Goal: Task Accomplishment & Management: Manage account settings

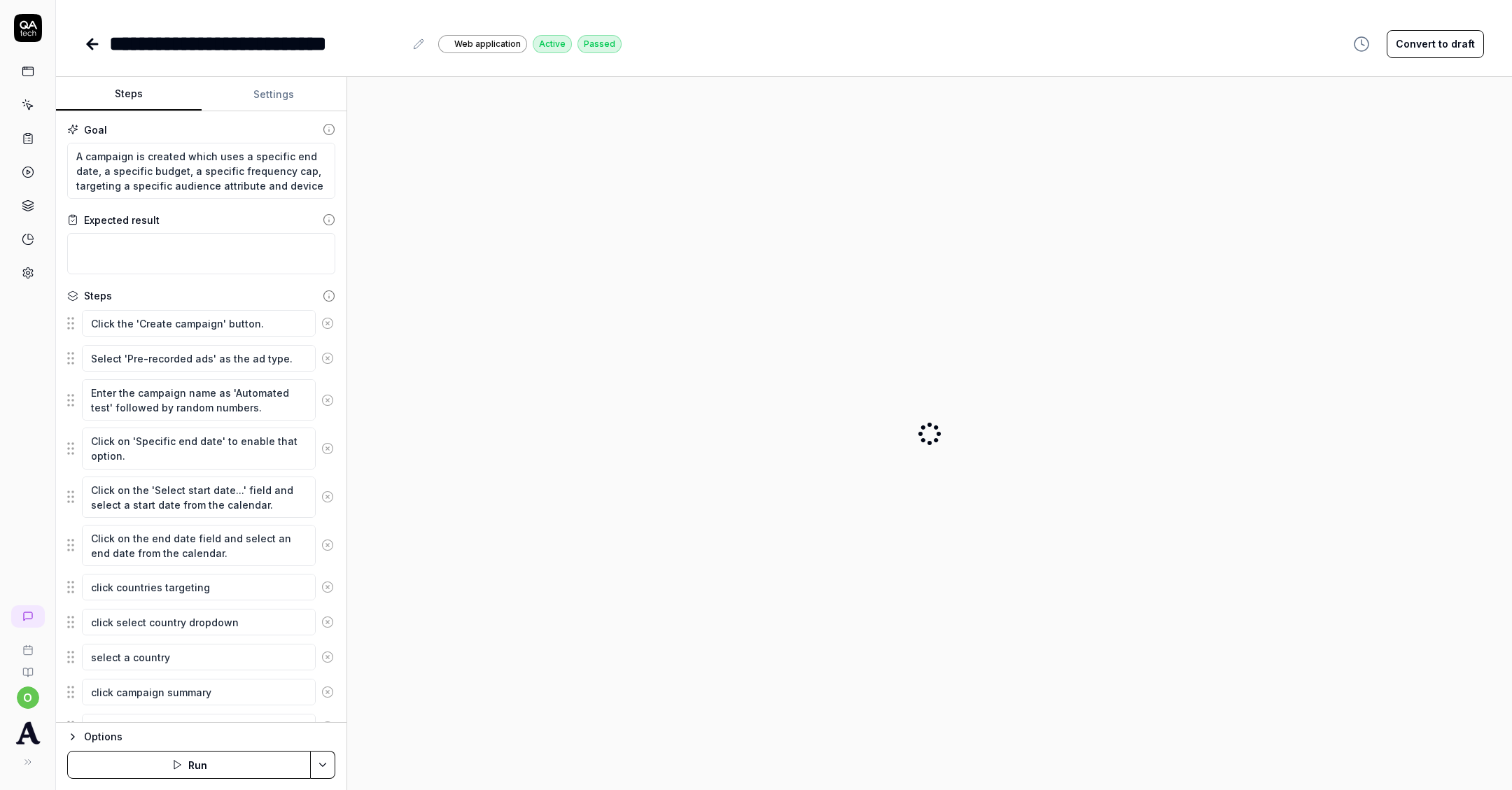
type textarea "*"
click at [89, 49] on icon at bounding box center [93, 45] width 17 height 17
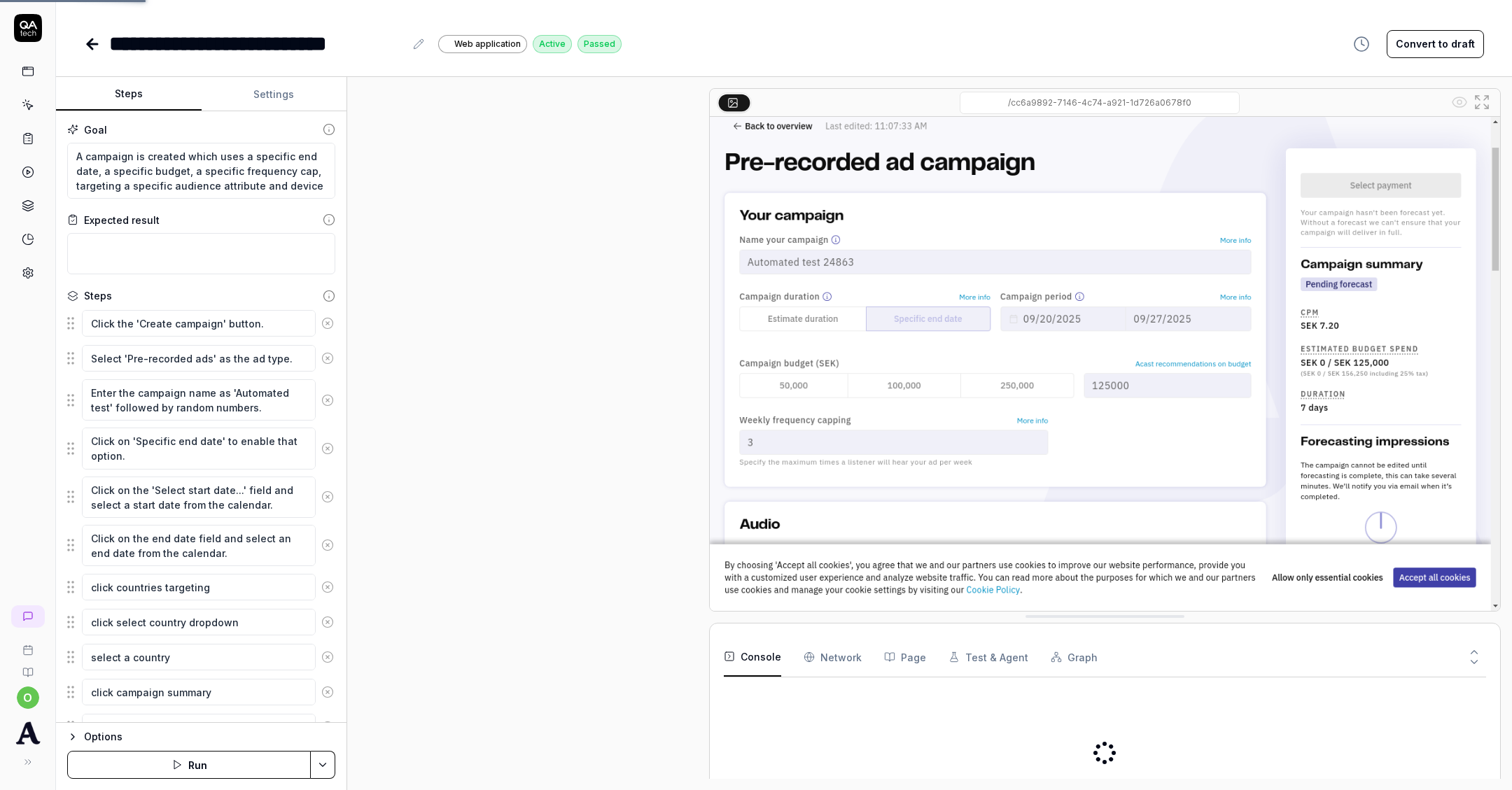
scroll to position [931, 0]
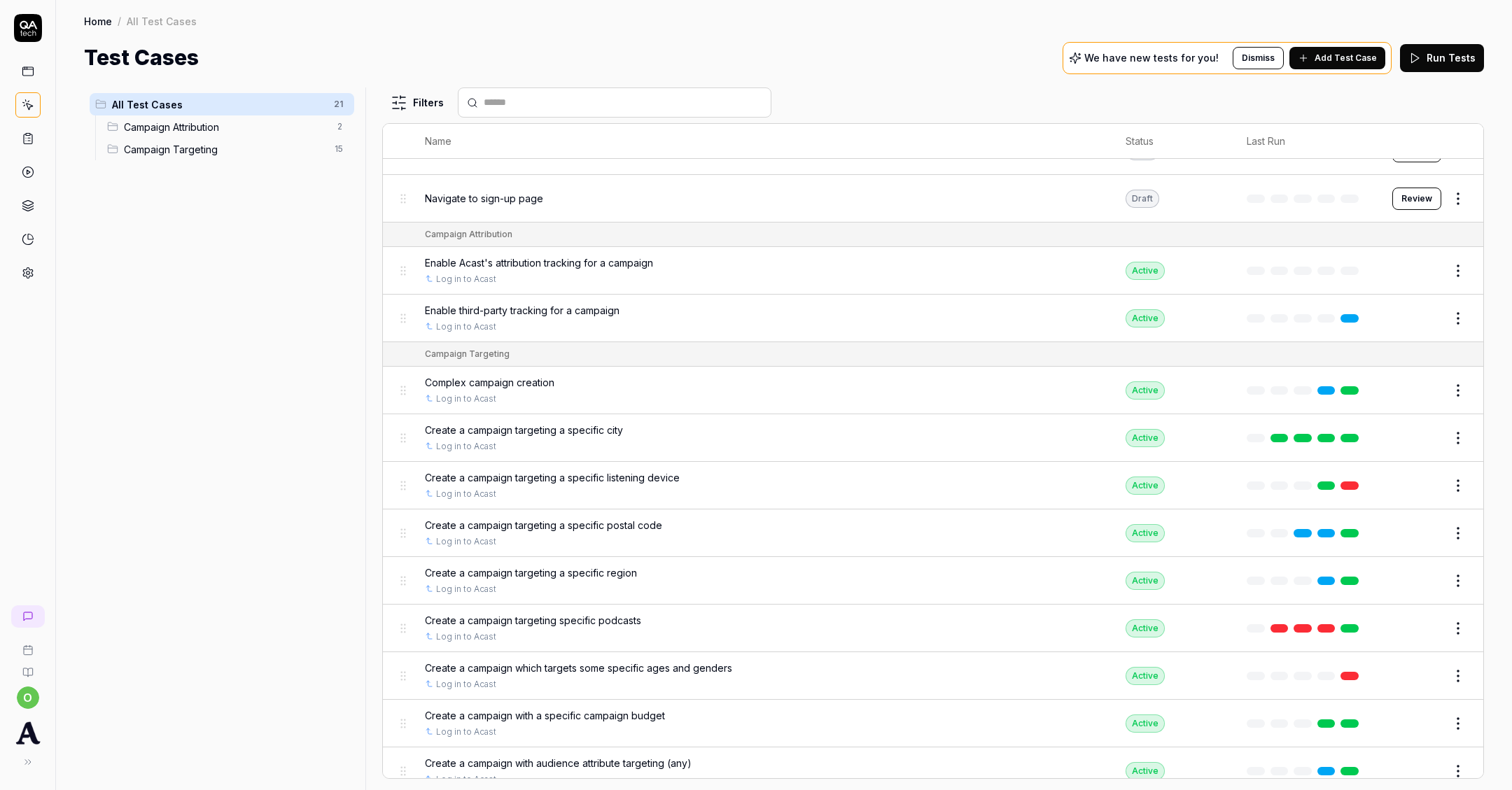
scroll to position [138, 0]
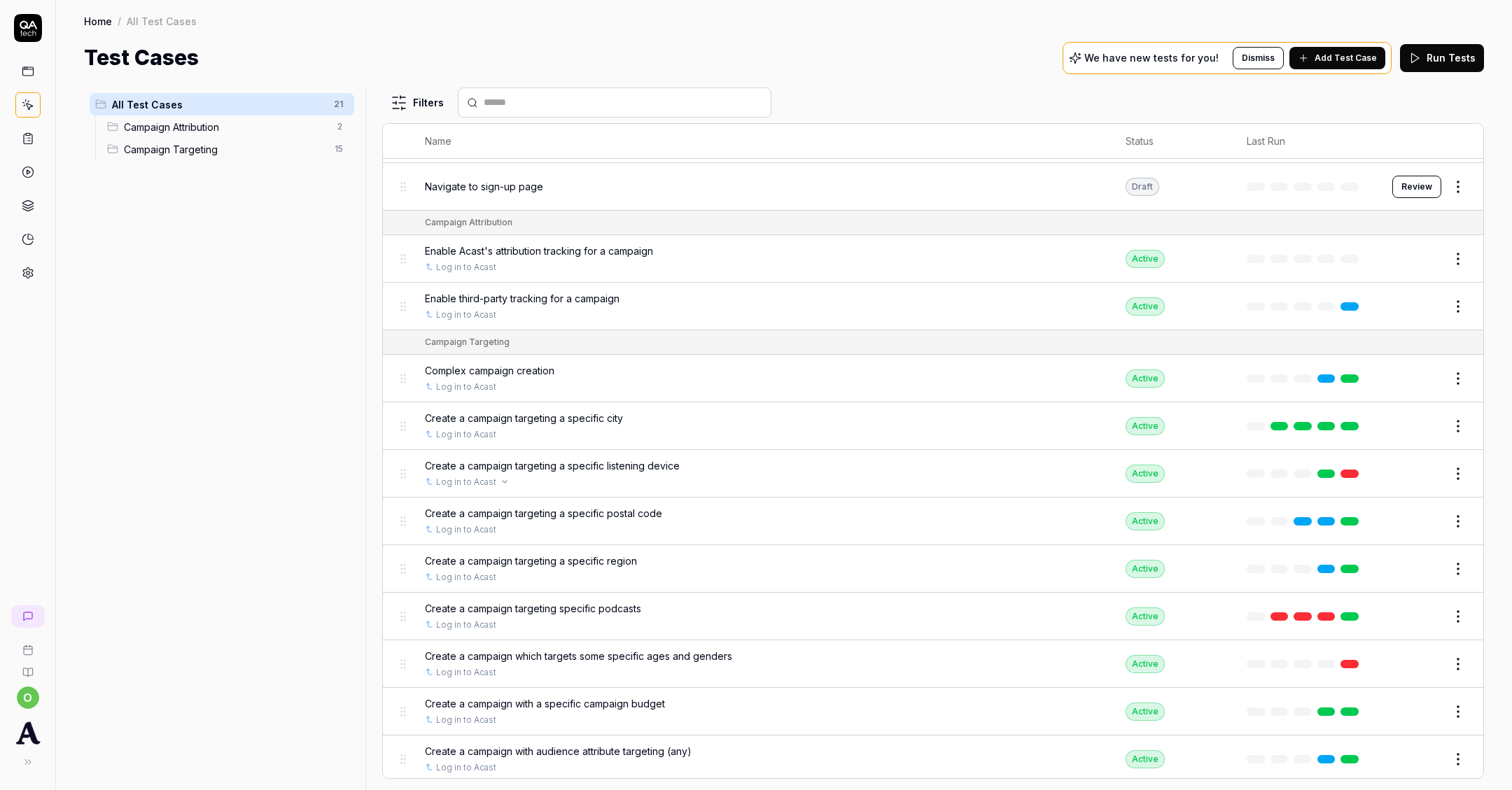
click at [633, 470] on div "Create a campaign targeting a specific listening device Log in to Acast" at bounding box center [762, 474] width 674 height 30
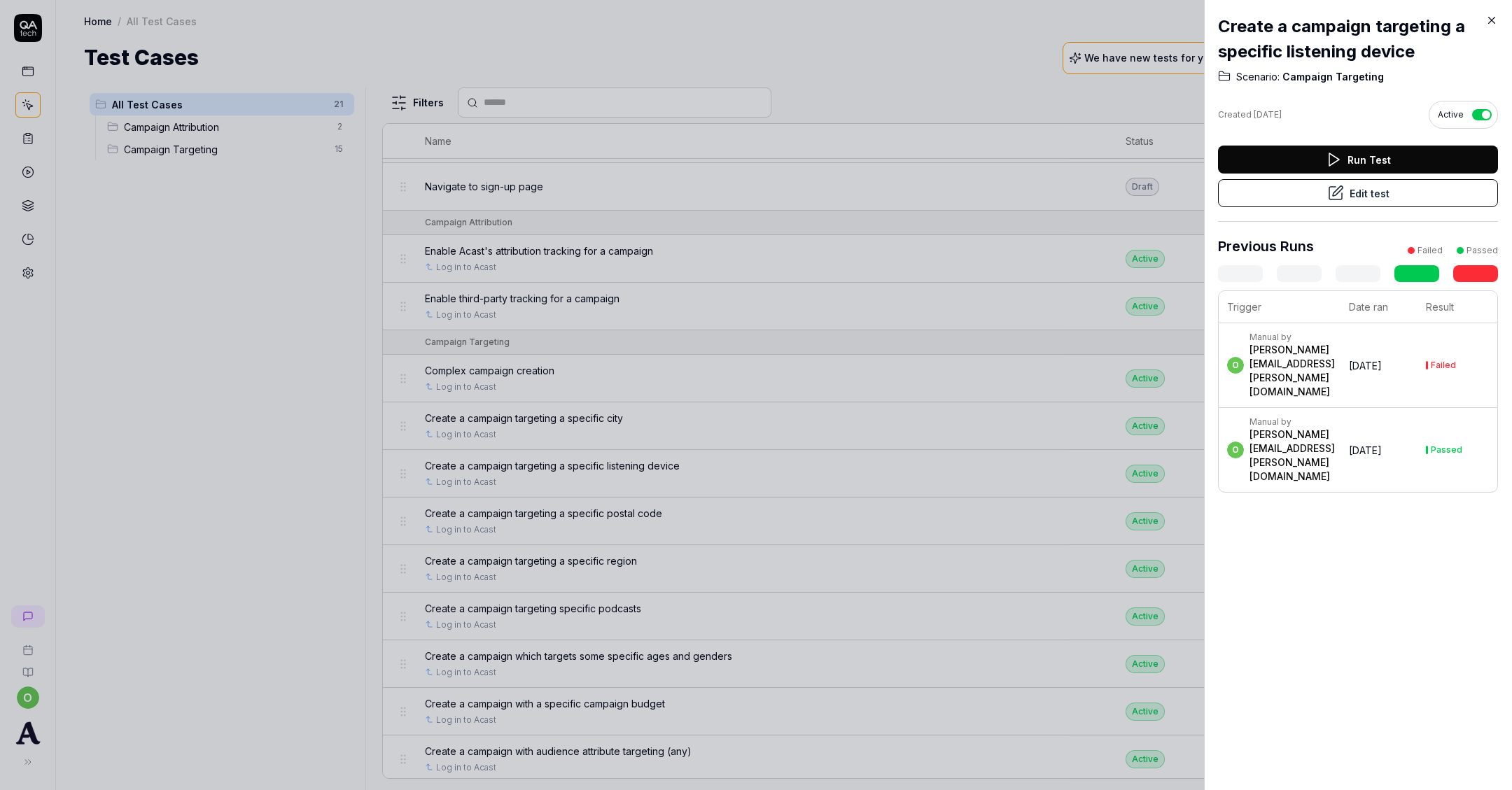
click at [1386, 150] on button "Run Test" at bounding box center [1359, 160] width 280 height 28
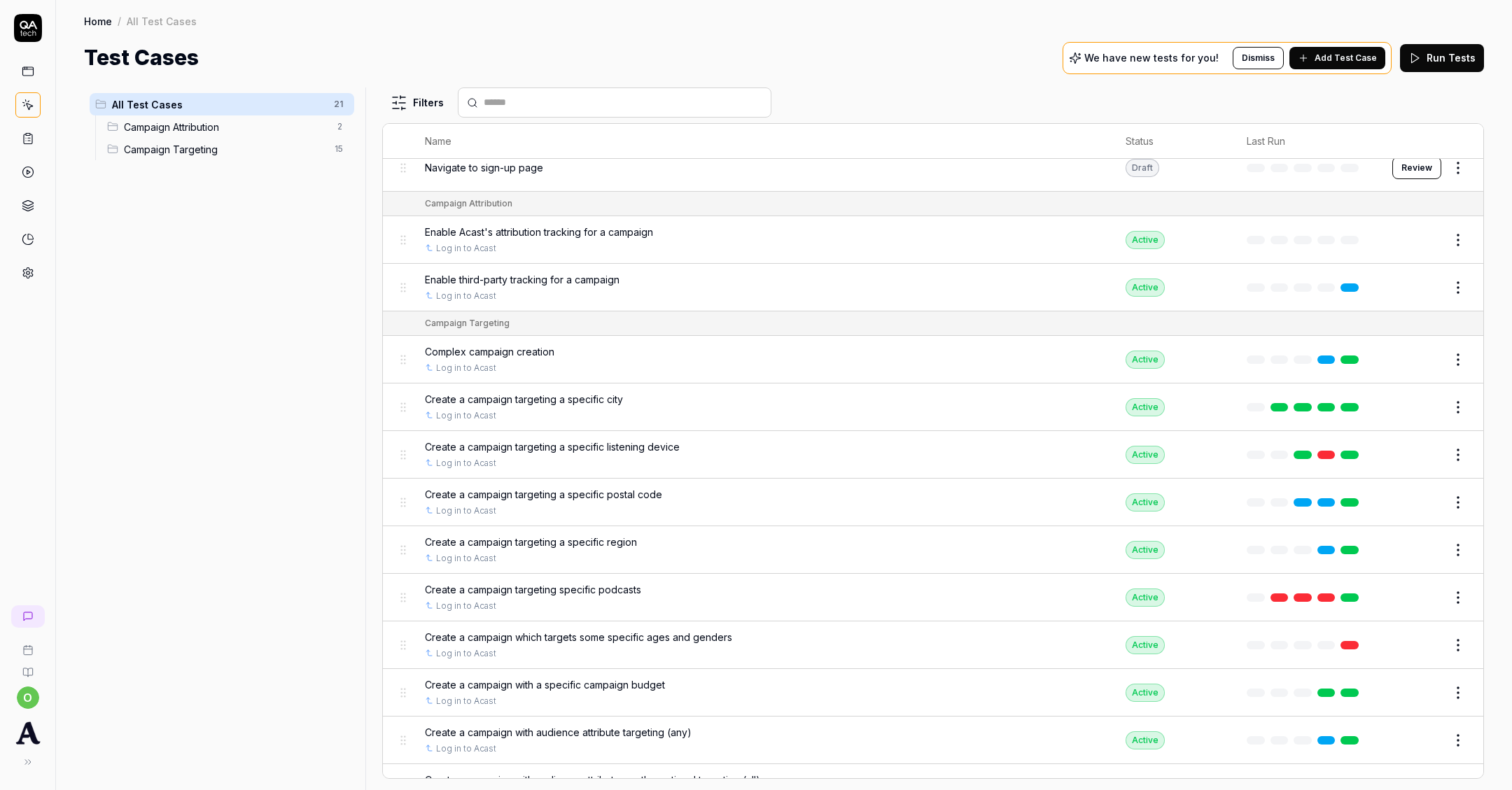
scroll to position [187, 0]
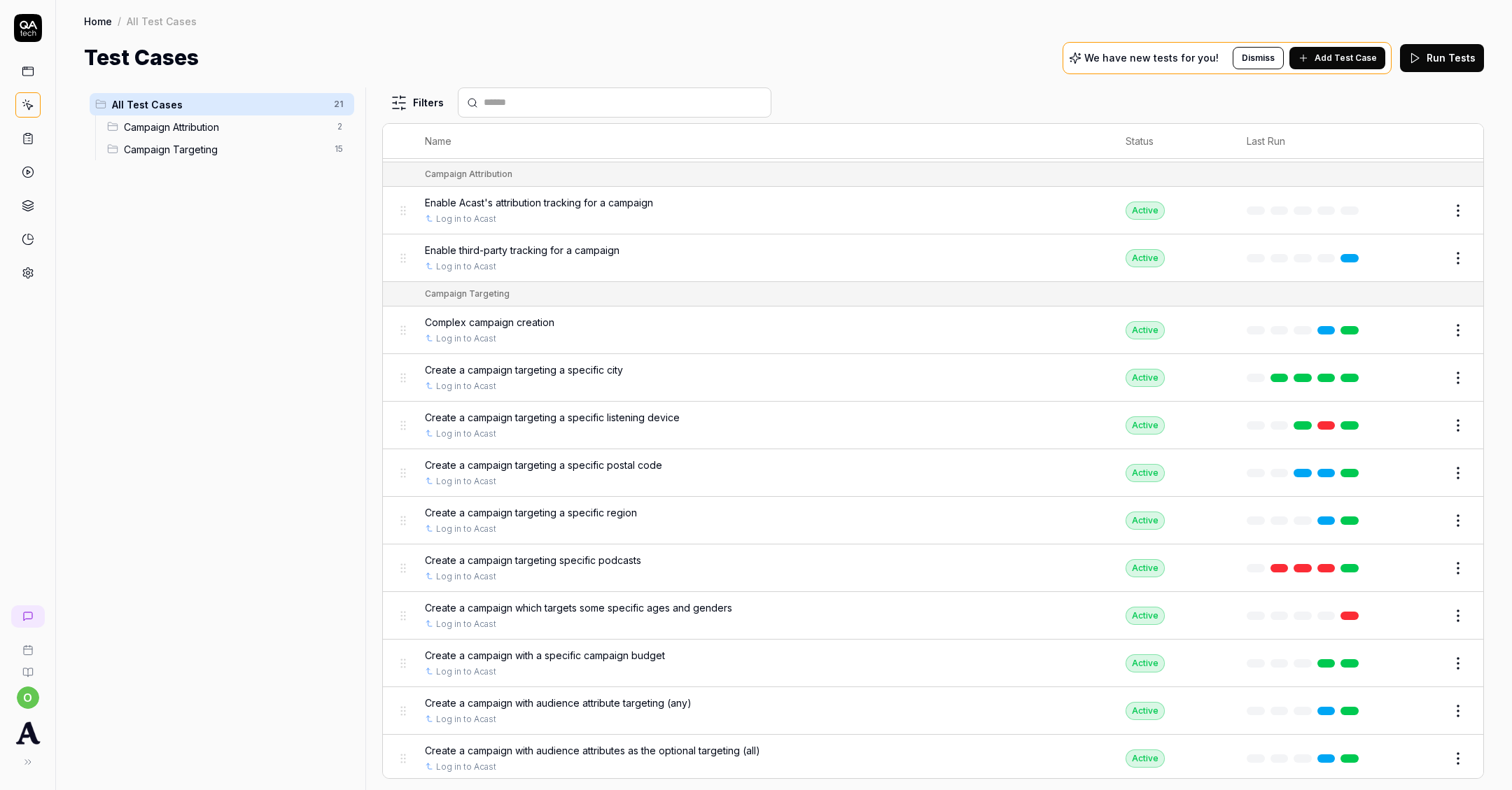
click at [717, 601] on span "Create a campaign which targets some specific ages and genders" at bounding box center [579, 608] width 307 height 15
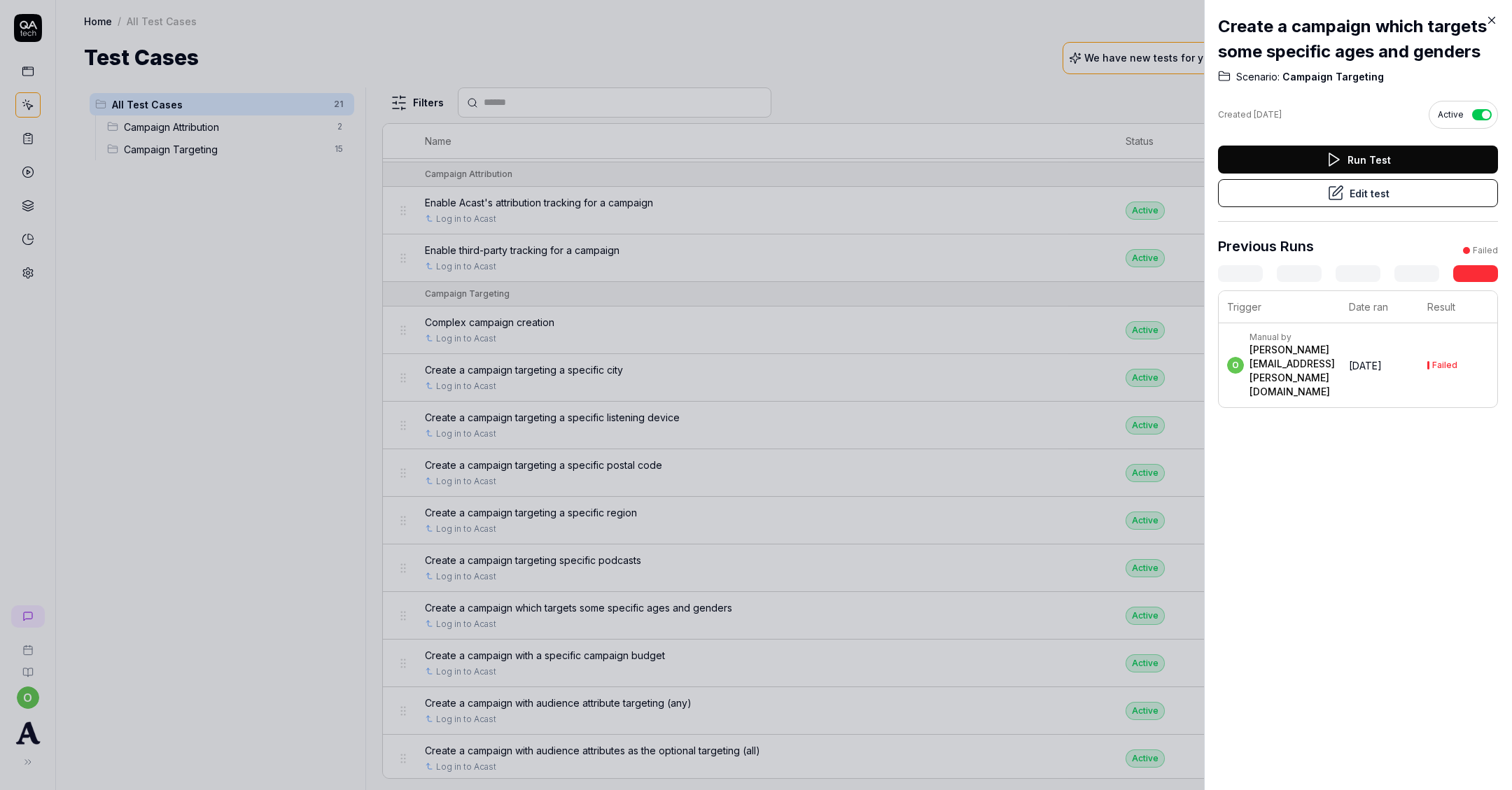
click at [1400, 158] on button "Run Test" at bounding box center [1359, 160] width 280 height 28
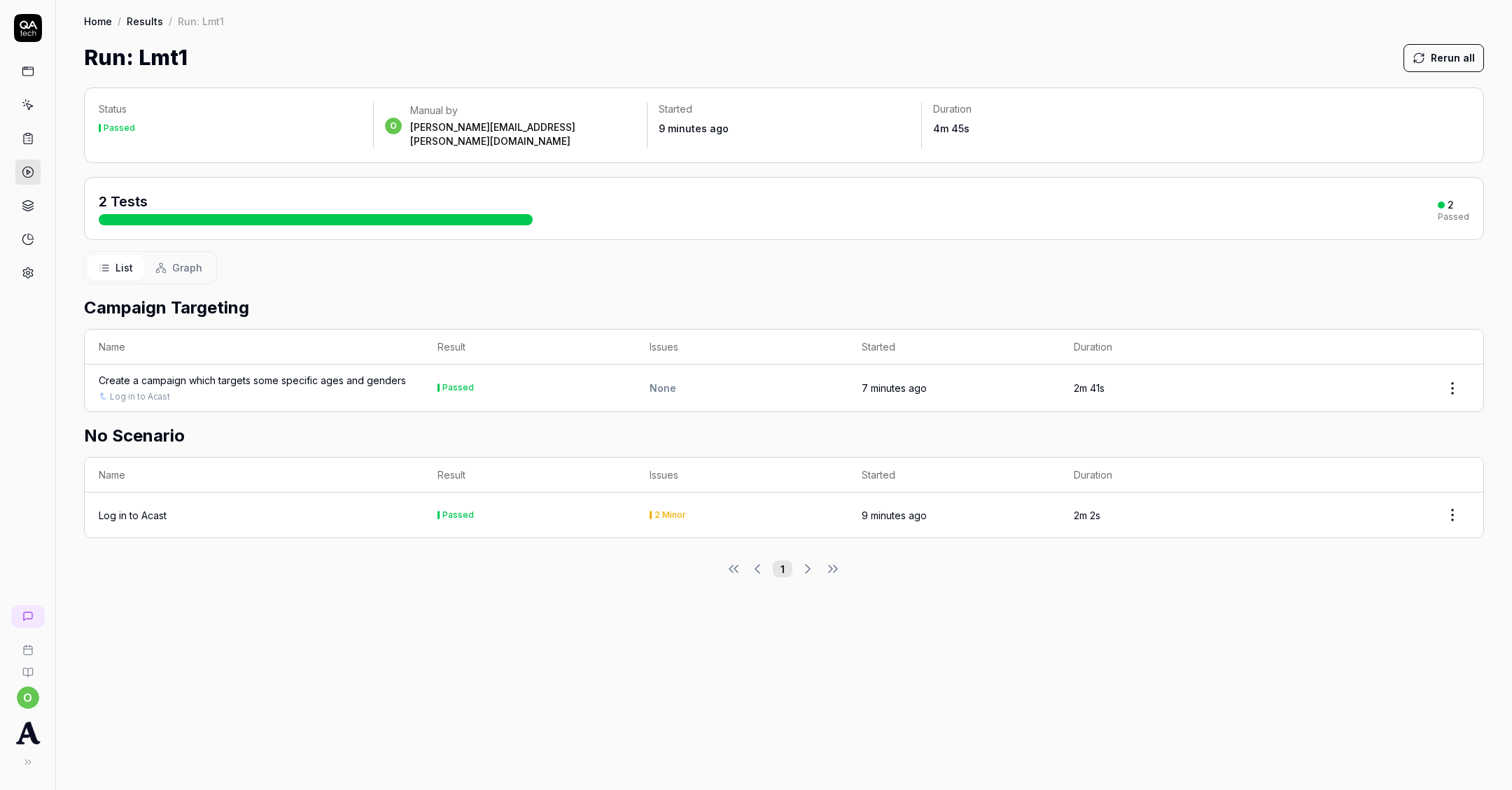
click at [23, 133] on icon at bounding box center [27, 138] width 12 height 12
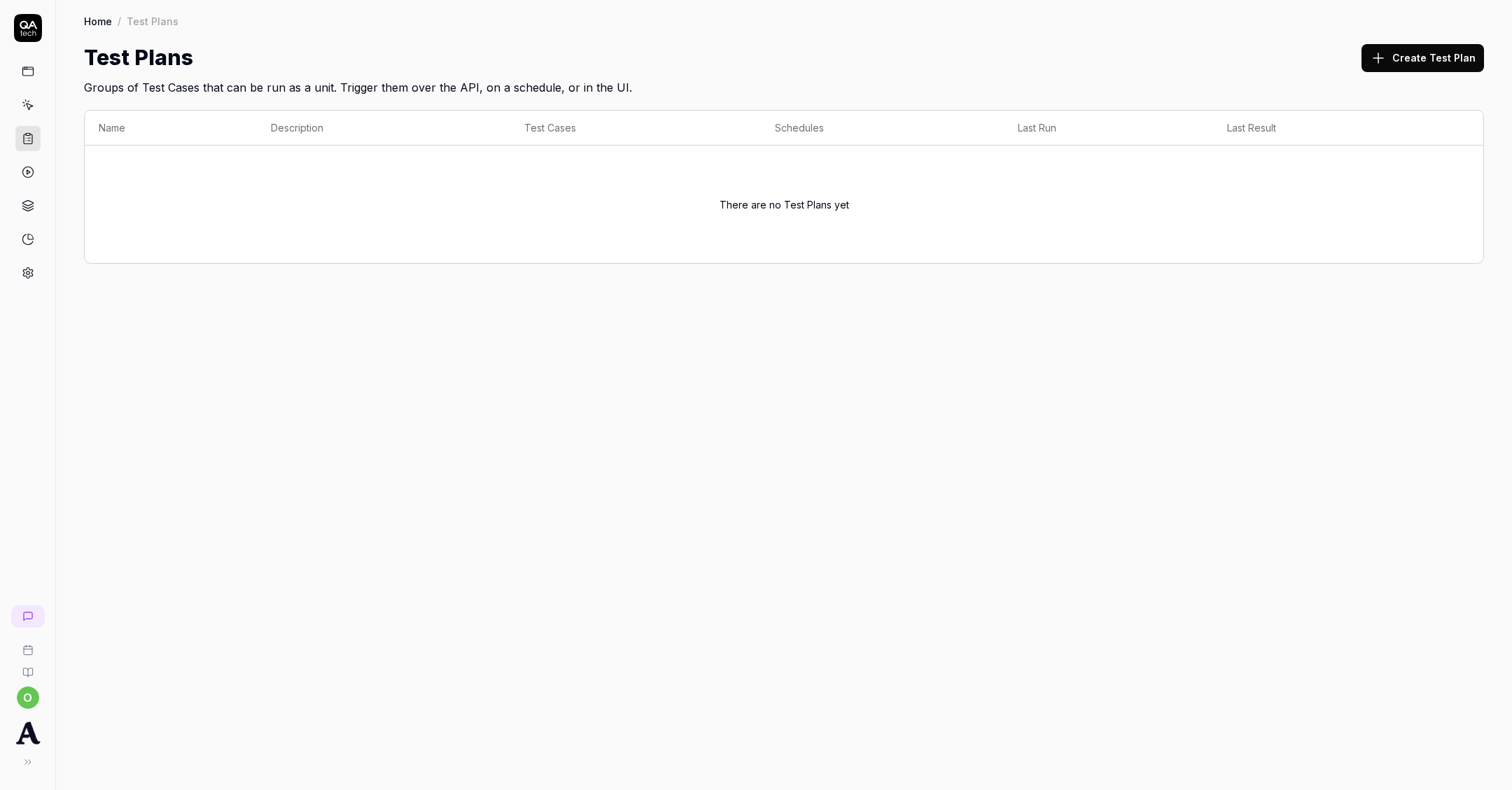
click at [18, 88] on div at bounding box center [27, 171] width 26 height 226
click at [22, 102] on icon at bounding box center [27, 104] width 12 height 12
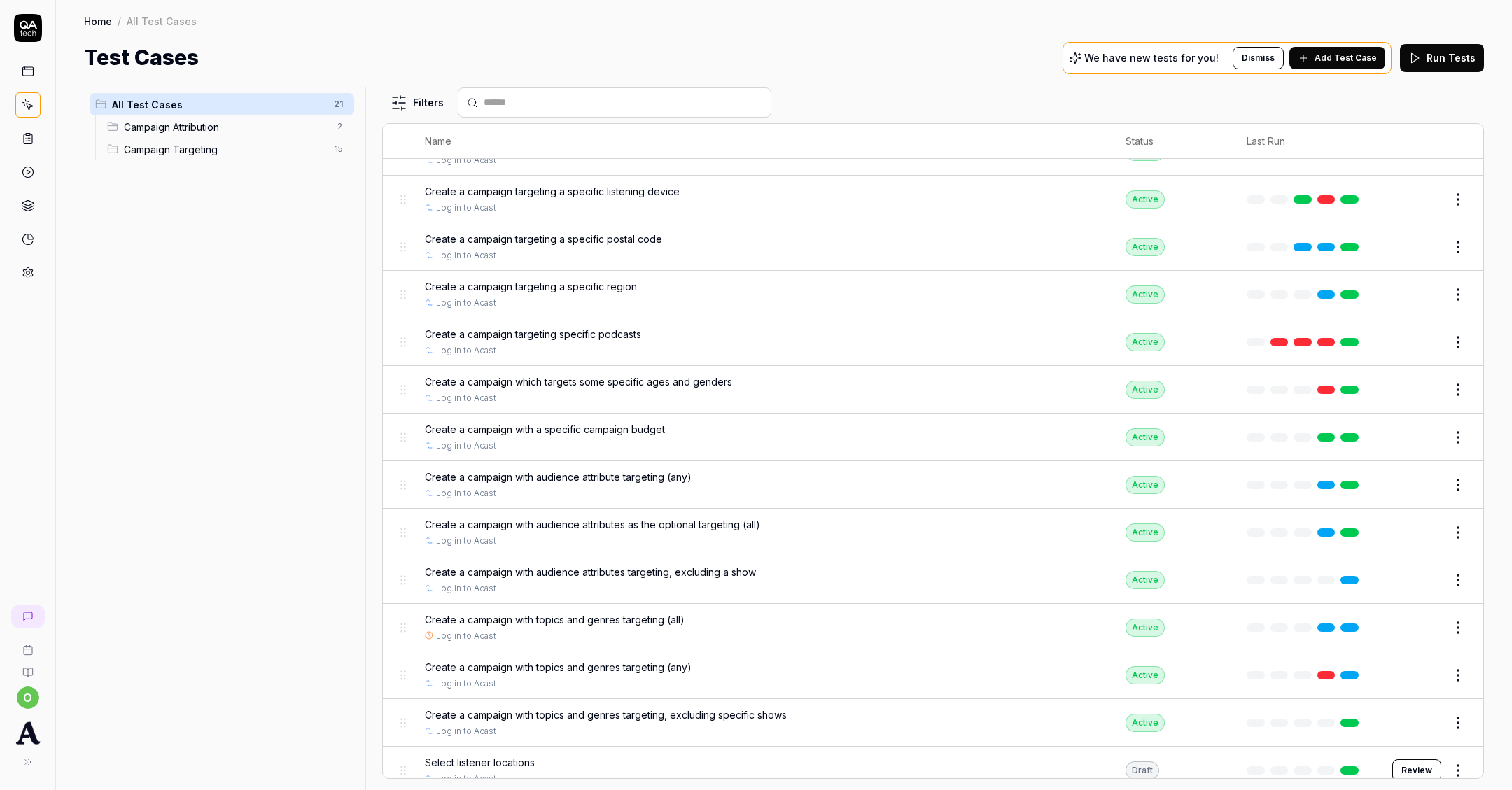
scroll to position [421, 0]
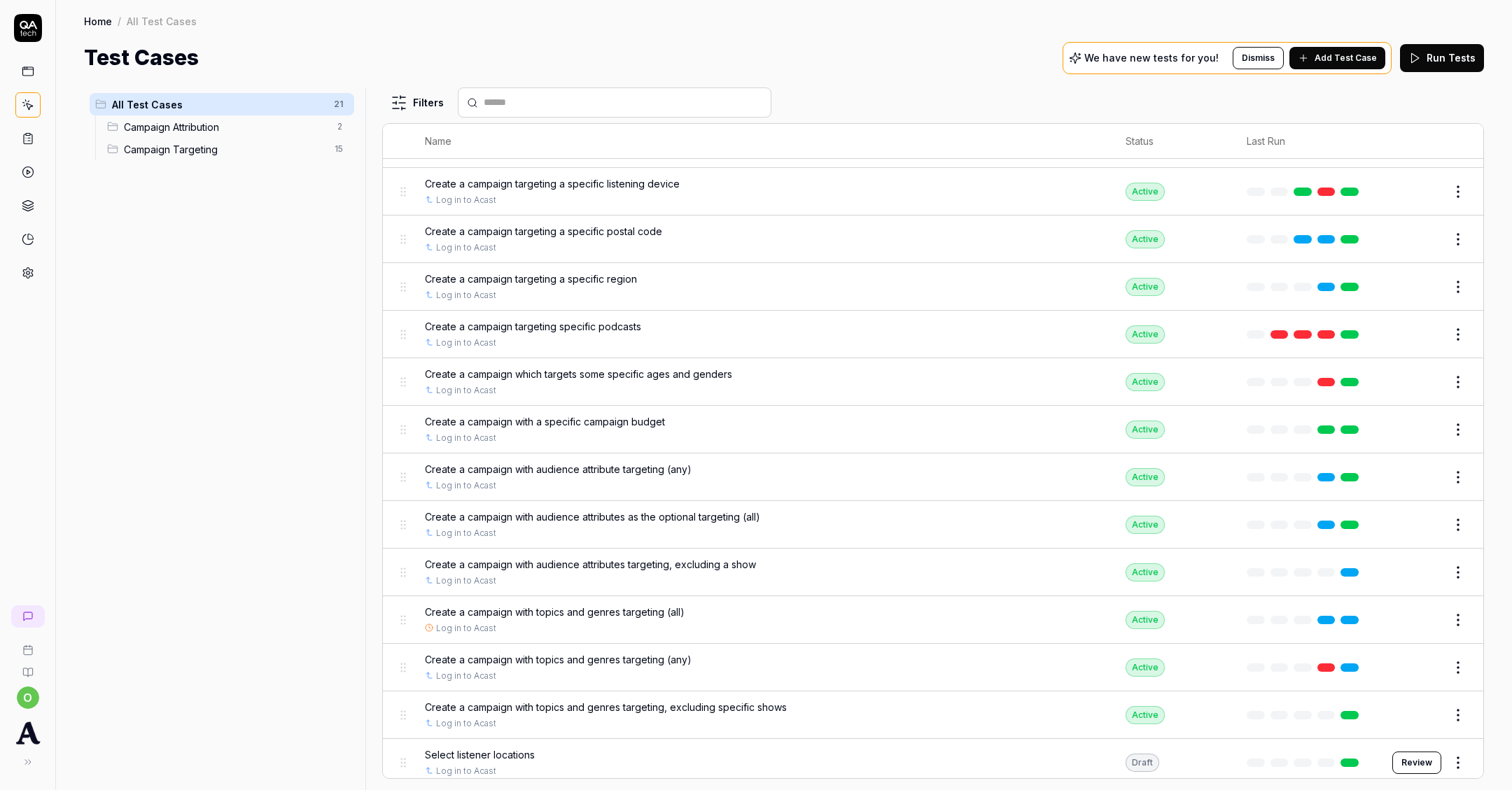
click at [583, 561] on span "Create a campaign with audience attributes targeting, excluding a show" at bounding box center [591, 565] width 332 height 15
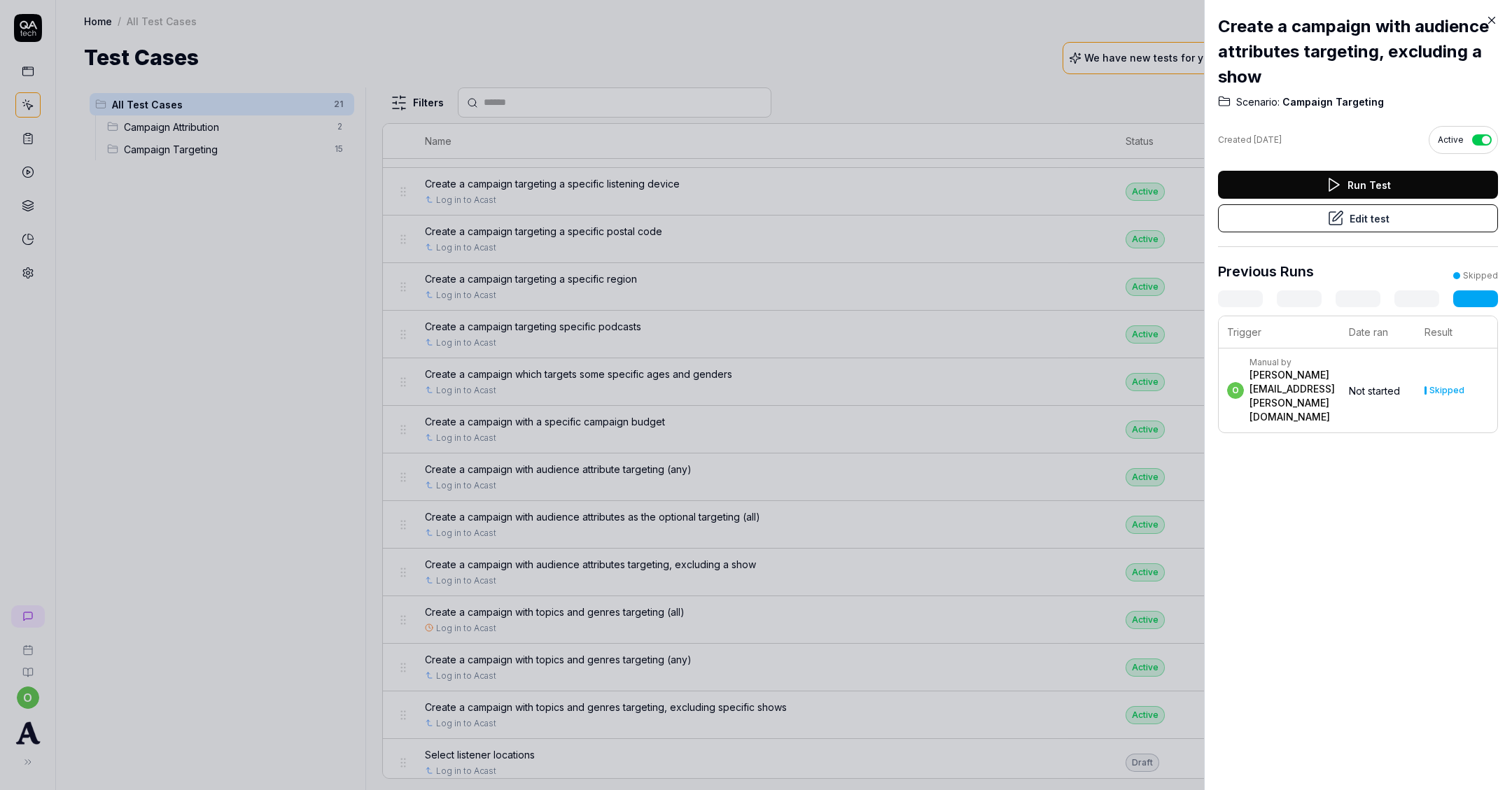
click at [1357, 175] on button "Run Test" at bounding box center [1359, 185] width 280 height 28
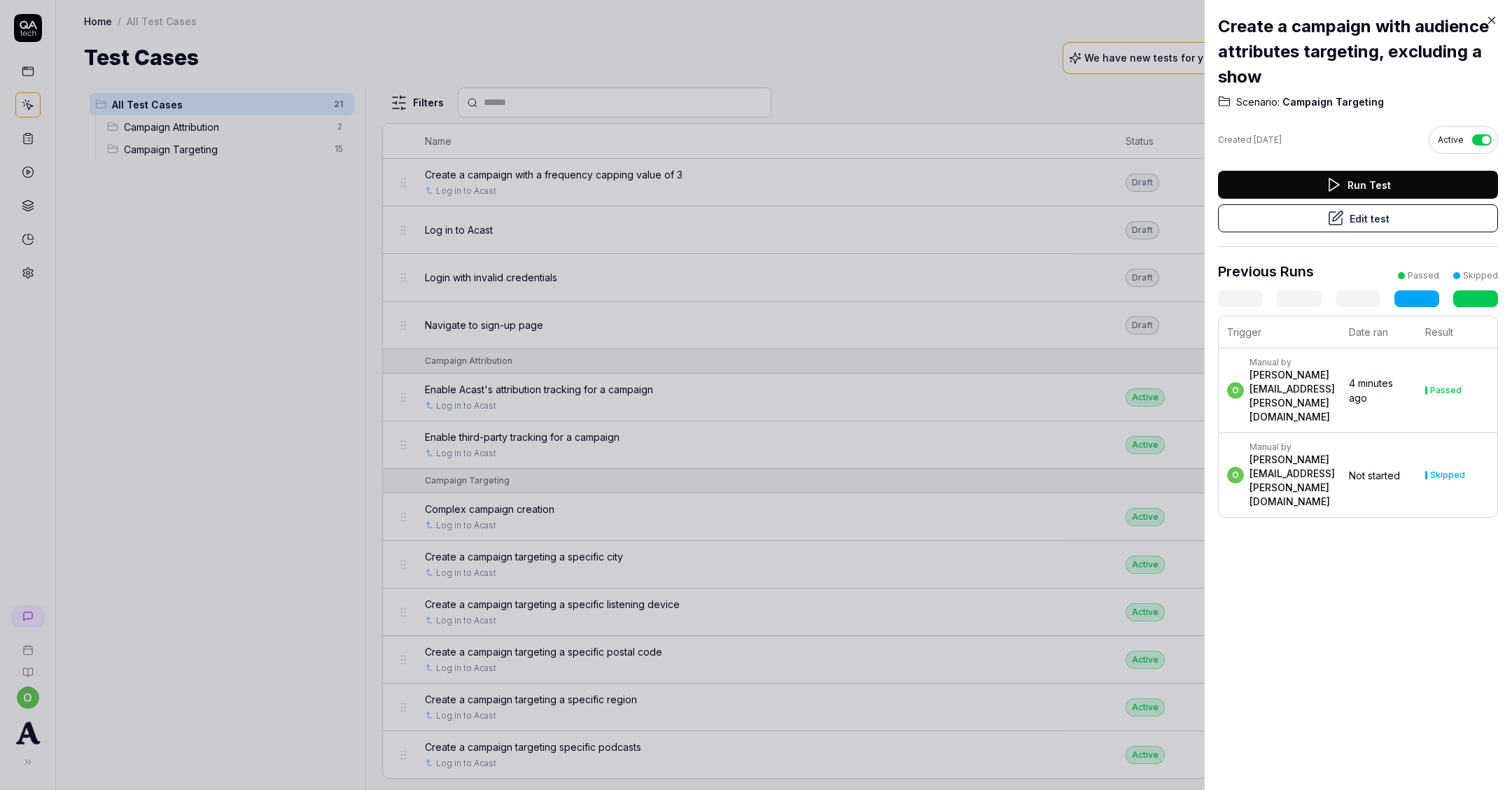
click at [349, 235] on div at bounding box center [756, 395] width 1512 height 790
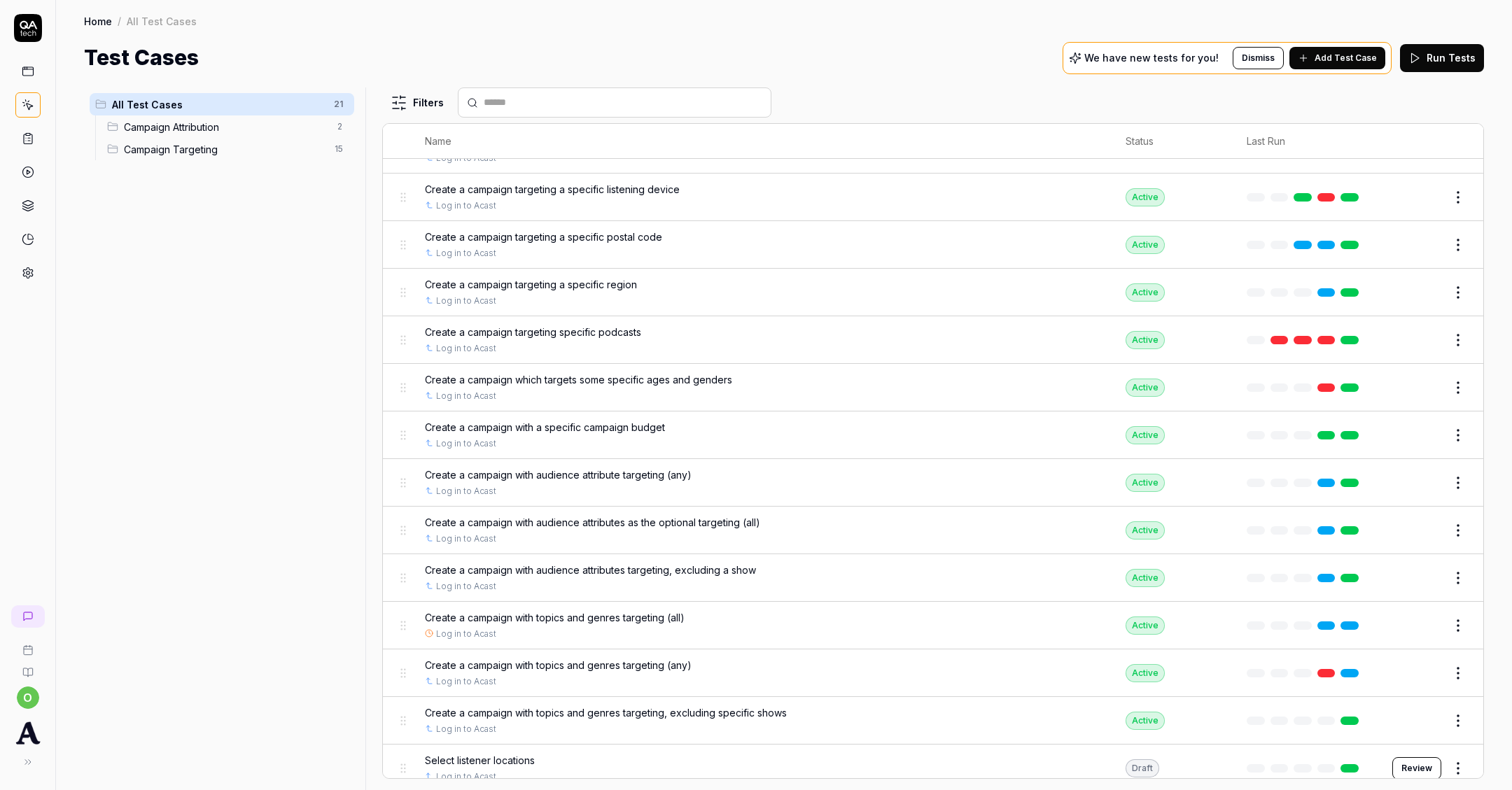
scroll to position [421, 0]
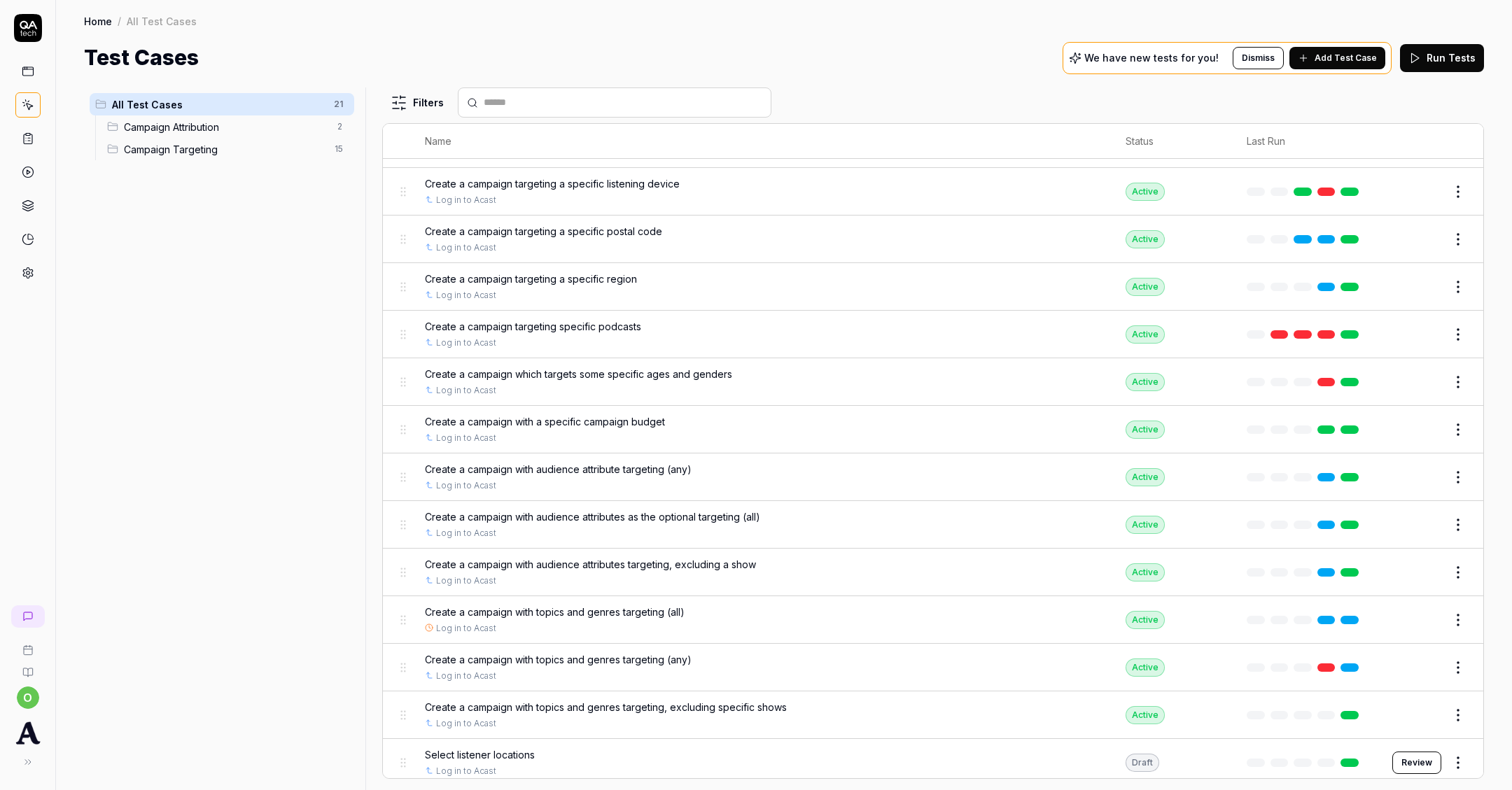
click at [594, 613] on div "Create a campaign with topics and genres targeting (all) Log in to Acast" at bounding box center [762, 619] width 674 height 30
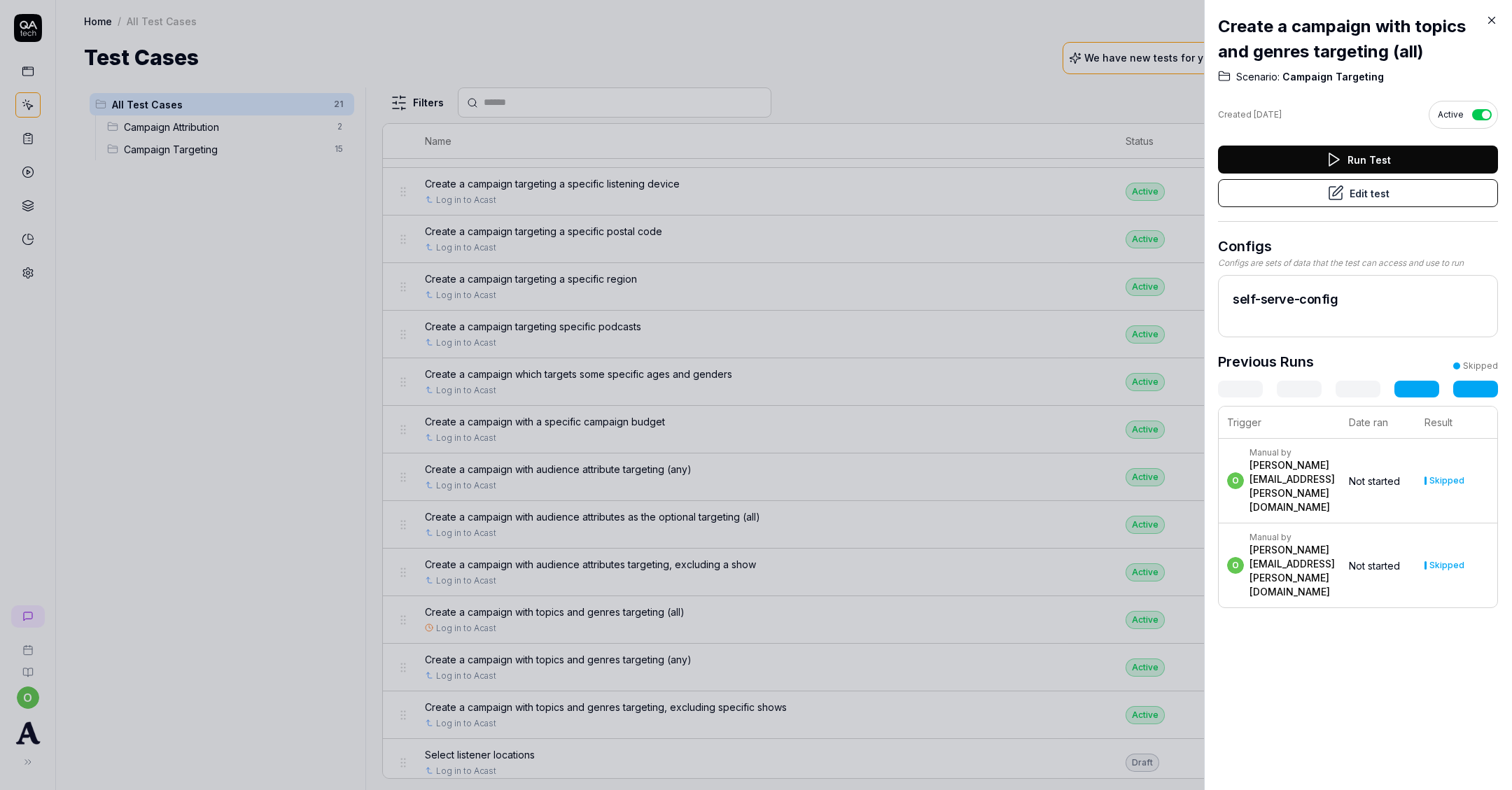
click at [1351, 164] on button "Run Test" at bounding box center [1359, 160] width 280 height 28
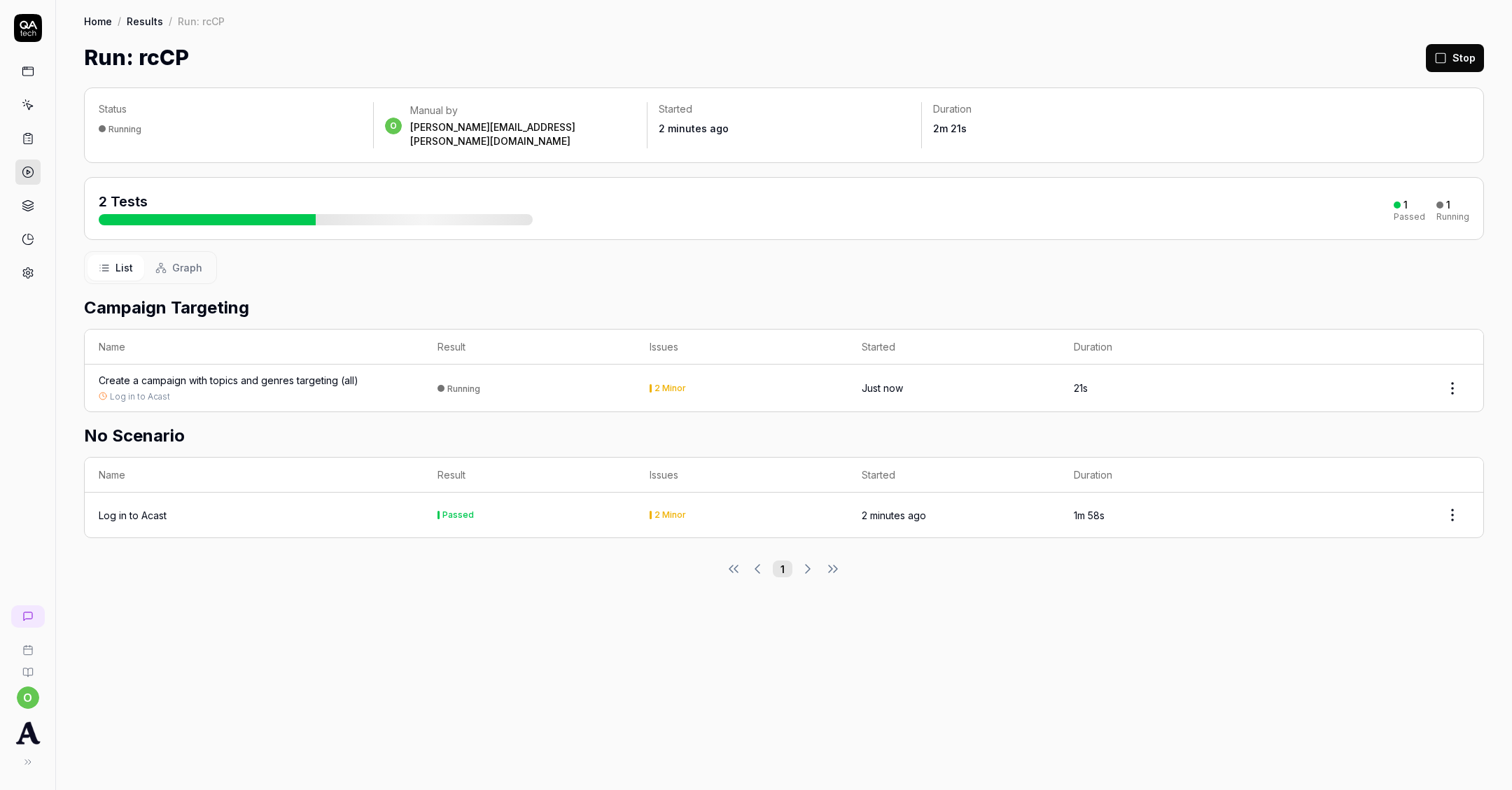
click at [277, 390] on div "Log in to Acast" at bounding box center [254, 396] width 311 height 12
click at [275, 373] on div "Create a campaign with topics and genres targeting (all)" at bounding box center [228, 381] width 260 height 15
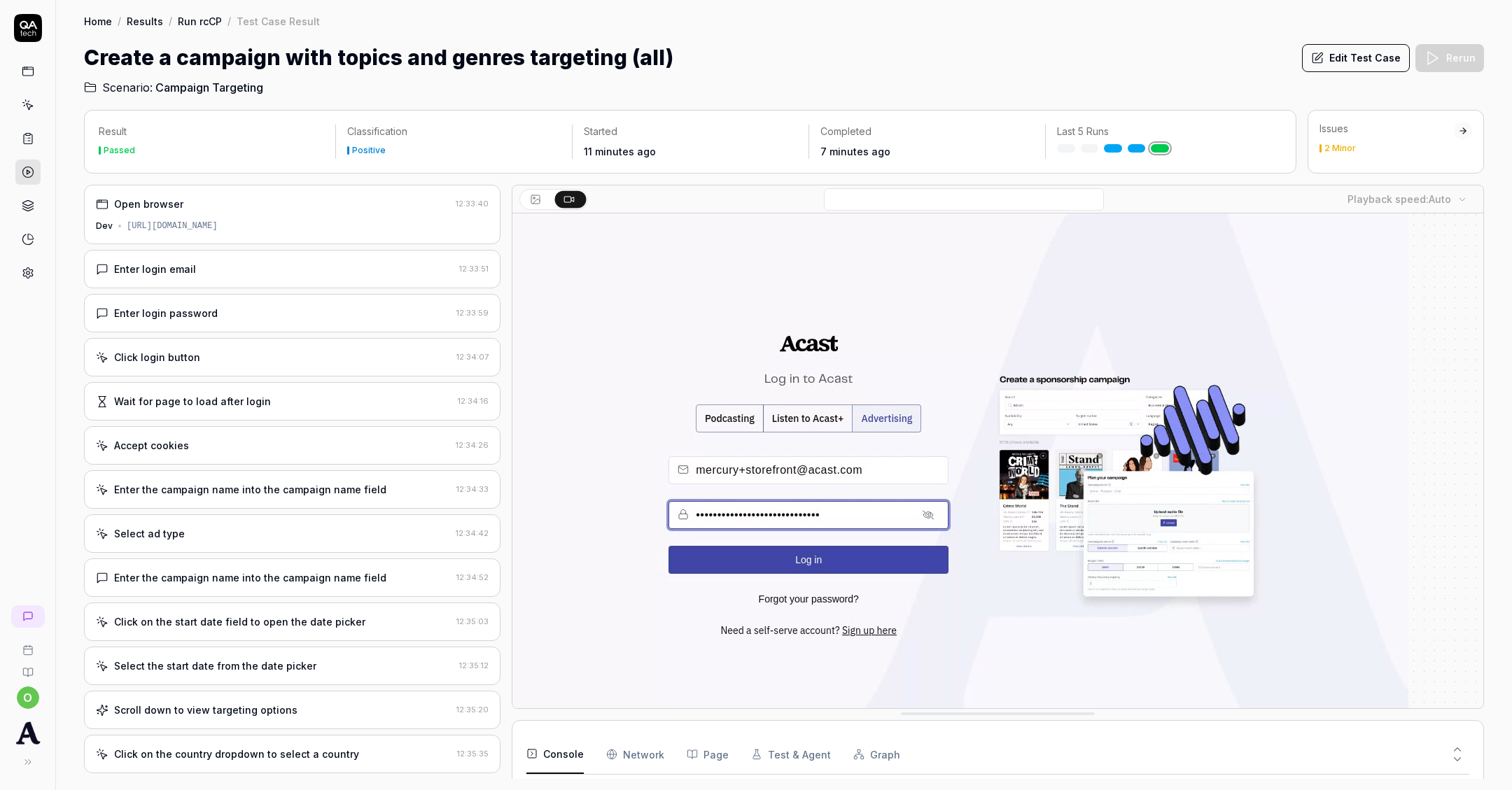
click at [1350, 56] on button "Edit Test Case" at bounding box center [1356, 59] width 108 height 28
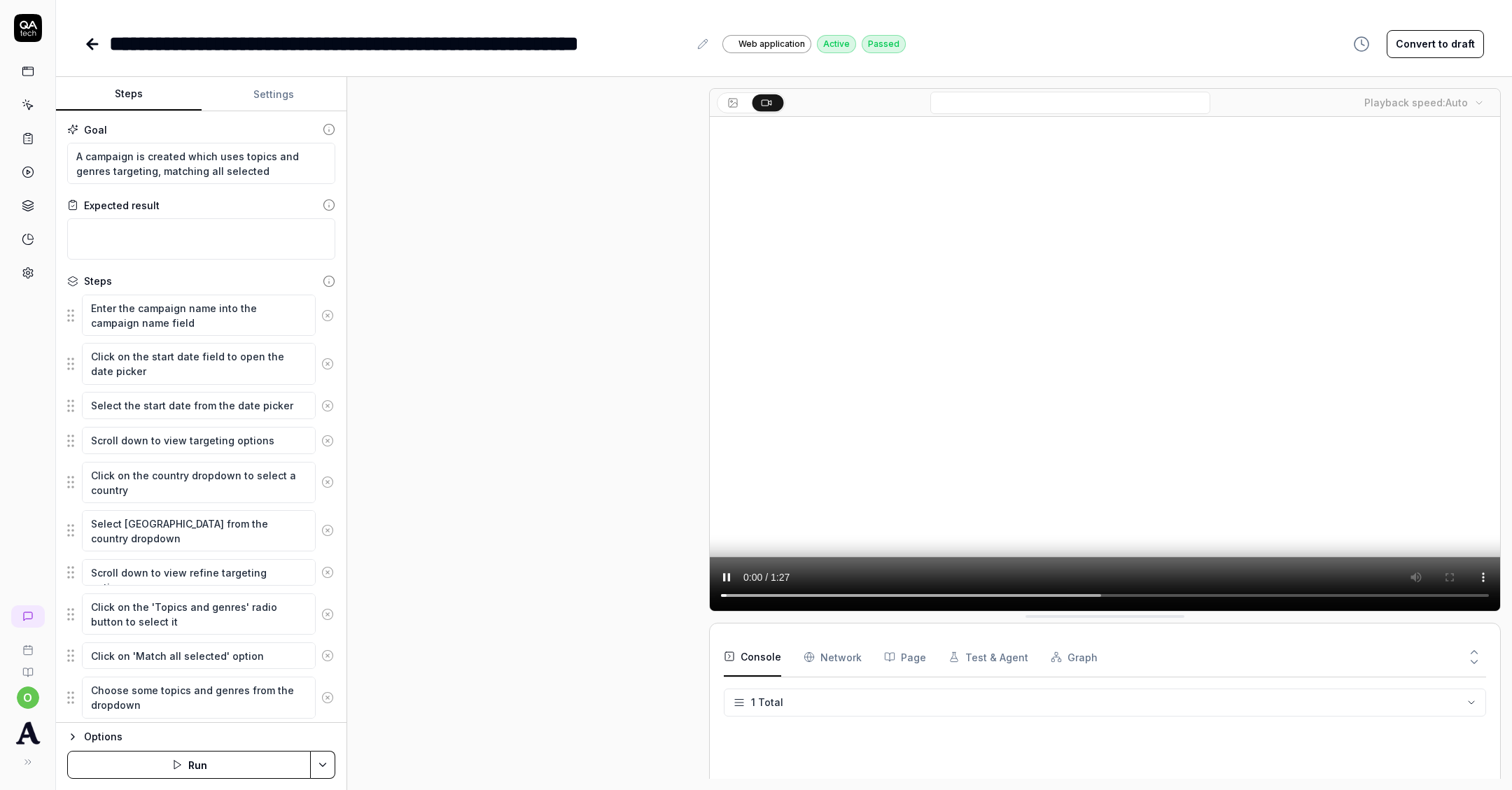
scroll to position [775, 0]
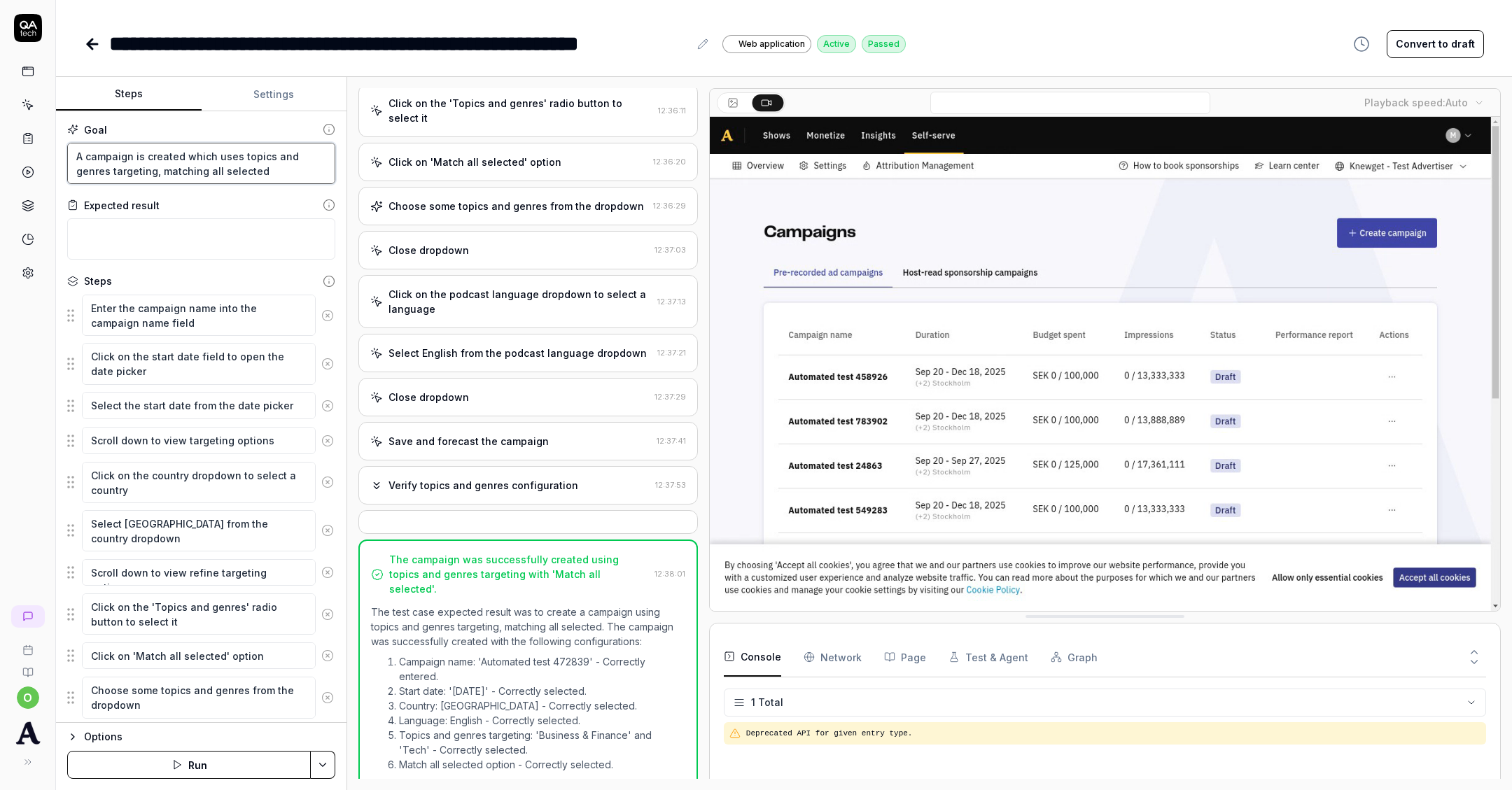
click at [260, 168] on textarea "A campaign is created which uses topics and genres targeting, matching all sele…" at bounding box center [201, 164] width 268 height 42
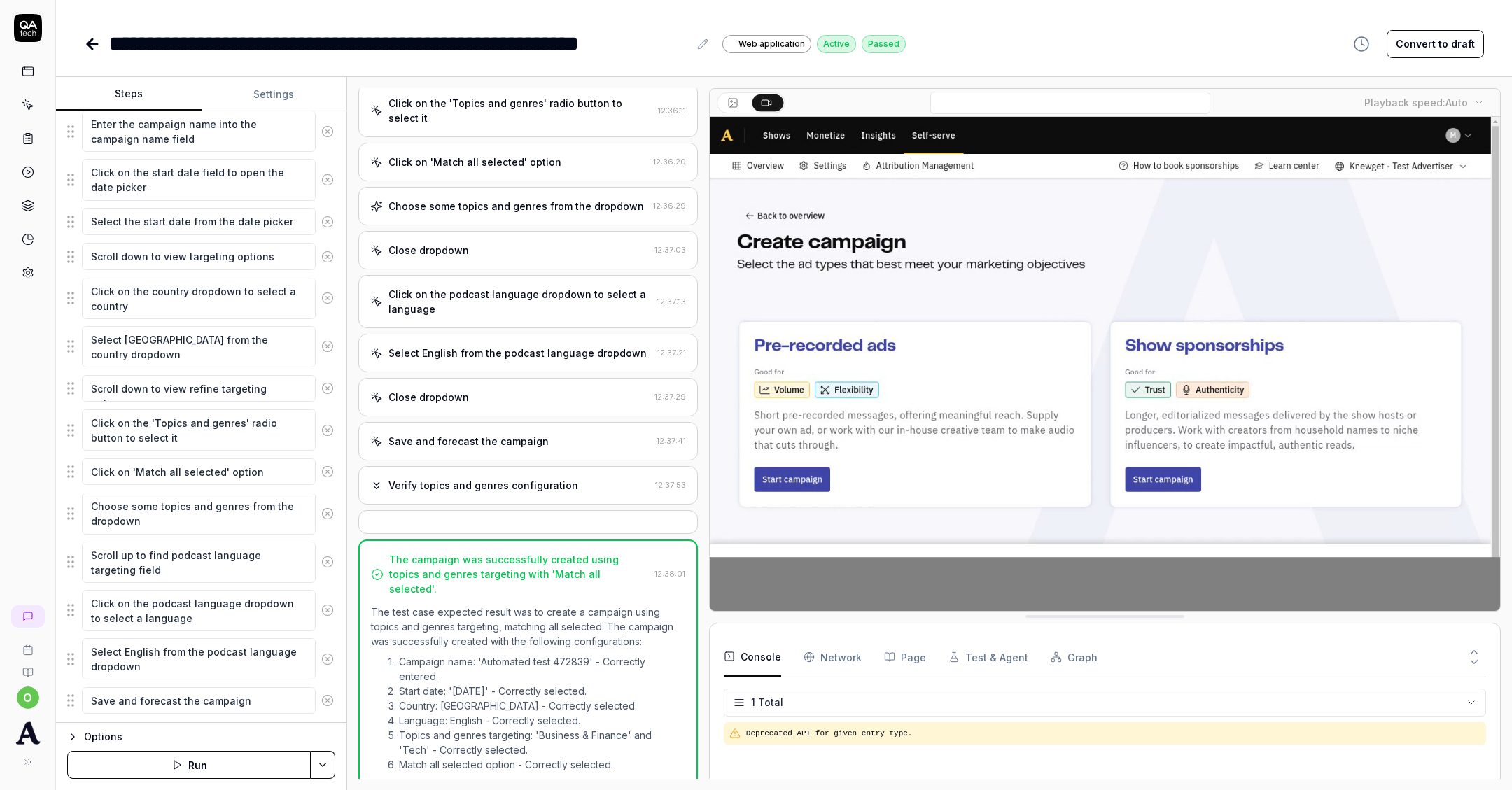
scroll to position [192, 0]
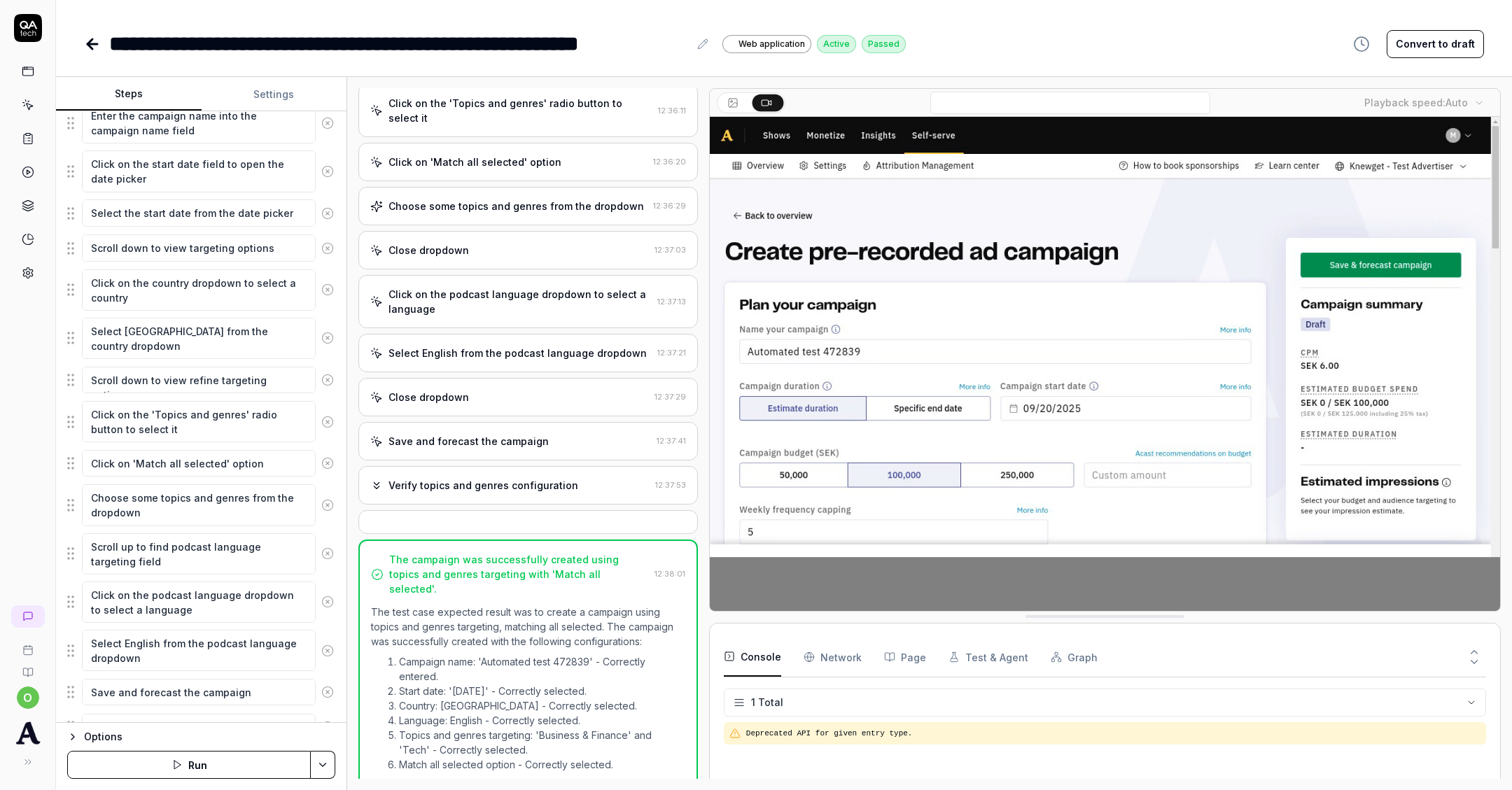
click at [581, 466] on div "Verify topics and genres configuration 12:37:53" at bounding box center [528, 485] width 339 height 39
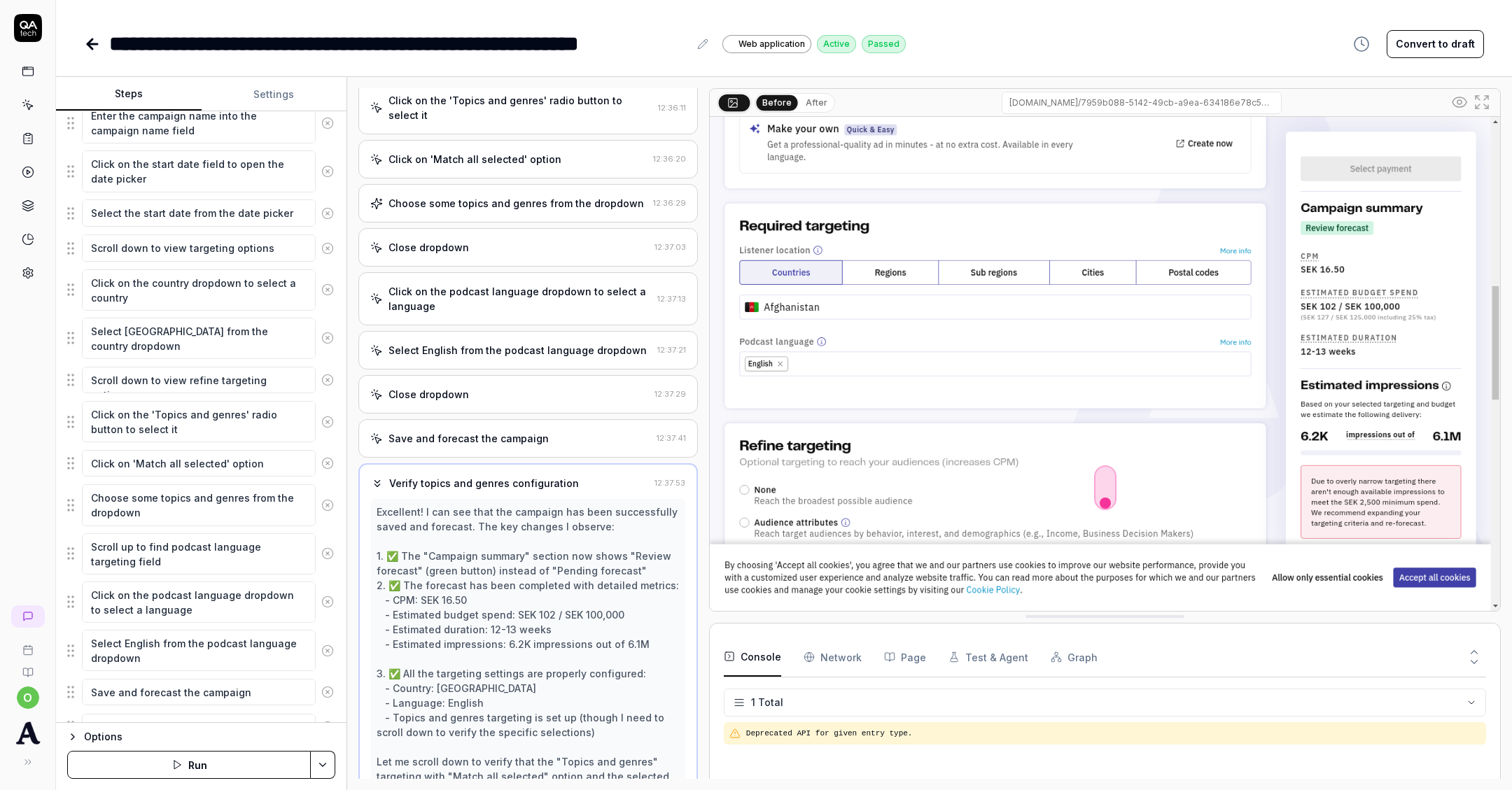
click at [496, 332] on div "Select English from the podcast language dropdown 12:37:21" at bounding box center [528, 350] width 339 height 39
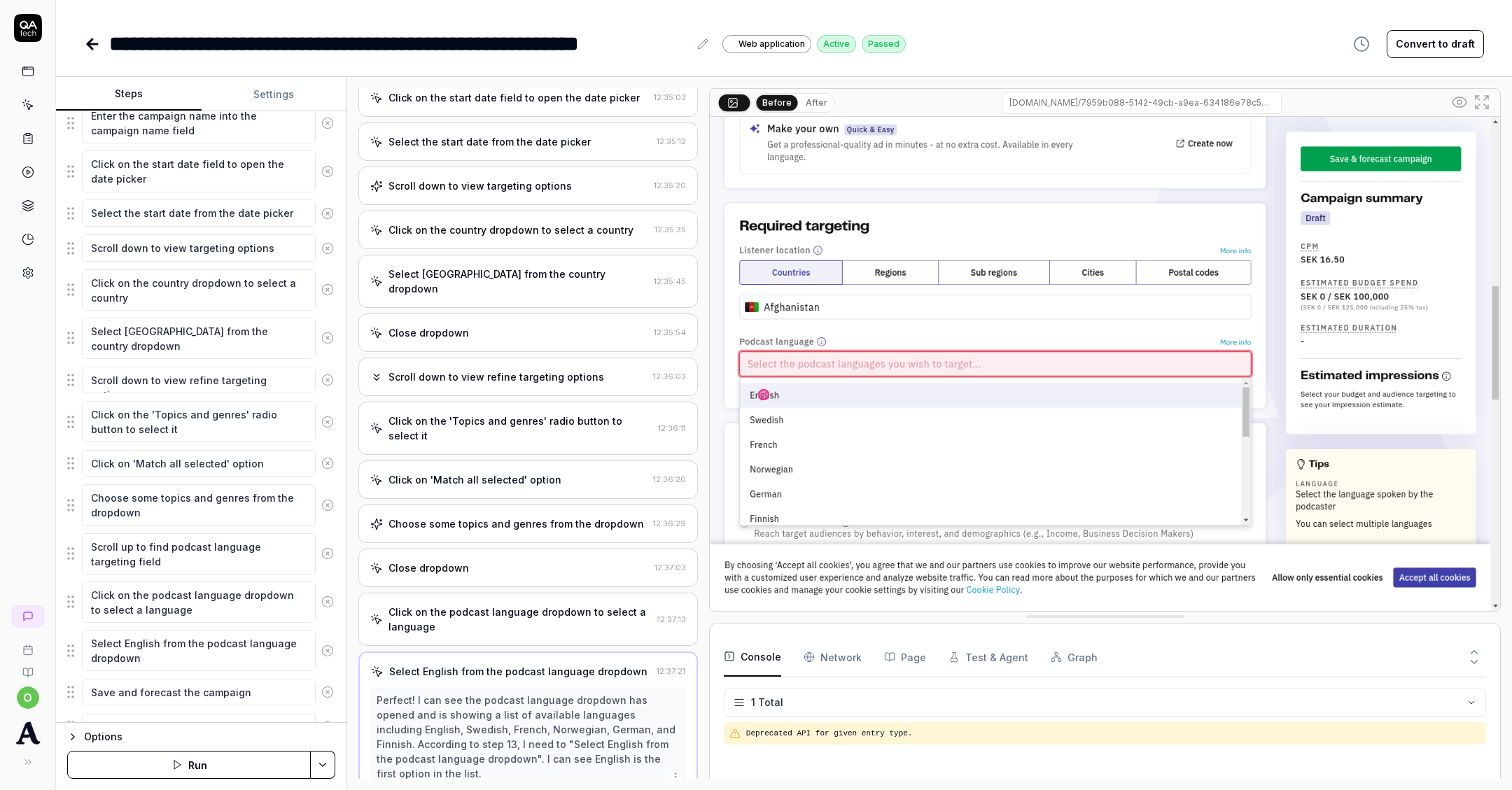
scroll to position [455, 0]
click at [494, 404] on div "Click on the 'Topics and genres' radio button to select it 12:36:11" at bounding box center [528, 430] width 339 height 53
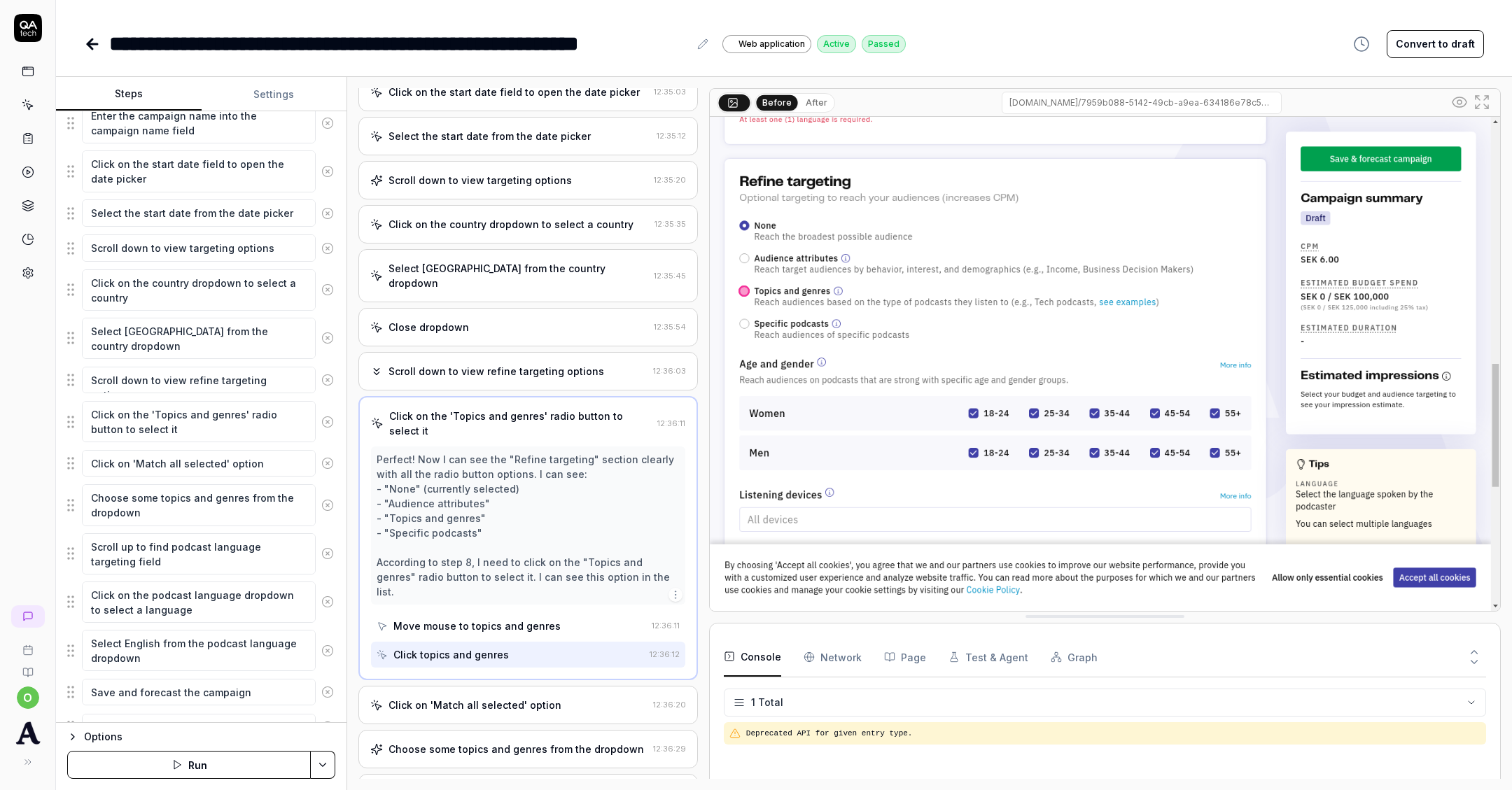
scroll to position [467, 0]
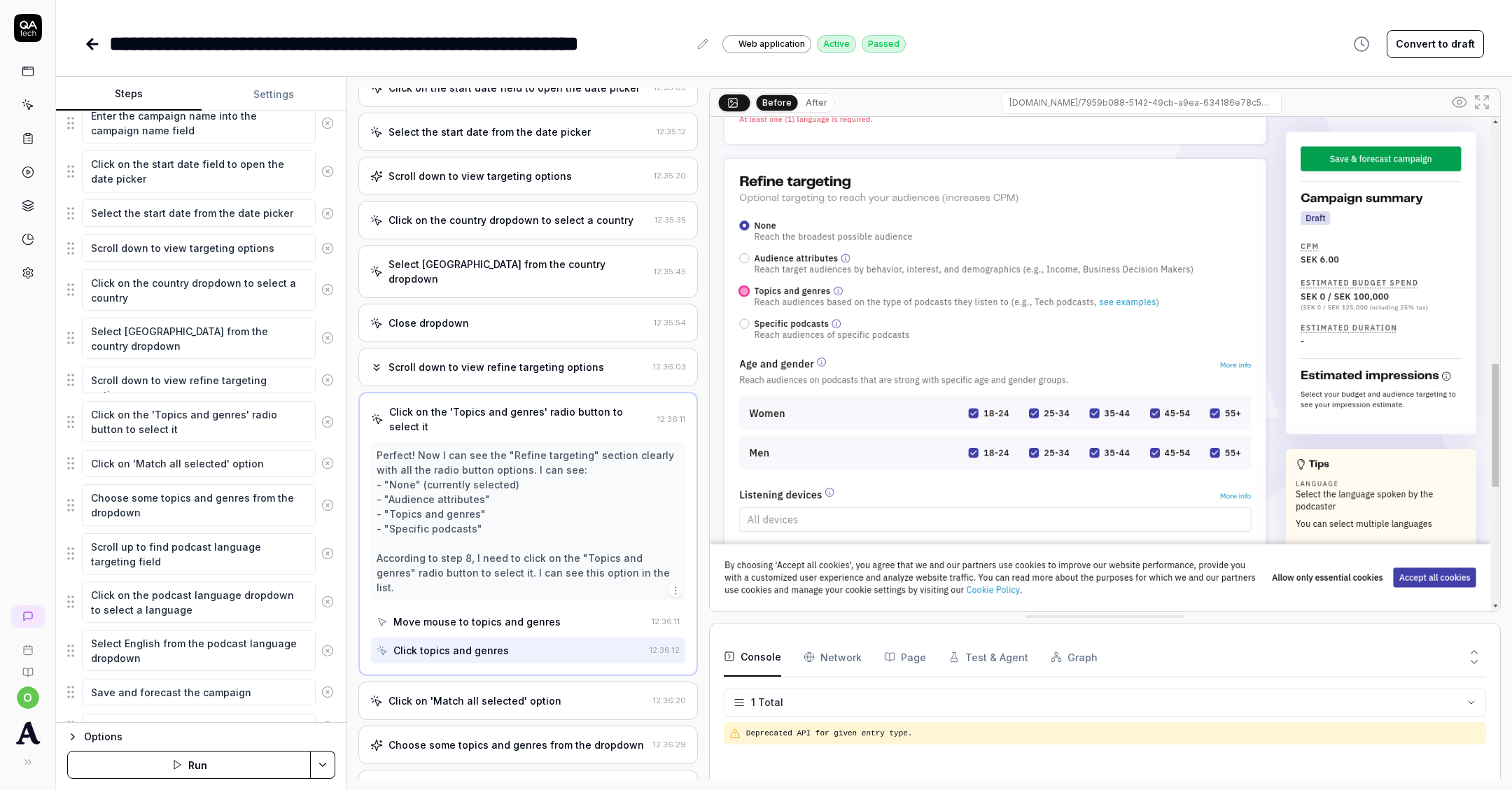
click at [472, 682] on div "Click on 'Match all selected' option 12:36:20" at bounding box center [528, 701] width 339 height 39
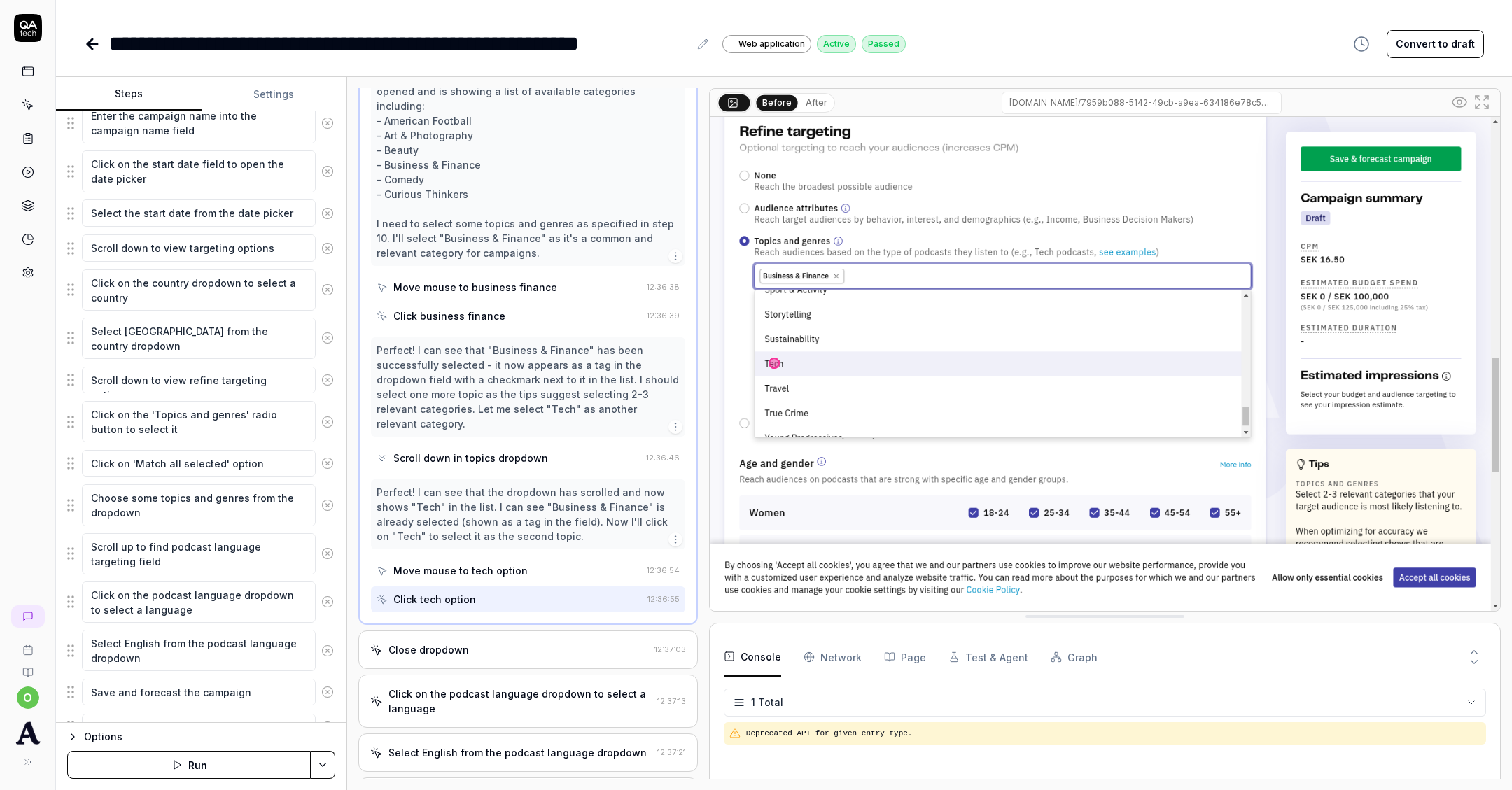
click at [492, 642] on div "Close dropdown" at bounding box center [510, 650] width 279 height 15
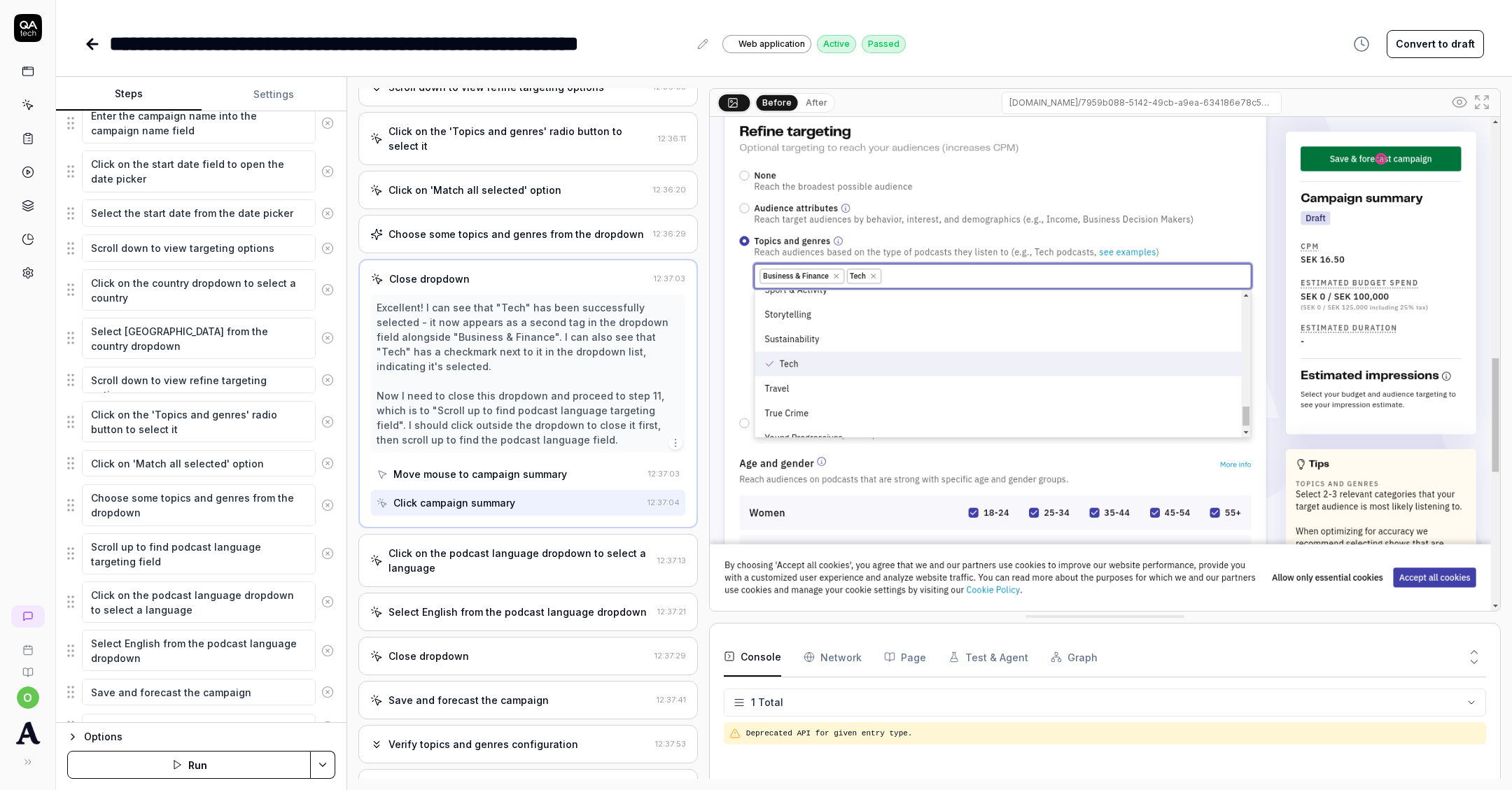
click at [485, 546] on div "Click on the podcast language dropdown to select a language" at bounding box center [520, 560] width 263 height 29
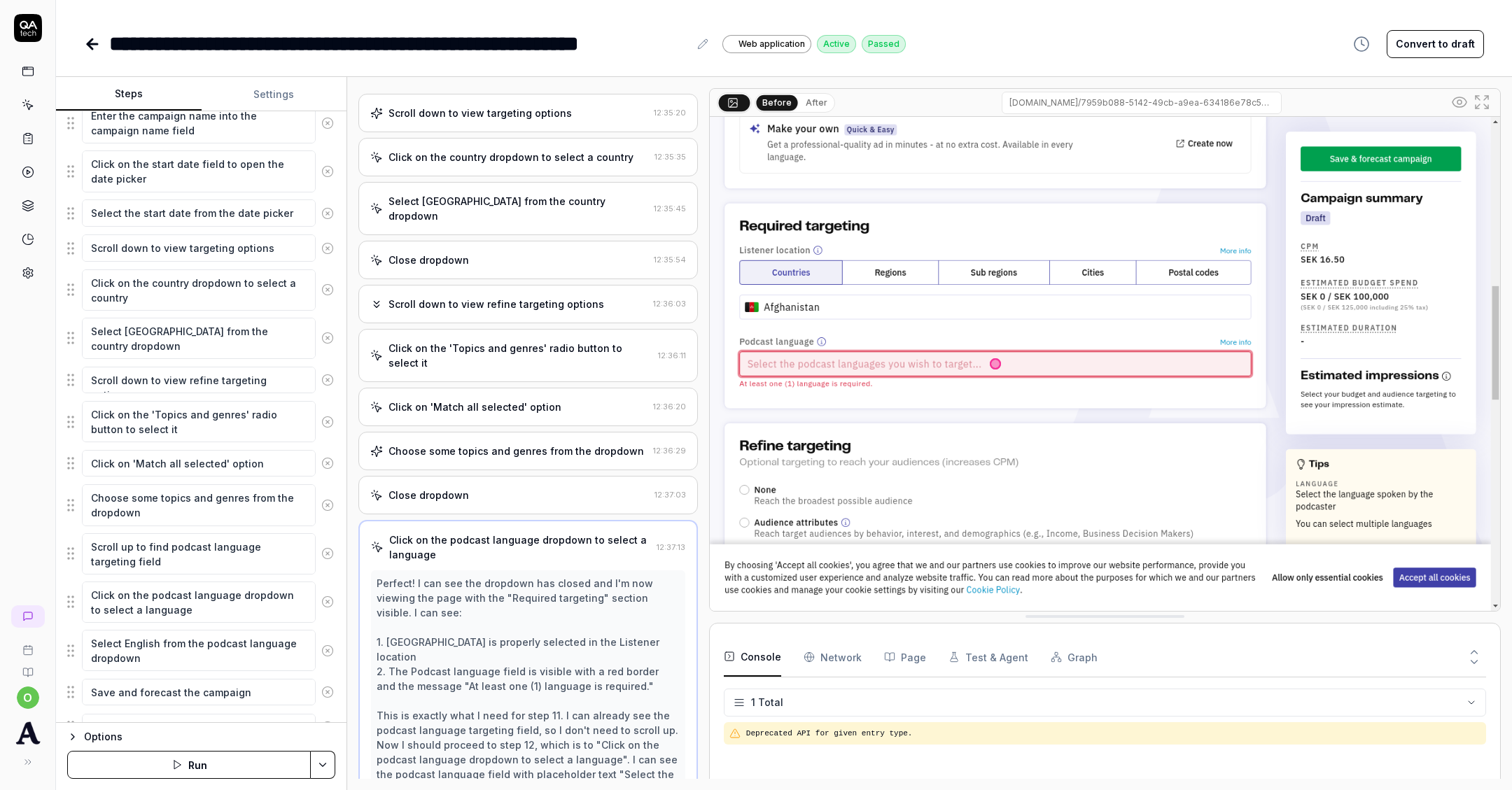
scroll to position [530, 0]
click at [513, 489] on div "Close dropdown" at bounding box center [510, 496] width 279 height 15
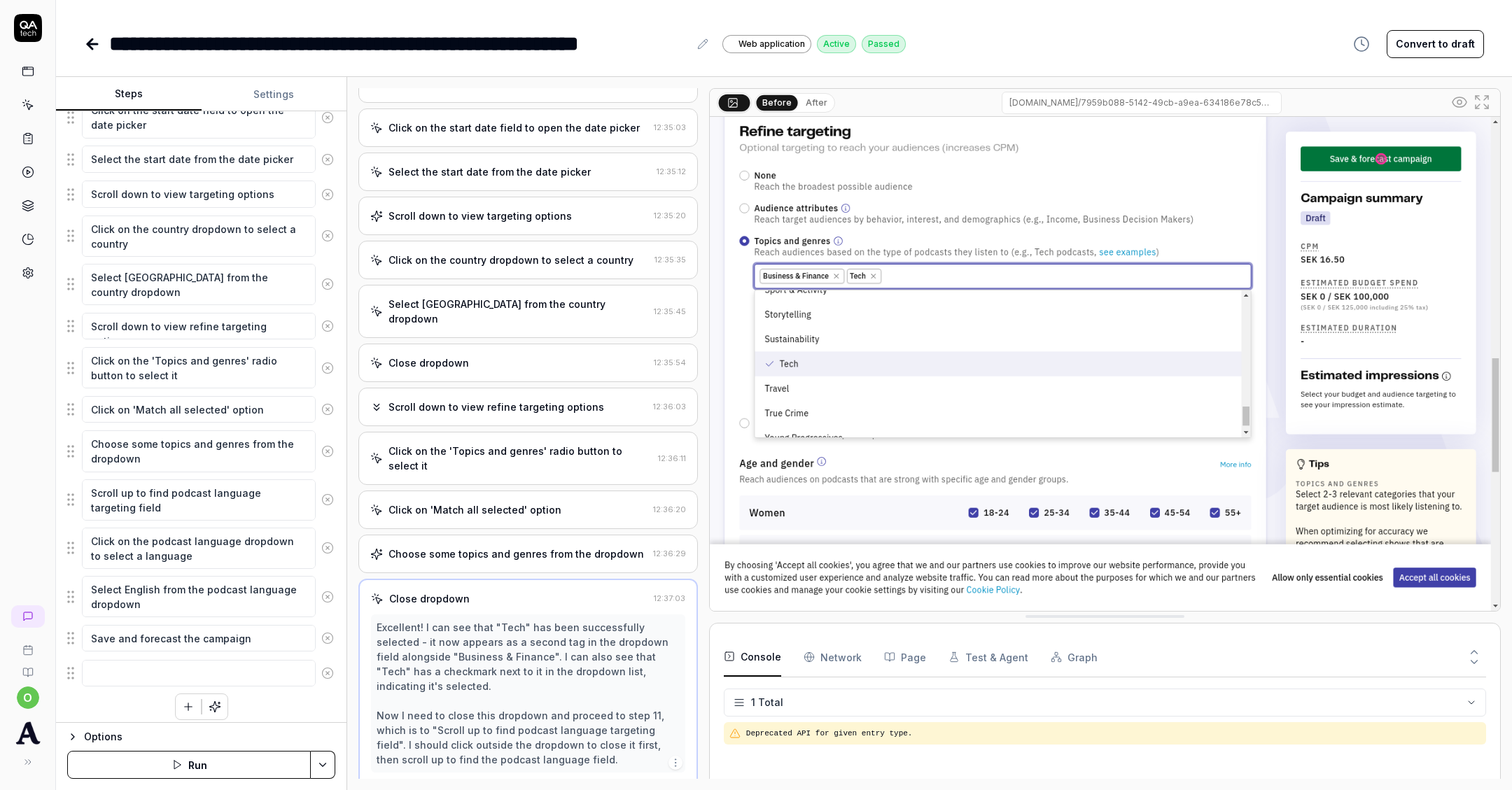
scroll to position [0, 0]
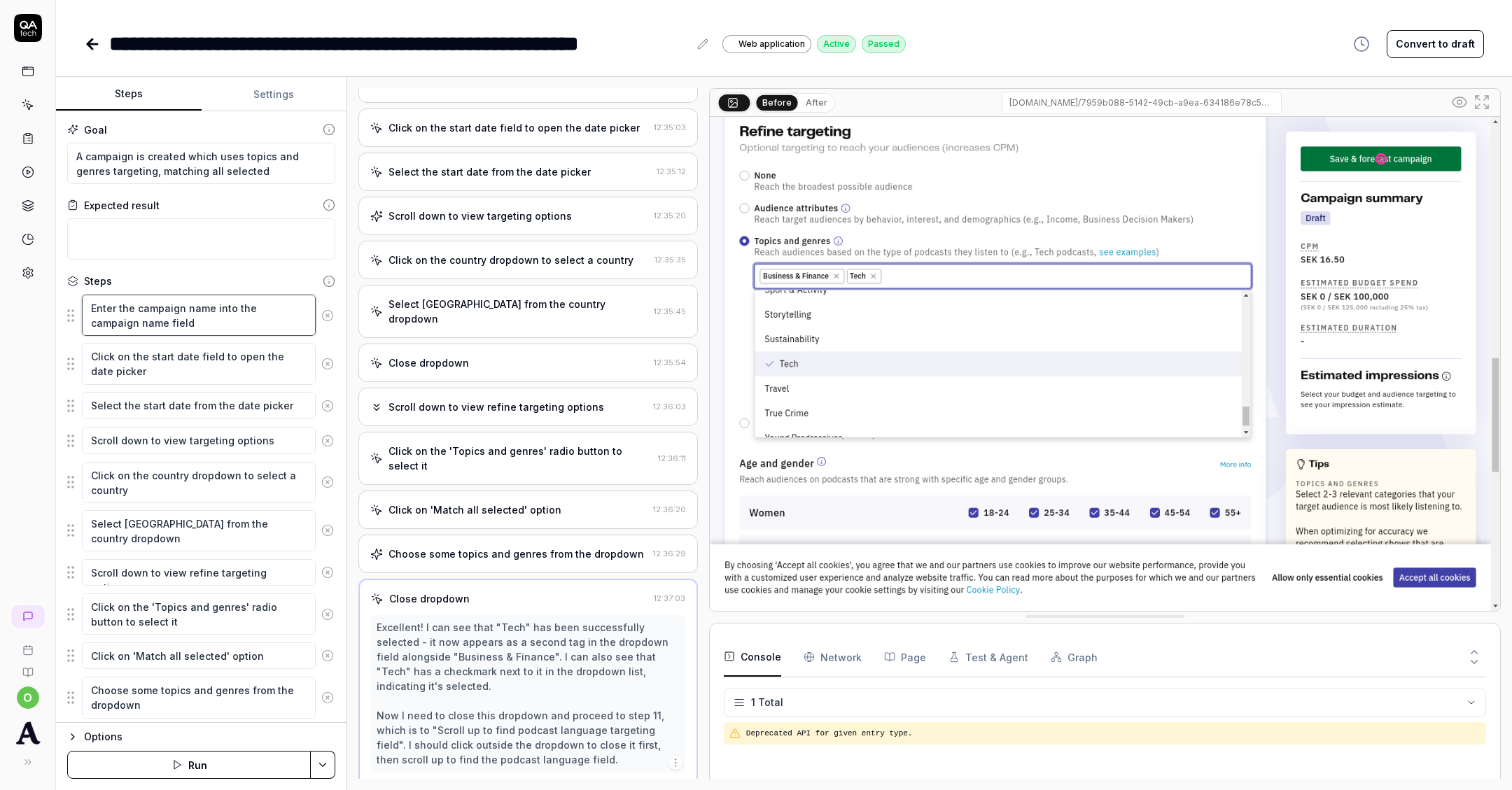
click at [195, 314] on textarea "Enter the campaign name into the campaign name field" at bounding box center [198, 315] width 234 height 42
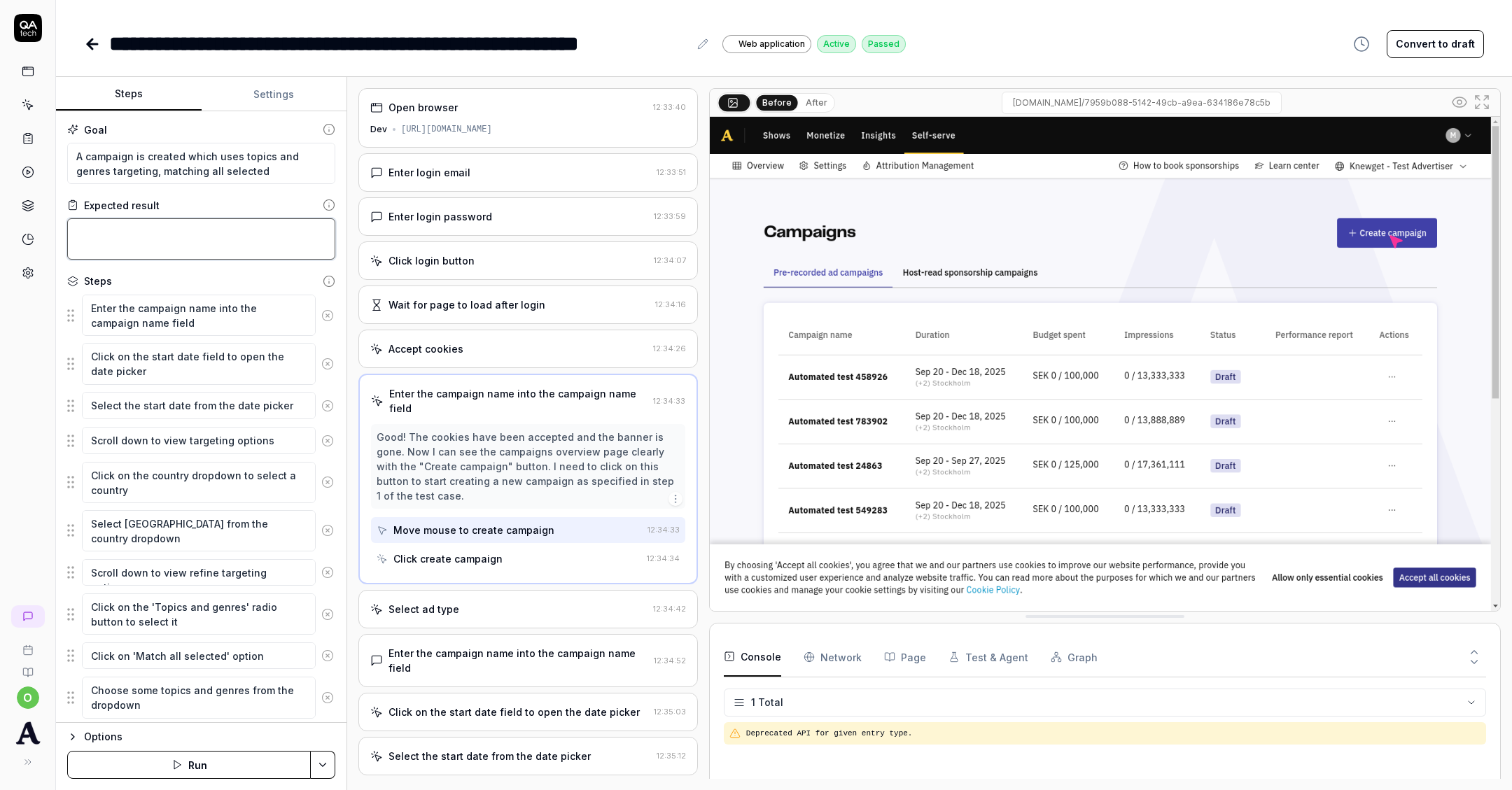
click at [153, 237] on textarea at bounding box center [201, 240] width 268 height 42
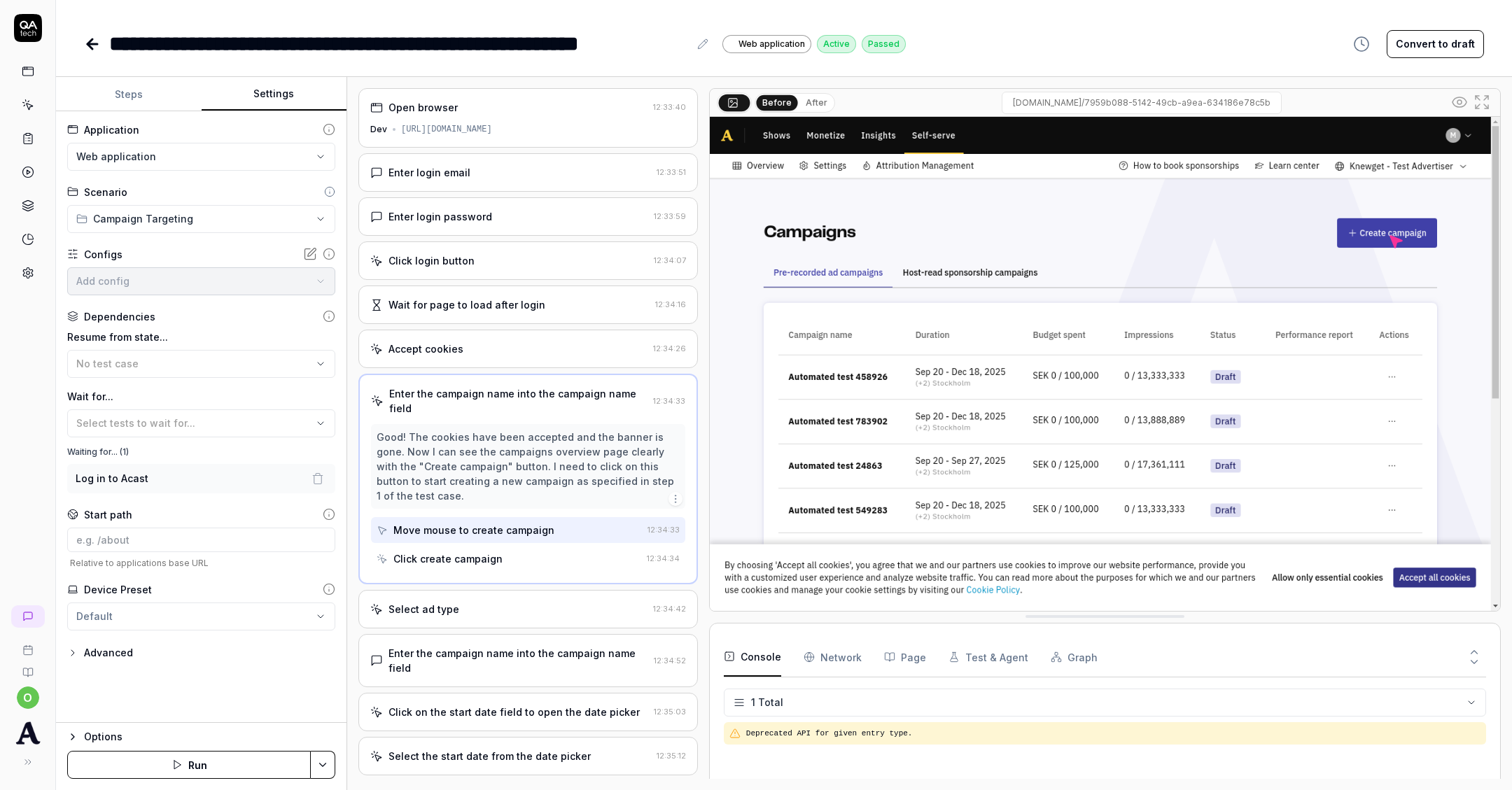
click at [256, 87] on button "Settings" at bounding box center [275, 94] width 146 height 33
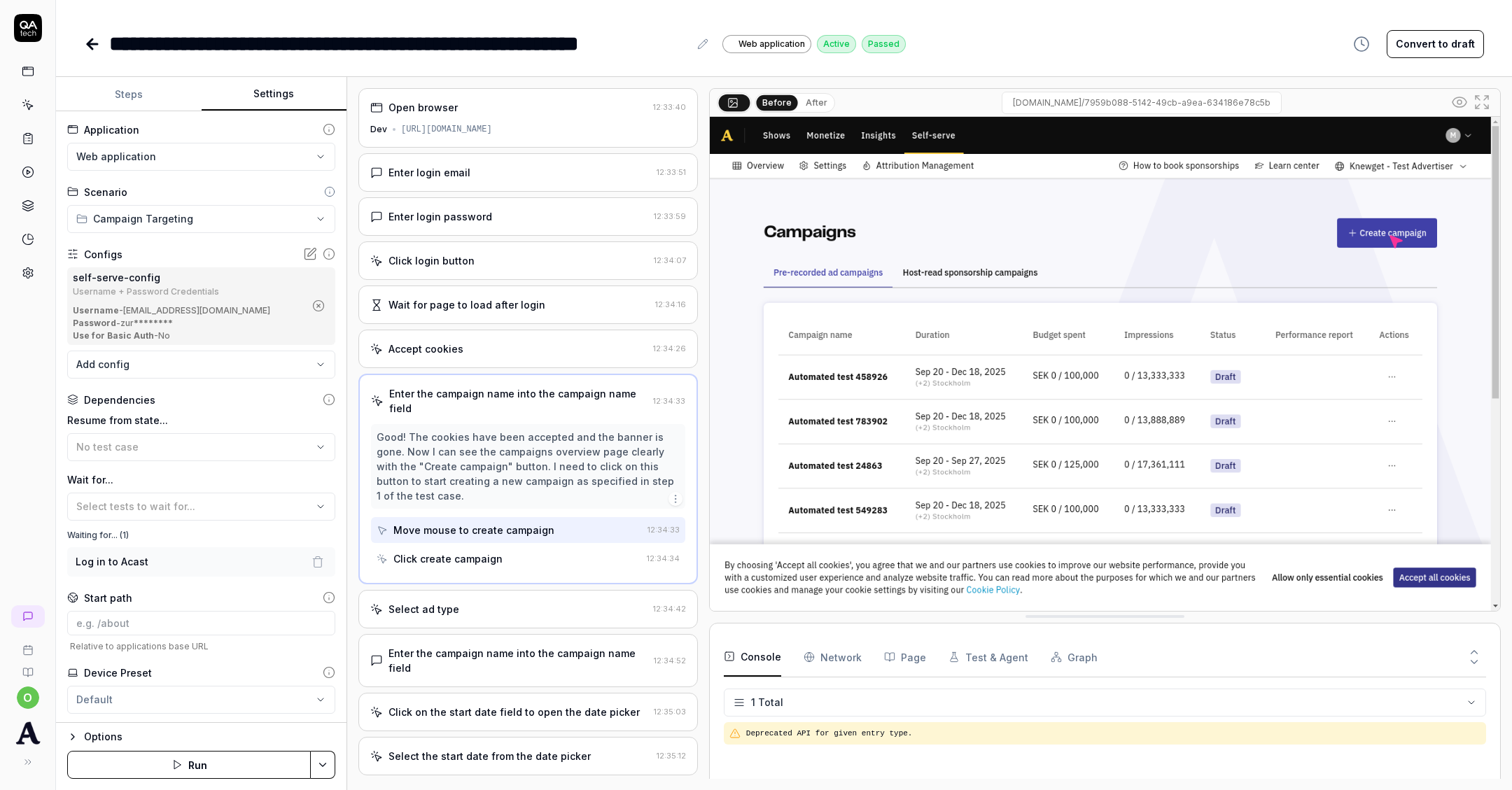
click at [19, 261] on link at bounding box center [27, 273] width 26 height 26
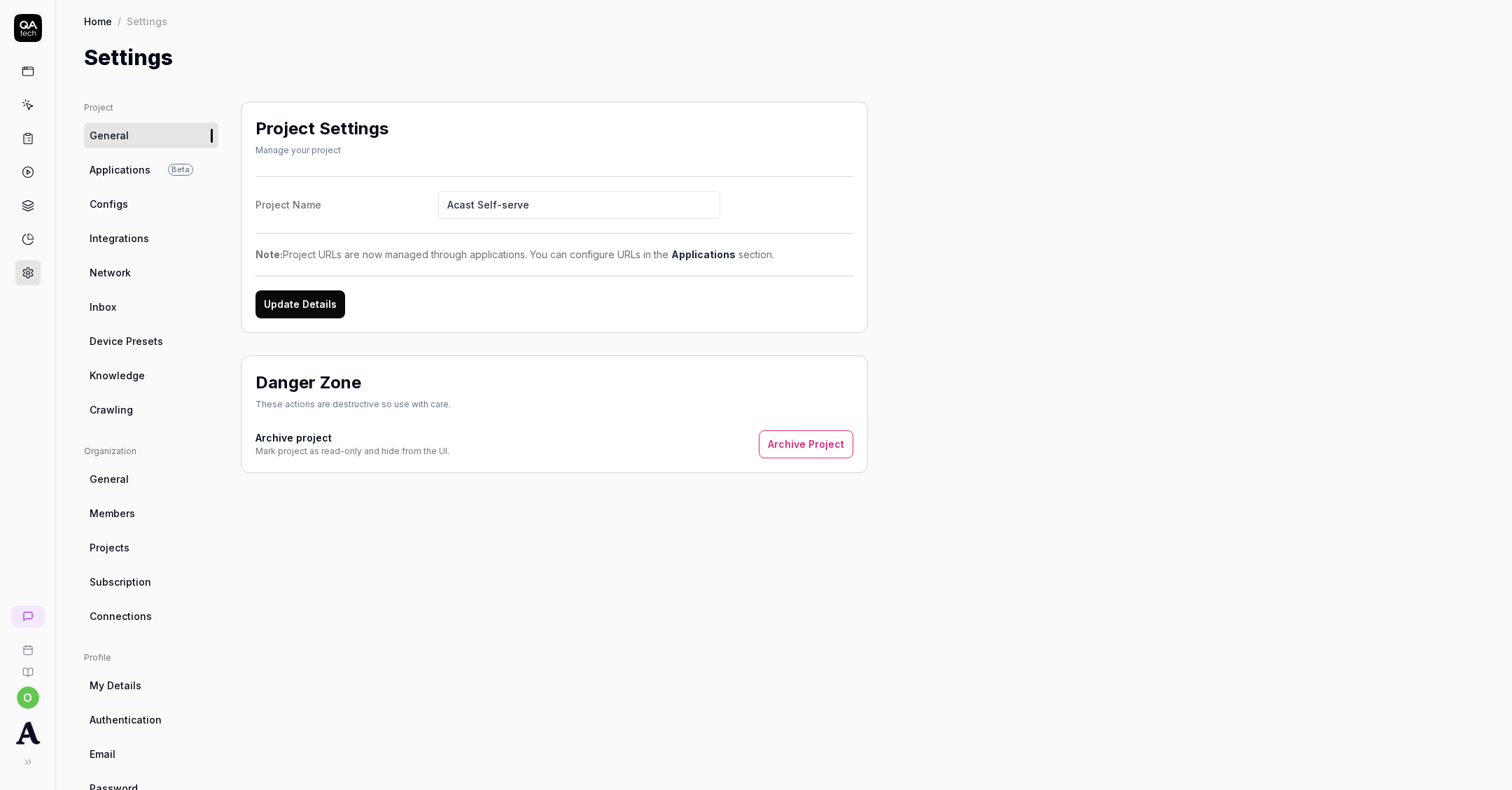
click at [113, 487] on link "General" at bounding box center [152, 478] width 135 height 26
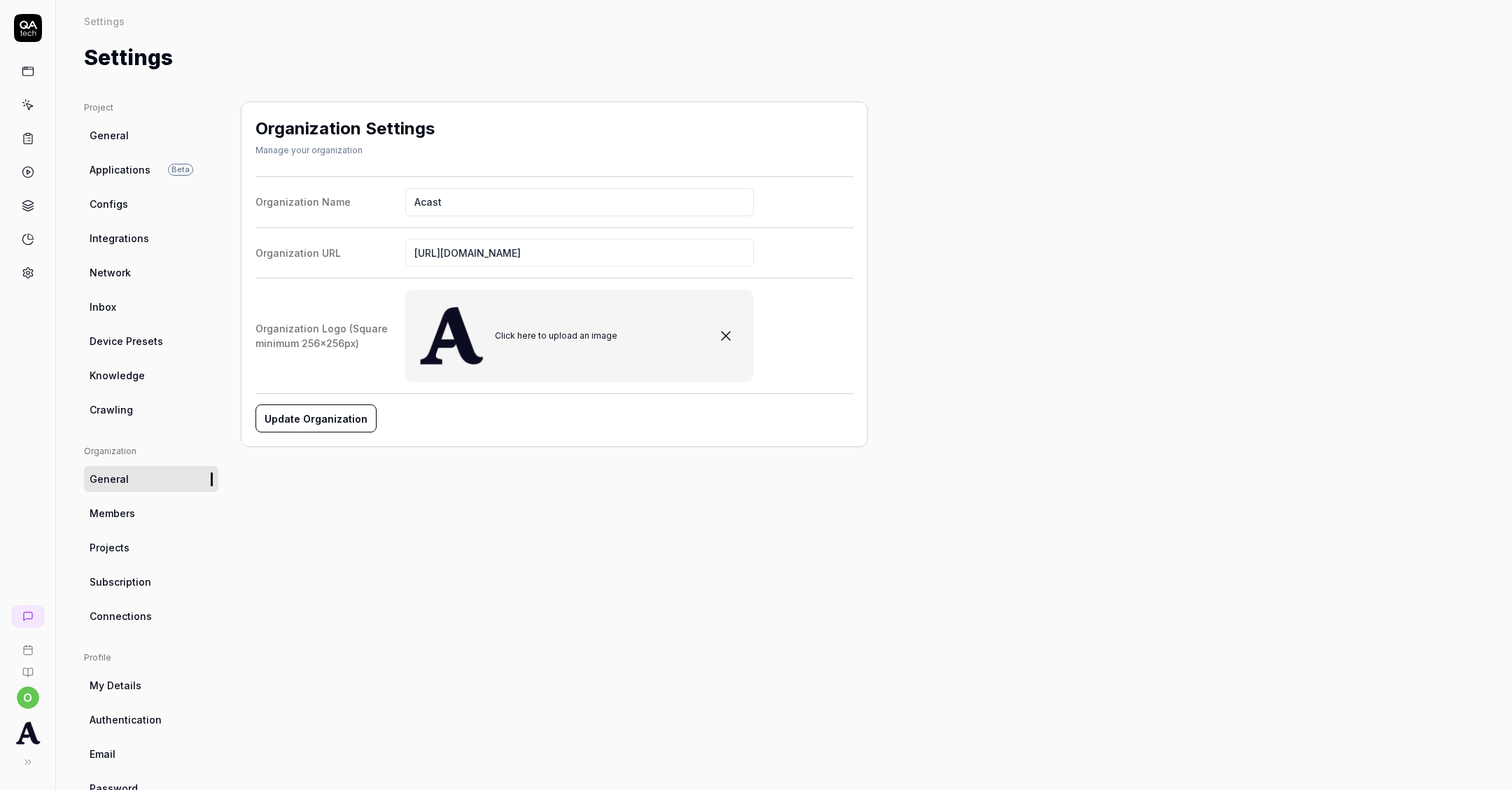
click at [127, 237] on span "Integrations" at bounding box center [119, 239] width 60 height 15
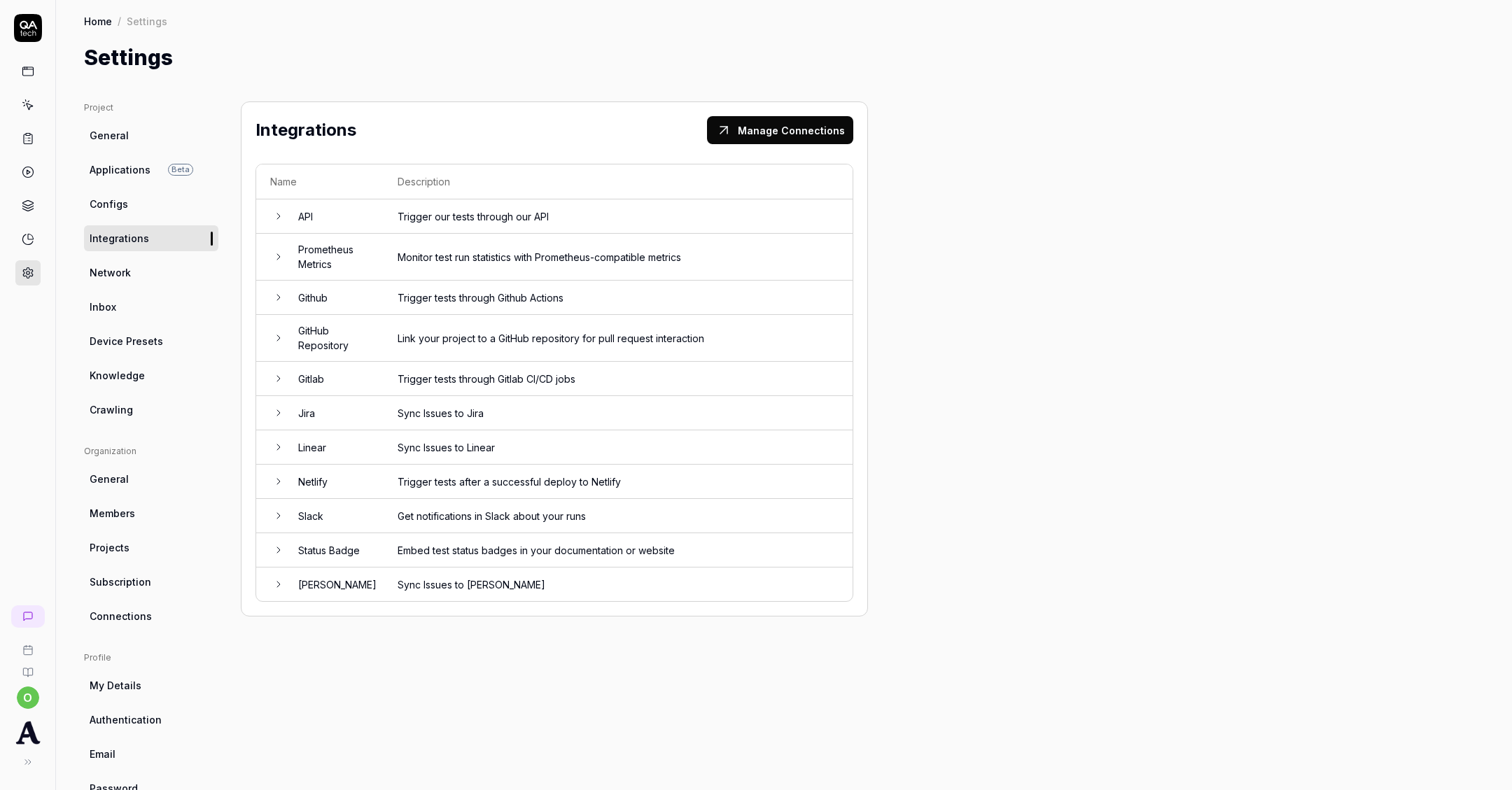
click at [129, 391] on ul "Project General Applications Beta Configs Integrations Network Inbox Device Pre…" at bounding box center [152, 261] width 135 height 321
click at [120, 374] on span "Knowledge" at bounding box center [117, 376] width 55 height 15
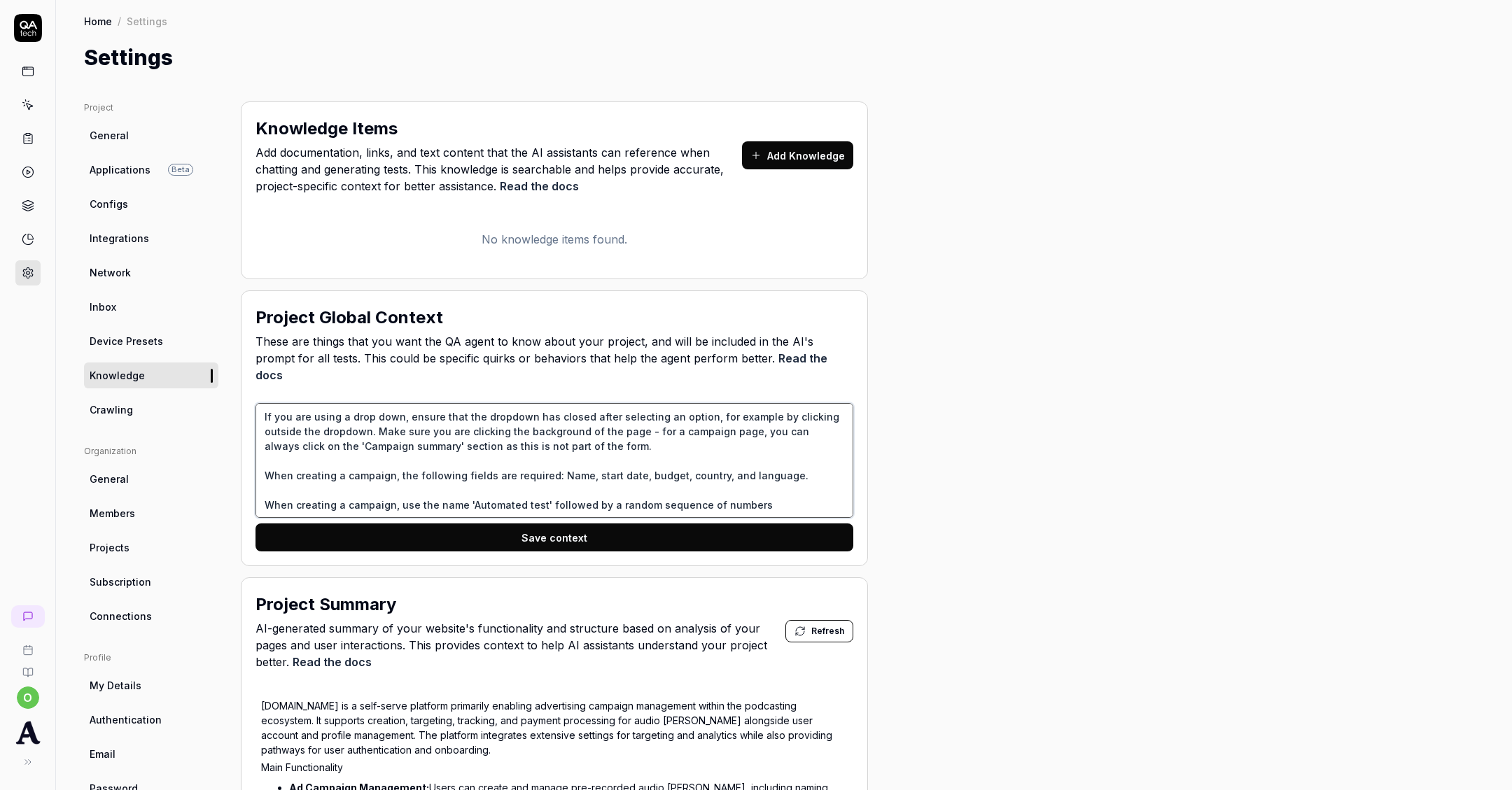
click at [612, 460] on textarea "If you are using a drop down, ensure that the dropdown has closed after selecti…" at bounding box center [554, 460] width 598 height 115
drag, startPoint x: 755, startPoint y: 496, endPoint x: 598, endPoint y: 486, distance: 157.3
click at [598, 486] on textarea "If you are using a drop down, ensure that the dropdown has closed after selecti…" at bounding box center [554, 460] width 598 height 115
type textarea "*"
type textarea "If you are using a drop down, ensure that the dropdown has closed after selecti…"
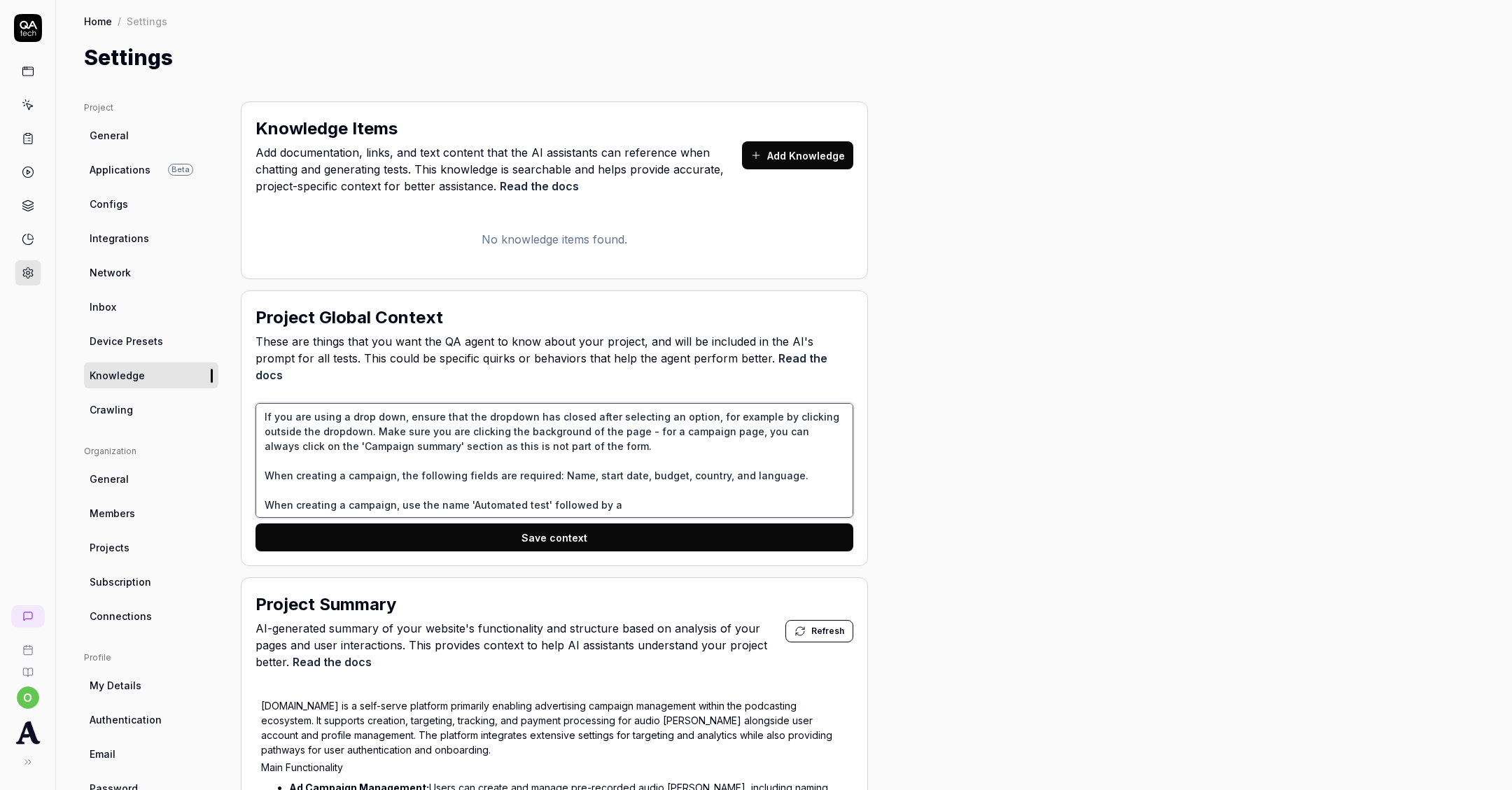
type textarea "*"
type textarea "If you are using a drop down, ensure that the dropdown has closed after selecti…"
type textarea "*"
type textarea "If you are using a drop down, ensure that the dropdown has closed after selecti…"
type textarea "*"
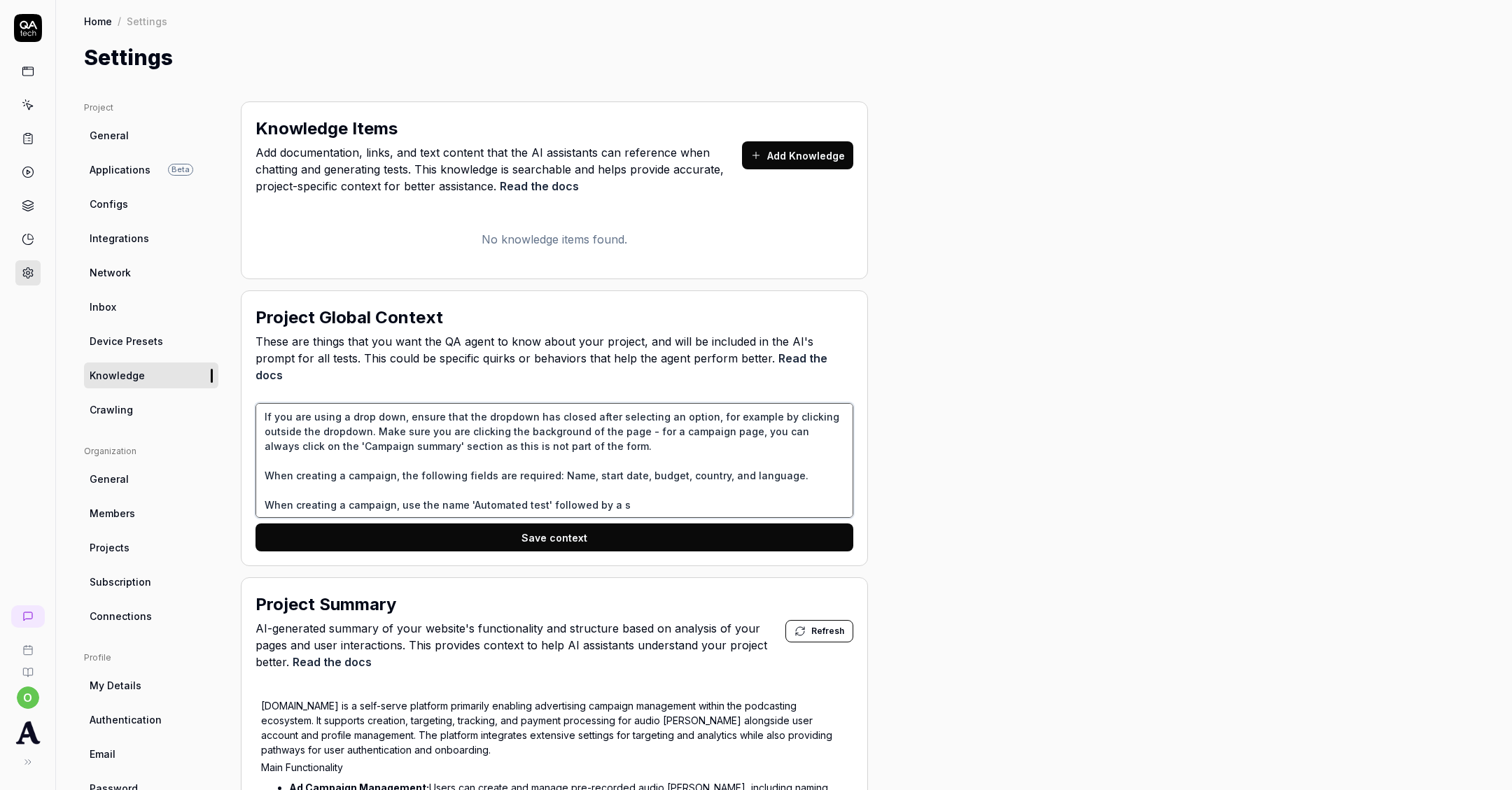
type textarea "If you are using a drop down, ensure that the dropdown has closed after selecti…"
type textarea "*"
type textarea "If you are using a drop down, ensure that the dropdown has closed after selecti…"
type textarea "*"
type textarea "If you are using a drop down, ensure that the dropdown has closed after selecti…"
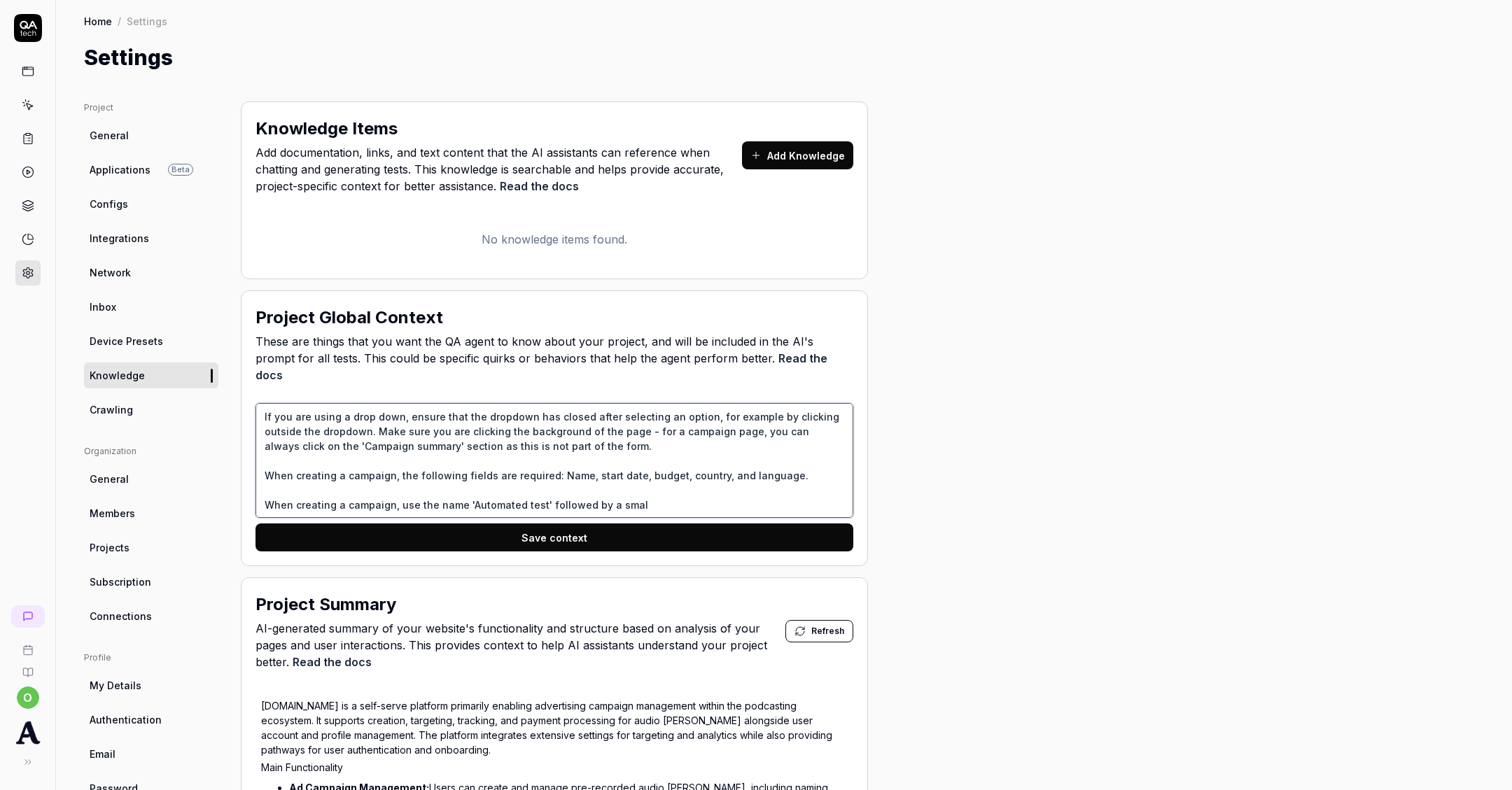
type textarea "*"
type textarea "If you are using a drop down, ensure that the dropdown has closed after selecti…"
type textarea "*"
type textarea "If you are using a drop down, ensure that the dropdown has closed after selecti…"
type textarea "*"
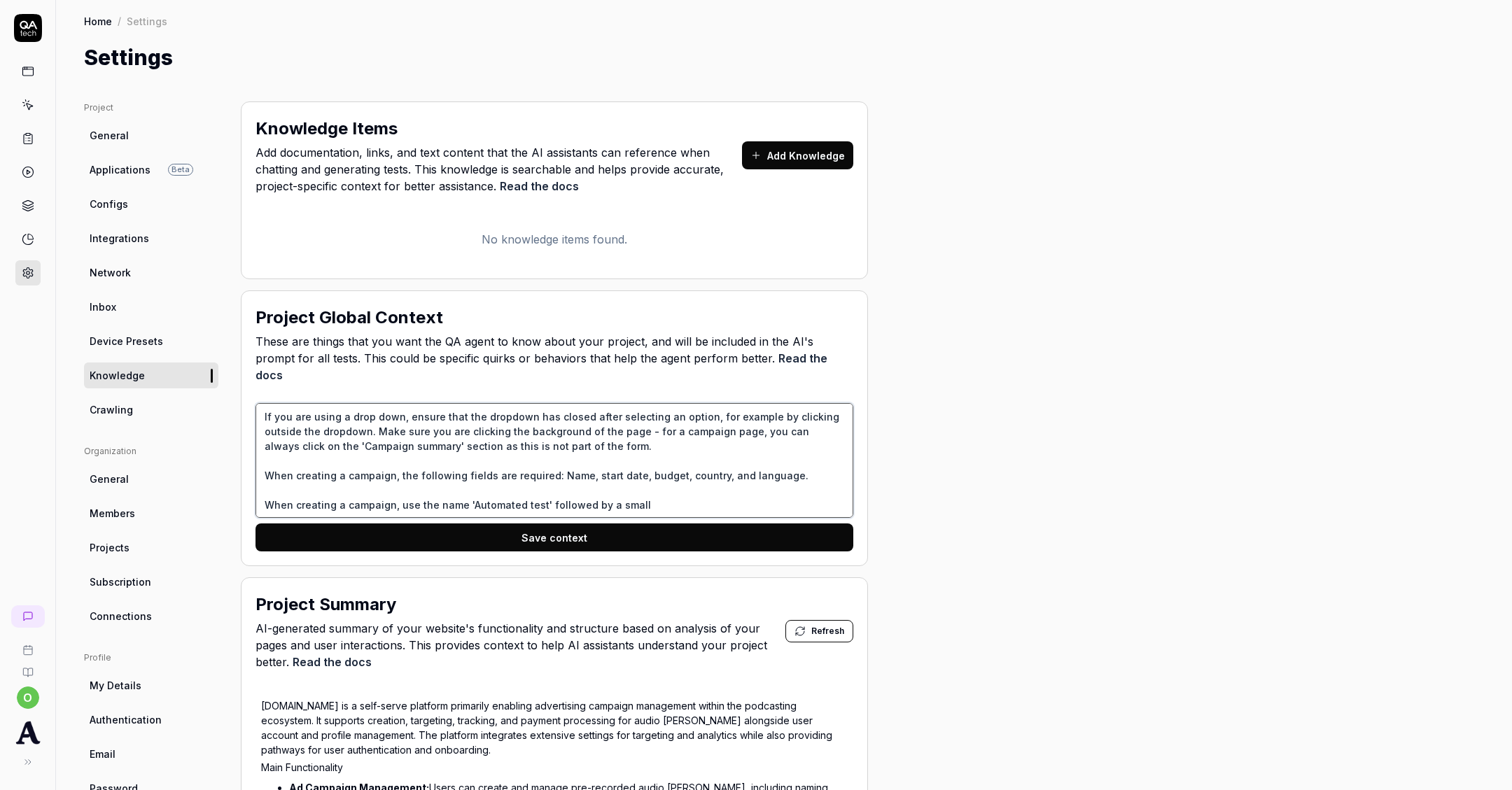
type textarea "If you are using a drop down, ensure that the dropdown has closed after selecti…"
type textarea "*"
type textarea "If you are using a drop down, ensure that the dropdown has closed after selecti…"
type textarea "*"
type textarea "If you are using a drop down, ensure that the dropdown has closed after selecti…"
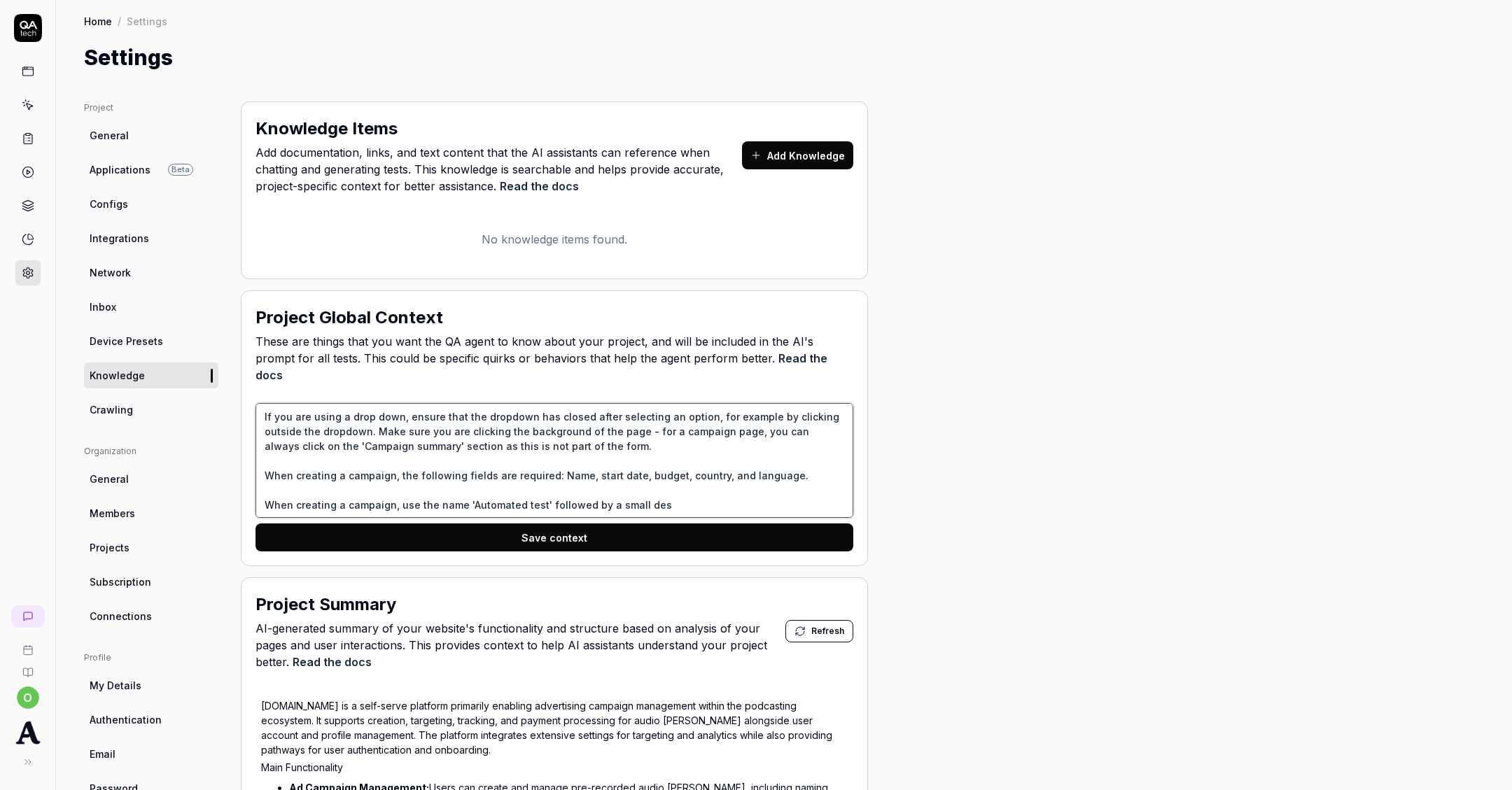
type textarea "*"
type textarea "If you are using a drop down, ensure that the dropdown has closed after selecti…"
type textarea "*"
type textarea "If you are using a drop down, ensure that the dropdown has closed after selecti…"
type textarea "*"
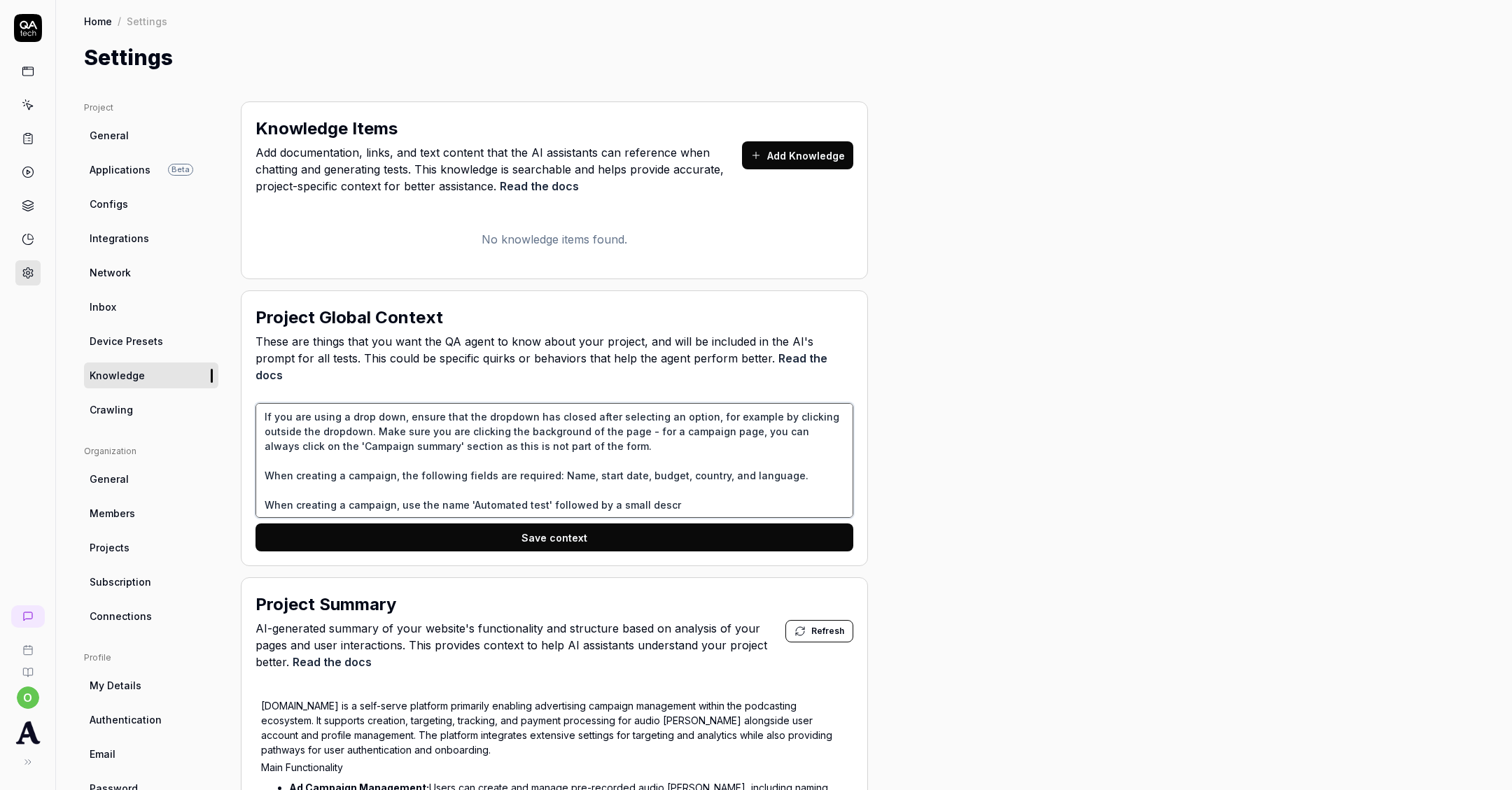
type textarea "If you are using a drop down, ensure that the dropdown has closed after selecti…"
type textarea "*"
type textarea "If you are using a drop down, ensure that the dropdown has closed after selecti…"
type textarea "*"
type textarea "If you are using a drop down, ensure that the dropdown has closed after selecti…"
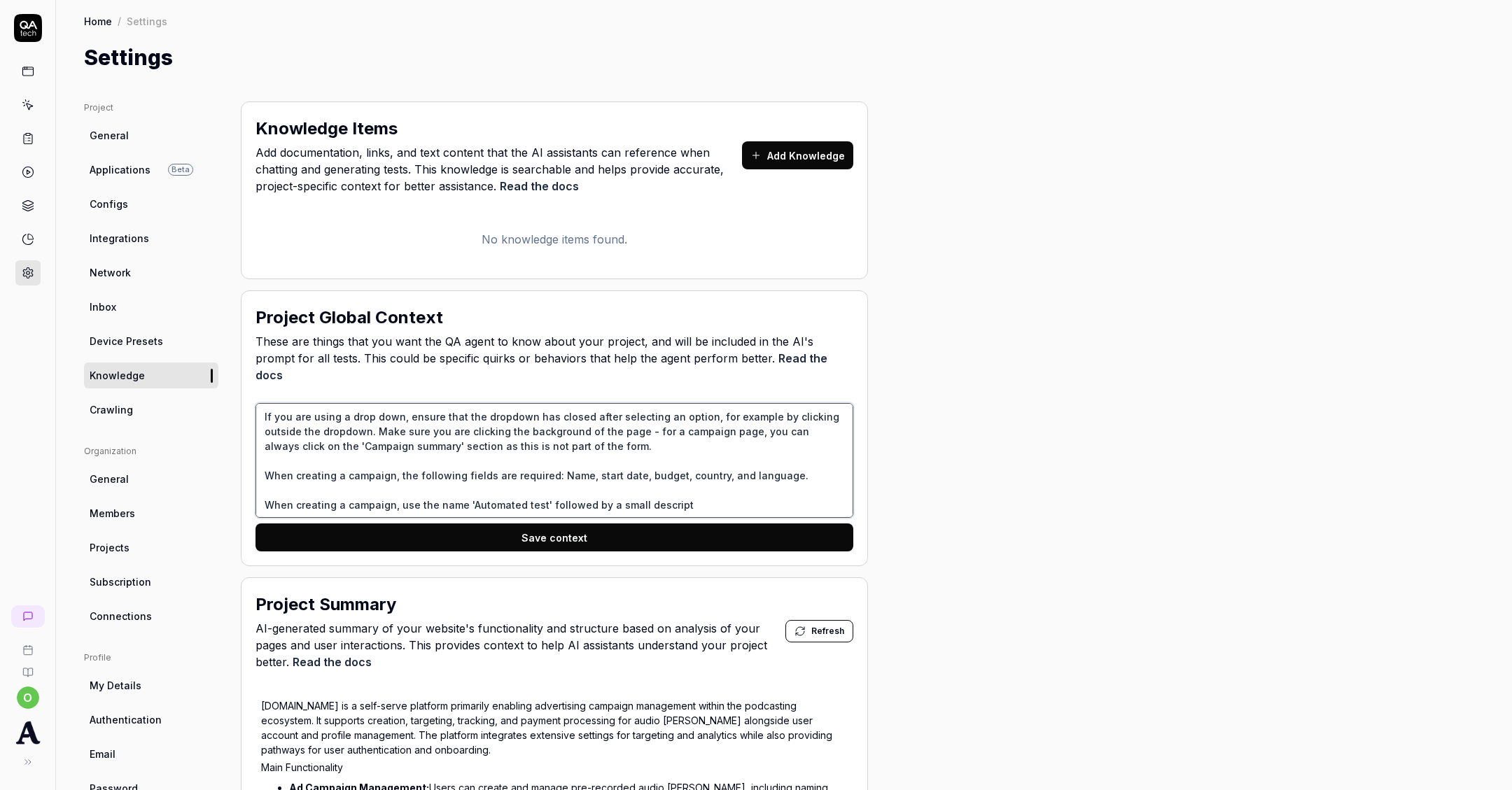
type textarea "*"
type textarea "If you are using a drop down, ensure that the dropdown has closed after selecti…"
type textarea "*"
type textarea "If you are using a drop down, ensure that the dropdown has closed after selecti…"
type textarea "*"
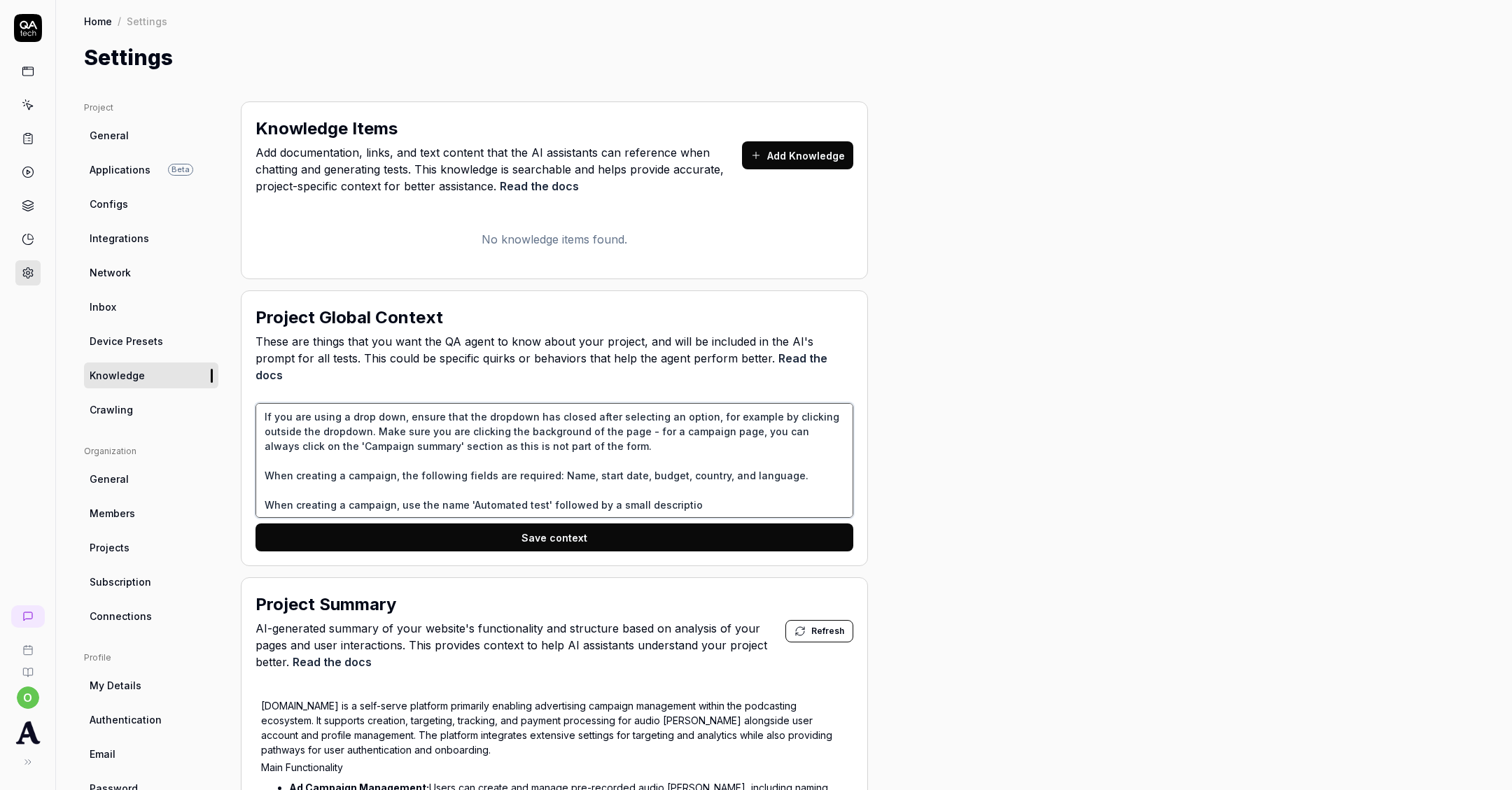
type textarea "If you are using a drop down, ensure that the dropdown has closed after selecti…"
type textarea "*"
type textarea "If you are using a drop down, ensure that the dropdown has closed after selecti…"
type textarea "*"
type textarea "If you are using a drop down, ensure that the dropdown has closed after selecti…"
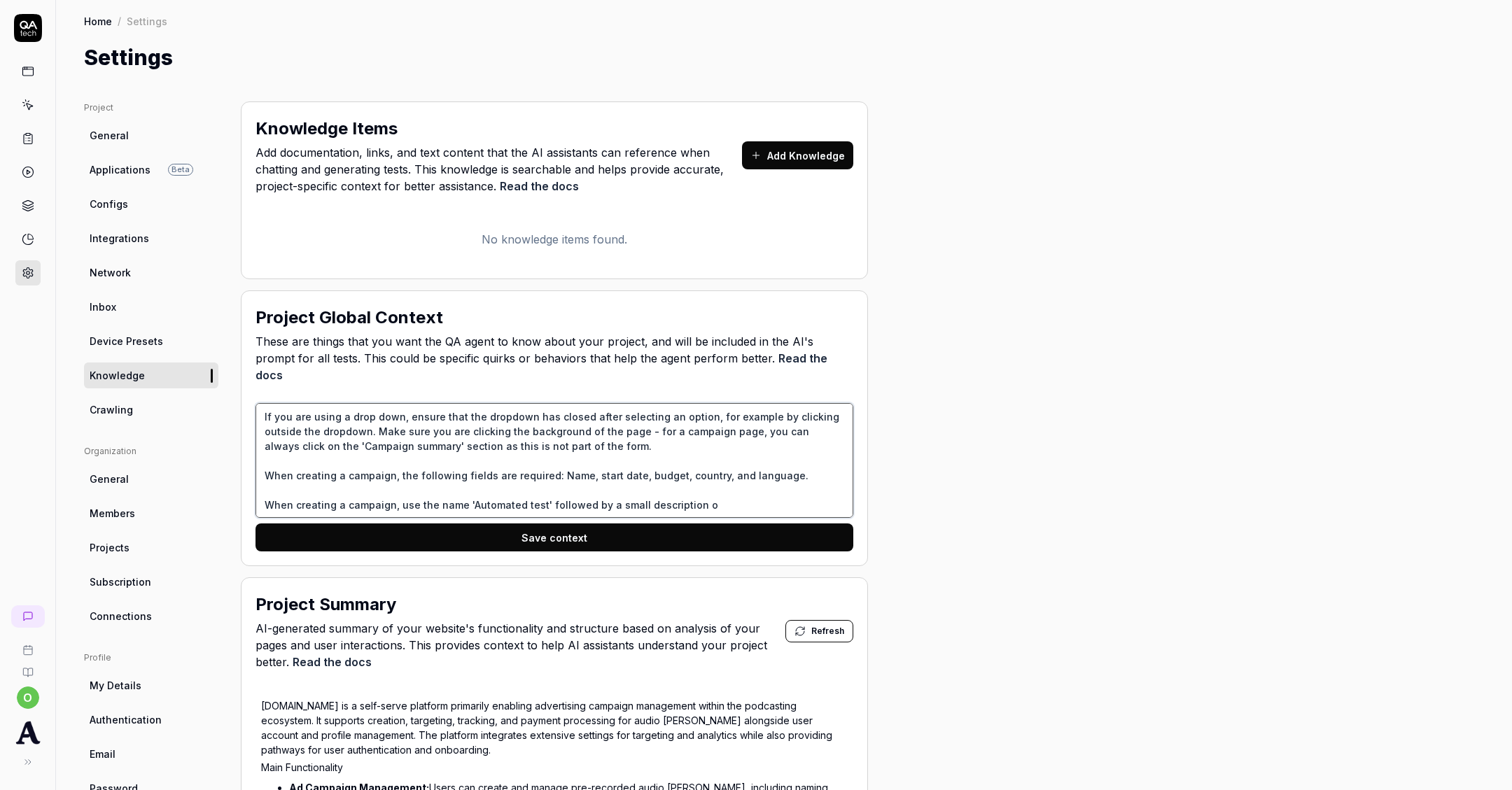
type textarea "*"
type textarea "If you are using a drop down, ensure that the dropdown has closed after selecti…"
type textarea "*"
type textarea "If you are using a drop down, ensure that the dropdown has closed after selecti…"
type textarea "*"
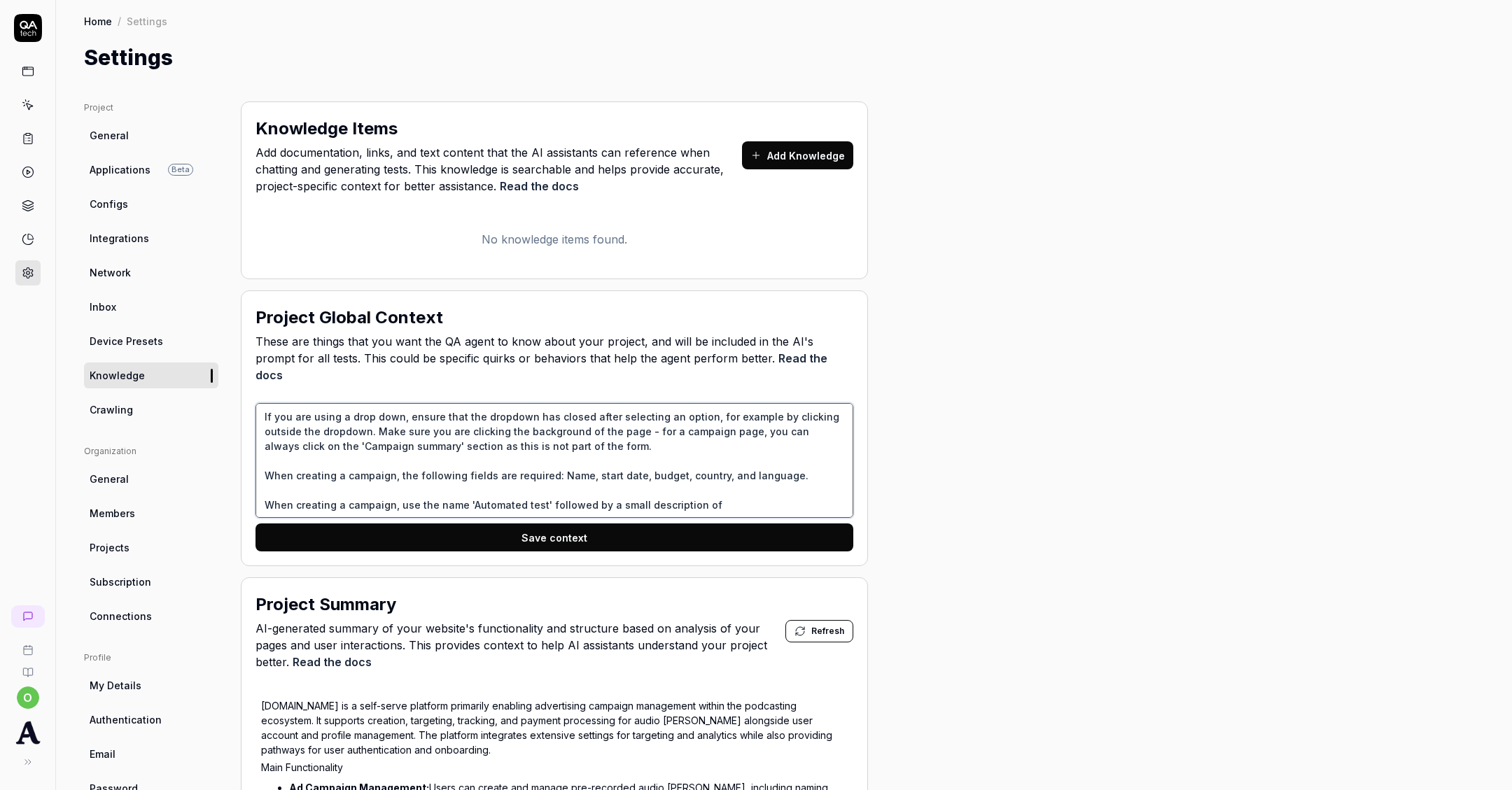
type textarea "If you are using a drop down, ensure that the dropdown has closed after selecti…"
type textarea "*"
type textarea "If you are using a drop down, ensure that the dropdown has closed after selecti…"
type textarea "*"
type textarea "If you are using a drop down, ensure that the dropdown has closed after selecti…"
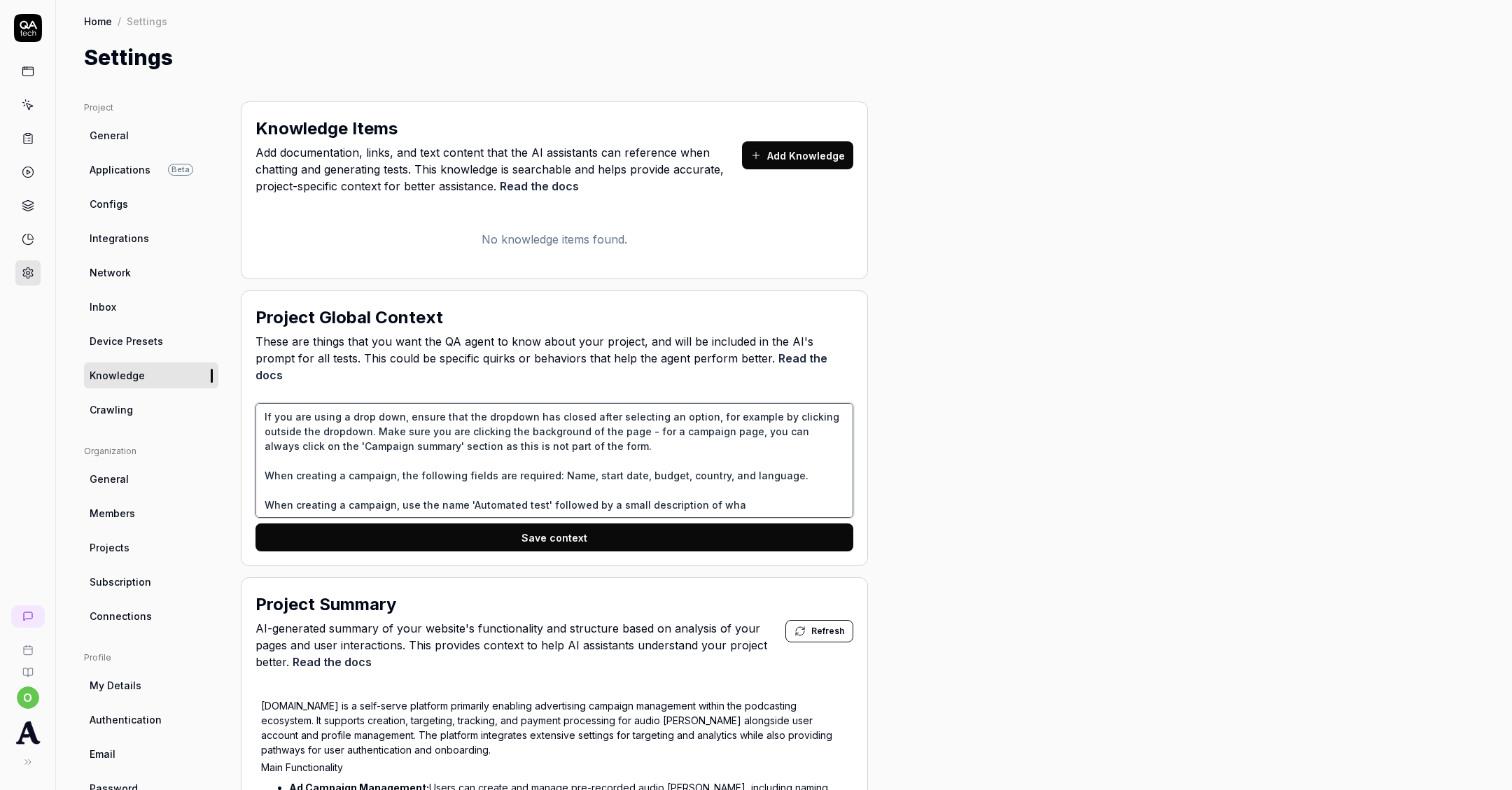
type textarea "*"
type textarea "If you are using a drop down, ensure that the dropdown has closed after selecti…"
type textarea "*"
type textarea "If you are using a drop down, ensure that the dropdown has closed after selecti…"
type textarea "*"
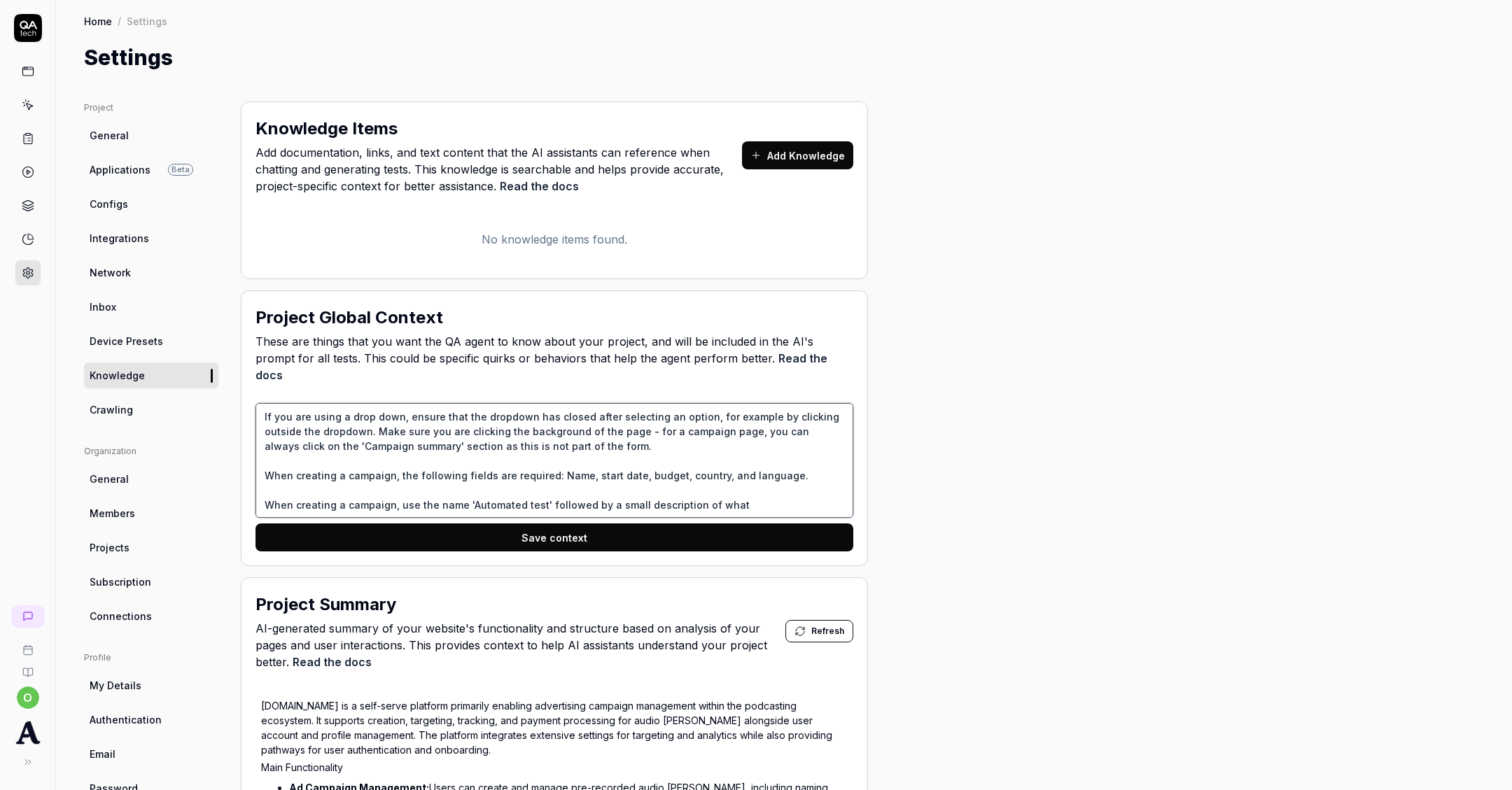
type textarea "If you are using a drop down, ensure that the dropdown has closed after selecti…"
type textarea "*"
type textarea "If you are using a drop down, ensure that the dropdown has closed after selecti…"
type textarea "*"
type textarea "If you are using a drop down, ensure that the dropdown has closed after selecti…"
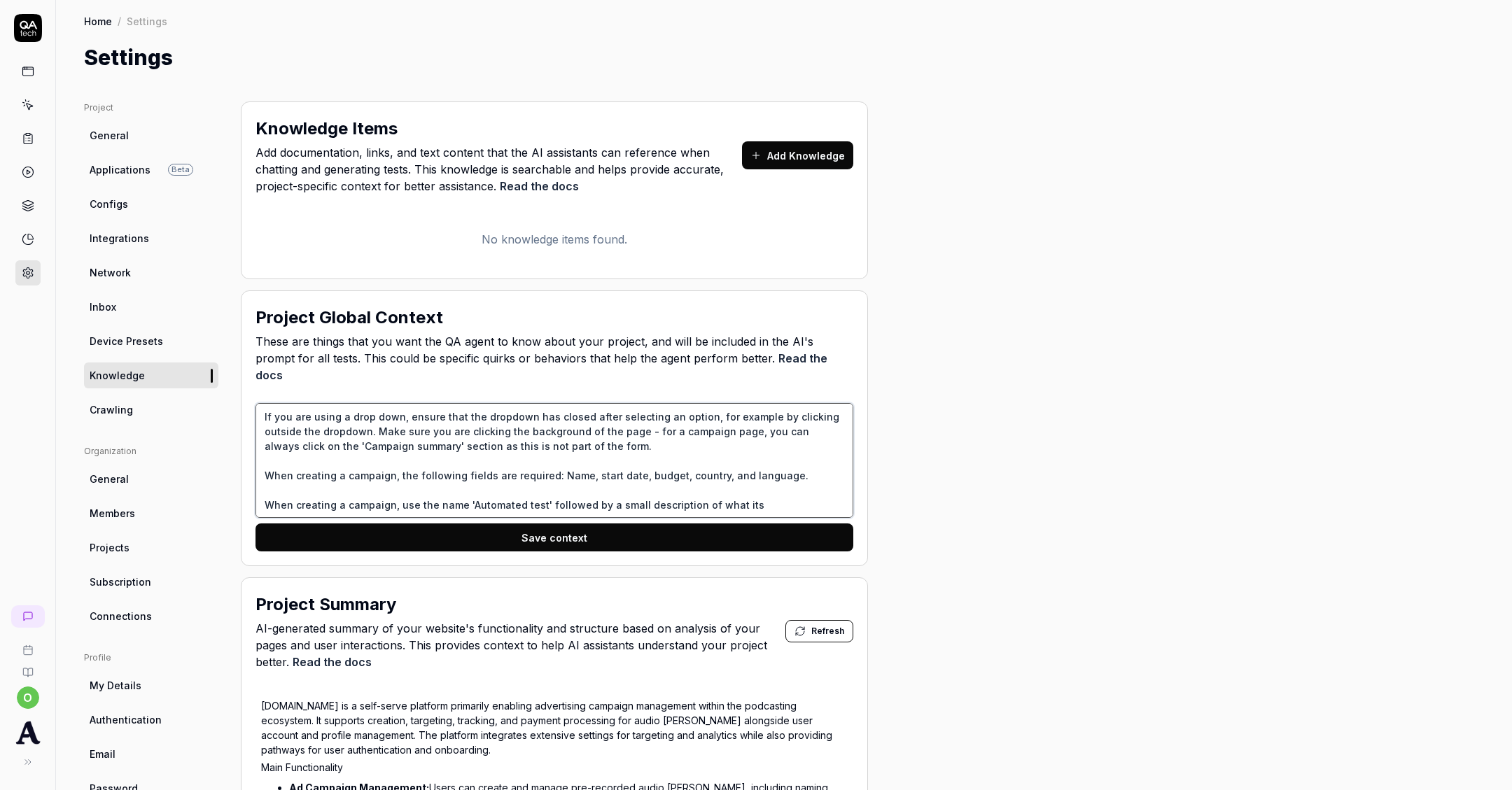
type textarea "*"
type textarea "If you are using a drop down, ensure that the dropdown has closed after selecti…"
type textarea "*"
type textarea "If you are using a drop down, ensure that the dropdown has closed after selecti…"
type textarea "*"
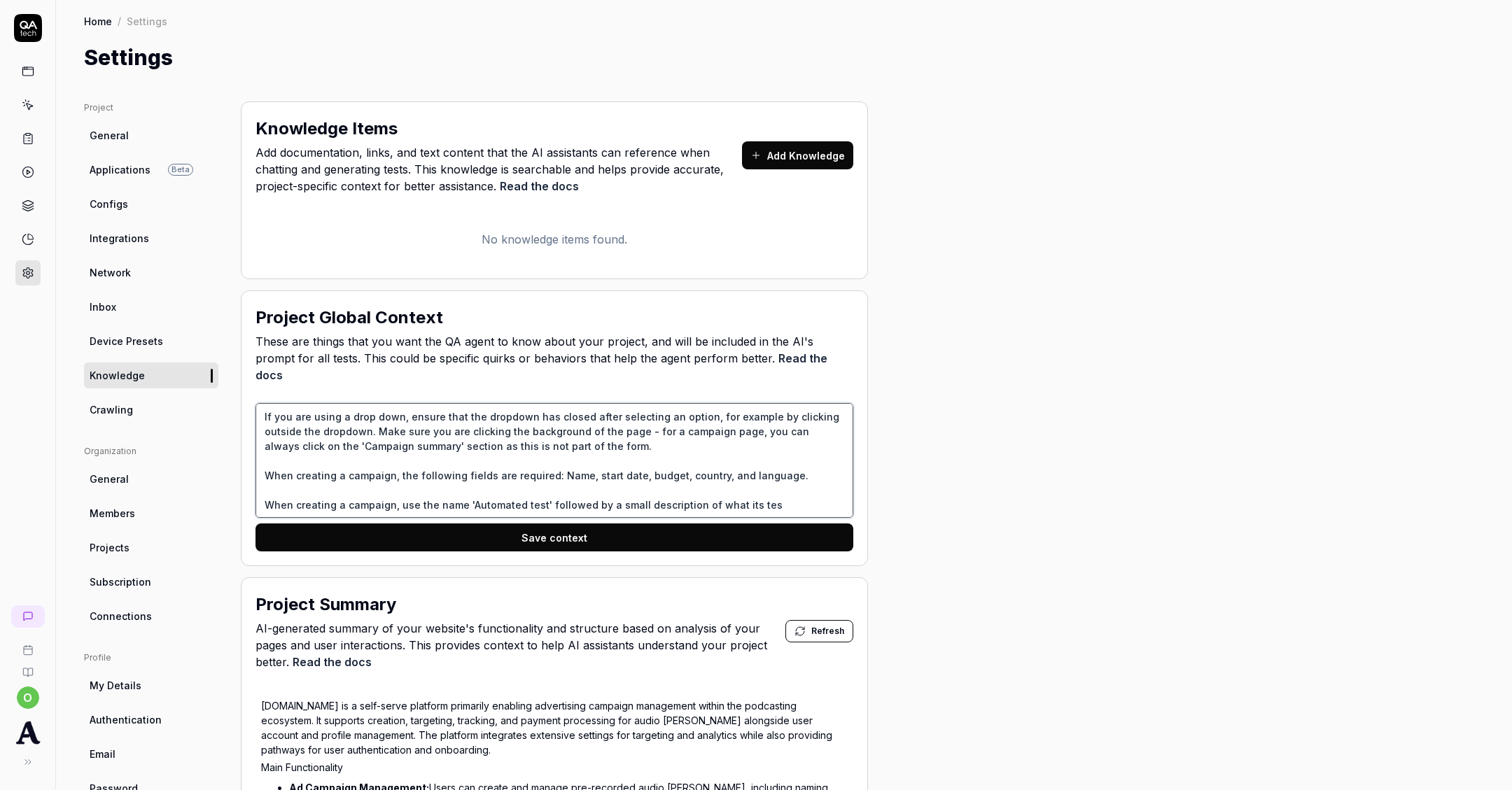
type textarea "If you are using a drop down, ensure that the dropdown has closed after selecti…"
type textarea "*"
type textarea "If you are using a drop down, ensure that the dropdown has closed after selecti…"
type textarea "*"
type textarea "If you are using a drop down, ensure that the dropdown has closed after selecti…"
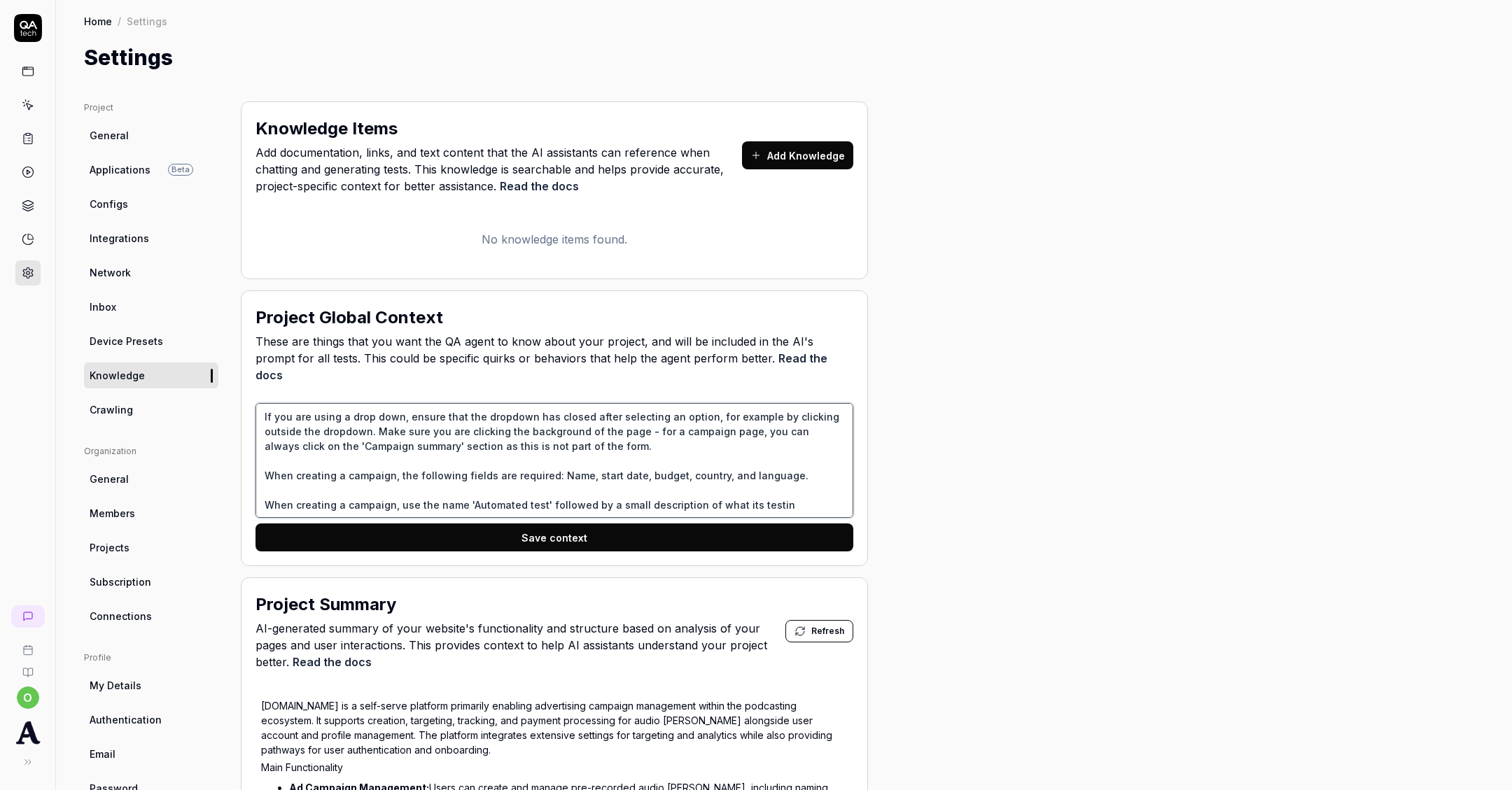
type textarea "*"
type textarea "If you are using a drop down, ensure that the dropdown has closed after selecti…"
type textarea "*"
type textarea "If you are using a drop down, ensure that the dropdown has closed after selecti…"
type textarea "*"
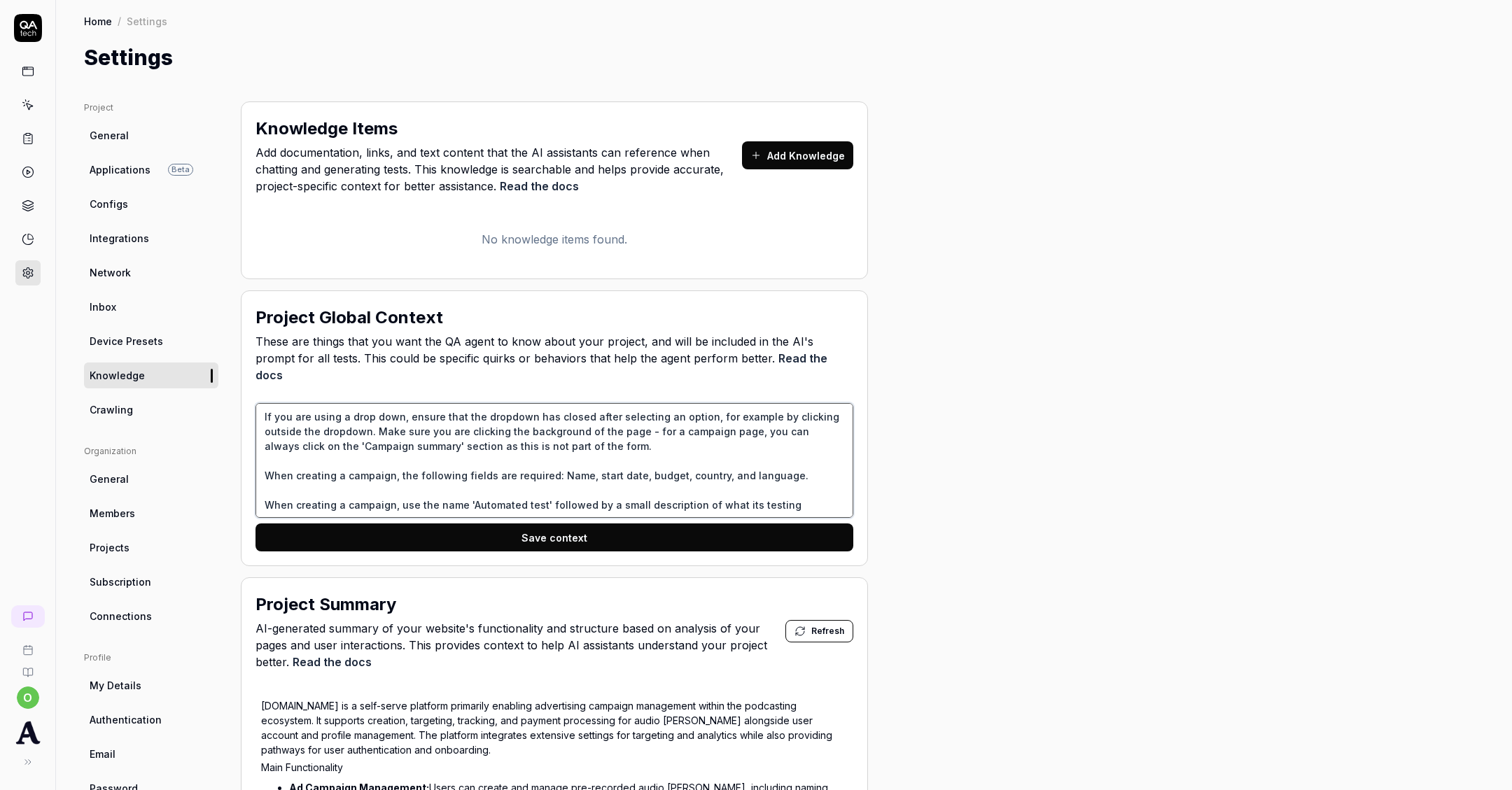
type textarea "If you are using a drop down, ensure that the dropdown has closed after selecti…"
type textarea "*"
type textarea "If you are using a drop down, ensure that the dropdown has closed after selecti…"
type textarea "*"
type textarea "If you are using a drop down, ensure that the dropdown has closed after selecti…"
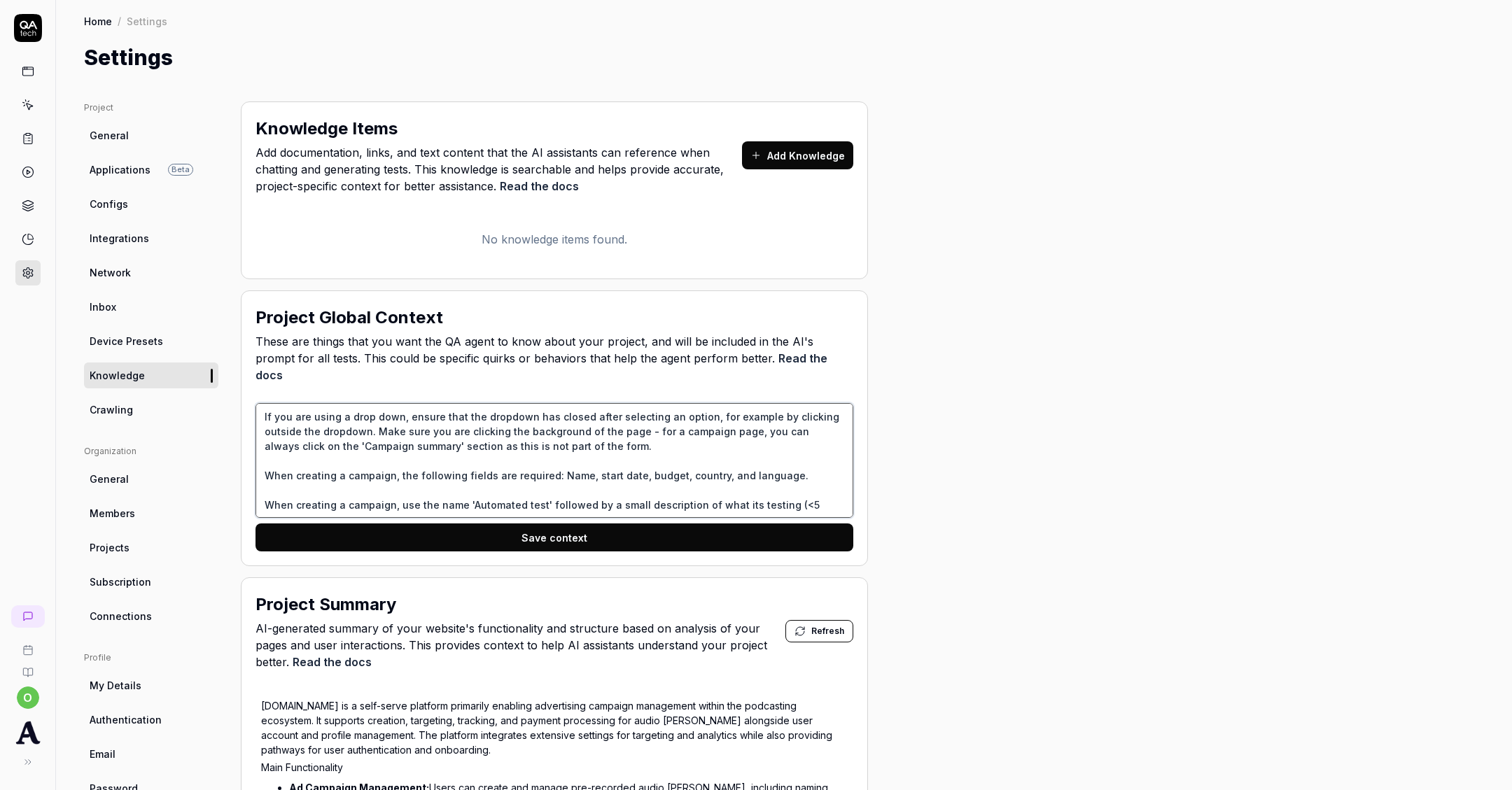
type textarea "*"
type textarea "If you are using a drop down, ensure that the dropdown has closed after selecti…"
type textarea "*"
type textarea "If you are using a drop down, ensure that the dropdown has closed after selecti…"
type textarea "*"
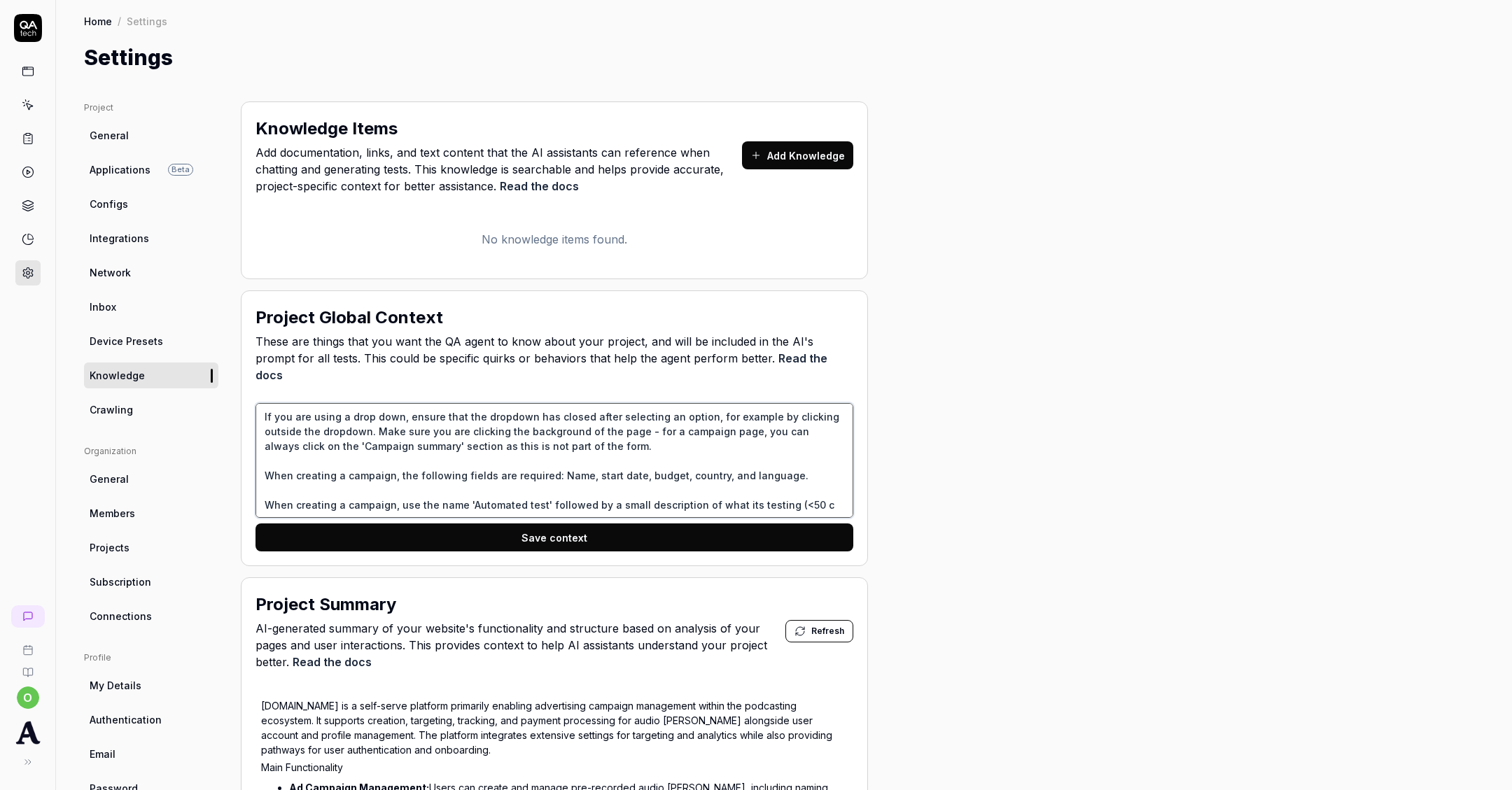
type textarea "If you are using a drop down, ensure that the dropdown has closed after selecti…"
type textarea "*"
type textarea "If you are using a drop down, ensure that the dropdown has closed after selecti…"
type textarea "*"
type textarea "If you are using a drop down, ensure that the dropdown has closed after selecti…"
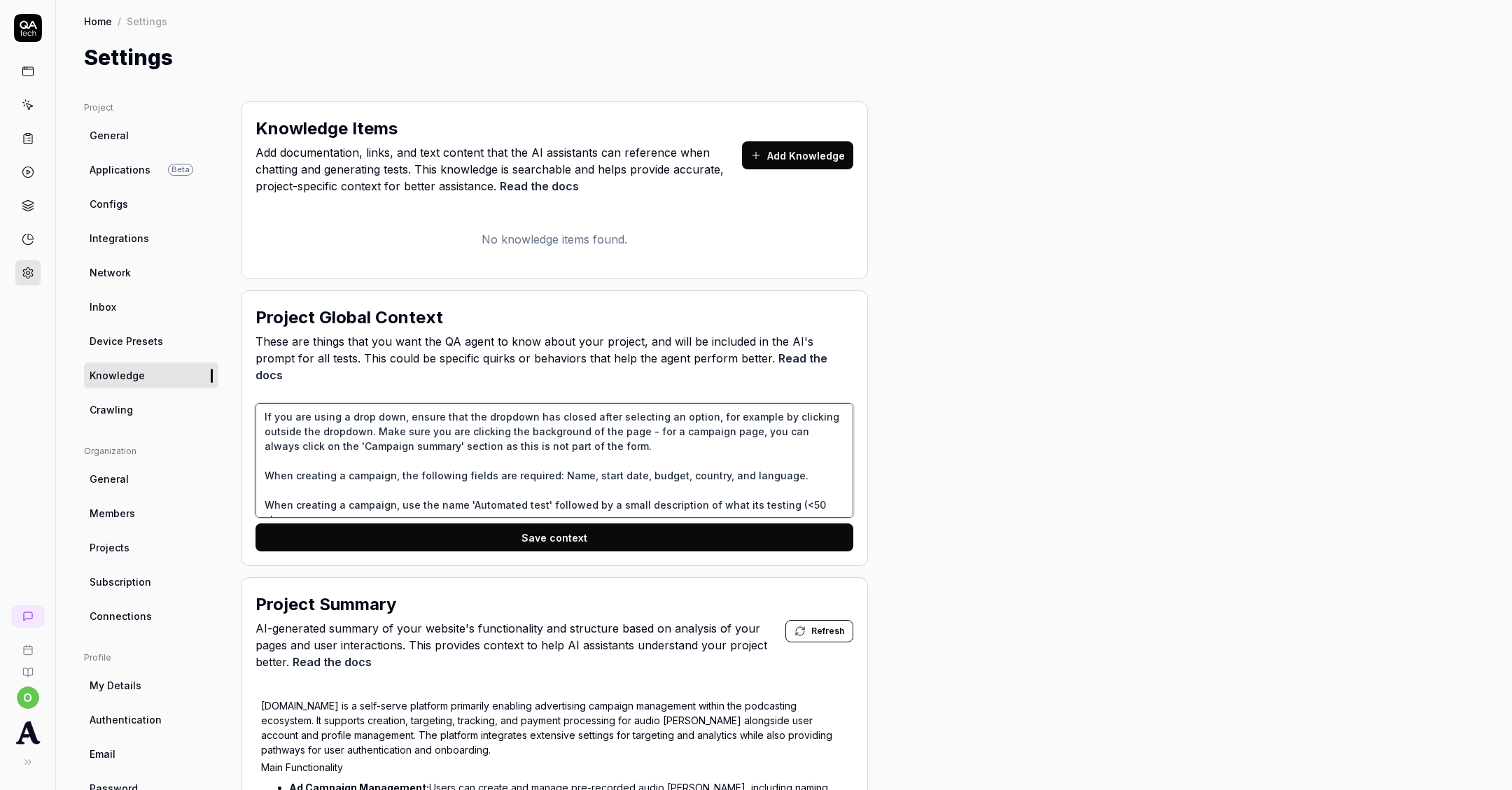
type textarea "*"
type textarea "If you are using a drop down, ensure that the dropdown has closed after selecti…"
type textarea "*"
type textarea "If you are using a drop down, ensure that the dropdown has closed after selecti…"
type textarea "*"
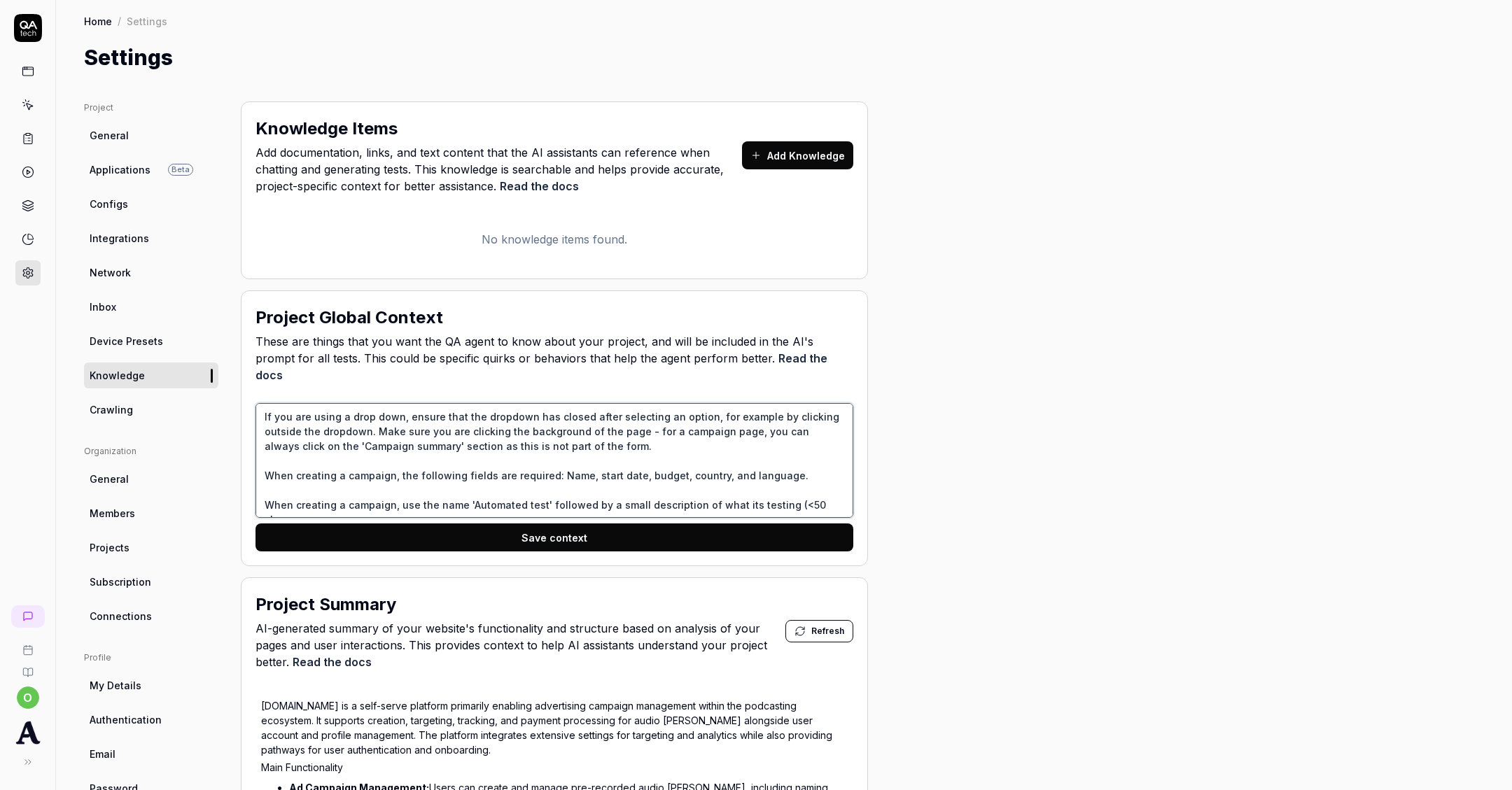
type textarea "If you are using a drop down, ensure that the dropdown has closed after selecti…"
type textarea "*"
type textarea "If you are using a drop down, ensure that the dropdown has closed after selecti…"
type textarea "*"
type textarea "If you are using a drop down, ensure that the dropdown has closed after selecti…"
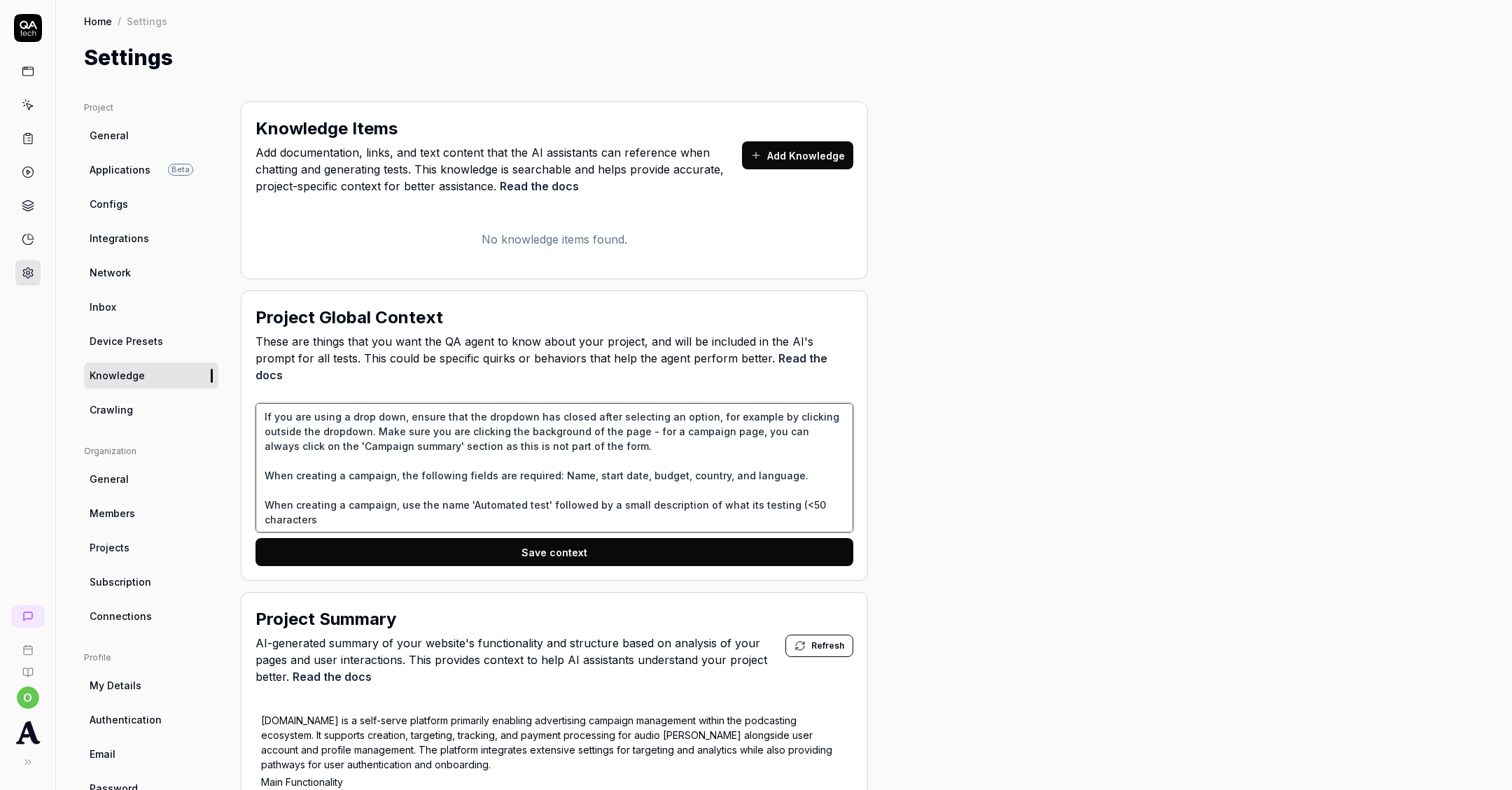
type textarea "*"
type textarea "If you are using a drop down, ensure that the dropdown has closed after selecti…"
click at [592, 544] on button "Save context" at bounding box center [554, 552] width 598 height 28
click at [114, 130] on span "General" at bounding box center [109, 135] width 39 height 15
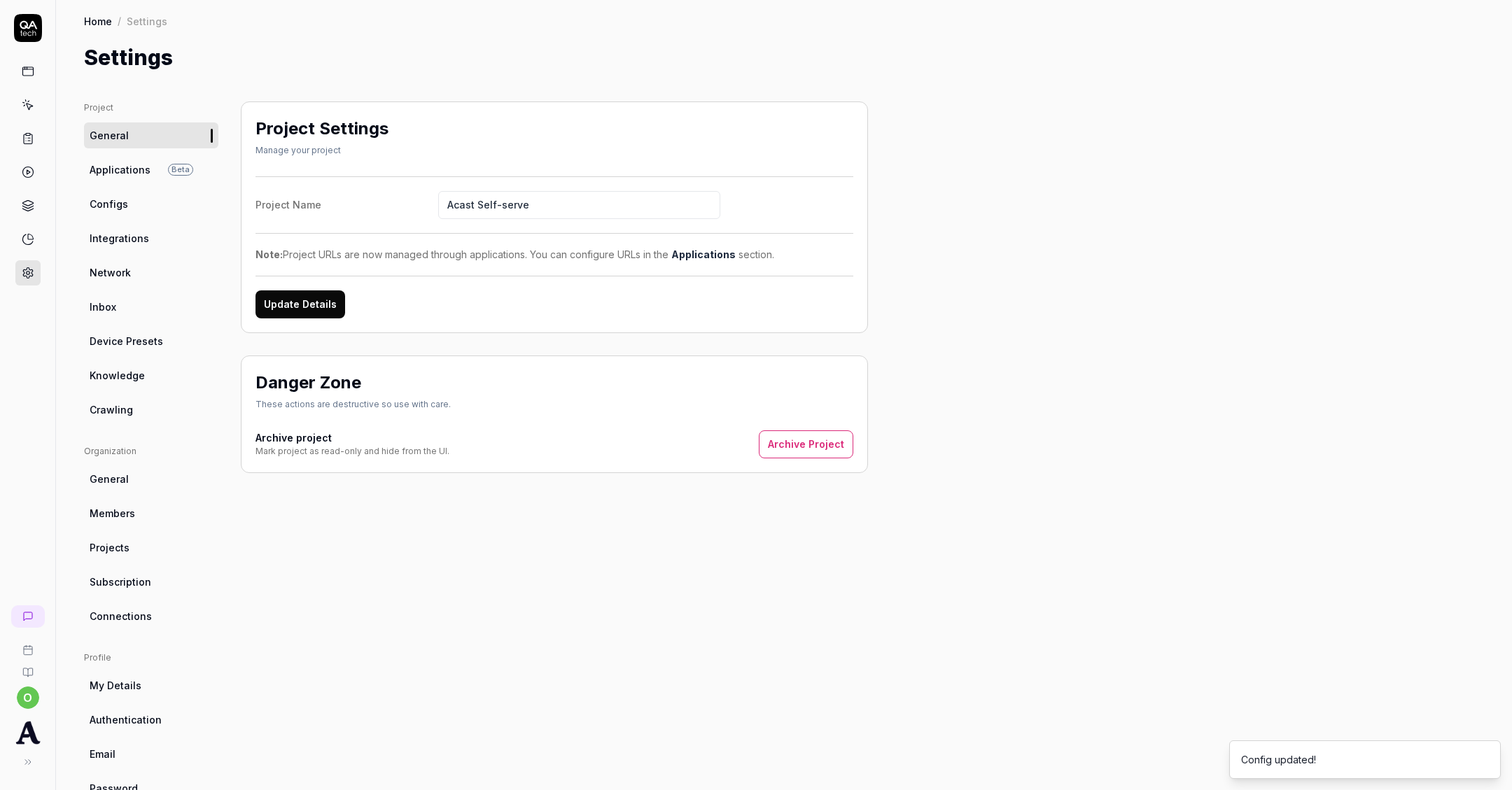
click at [29, 127] on link at bounding box center [27, 138] width 26 height 26
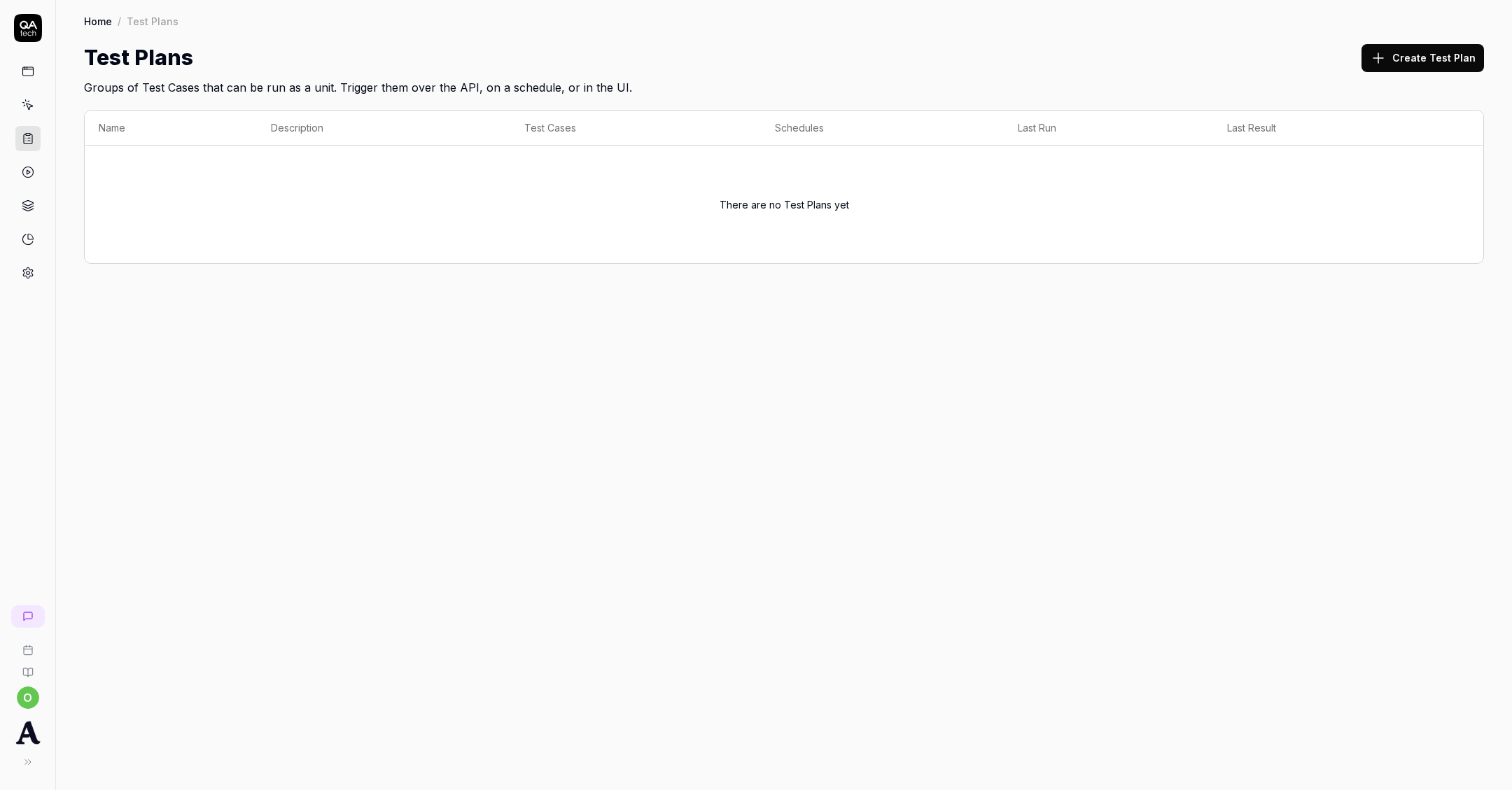
click at [14, 122] on div at bounding box center [27, 150] width 55 height 272
click at [15, 109] on link at bounding box center [27, 105] width 26 height 26
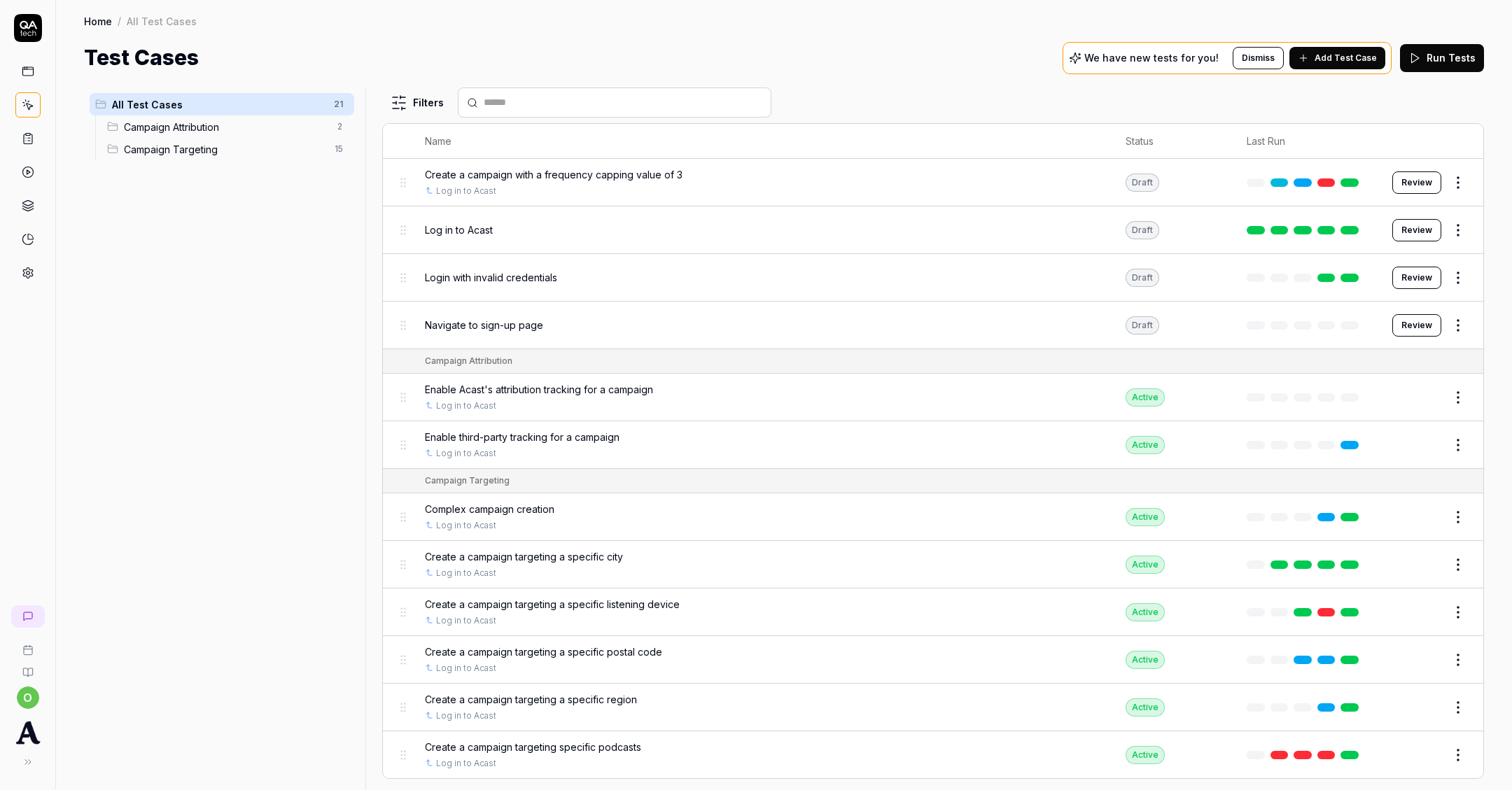
click at [597, 553] on span "Create a campaign targeting a specific city" at bounding box center [524, 557] width 198 height 15
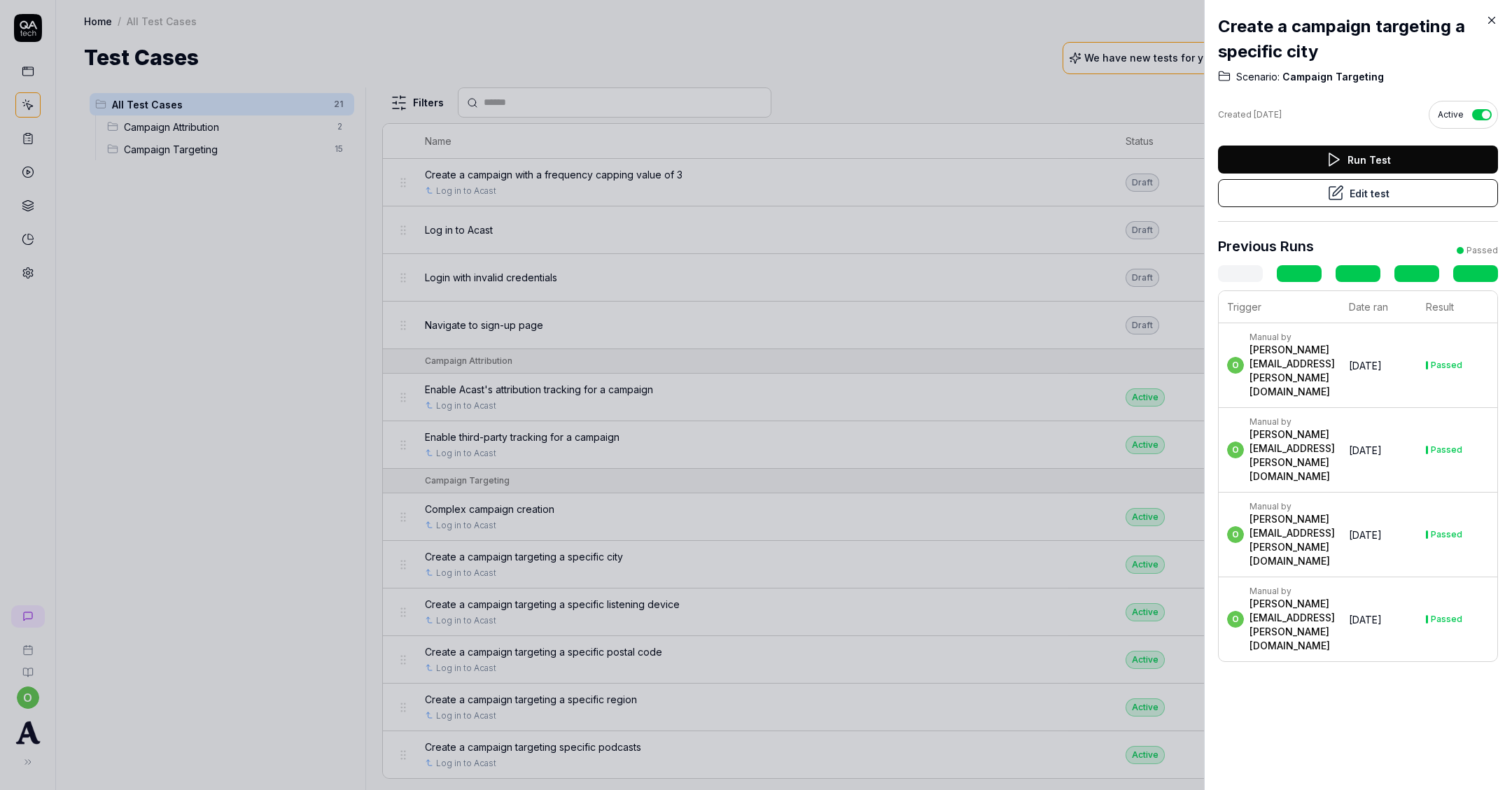
click at [1356, 164] on button "Run Test" at bounding box center [1359, 160] width 280 height 28
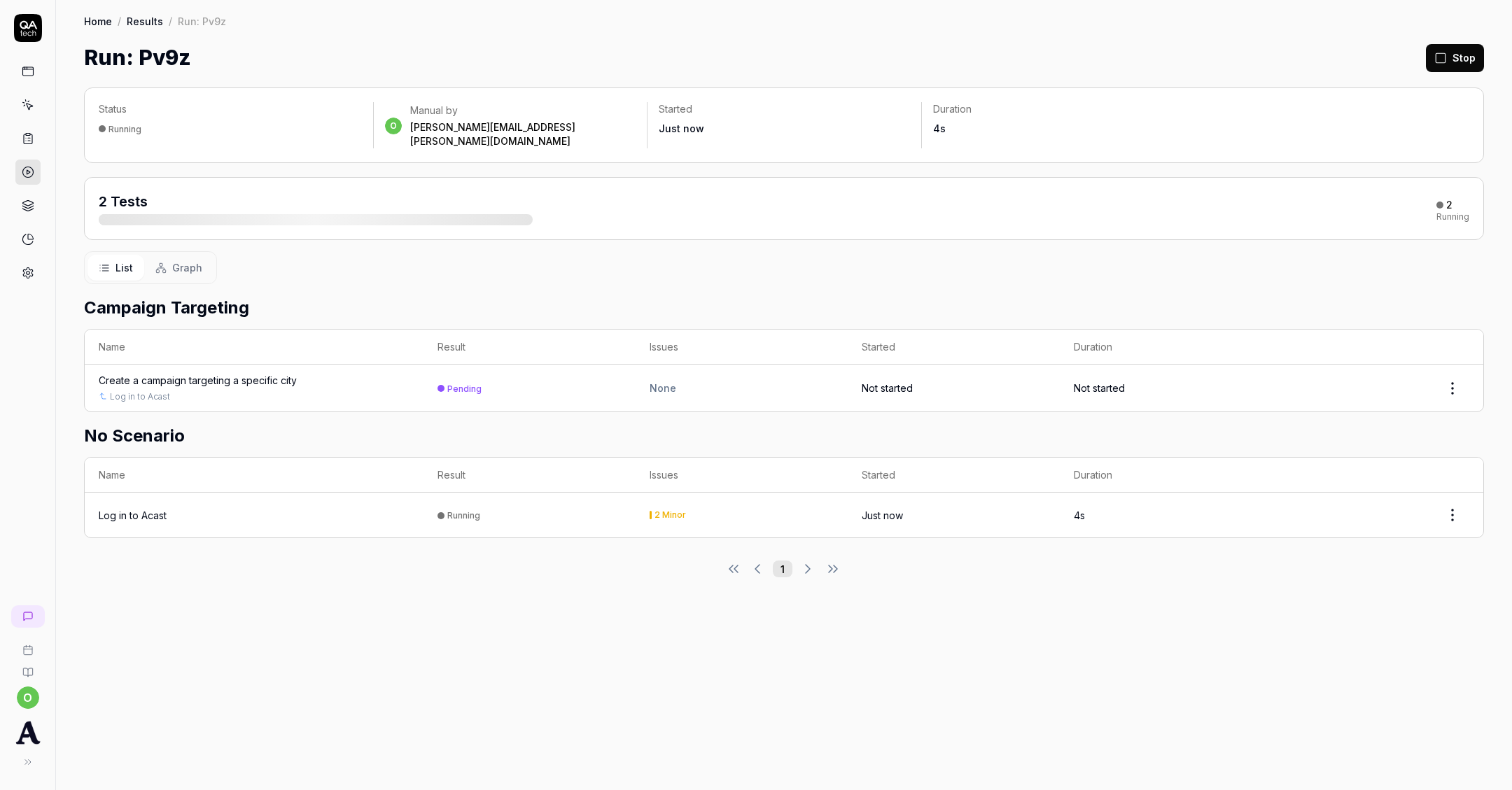
click at [181, 264] on button "Graph" at bounding box center [178, 267] width 69 height 26
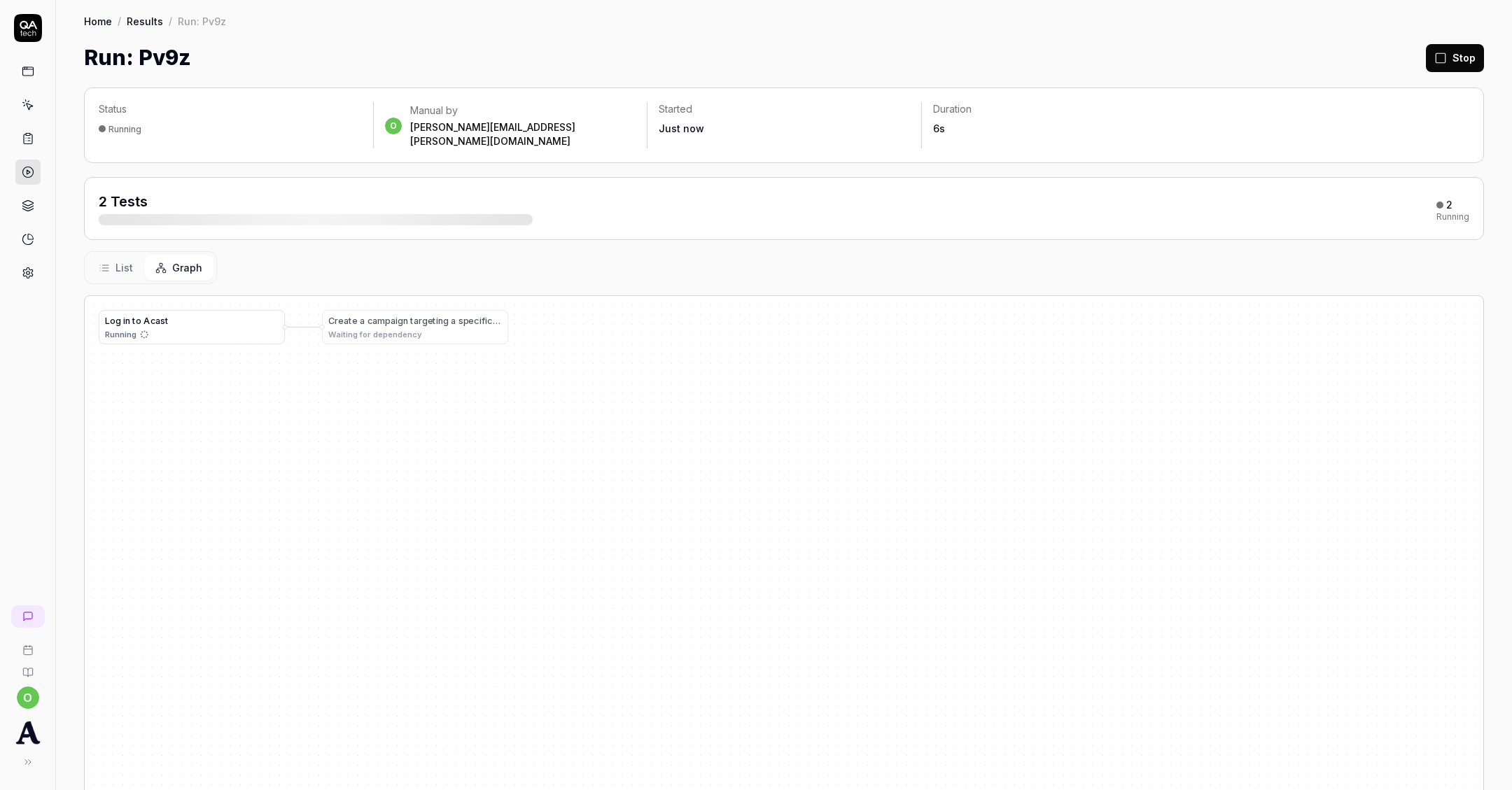
click at [116, 261] on button "List" at bounding box center [116, 267] width 57 height 26
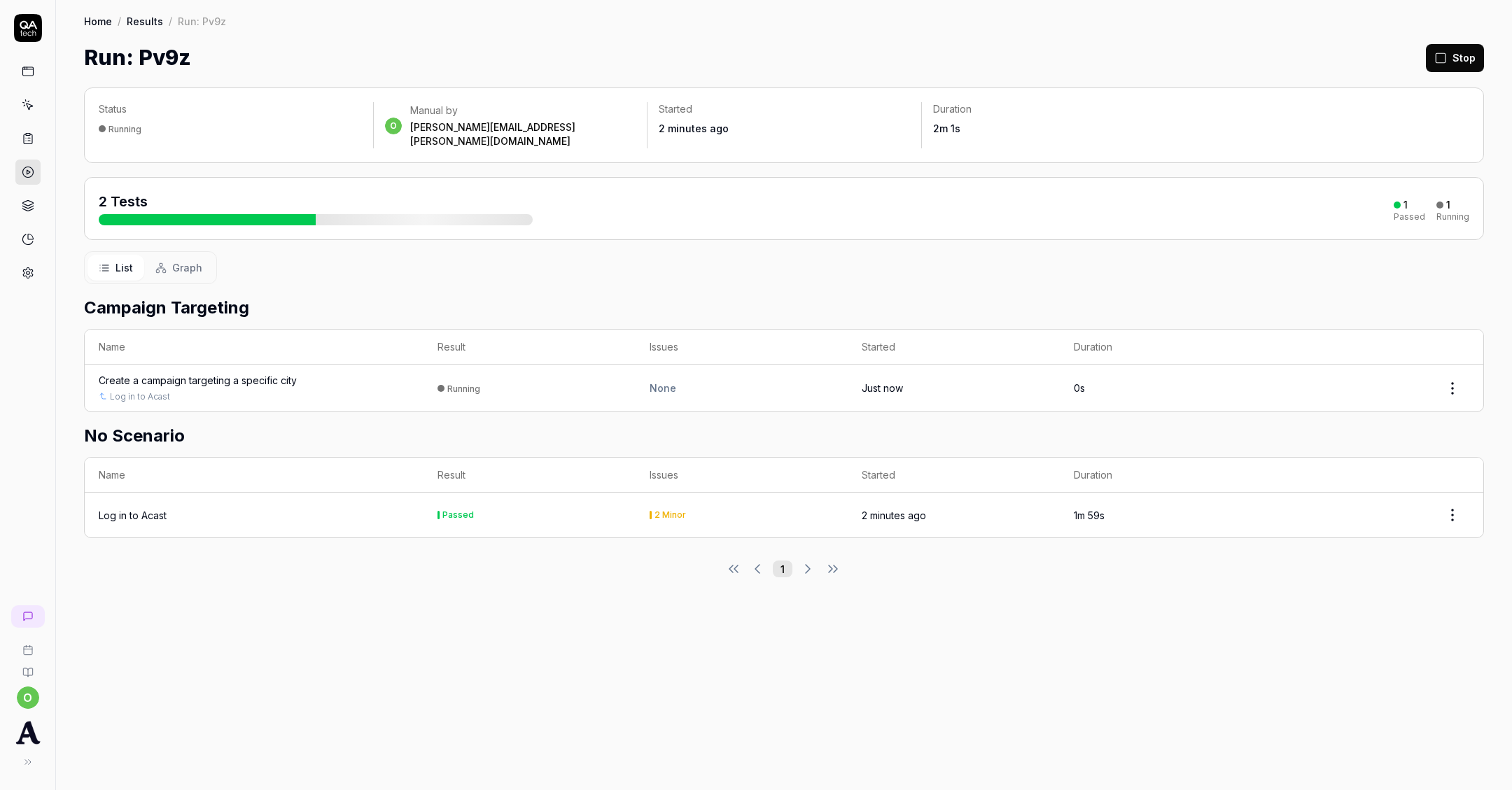
click at [256, 373] on div "Create a campaign targeting a specific city" at bounding box center [197, 381] width 198 height 15
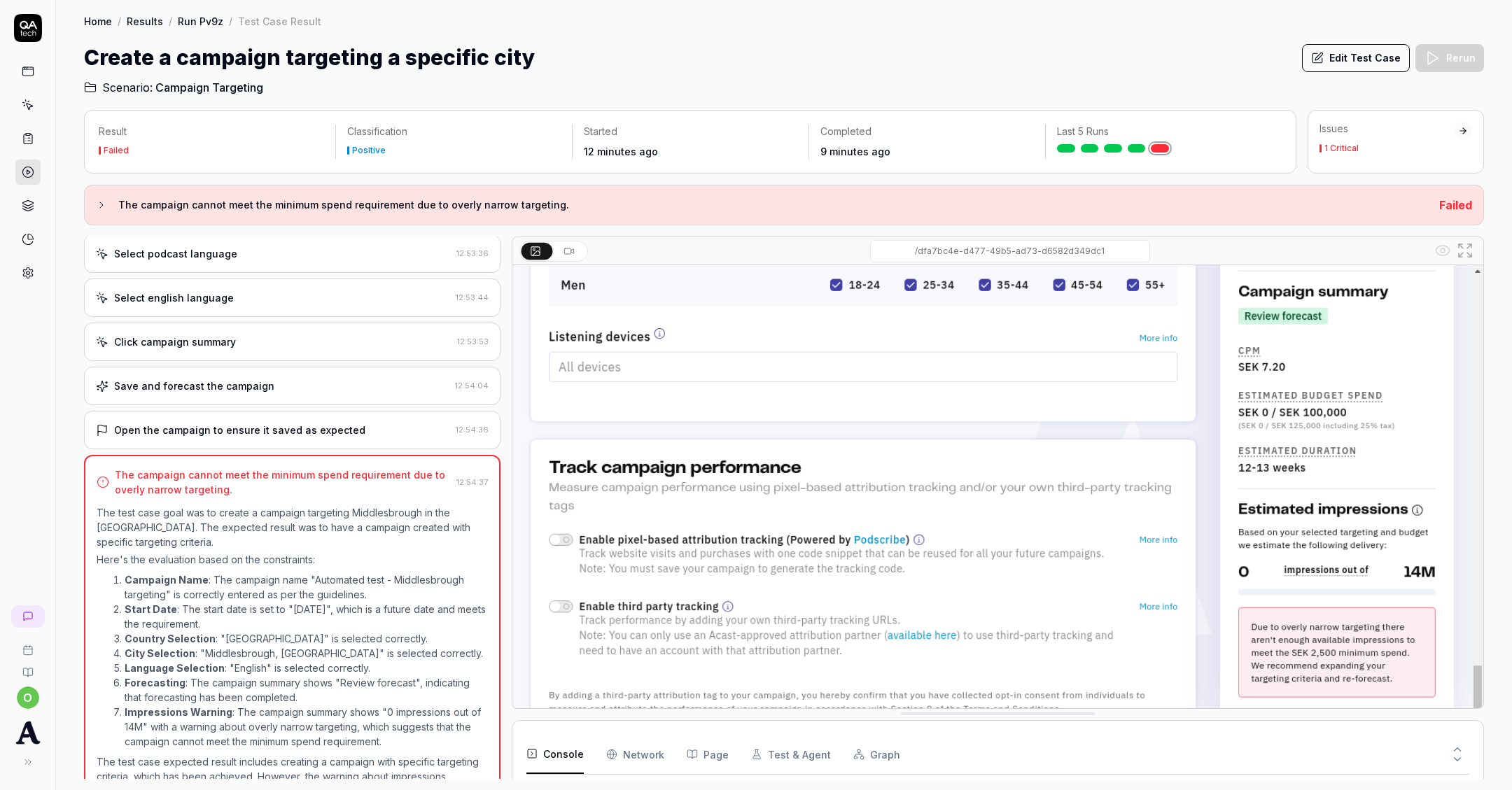
scroll to position [685, 0]
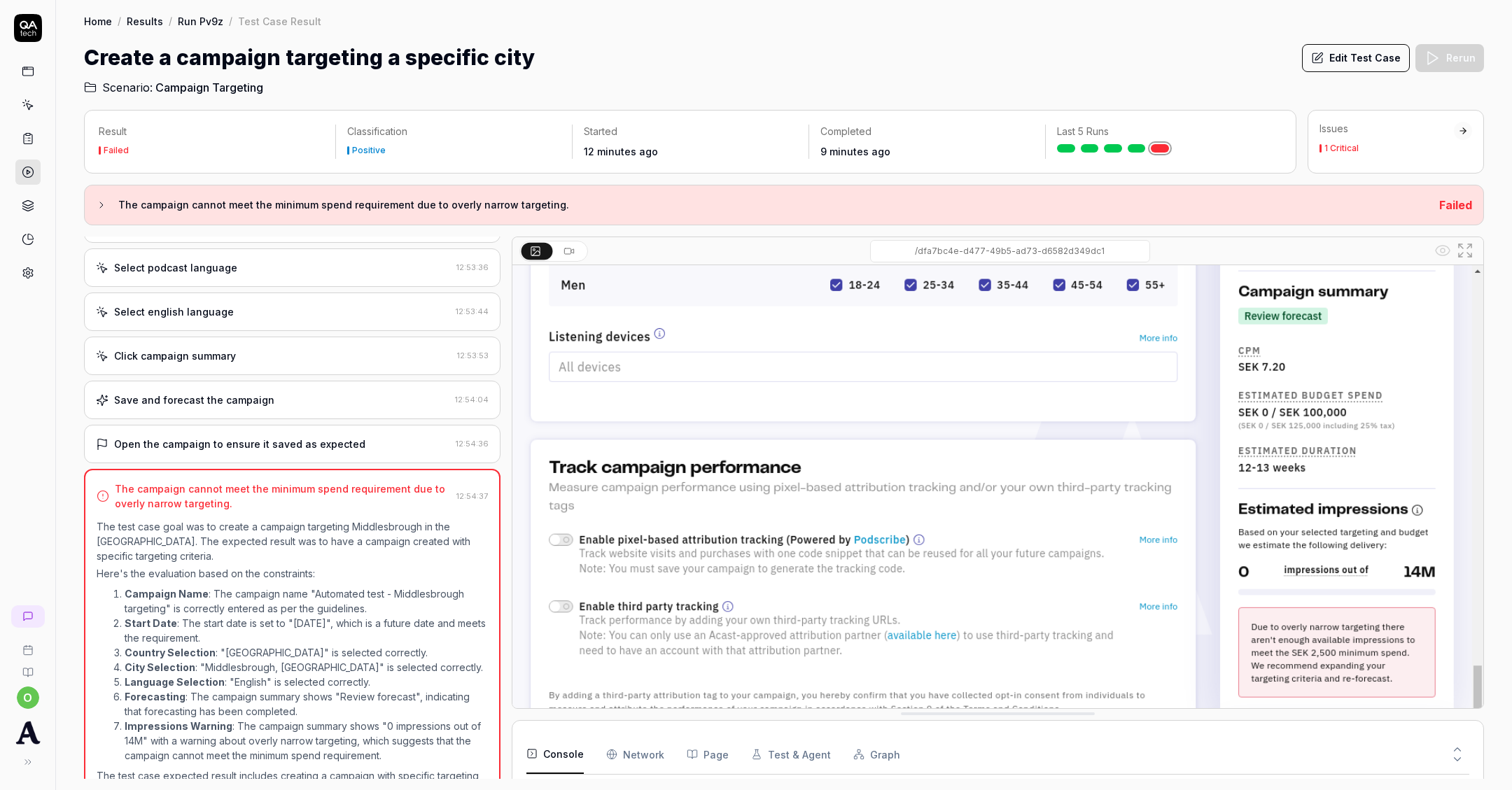
click at [301, 437] on div "Open the campaign to ensure it saved as expected" at bounding box center [239, 444] width 251 height 15
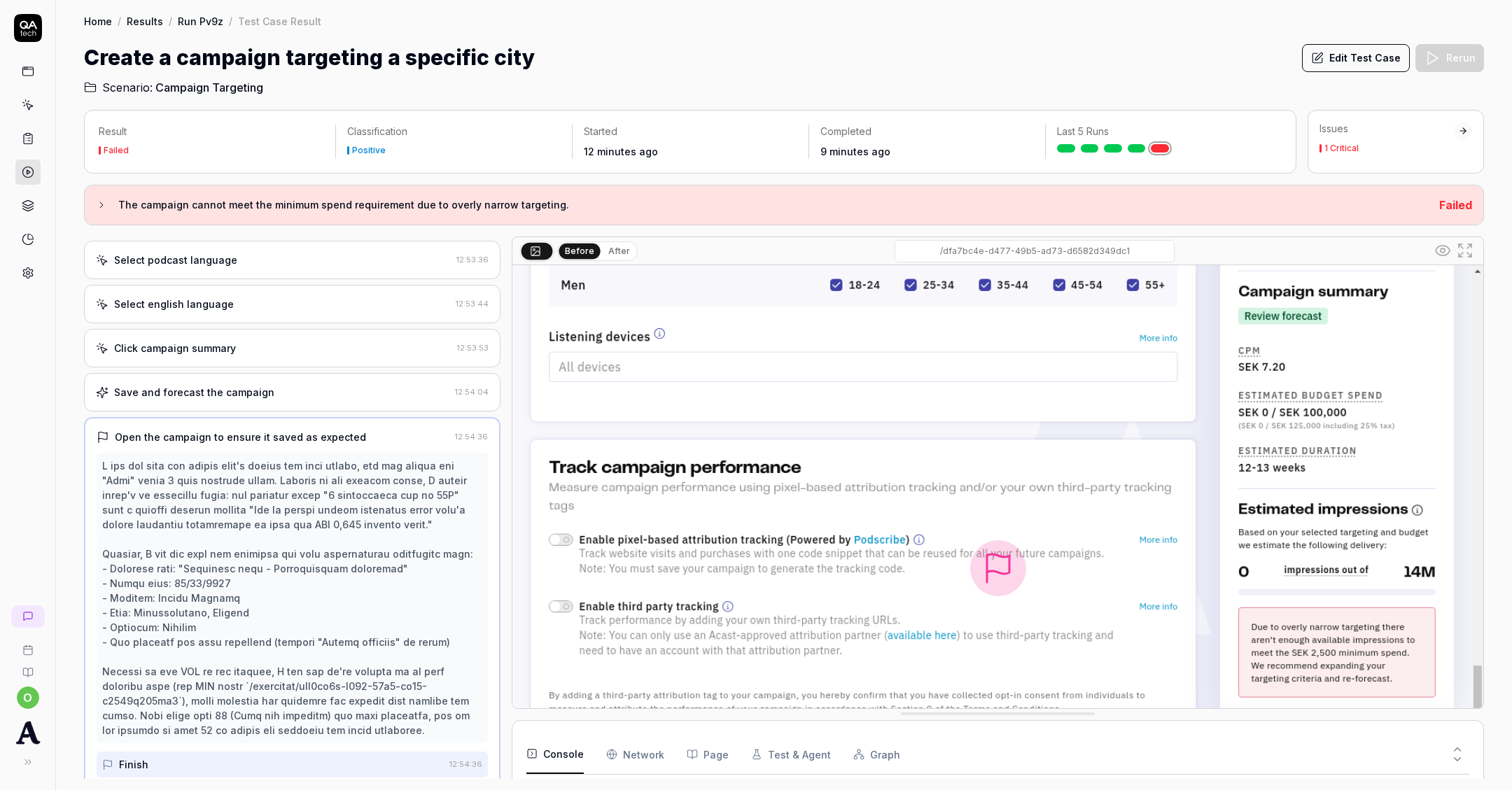
scroll to position [751, 0]
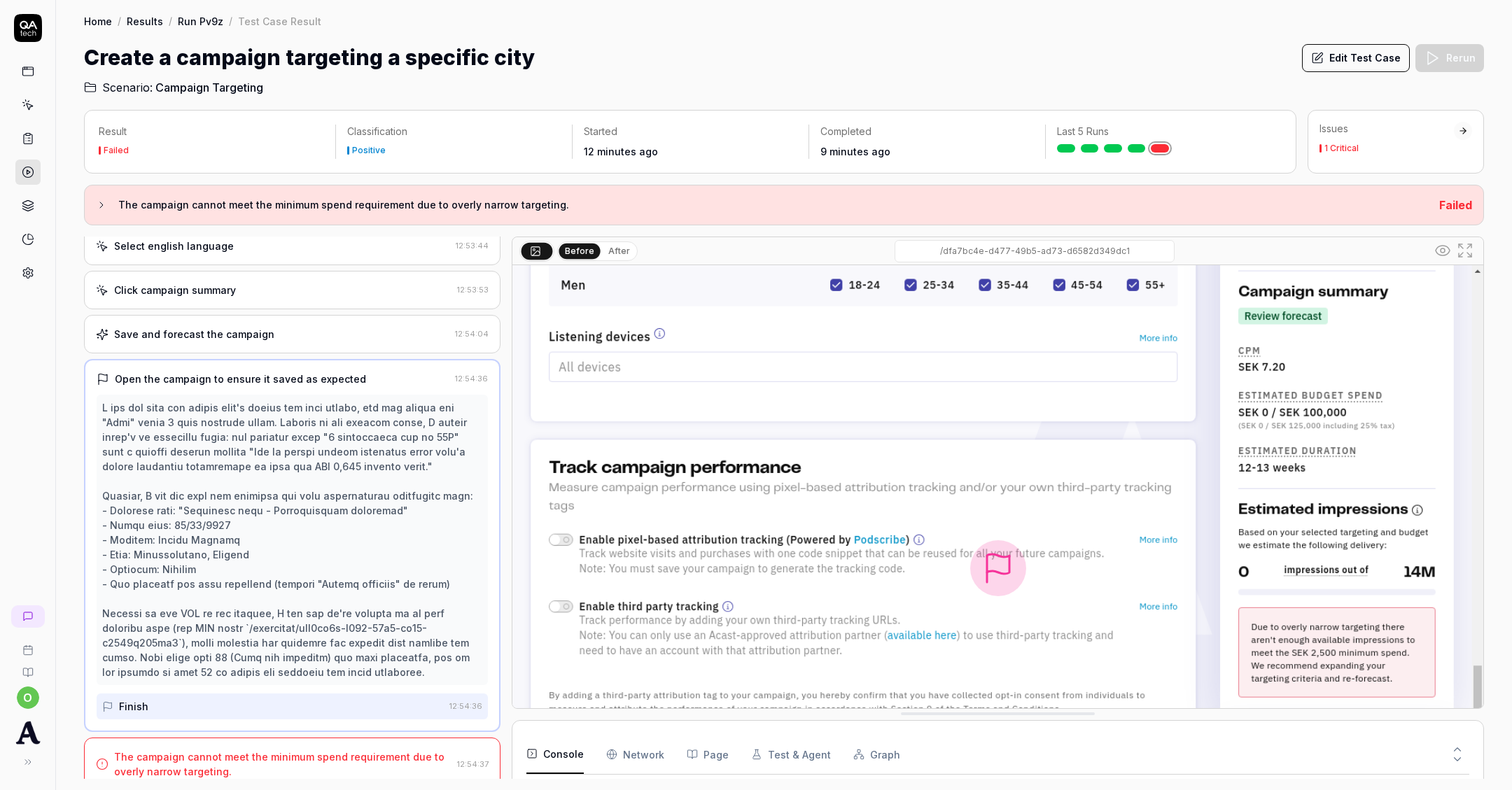
click at [1384, 57] on button "Edit Test Case" at bounding box center [1356, 59] width 108 height 28
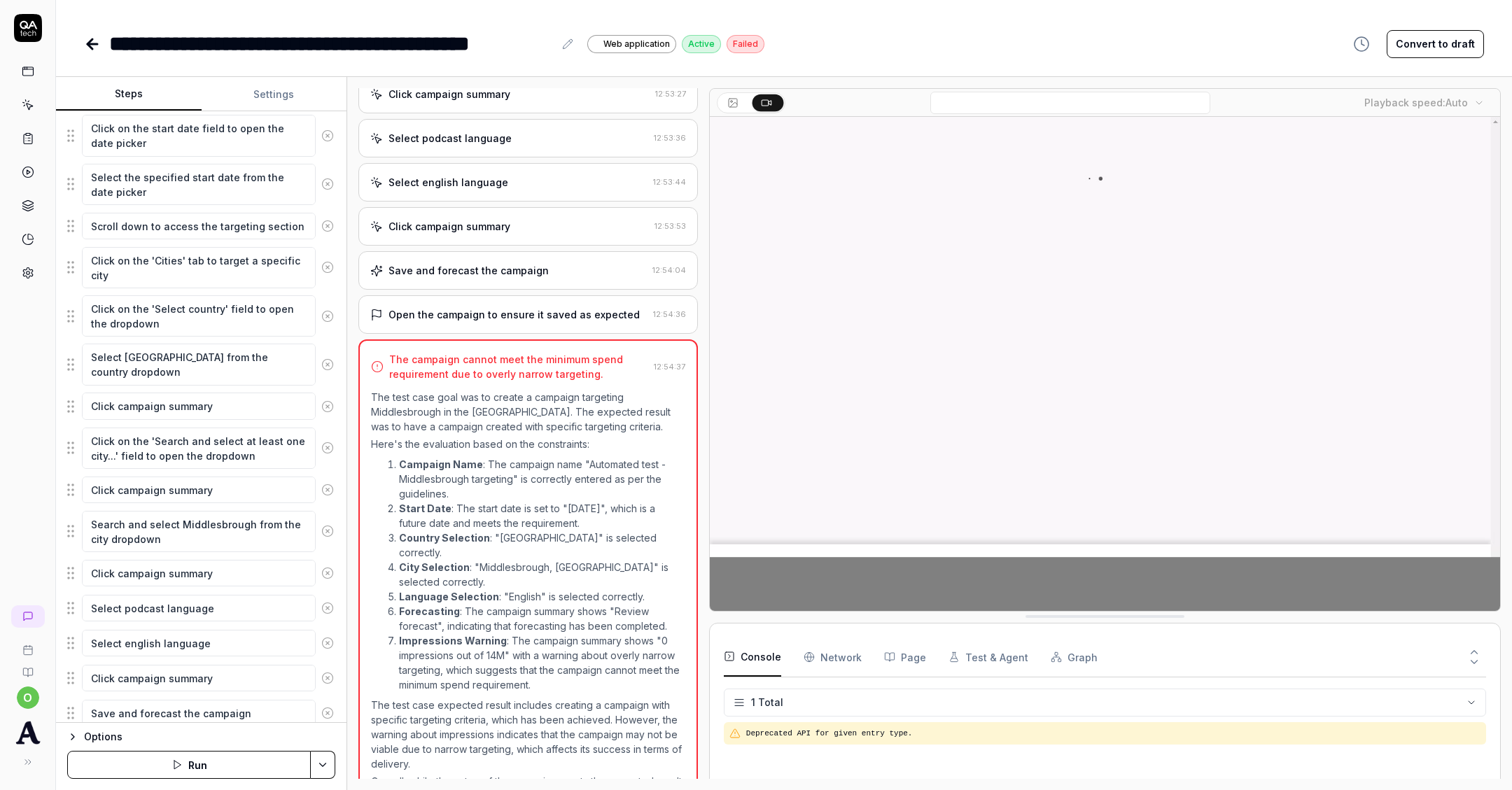
scroll to position [315, 0]
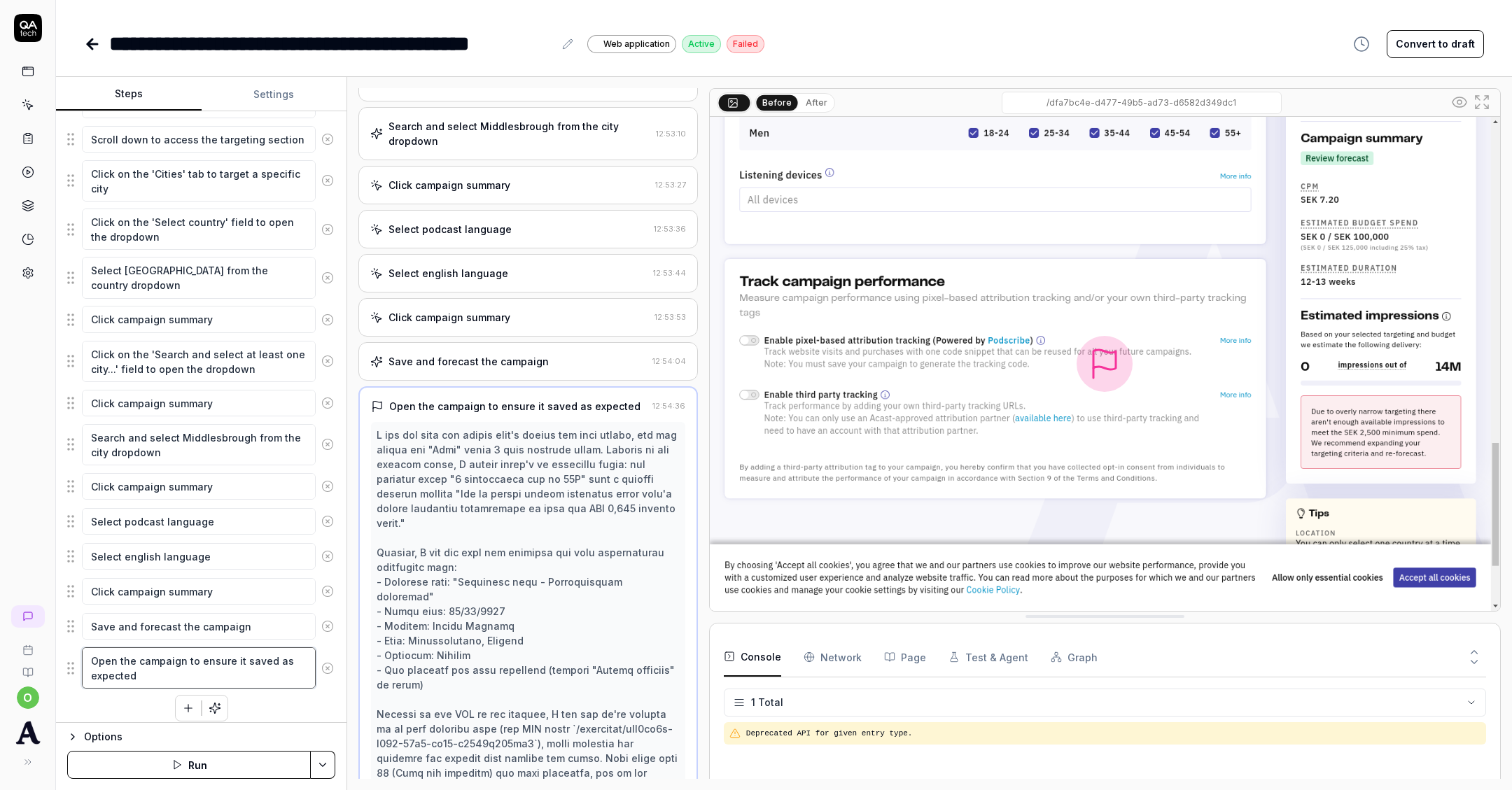
scroll to position [619, 0]
drag, startPoint x: 154, startPoint y: 666, endPoint x: 269, endPoint y: 650, distance: 116.1
click at [269, 650] on textarea "Open the campaign to ensure it saved as expected" at bounding box center [198, 669] width 234 height 42
type textarea "*"
type textarea "Open the campaign to ensure it saved"
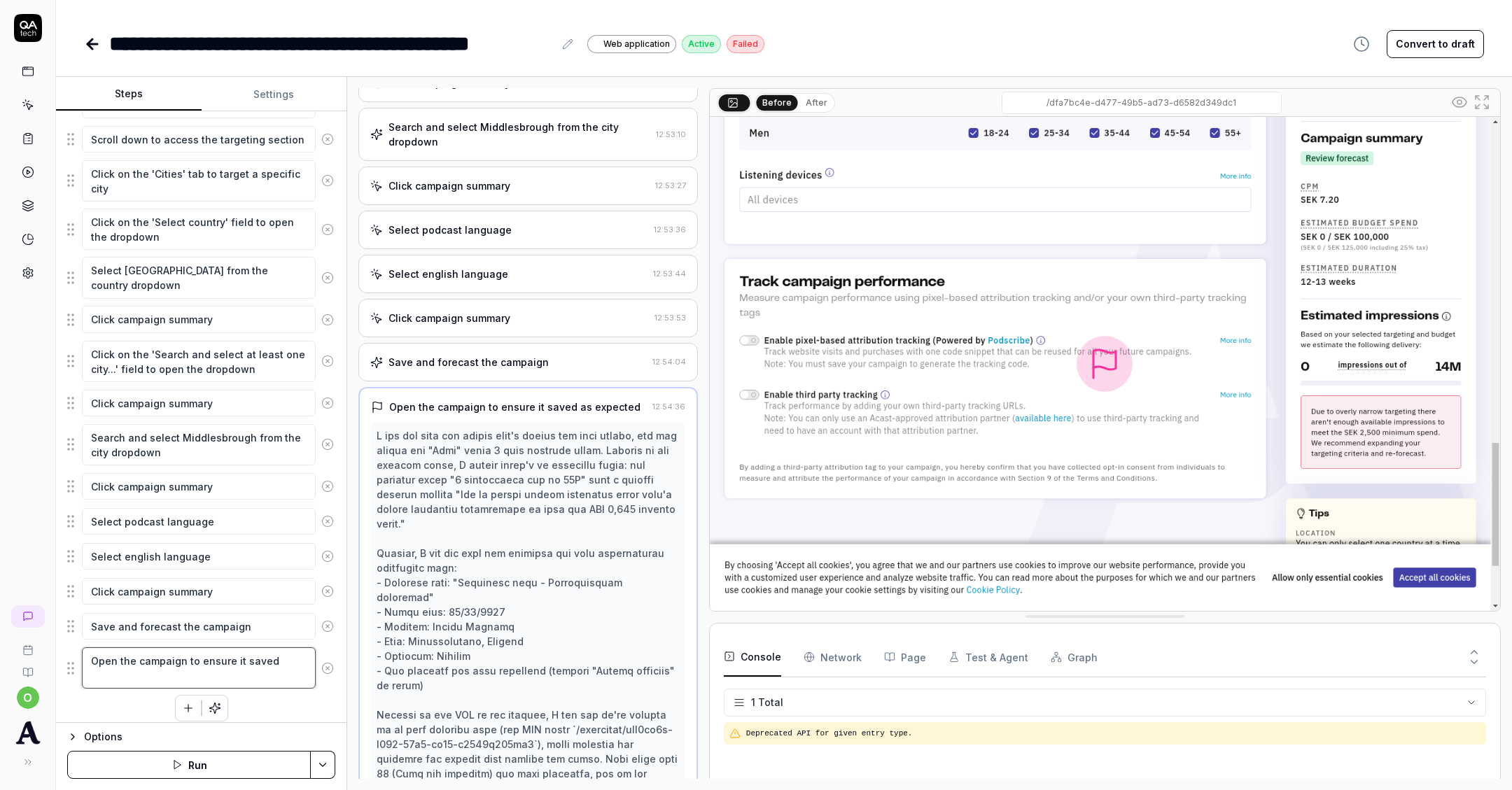
scroll to position [301, 0]
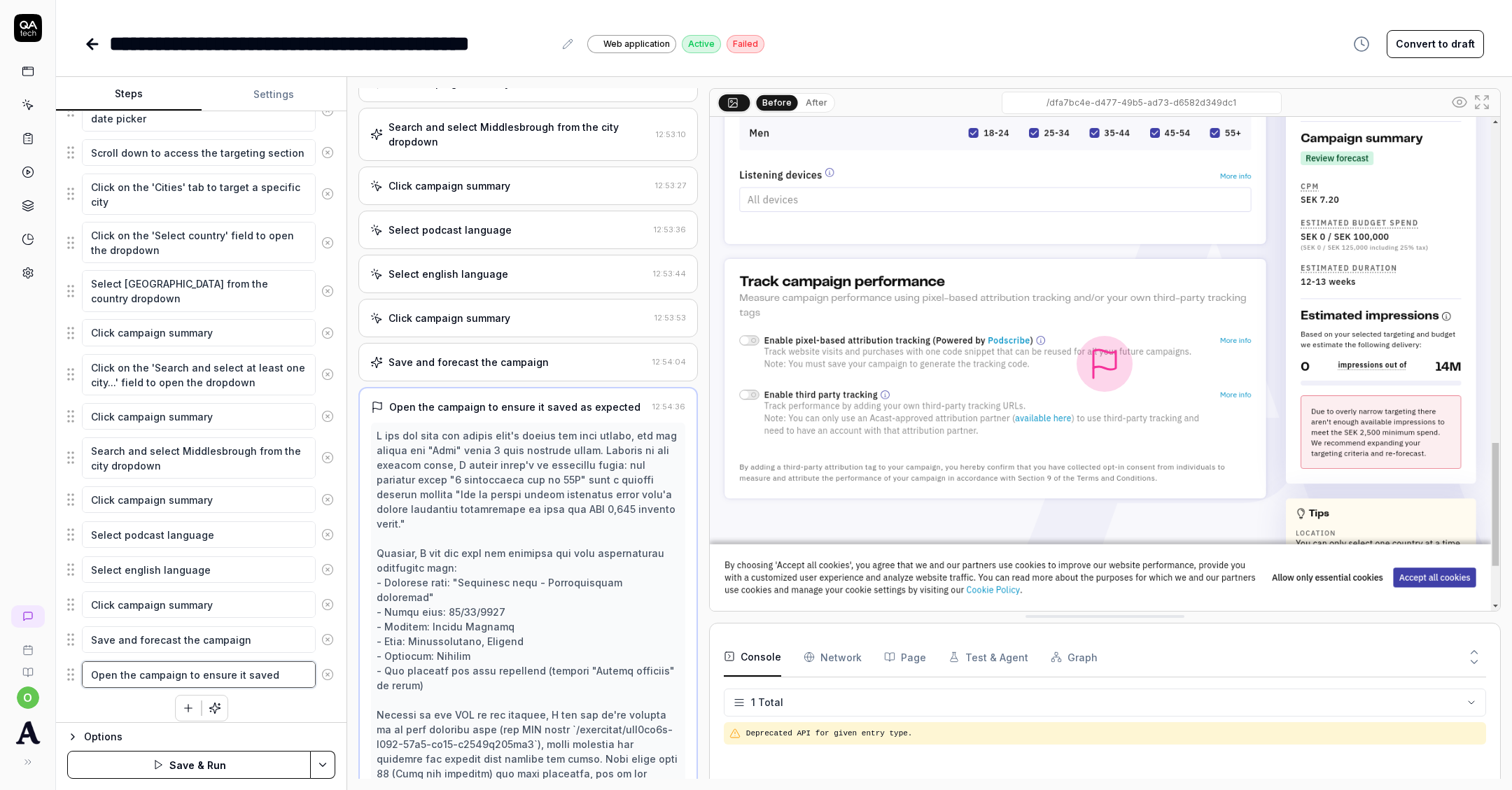
type textarea "*"
type textarea "Open the campaign to ensure it saved"
type textarea "*"
type textarea "Open the campaign to ensure it saved wi"
type textarea "*"
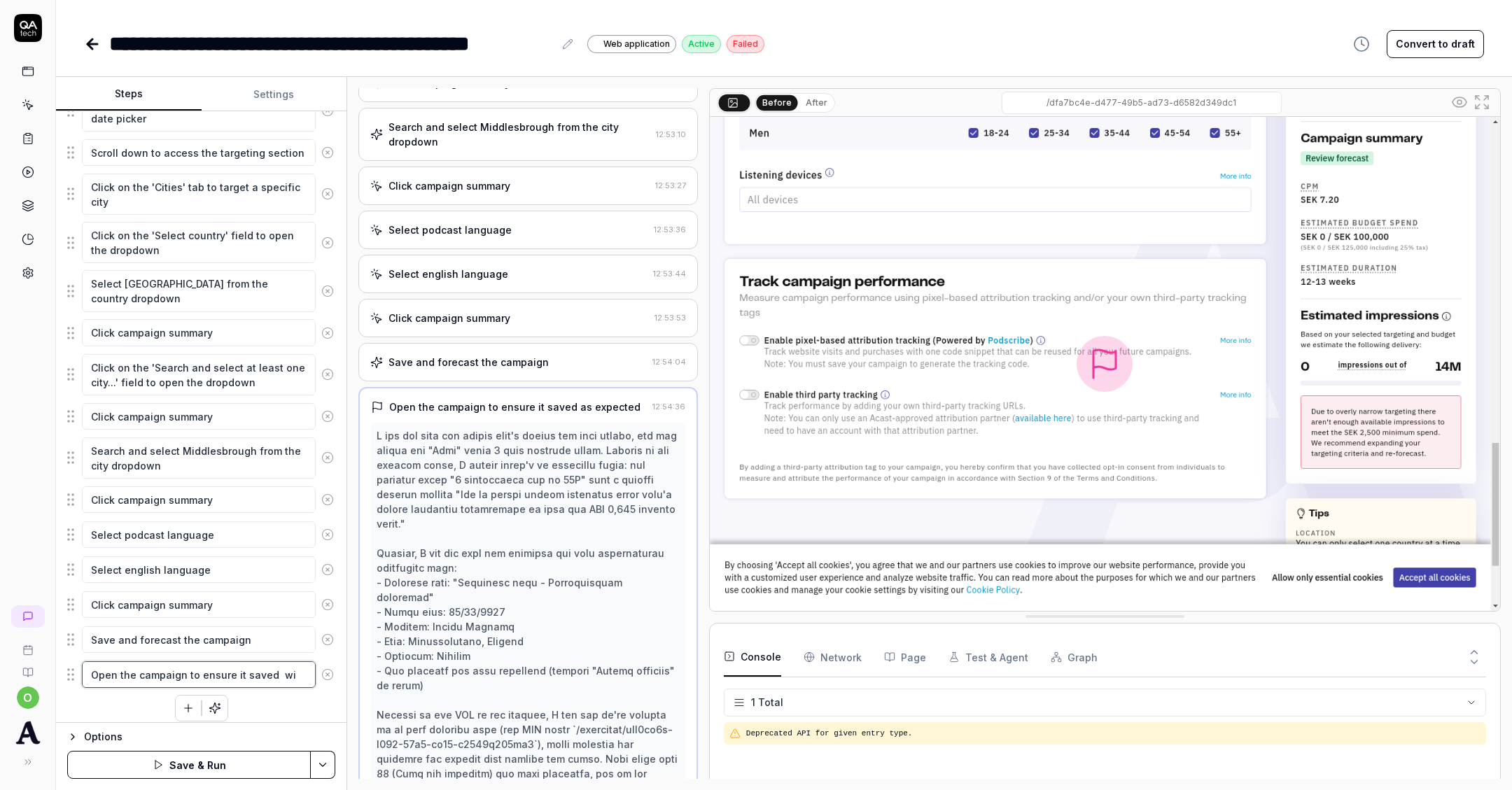
type textarea "Open the campaign to ensure it saved wit"
type textarea "*"
type textarea "Open the campaign to ensure it saved with"
type textarea "*"
type textarea "Open the campaign to ensure it saved with"
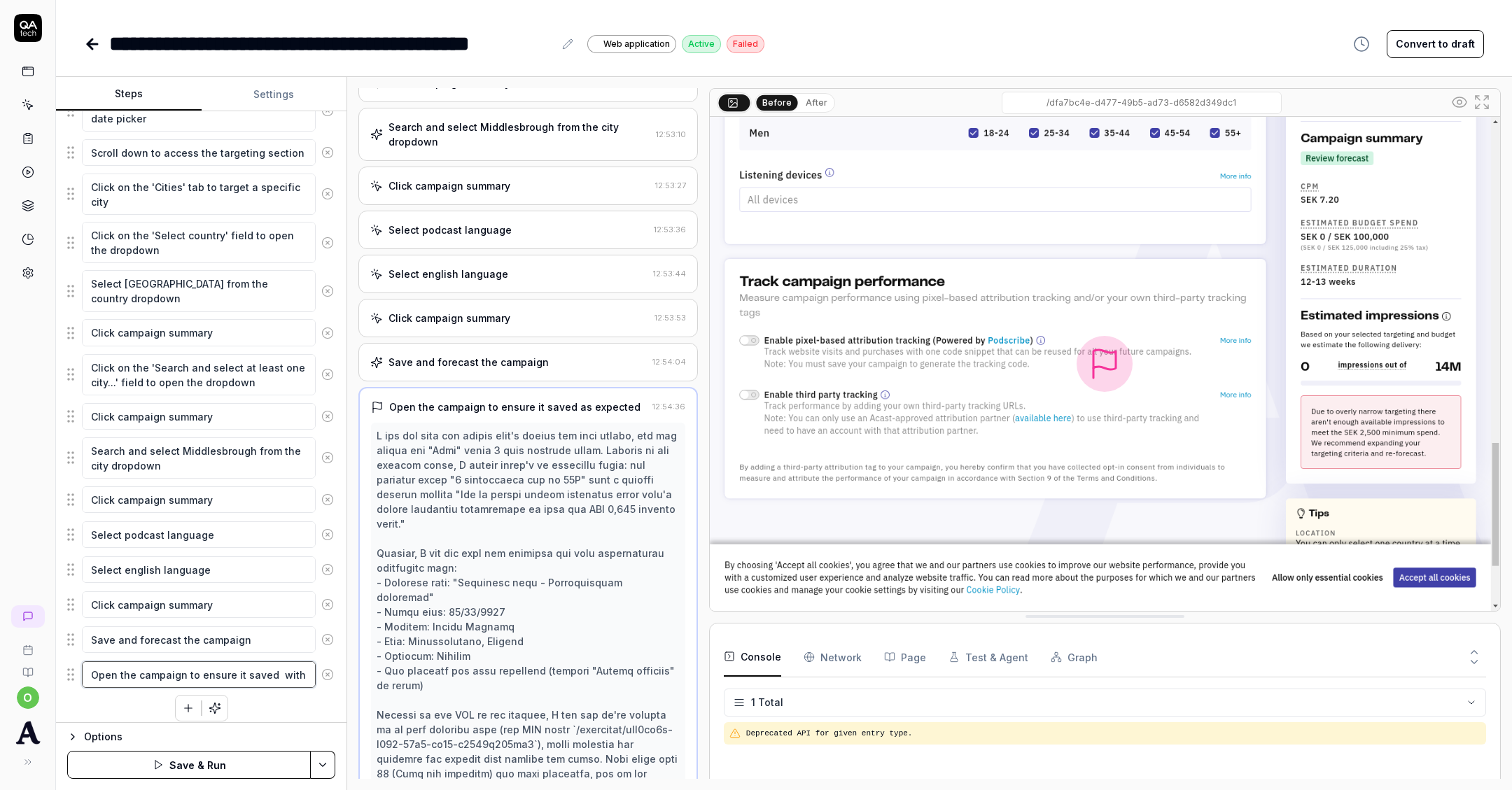
type textarea "*"
type textarea "Open the campaign to ensure it saved with c"
type textarea "*"
type textarea "Open the campaign to ensure it saved with ci"
type textarea "*"
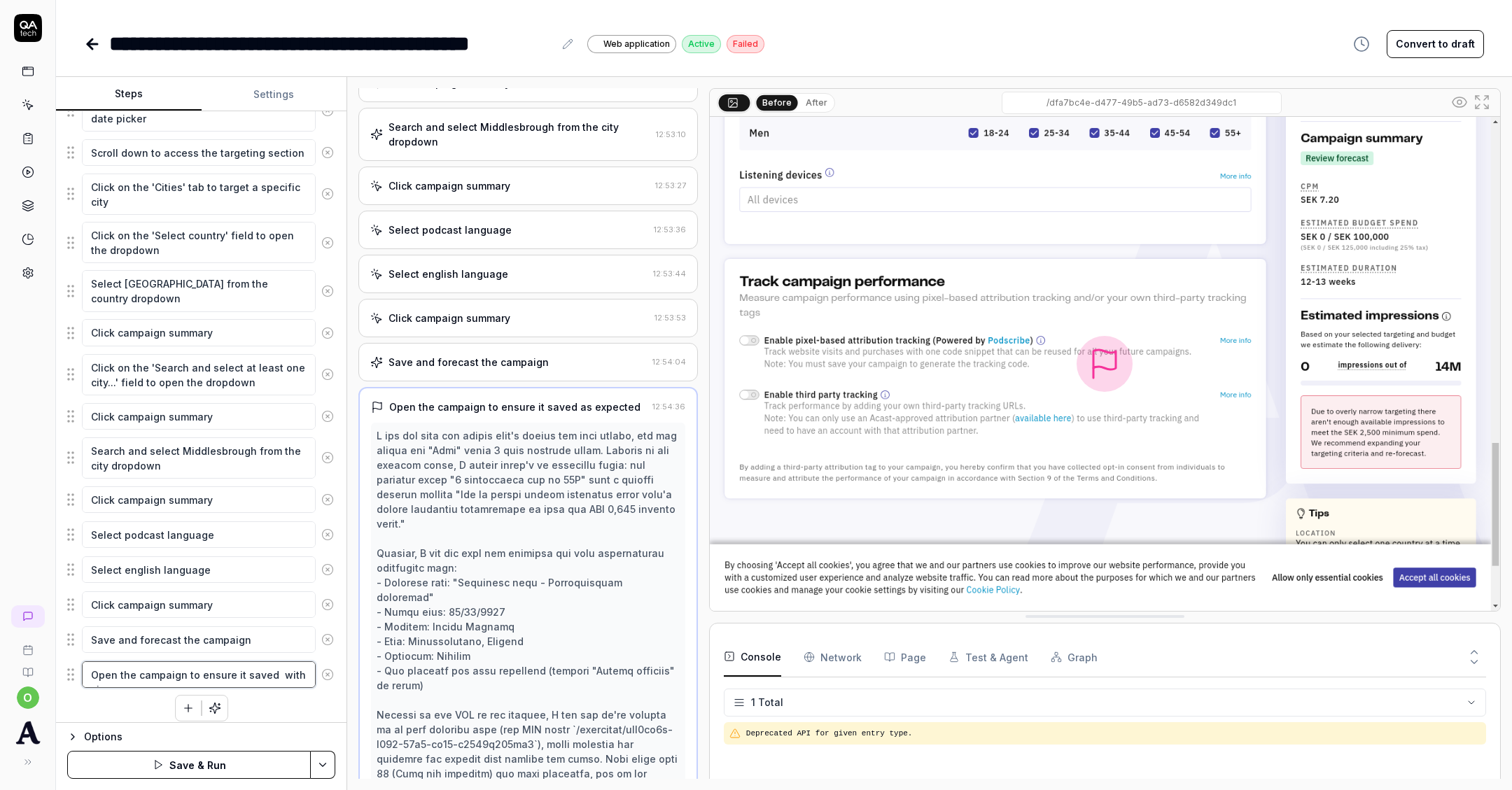
type textarea "Open the campaign to ensure it saved with cit"
type textarea "*"
type textarea "Open the campaign to ensure it saved with city"
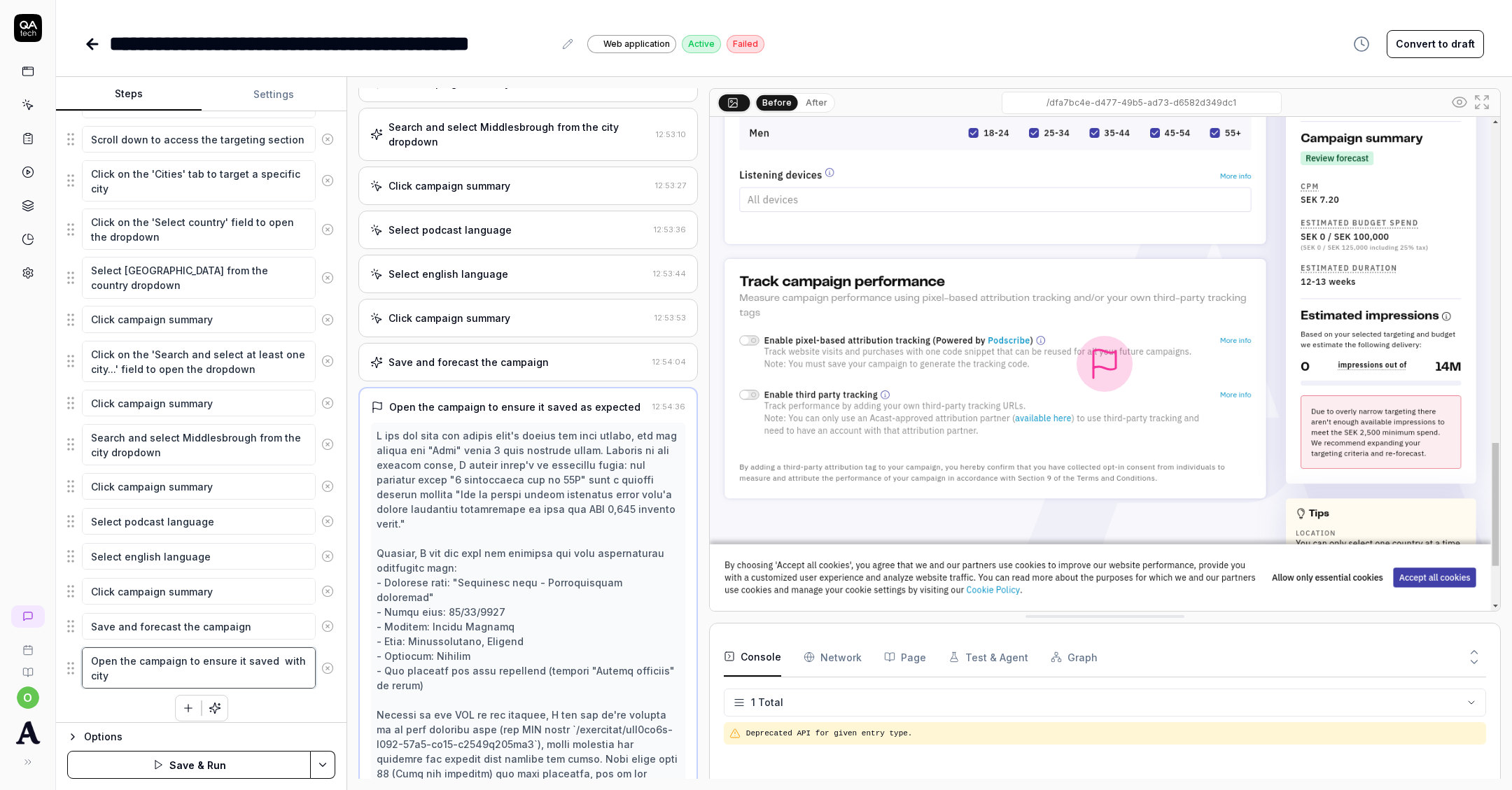
type textarea "*"
type textarea "Open the campaign to ensure it saved with city"
type textarea "*"
type textarea "Open the campaign to ensure it saved with city c"
type textarea "*"
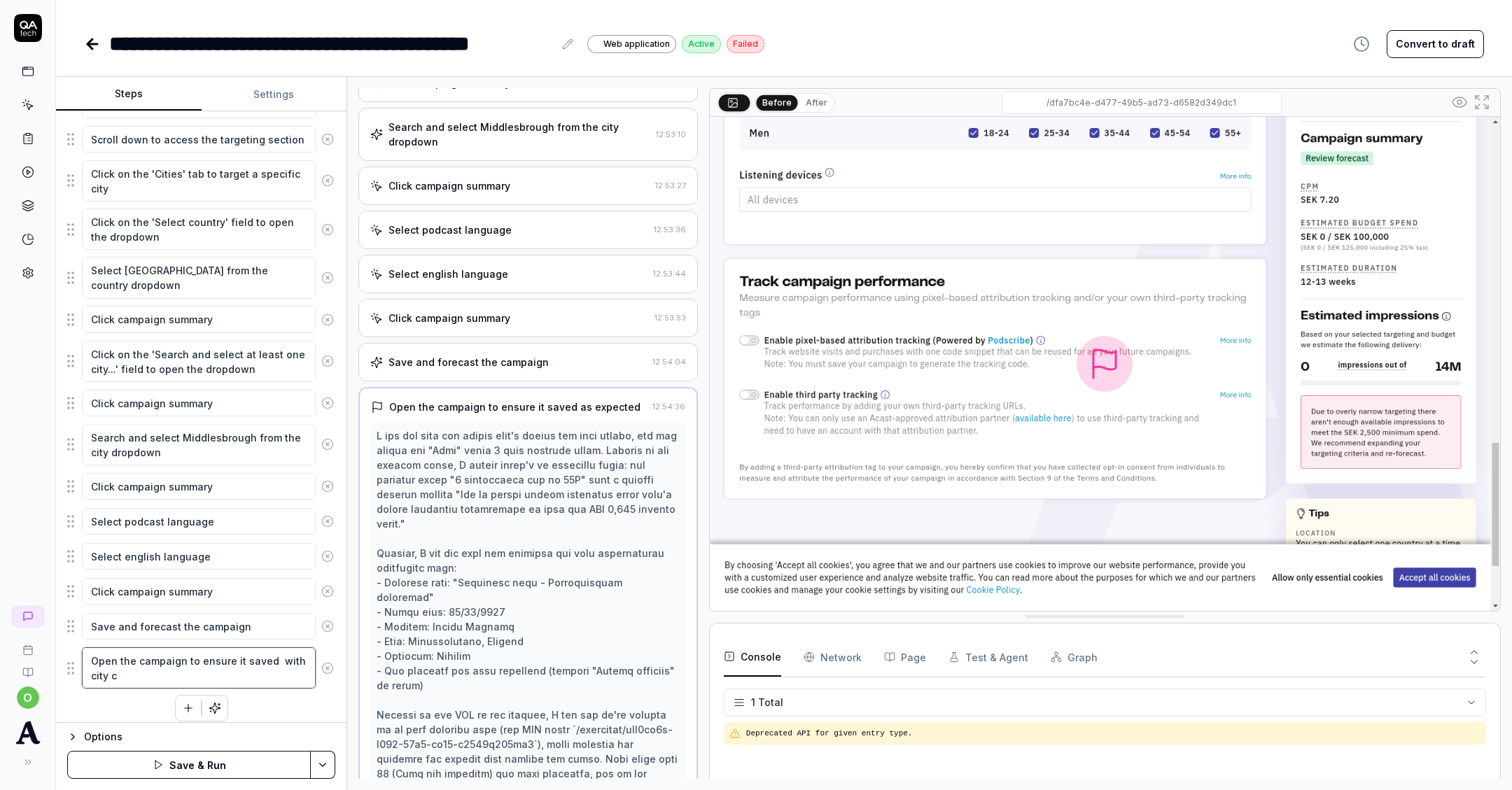
type textarea "Open the campaign to ensure it saved with city ca"
type textarea "*"
type textarea "Open the campaign to ensure it saved with city c"
type textarea "*"
type textarea "Open the campaign to ensure it saved with city"
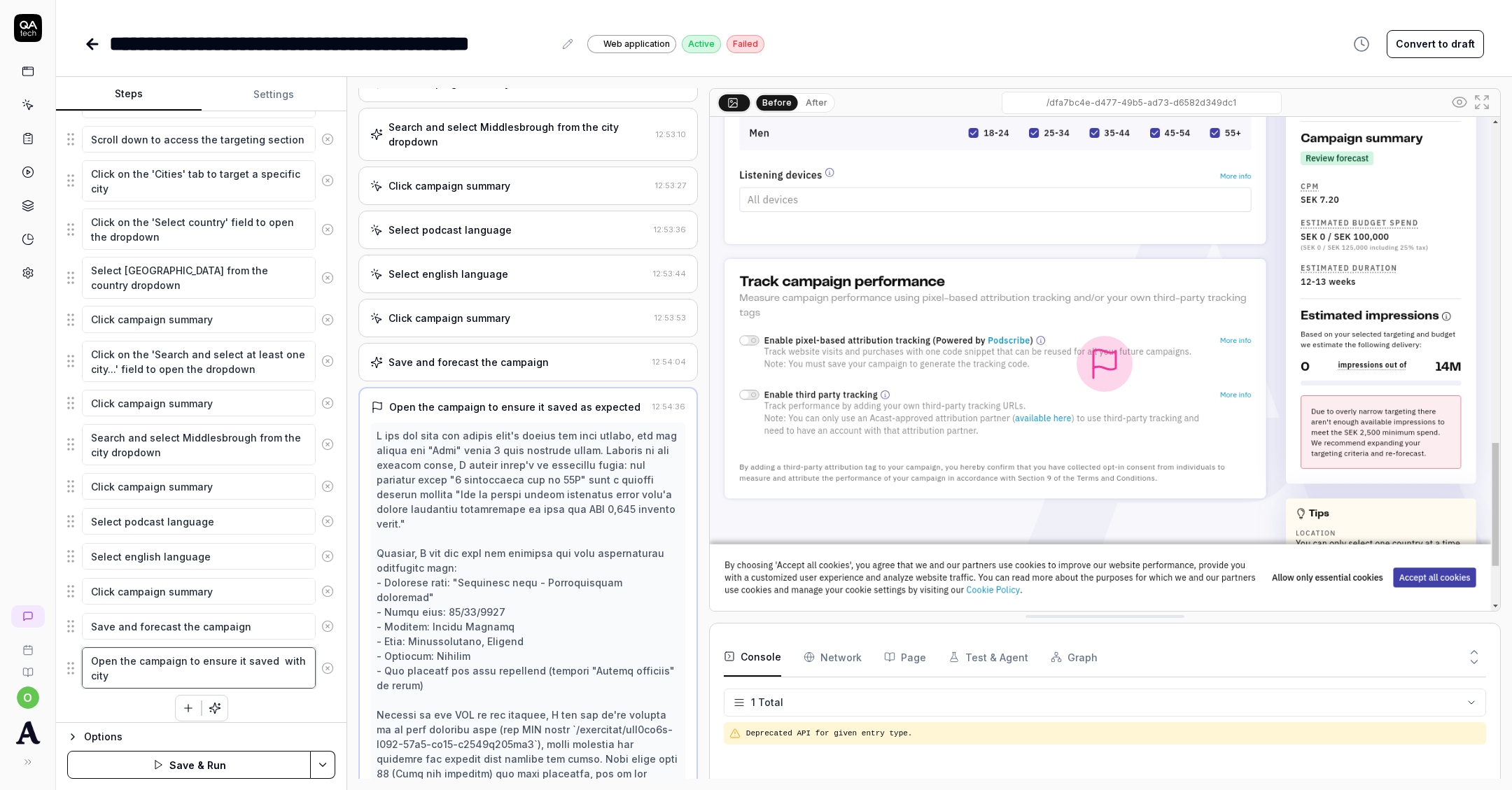
type textarea "*"
type textarea "Open the campaign to ensure it saved with city t"
type textarea "*"
type textarea "Open the campaign to ensure it saved with city ta"
type textarea "*"
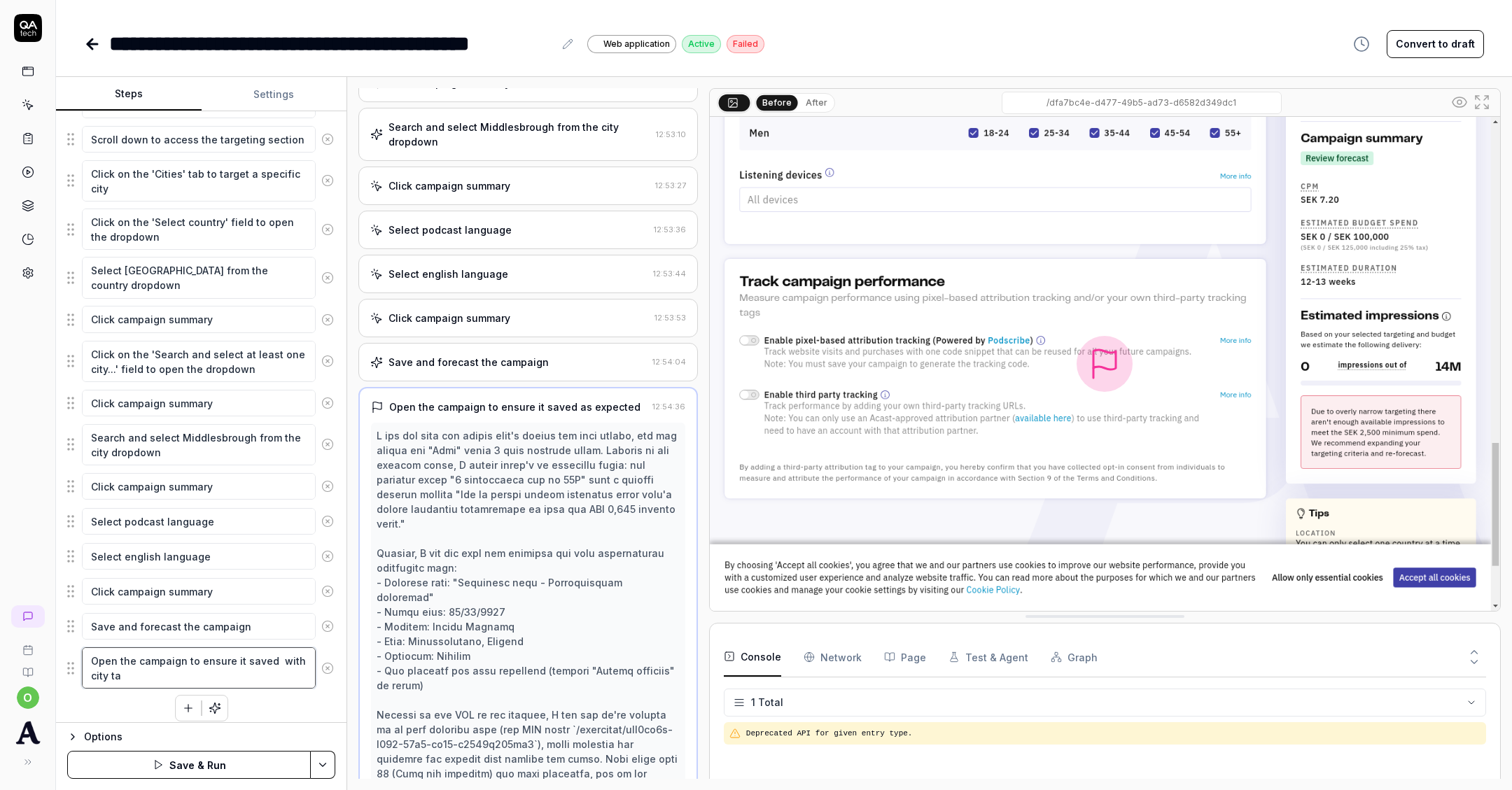
type textarea "Open the campaign to ensure it saved with city tar"
type textarea "*"
type textarea "Open the campaign to ensure it saved with city targ"
type textarea "*"
type textarea "Open the campaign to ensure it saved with city targe"
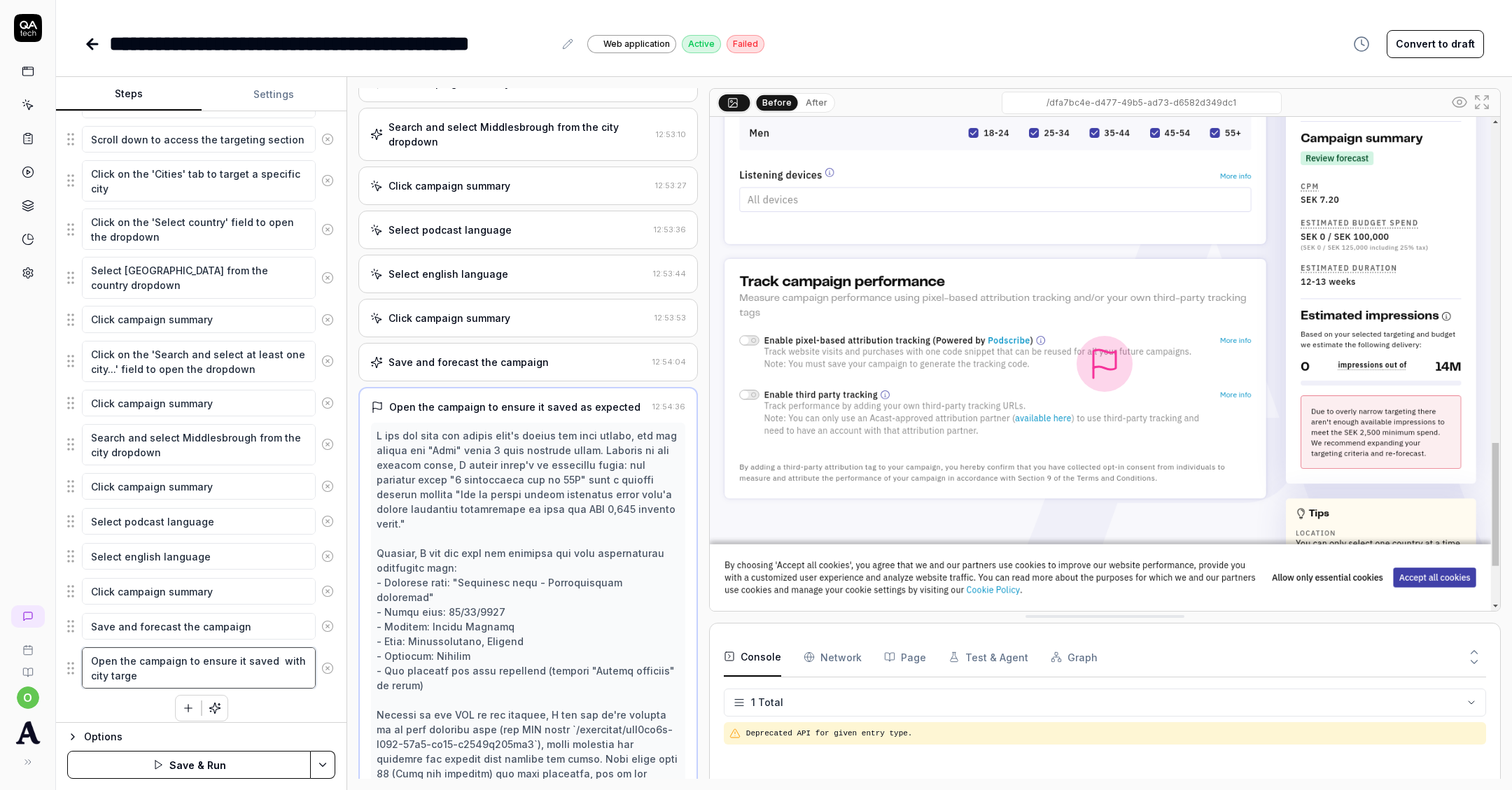
type textarea "*"
type textarea "Open the campaign to ensure it saved with city target"
type textarea "*"
type textarea "Open the campaign to ensure it saved with city targeti"
type textarea "*"
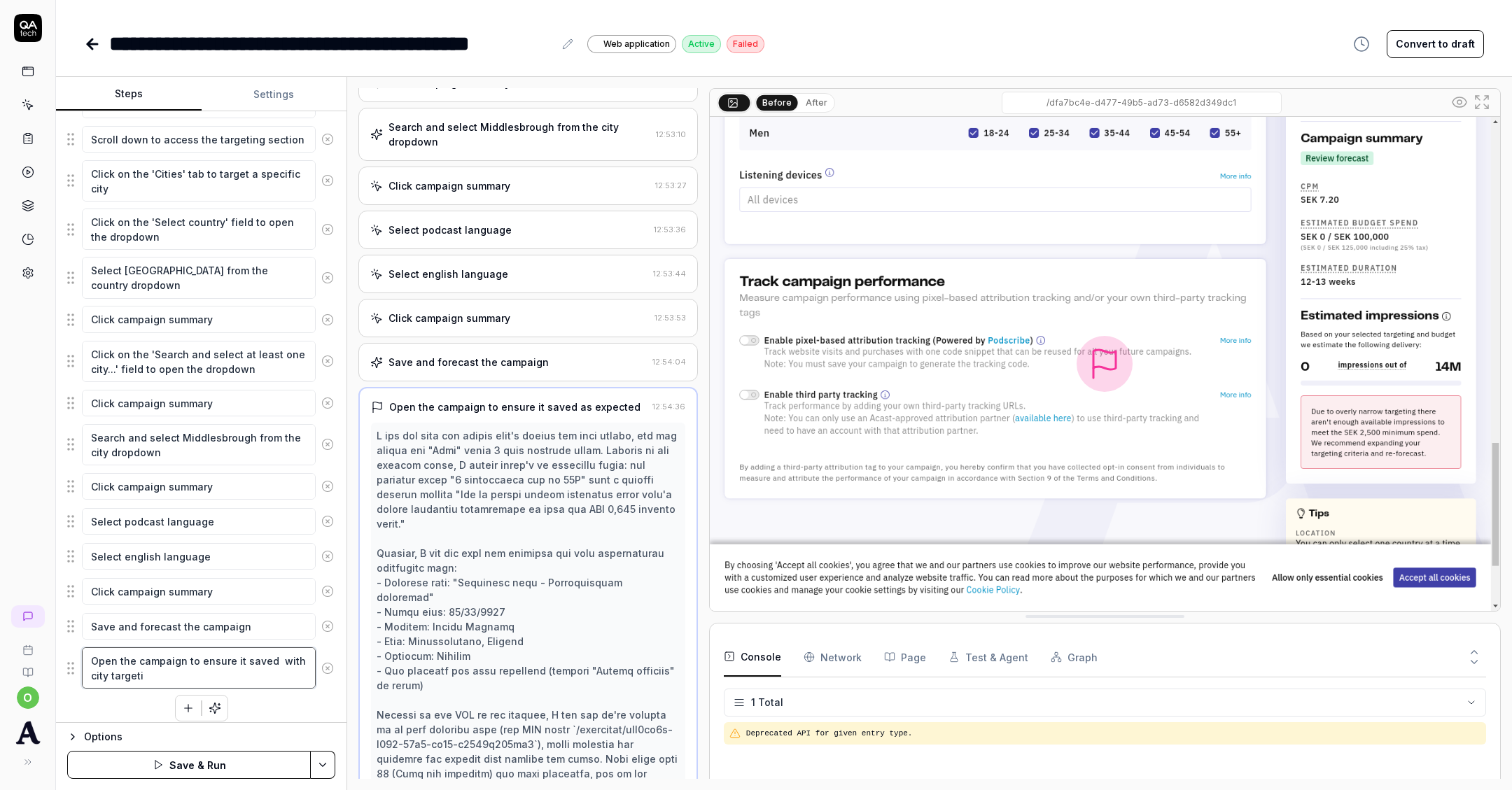
type textarea "Open the campaign to ensure it saved with city targetin"
type textarea "*"
type textarea "Open the campaign to ensure it saved with city targeting"
type textarea "*"
type textarea "Open the campaign to ensure it saved with city targeting"
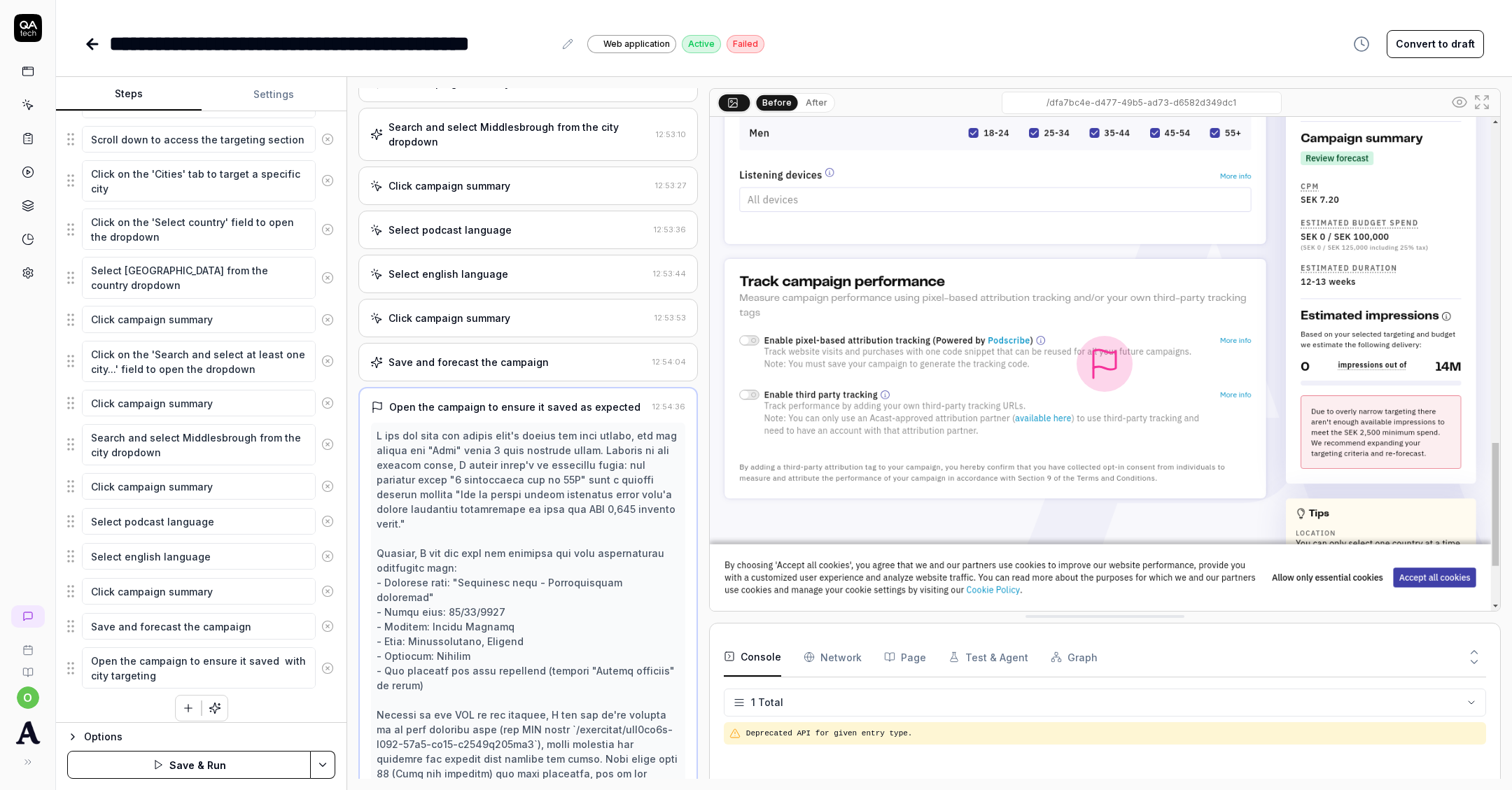
click at [146, 757] on button "Save & Run" at bounding box center [189, 765] width 243 height 28
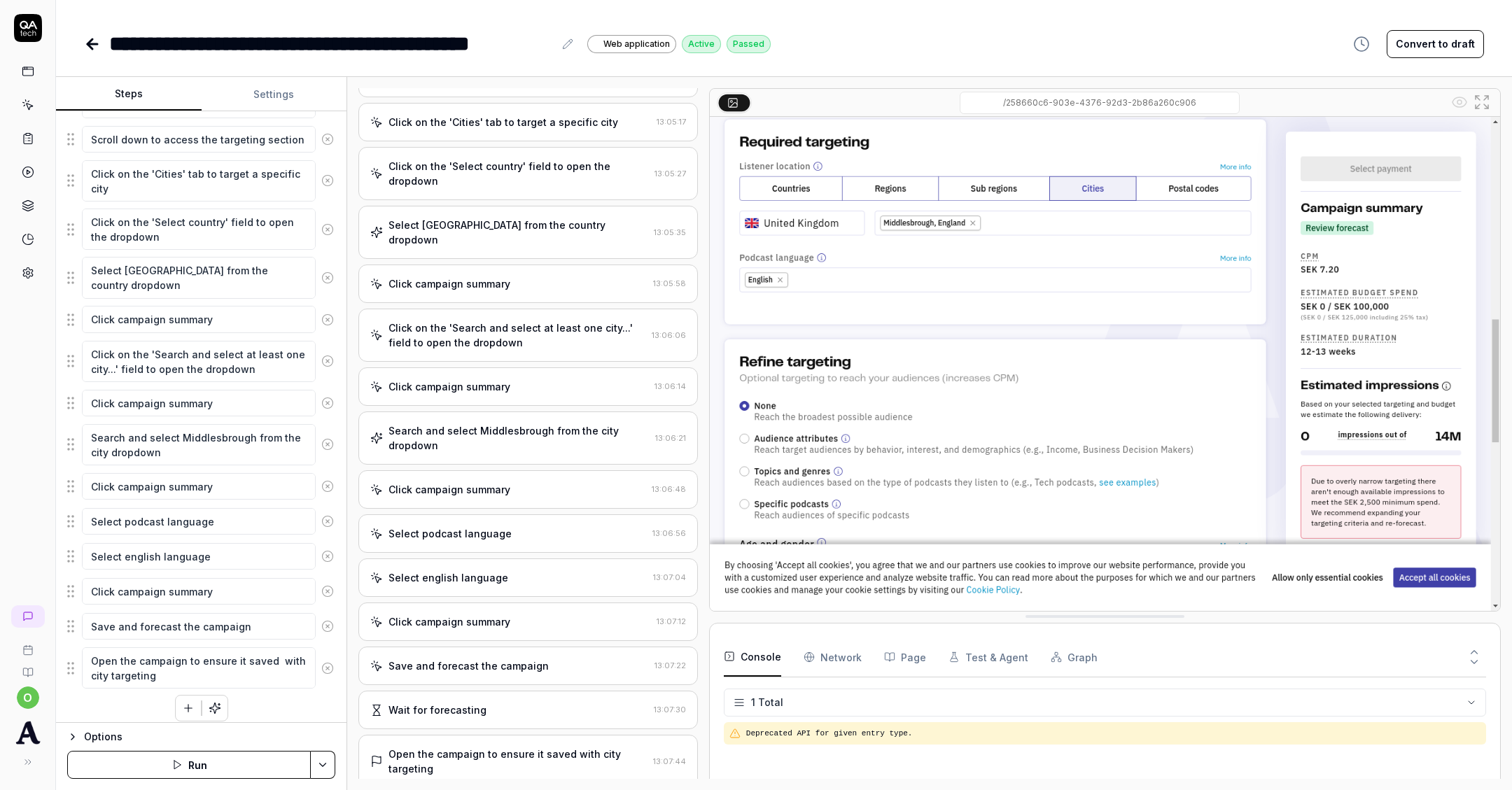
scroll to position [343, 0]
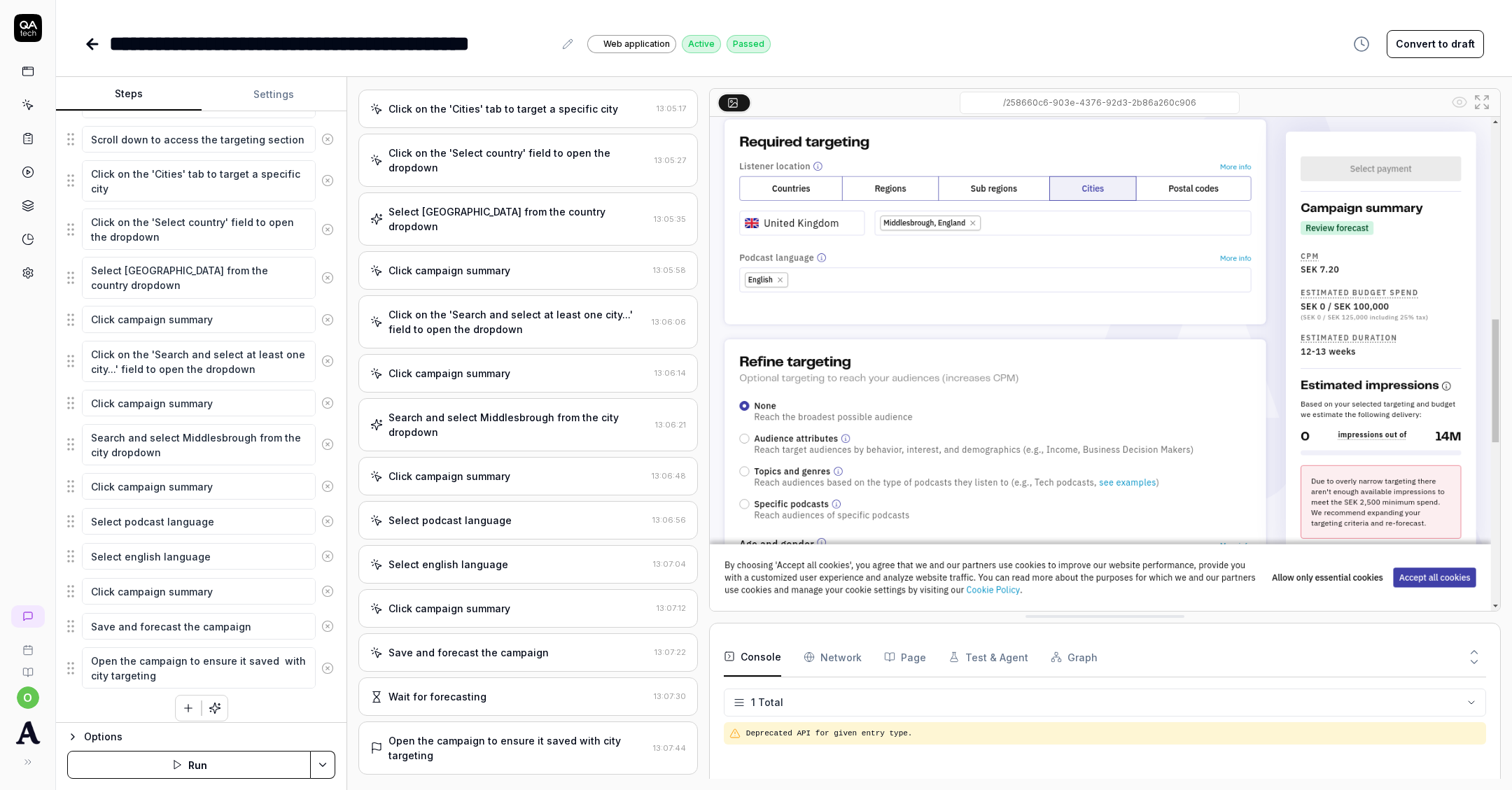
type textarea "*"
click at [79, 49] on div "**********" at bounding box center [783, 29] width 1456 height 60
click at [91, 45] on icon at bounding box center [93, 45] width 17 height 17
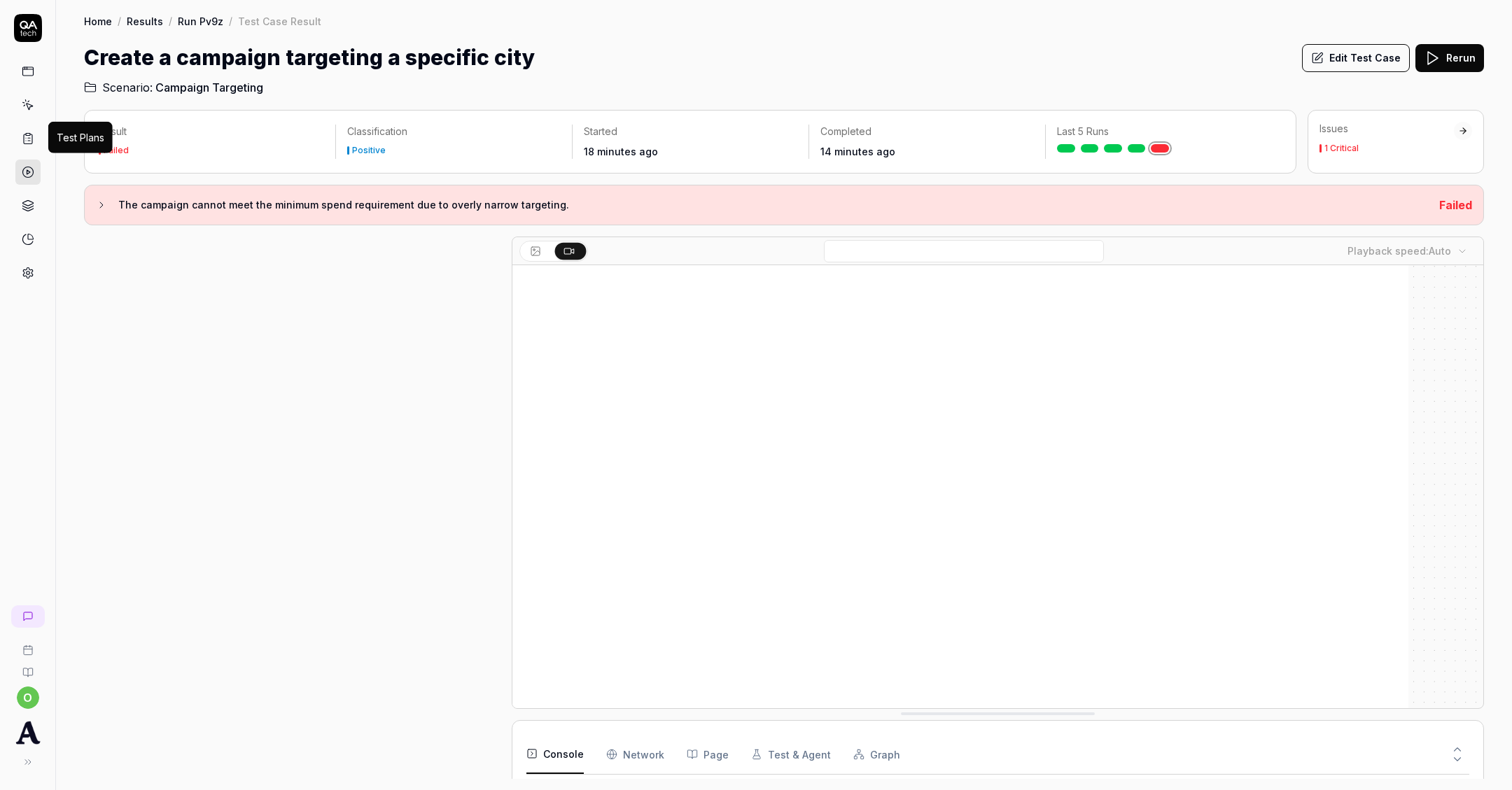
scroll to position [784, 0]
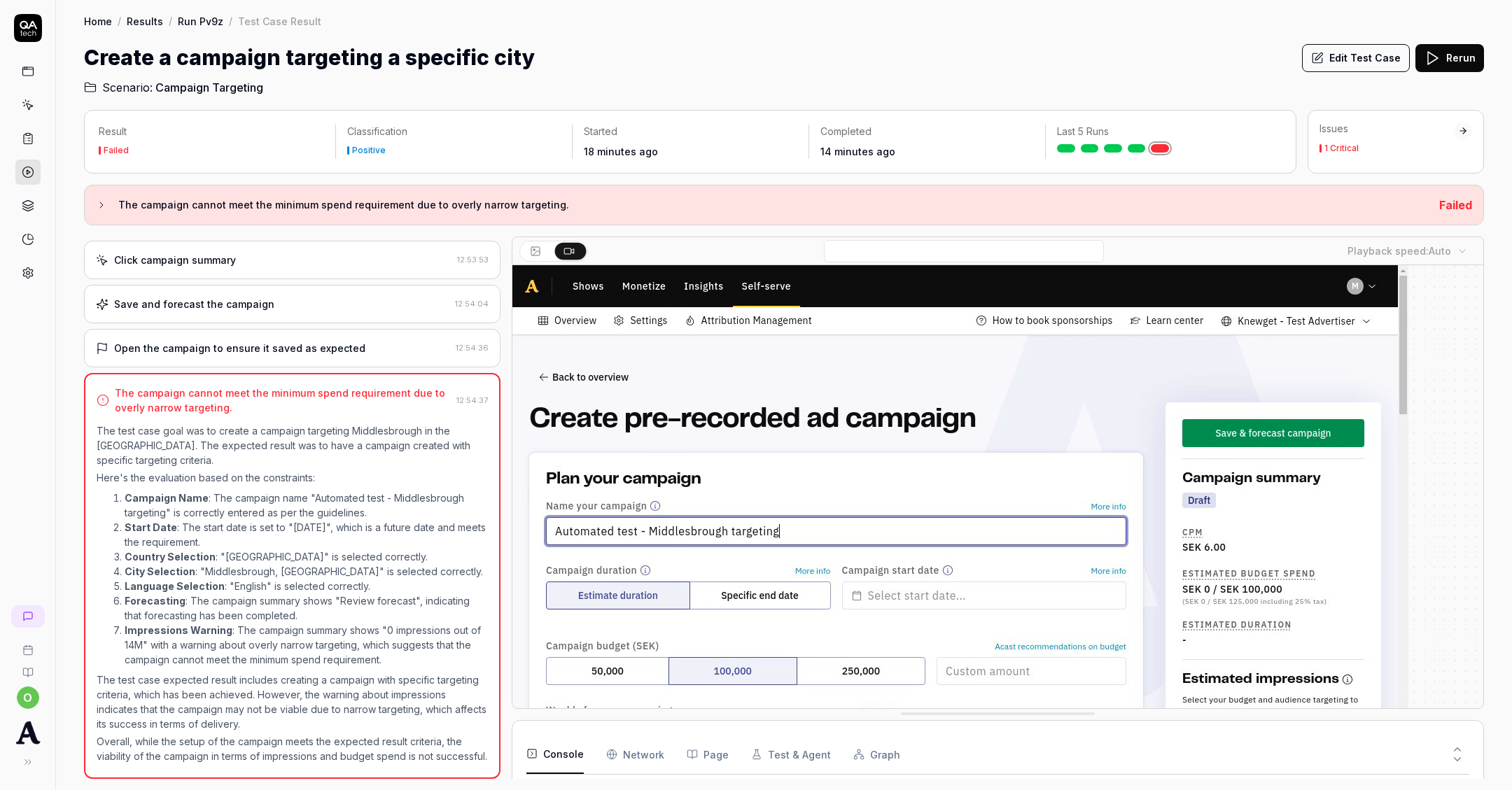
click at [25, 139] on icon at bounding box center [27, 138] width 12 height 12
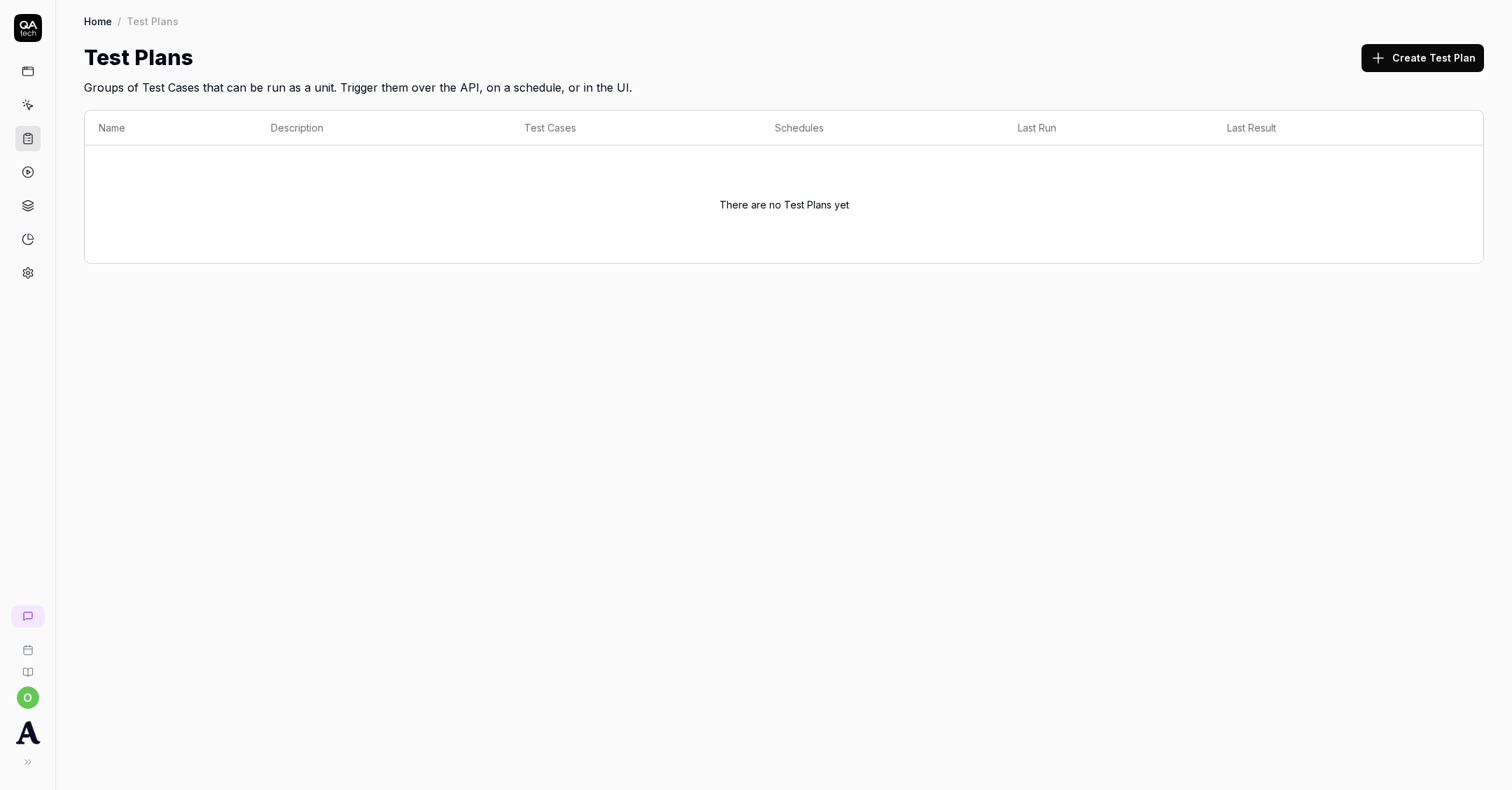
click at [1436, 47] on button "Create Test Plan" at bounding box center [1422, 59] width 122 height 28
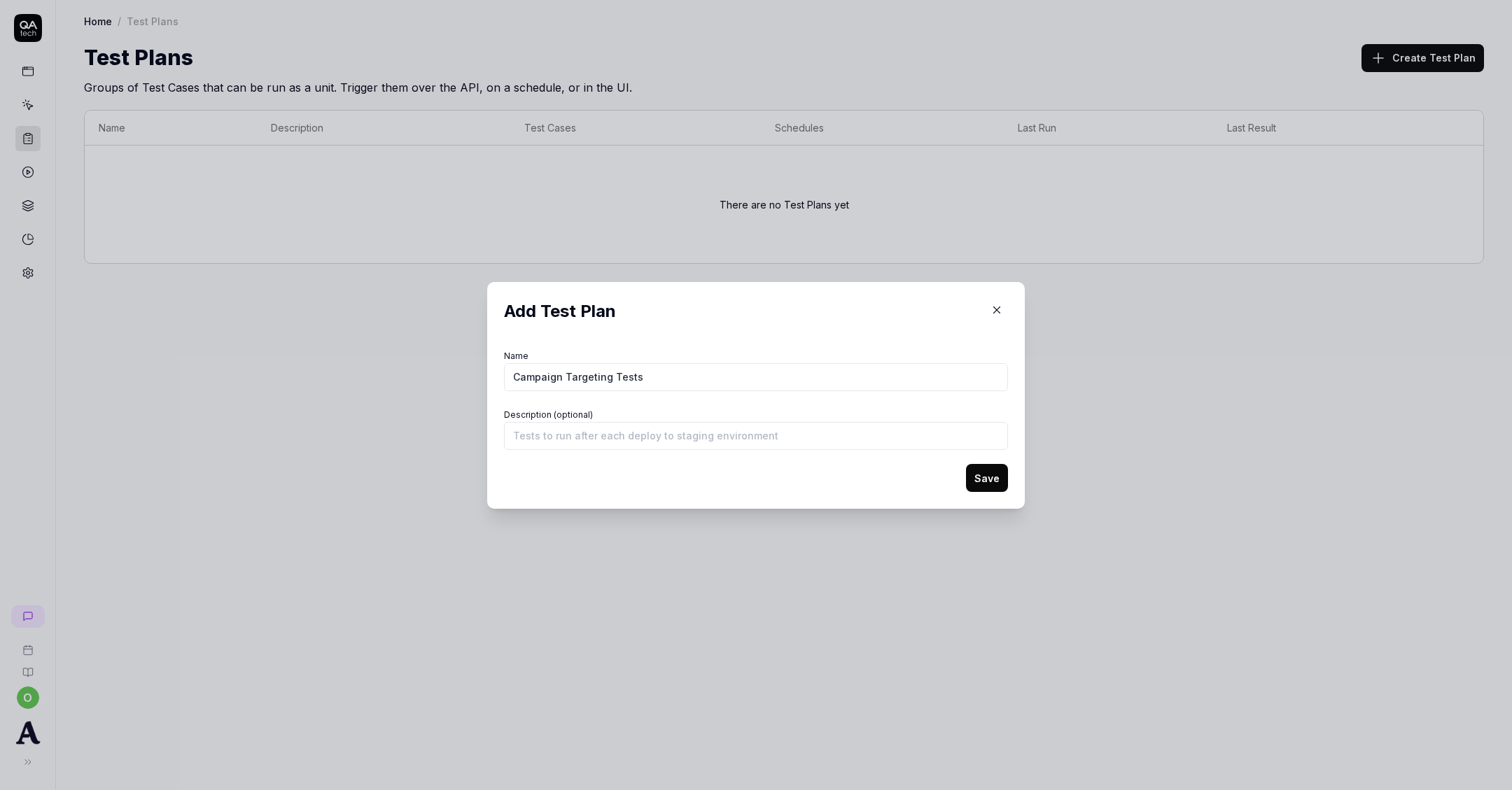
type input "Campaign Targeting Tests"
click at [991, 479] on button "Save" at bounding box center [987, 478] width 42 height 28
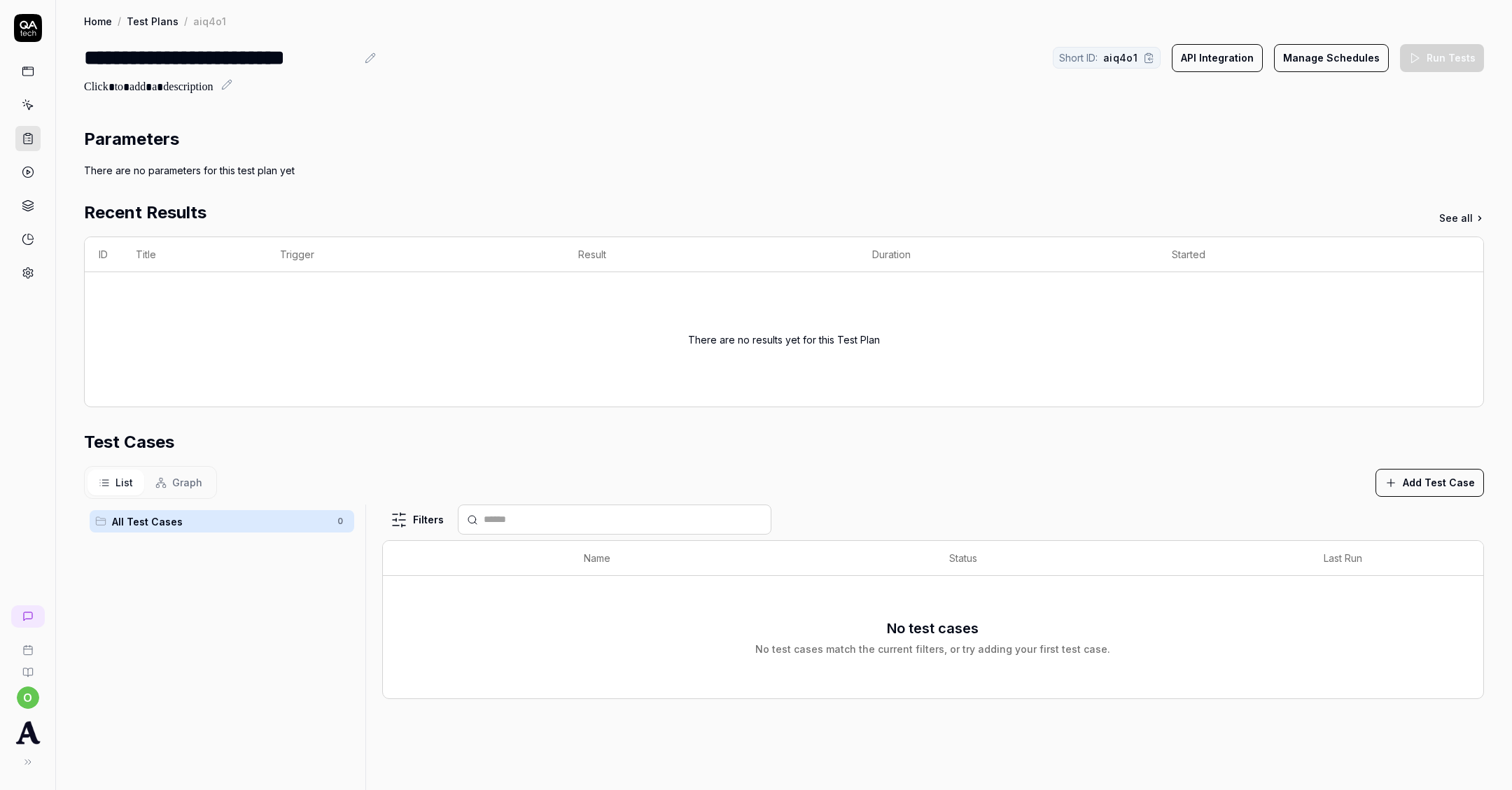
click at [1432, 484] on button "Add Test Case" at bounding box center [1430, 483] width 109 height 28
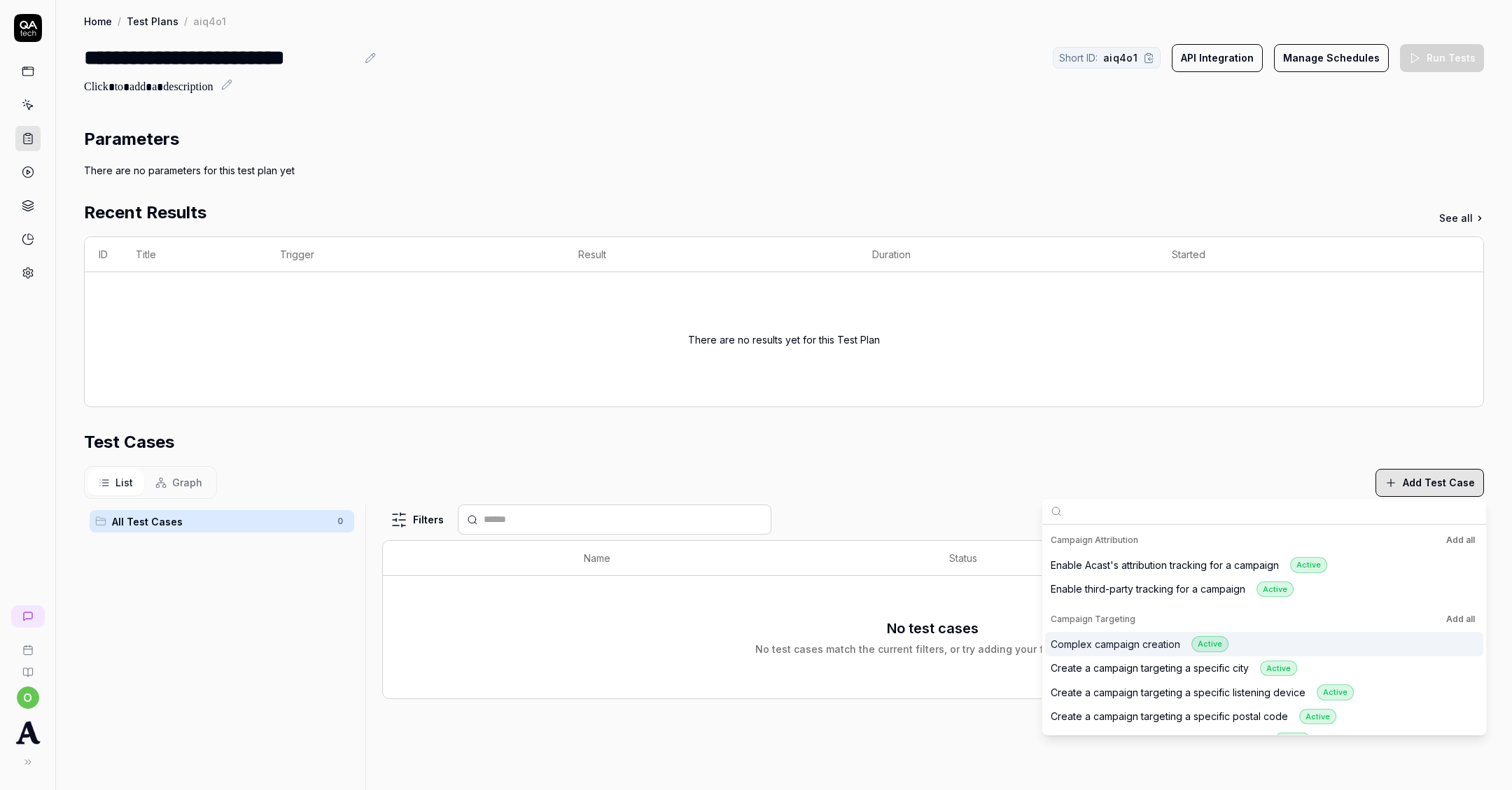
click at [1189, 643] on div "Complex campaign creation Active" at bounding box center [1140, 644] width 178 height 16
click at [1192, 662] on div "Create a campaign targeting a specific city Active" at bounding box center [1174, 668] width 246 height 16
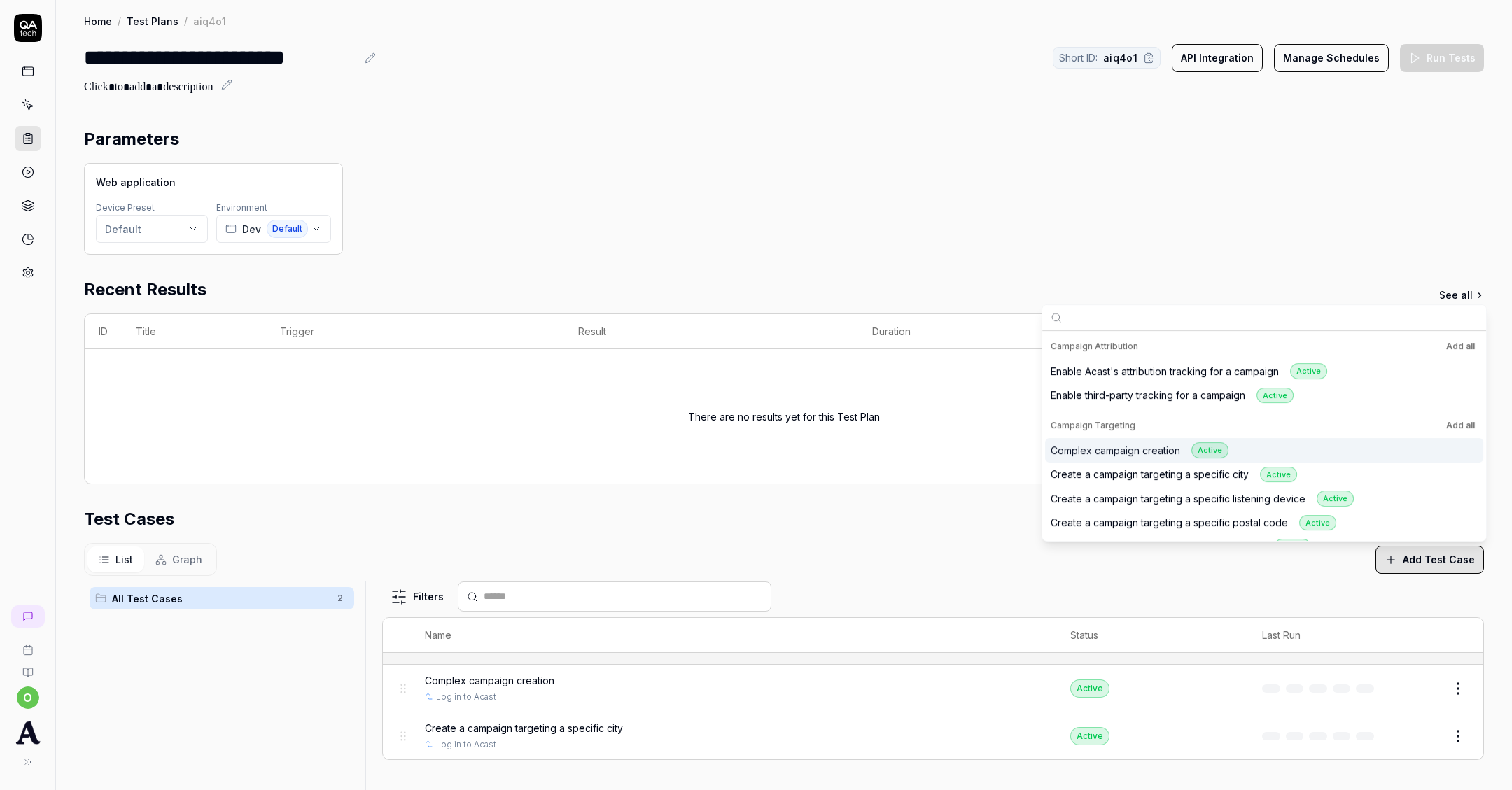
click at [1467, 424] on button "Add all" at bounding box center [1461, 425] width 34 height 17
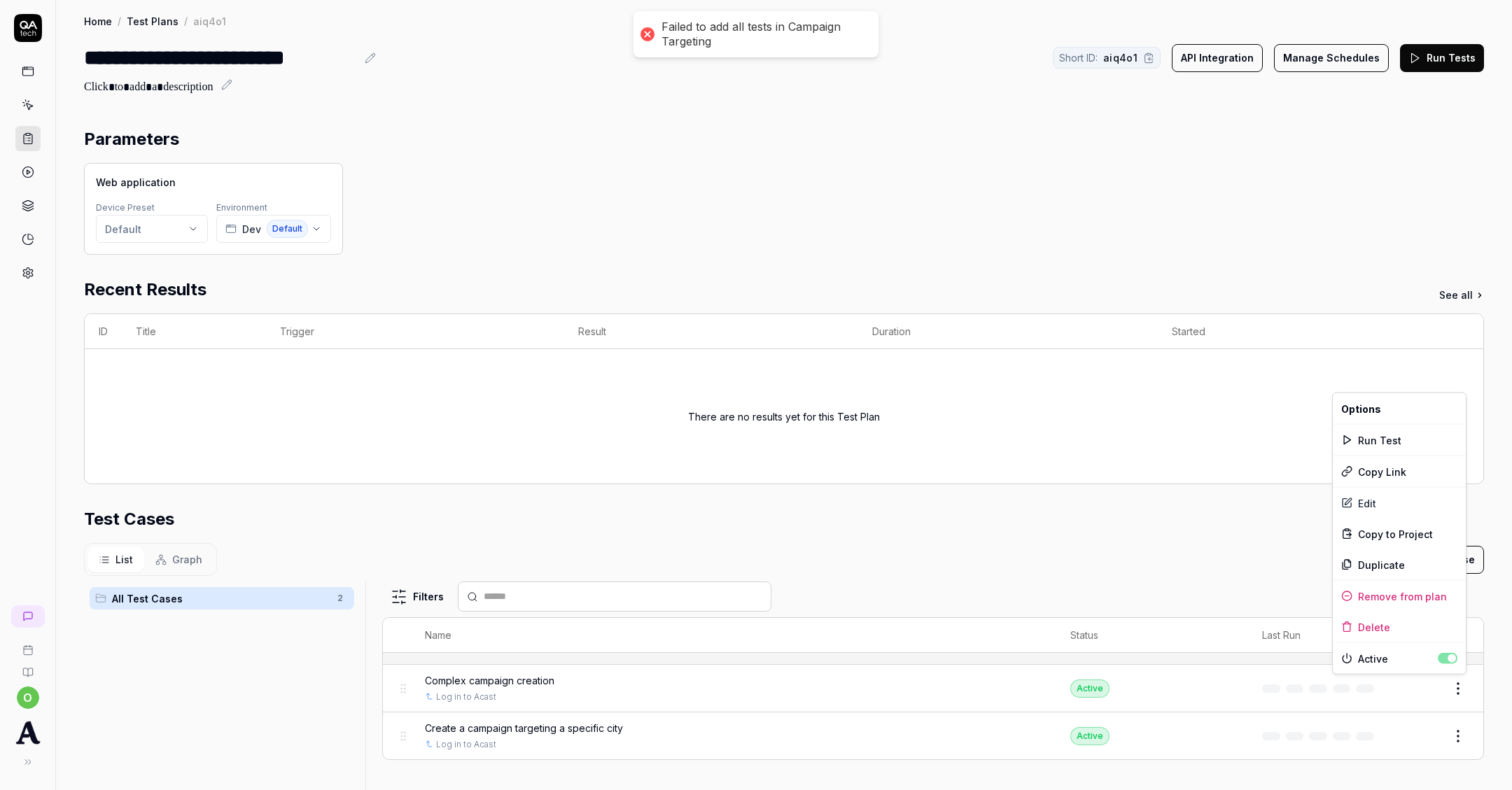
click at [1463, 676] on html "**********" at bounding box center [756, 395] width 1512 height 790
click at [1387, 624] on div "Delete" at bounding box center [1399, 627] width 133 height 31
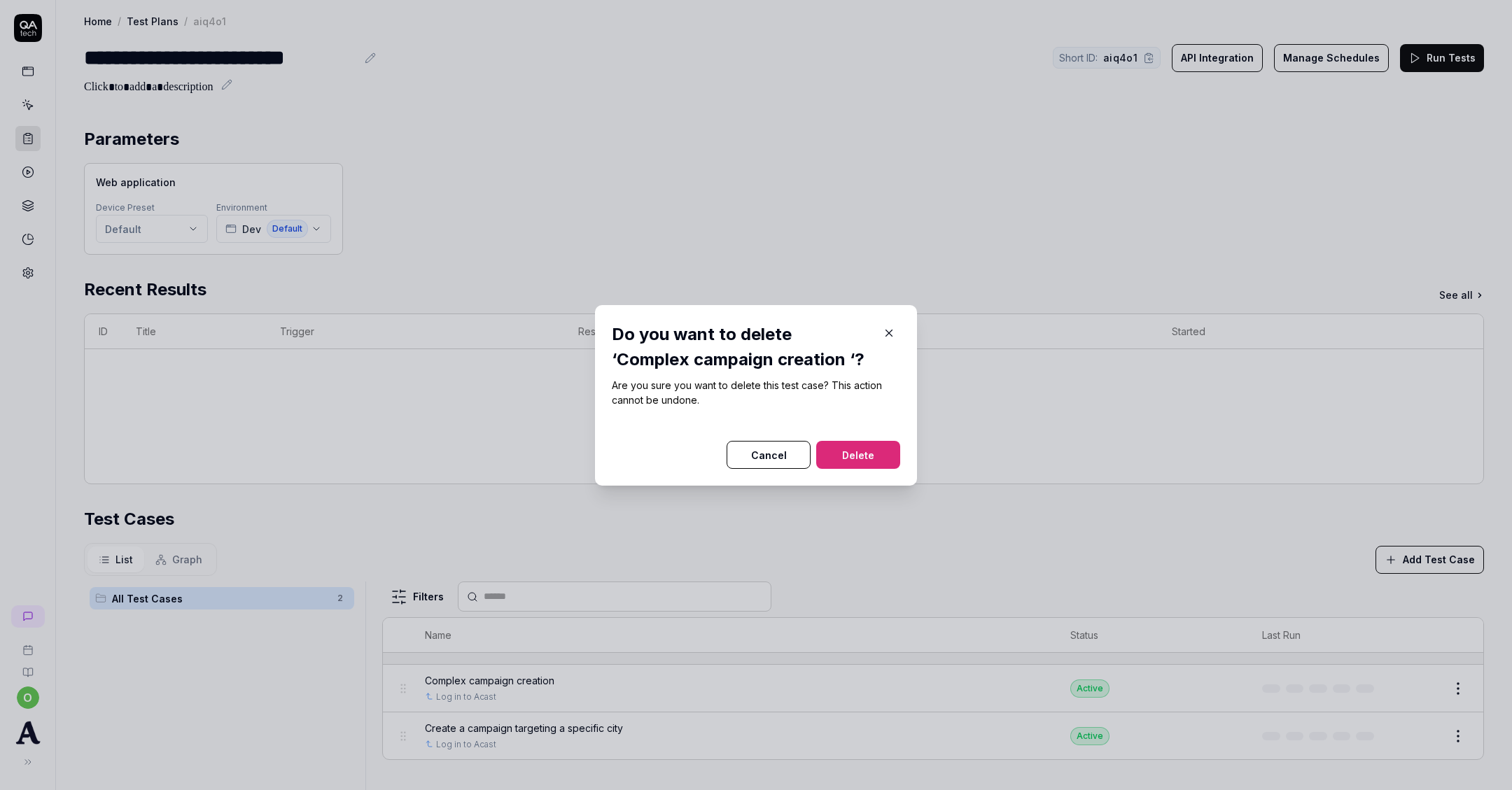
click at [770, 458] on button "Cancel" at bounding box center [768, 456] width 84 height 28
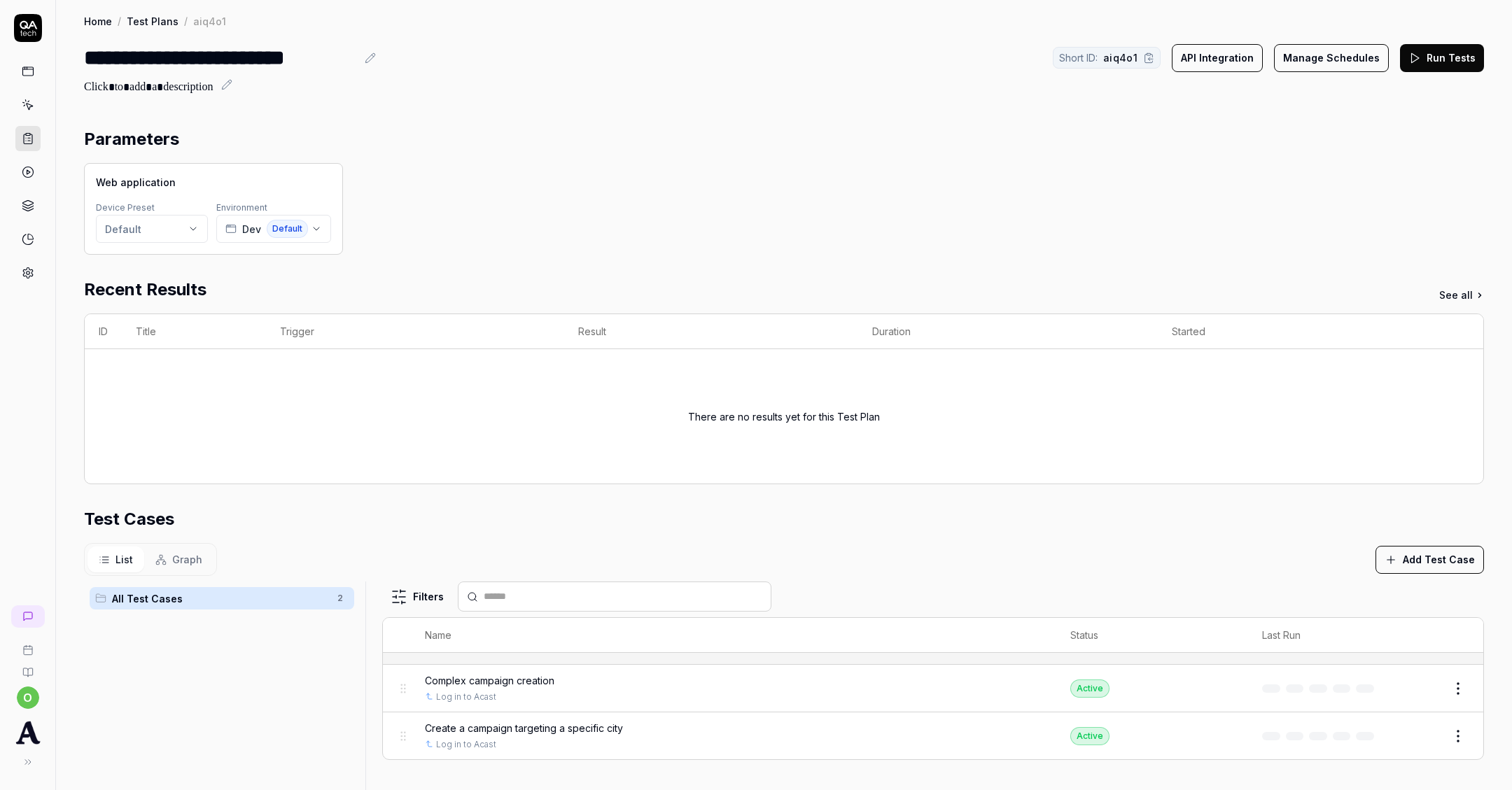
click at [1460, 693] on html "**********" at bounding box center [756, 395] width 1512 height 790
click at [1378, 596] on div "Remove from plan" at bounding box center [1399, 596] width 133 height 31
click at [1460, 666] on td "Edit" at bounding box center [1438, 689] width 90 height 47
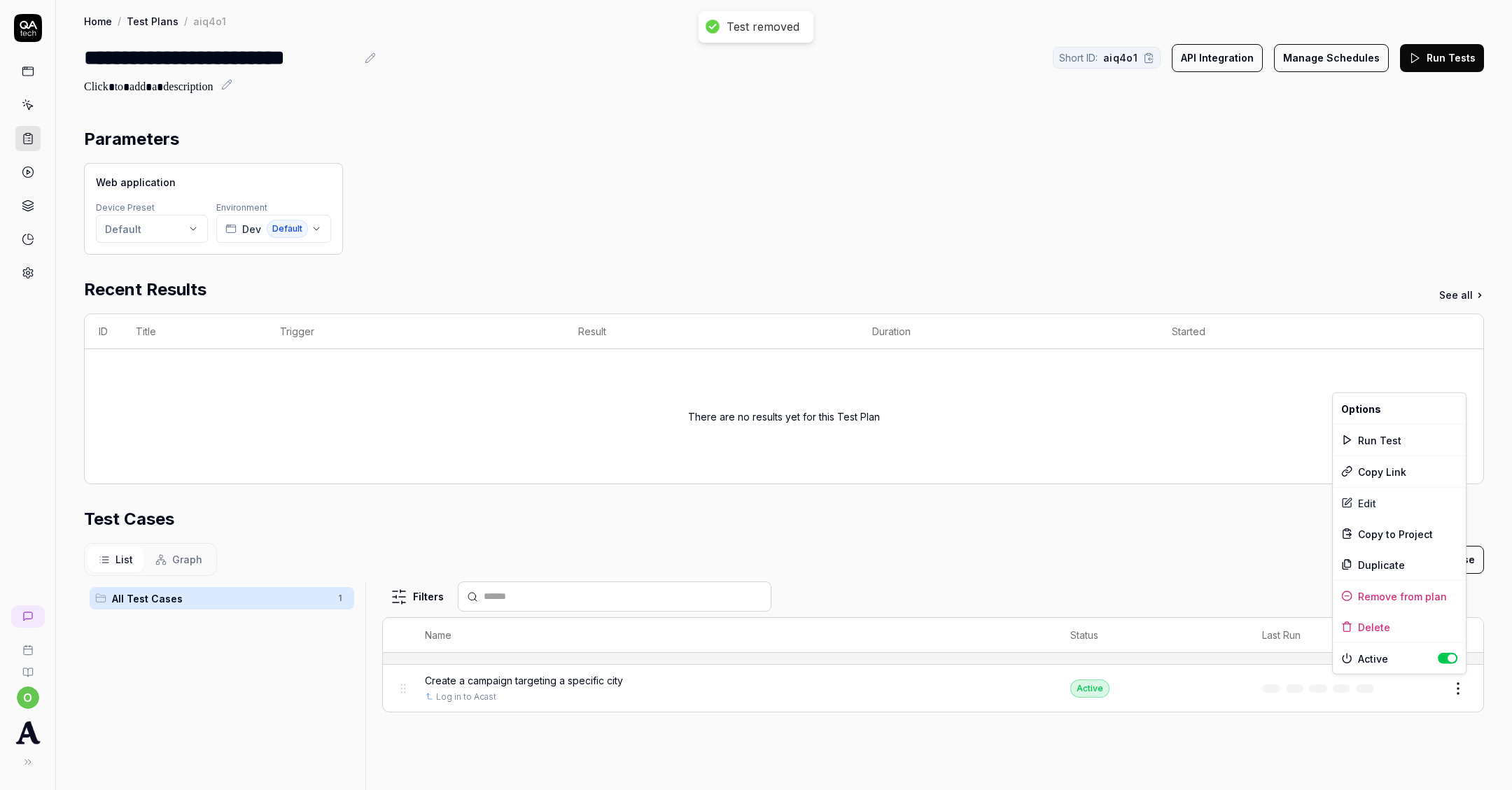
click at [1460, 679] on html "**********" at bounding box center [756, 395] width 1512 height 790
click at [1417, 600] on div "Remove from plan" at bounding box center [1399, 596] width 133 height 31
click at [1433, 566] on section "Test Cases List Graph Add Test Case All Test Cases 1 Filters Name Status Last R…" at bounding box center [784, 799] width 1400 height 585
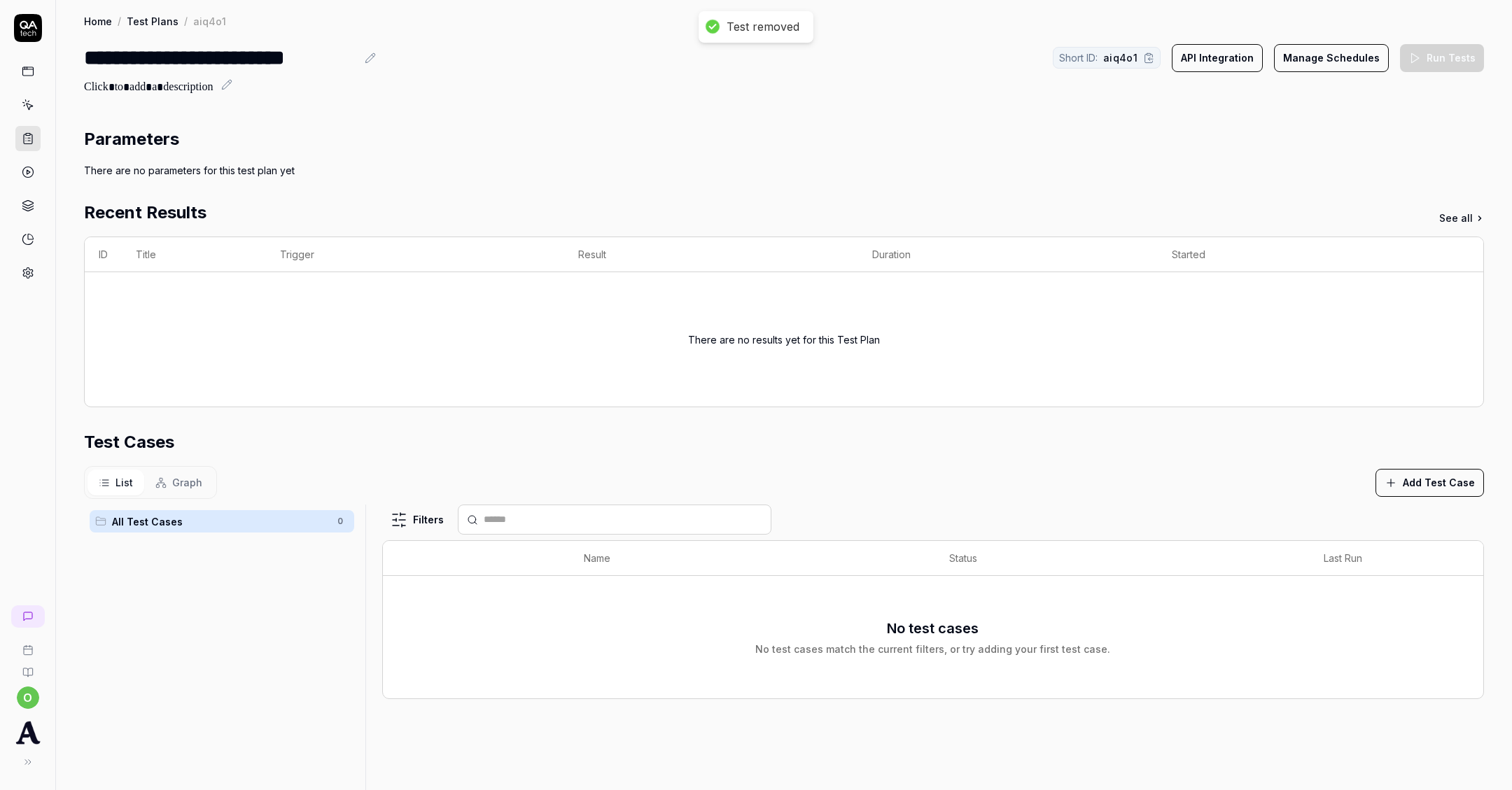
click at [1428, 486] on button "Add Test Case" at bounding box center [1430, 483] width 109 height 28
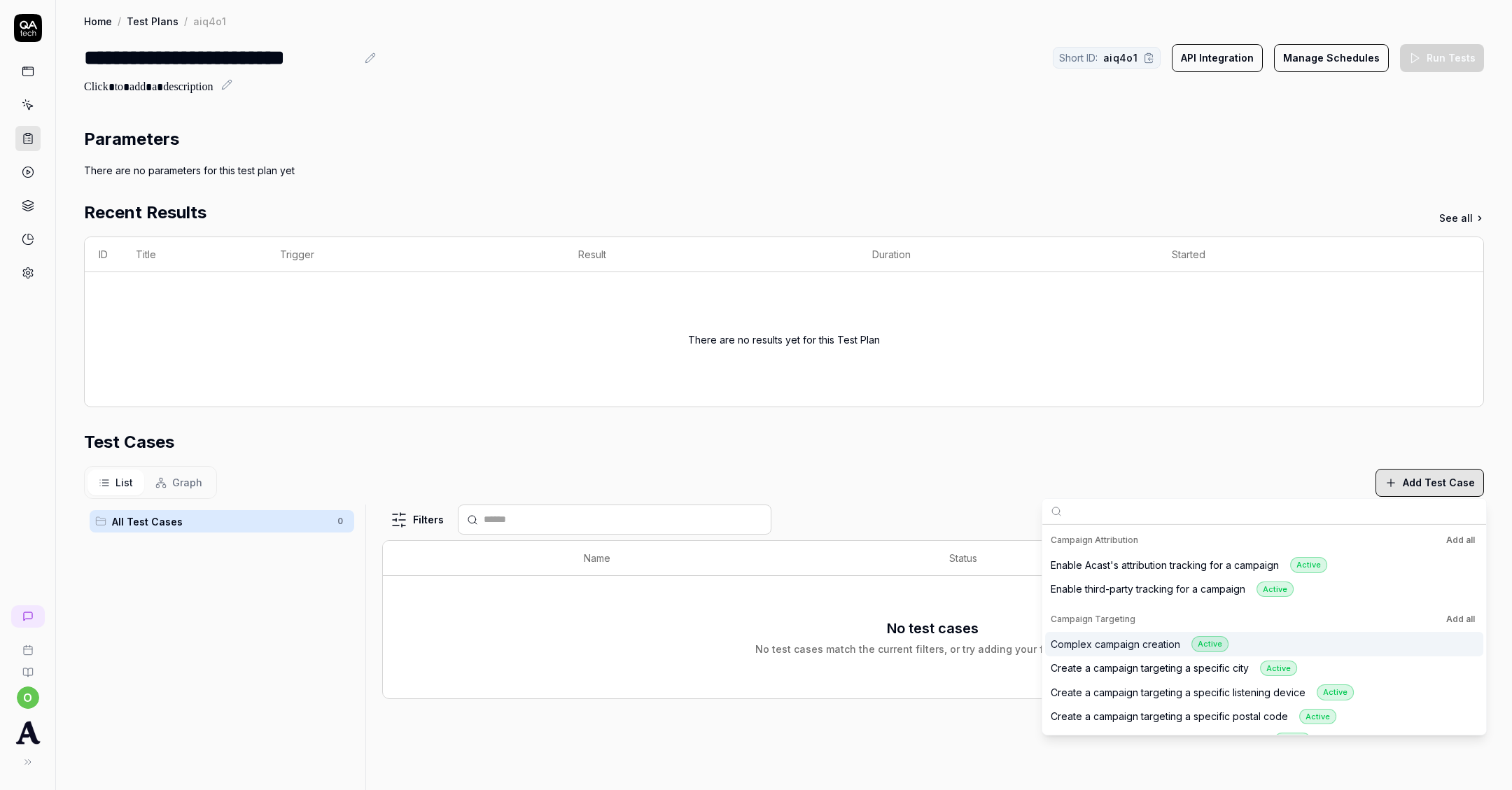
click at [1470, 620] on button "Add all" at bounding box center [1461, 619] width 34 height 17
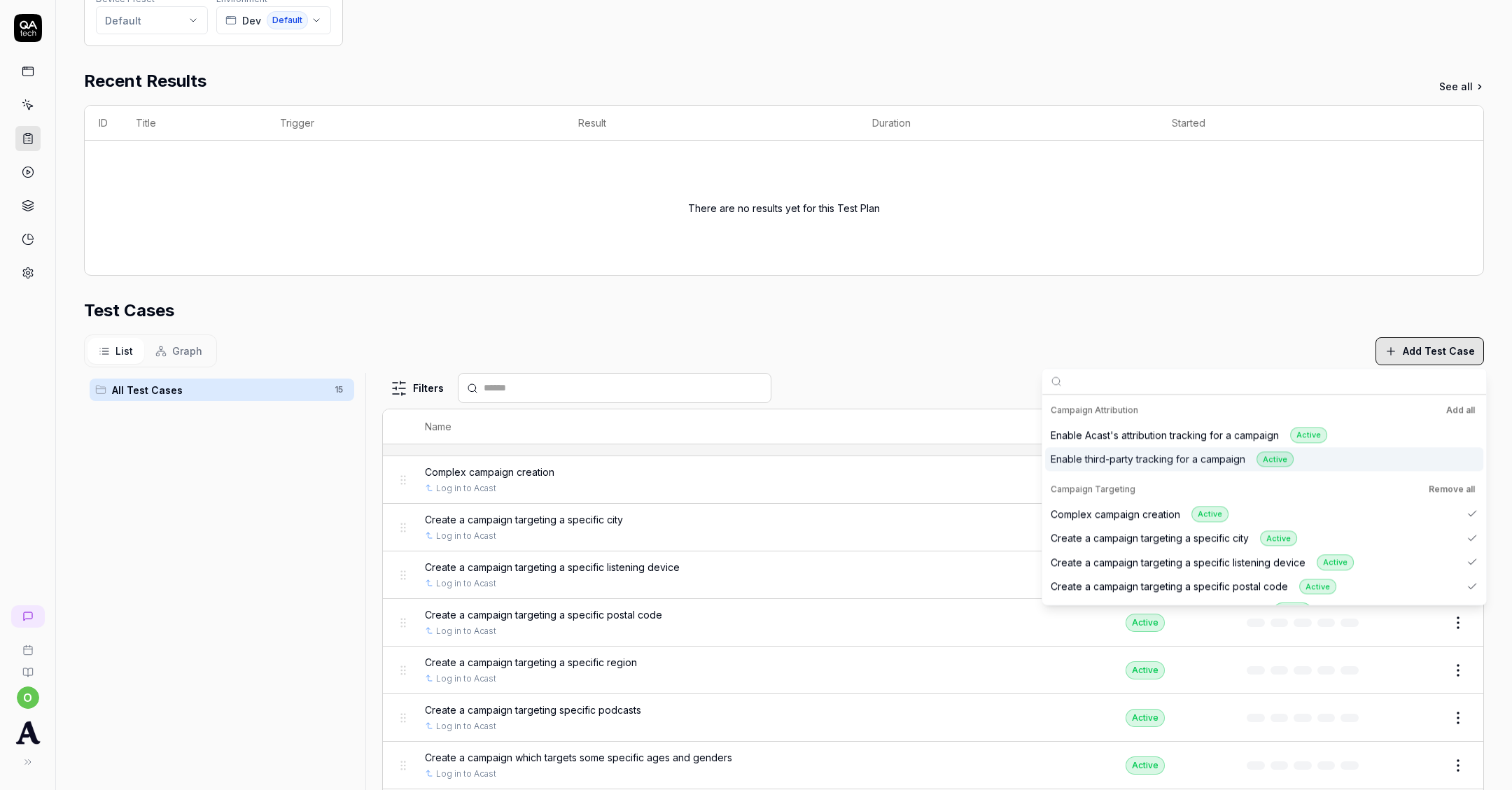
scroll to position [210, 0]
click at [256, 613] on div "All Test Cases 15" at bounding box center [222, 618] width 276 height 494
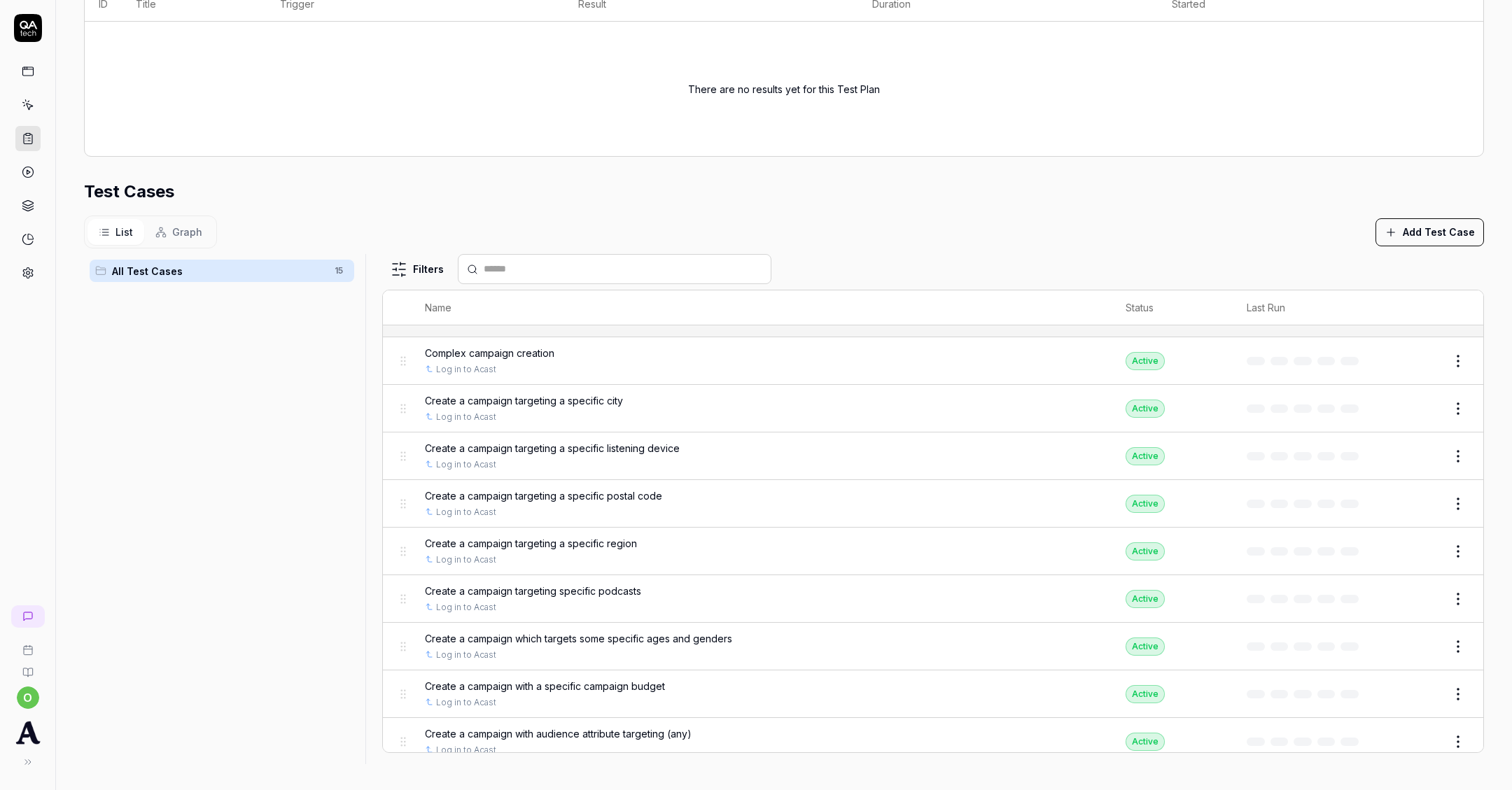
scroll to position [0, 0]
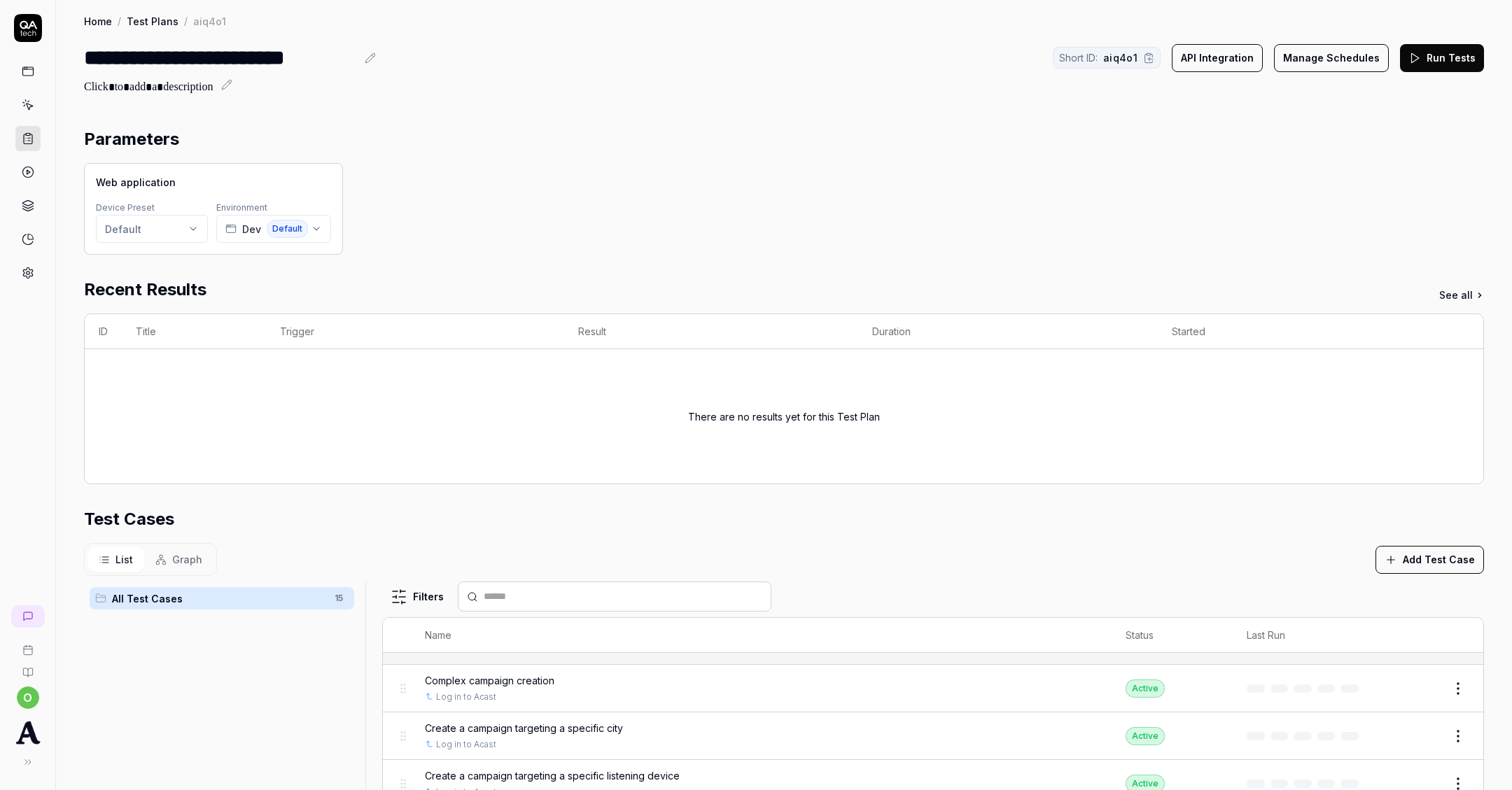
click at [1426, 65] on button "Run Tests" at bounding box center [1442, 59] width 84 height 28
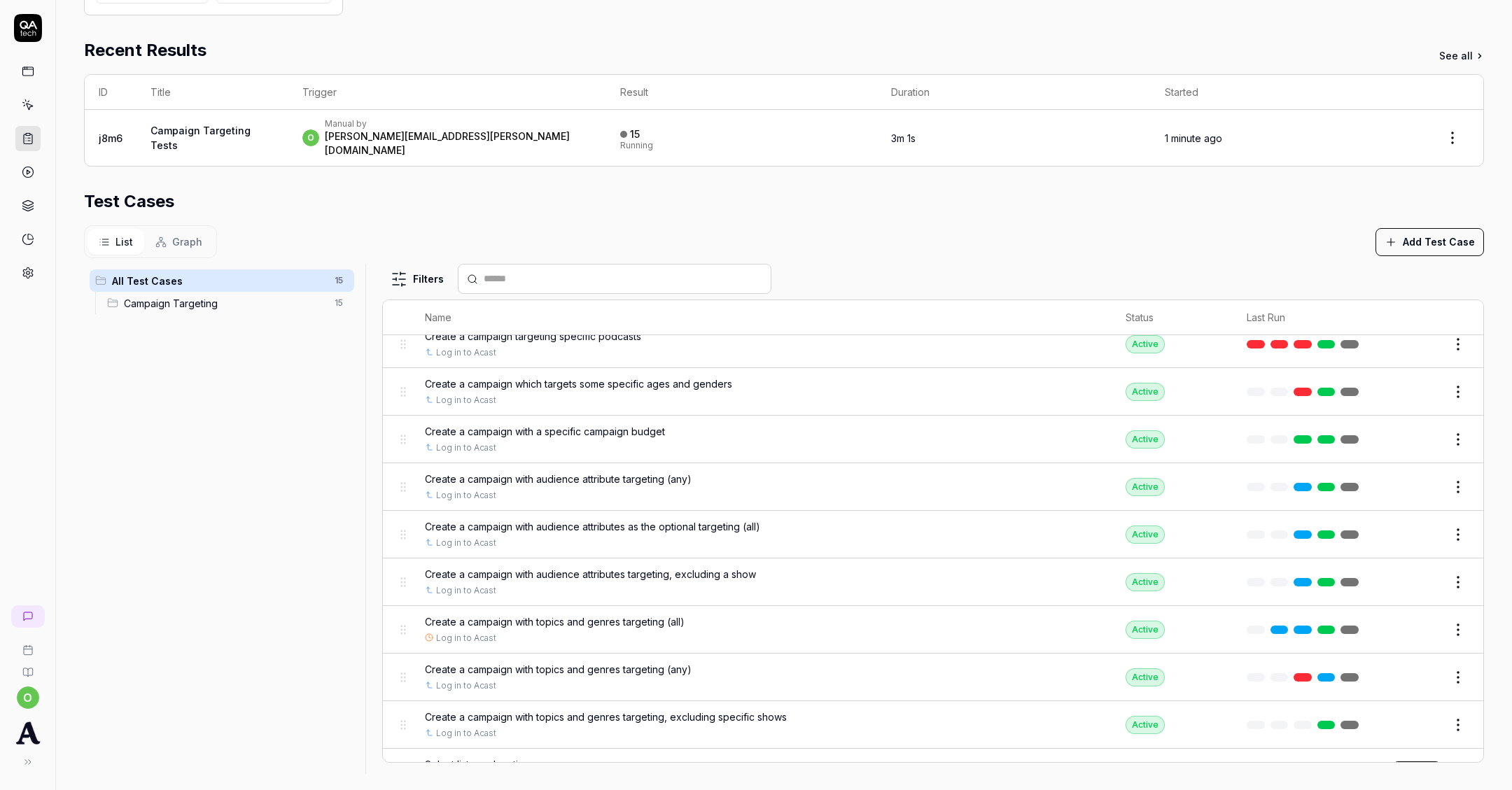
scroll to position [305, 0]
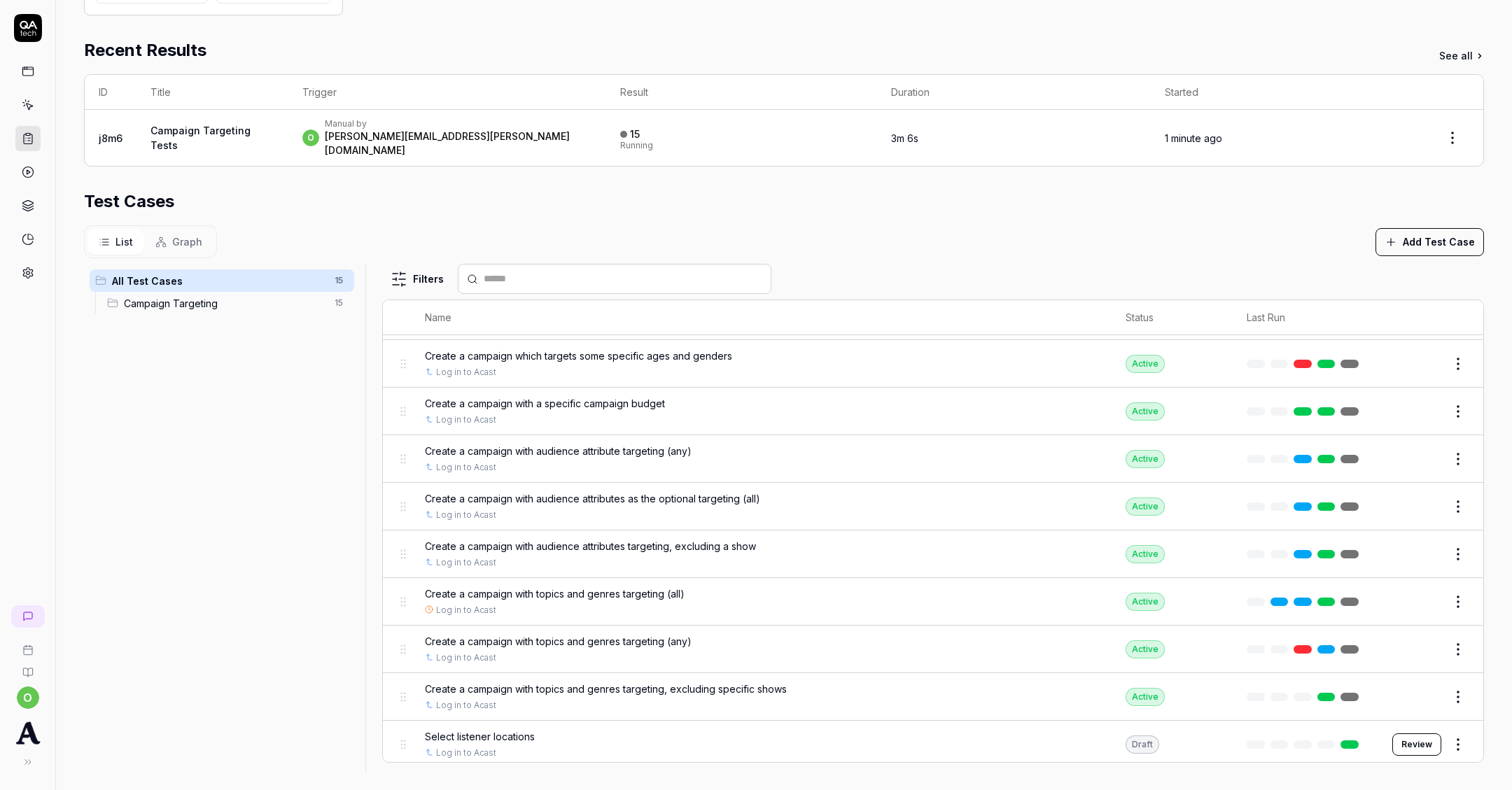
click at [1451, 730] on html "**********" at bounding box center [756, 395] width 1512 height 790
click at [698, 729] on html "**********" at bounding box center [756, 395] width 1512 height 790
click at [497, 729] on span "Select listener locations" at bounding box center [480, 737] width 110 height 15
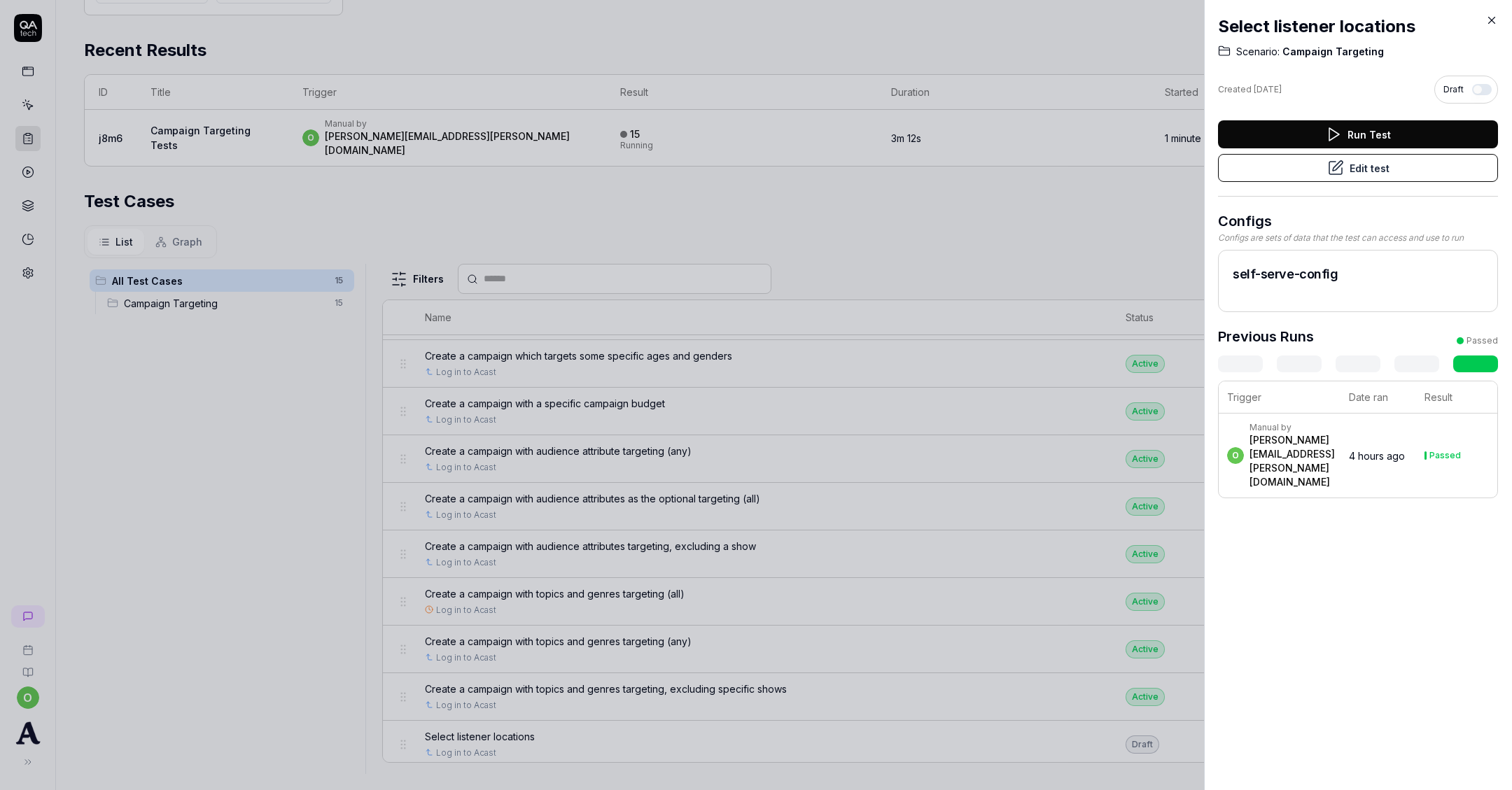
click at [1363, 176] on button "Edit test" at bounding box center [1359, 169] width 280 height 28
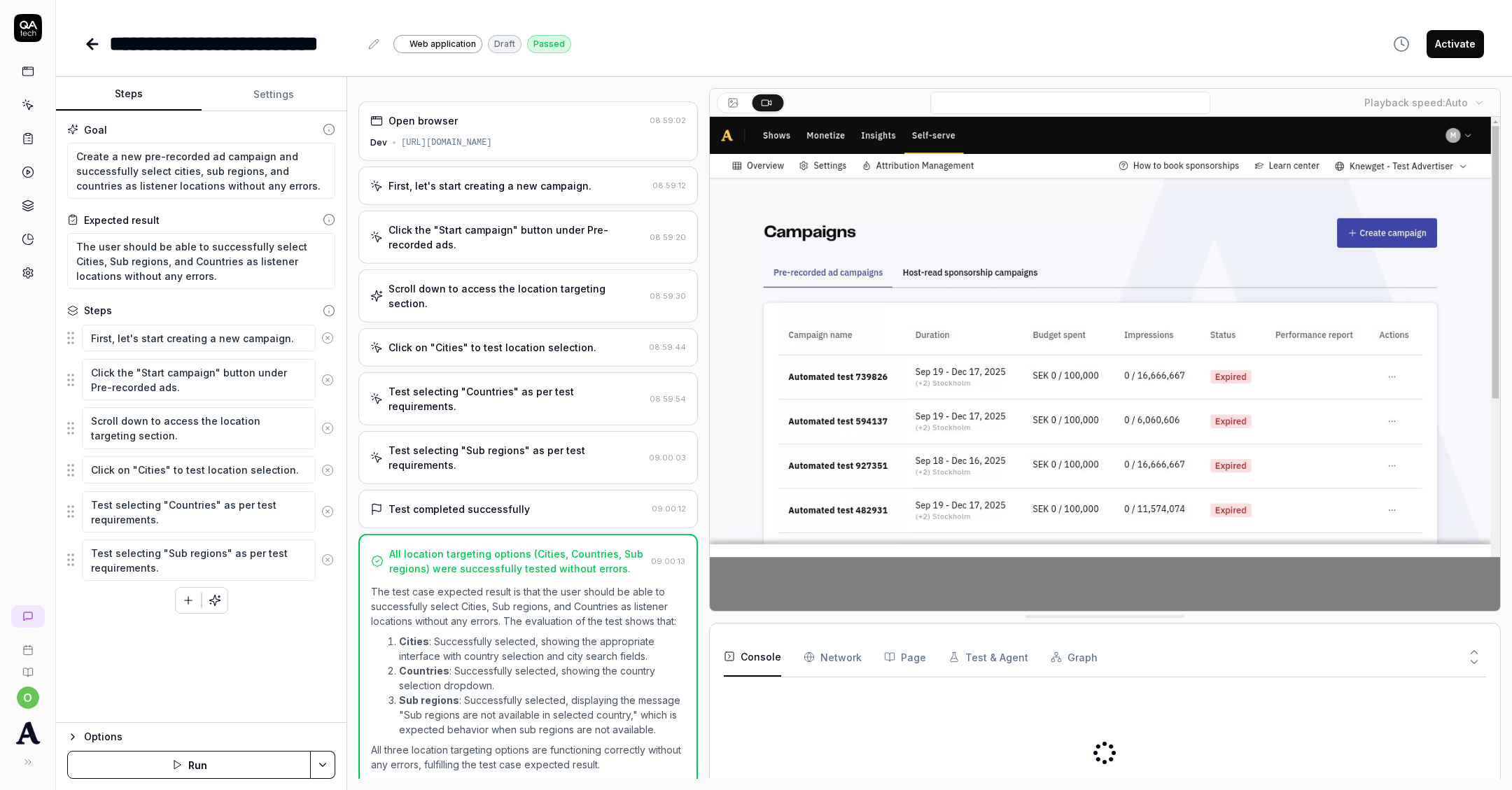
click at [1433, 55] on button "Activate" at bounding box center [1455, 45] width 58 height 28
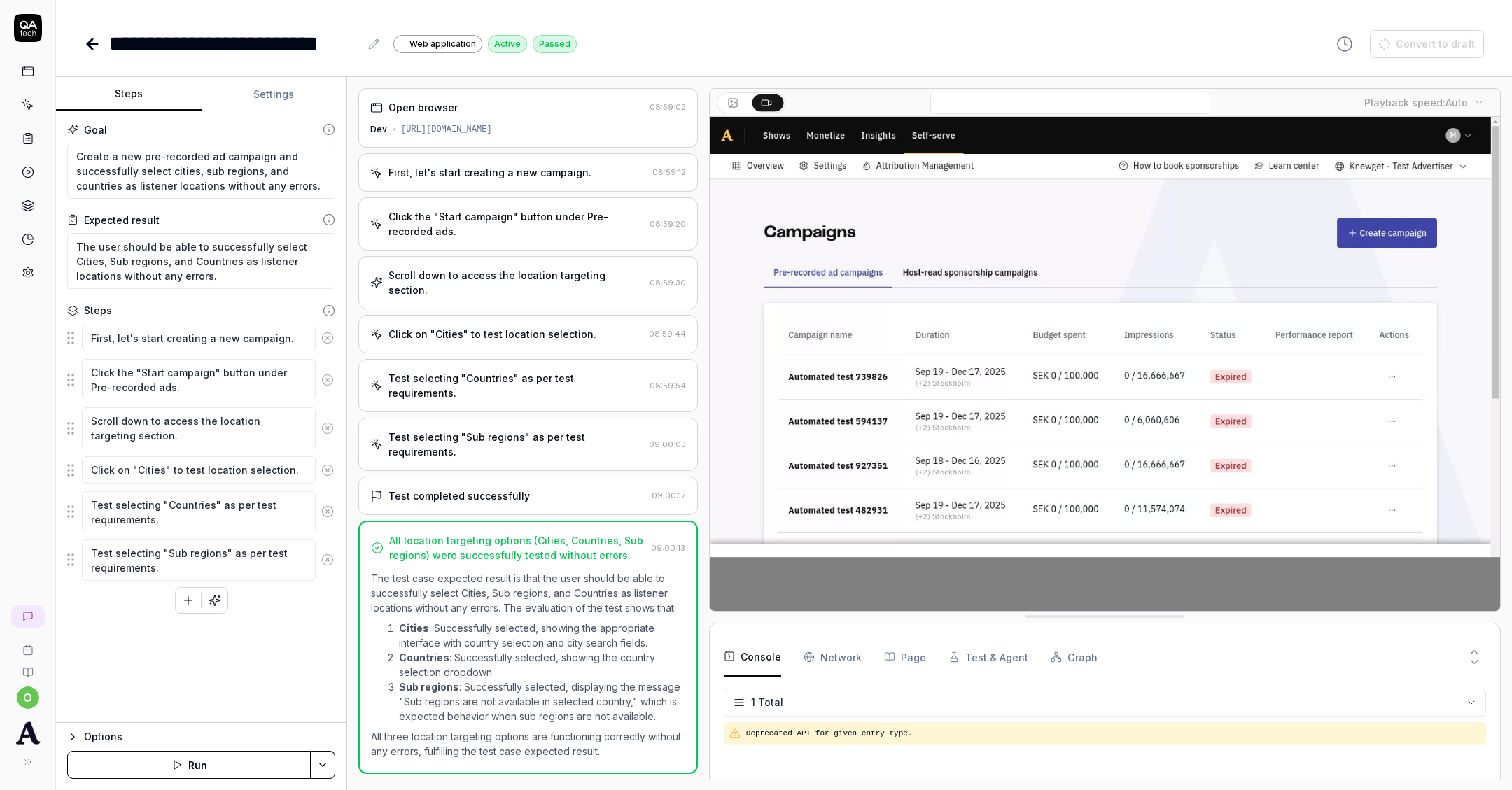
type textarea "*"
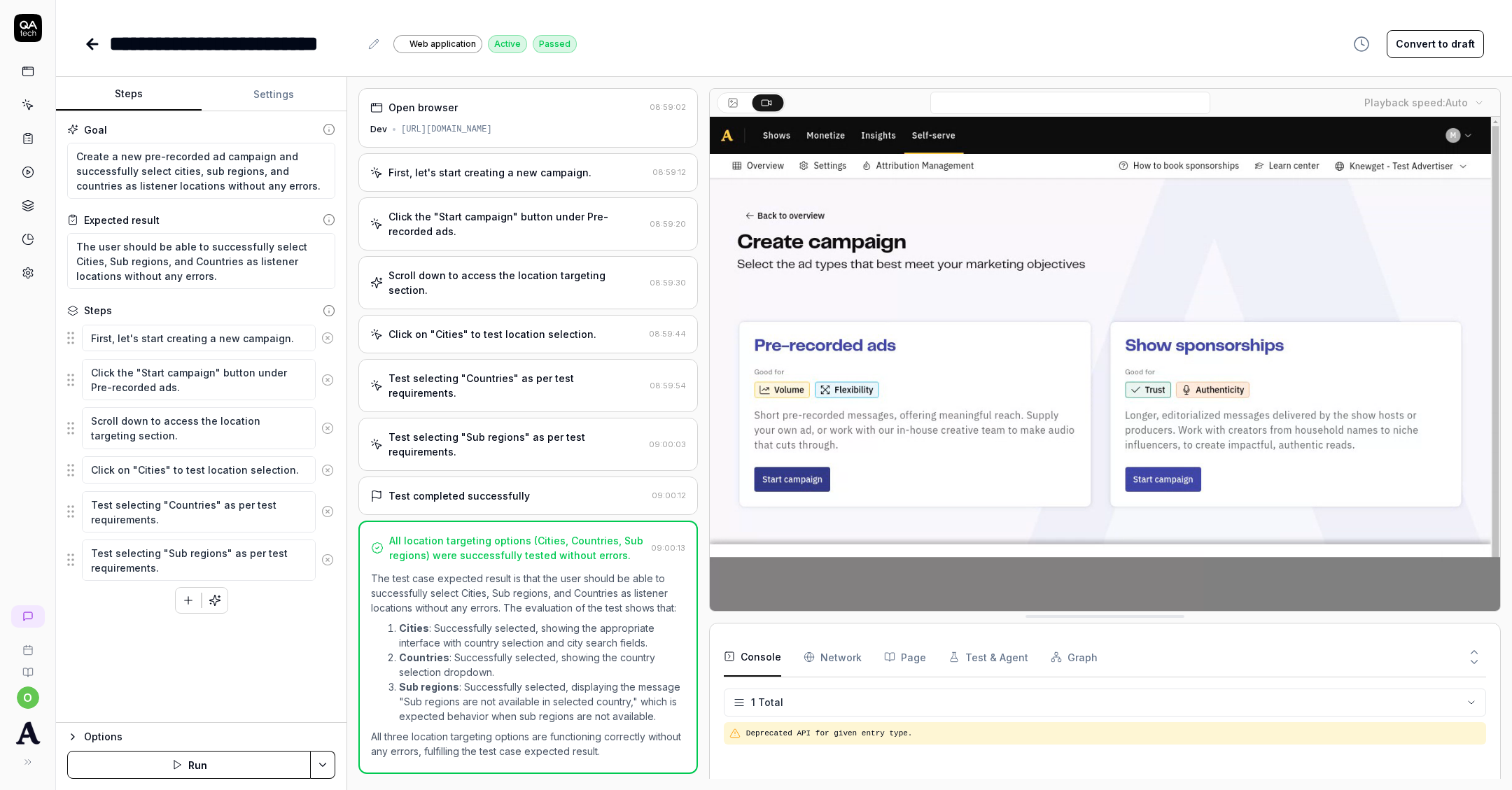
click at [28, 143] on link at bounding box center [27, 138] width 26 height 26
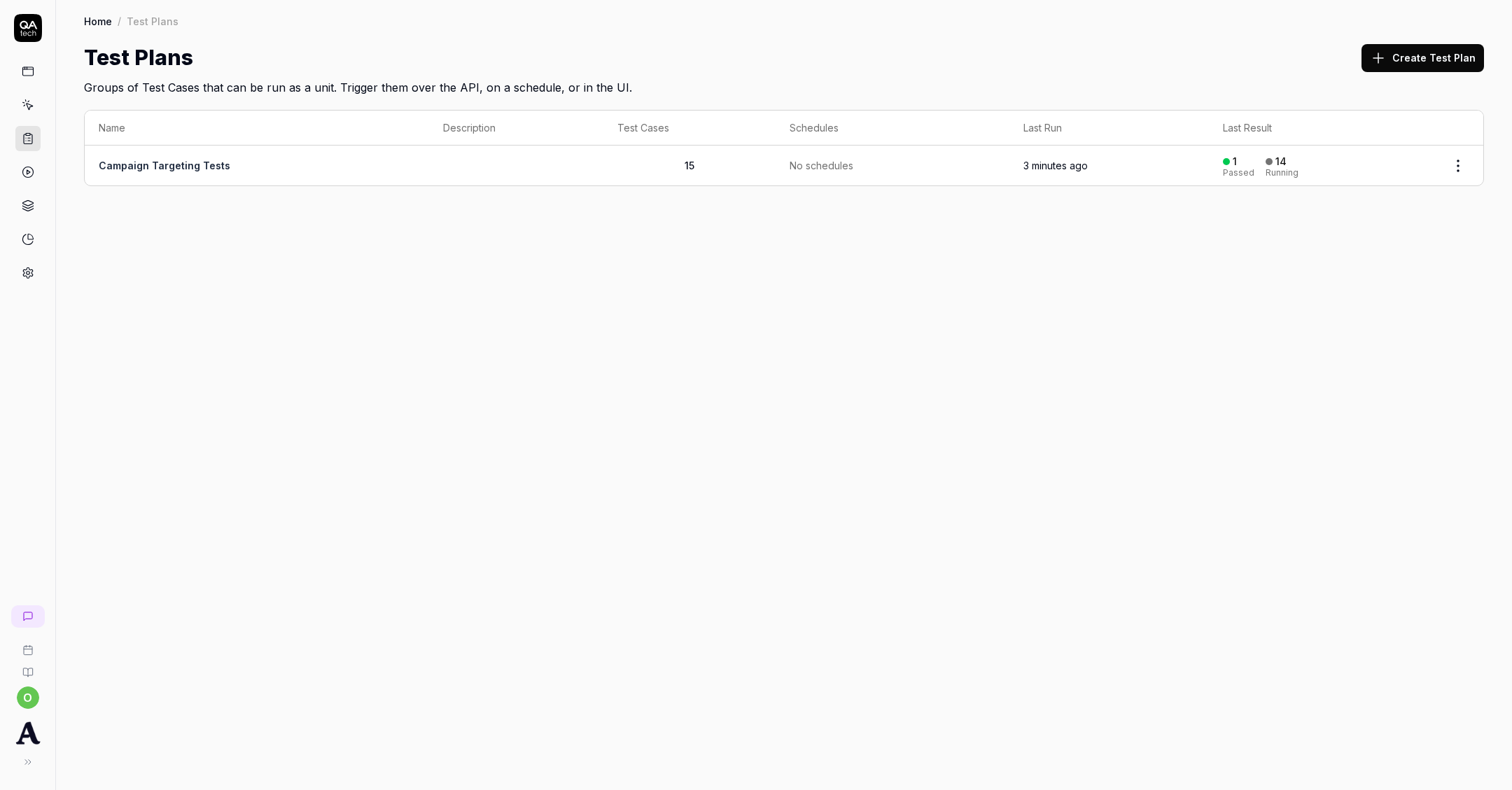
click at [707, 169] on td "15" at bounding box center [690, 166] width 172 height 40
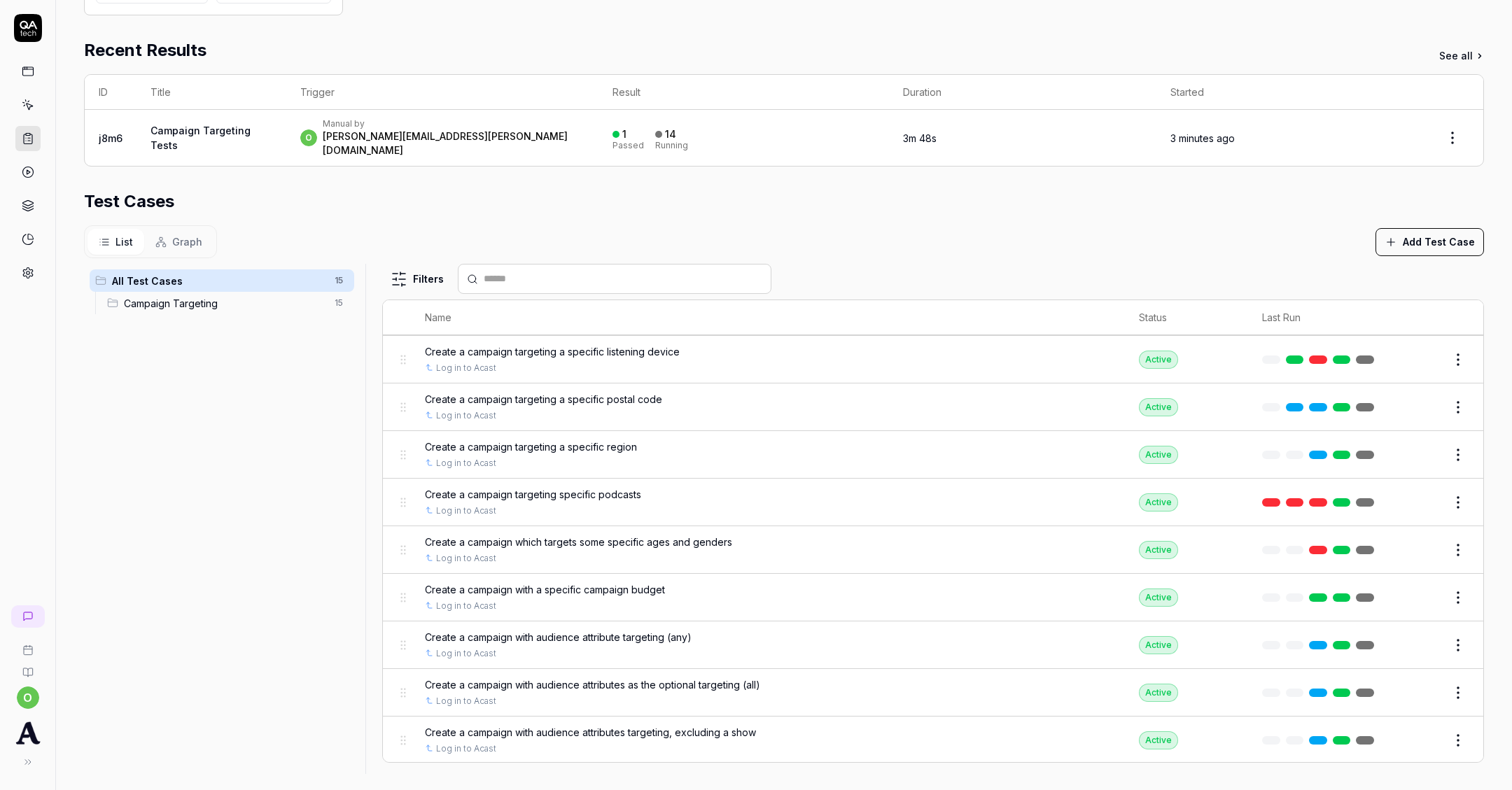
scroll to position [305, 0]
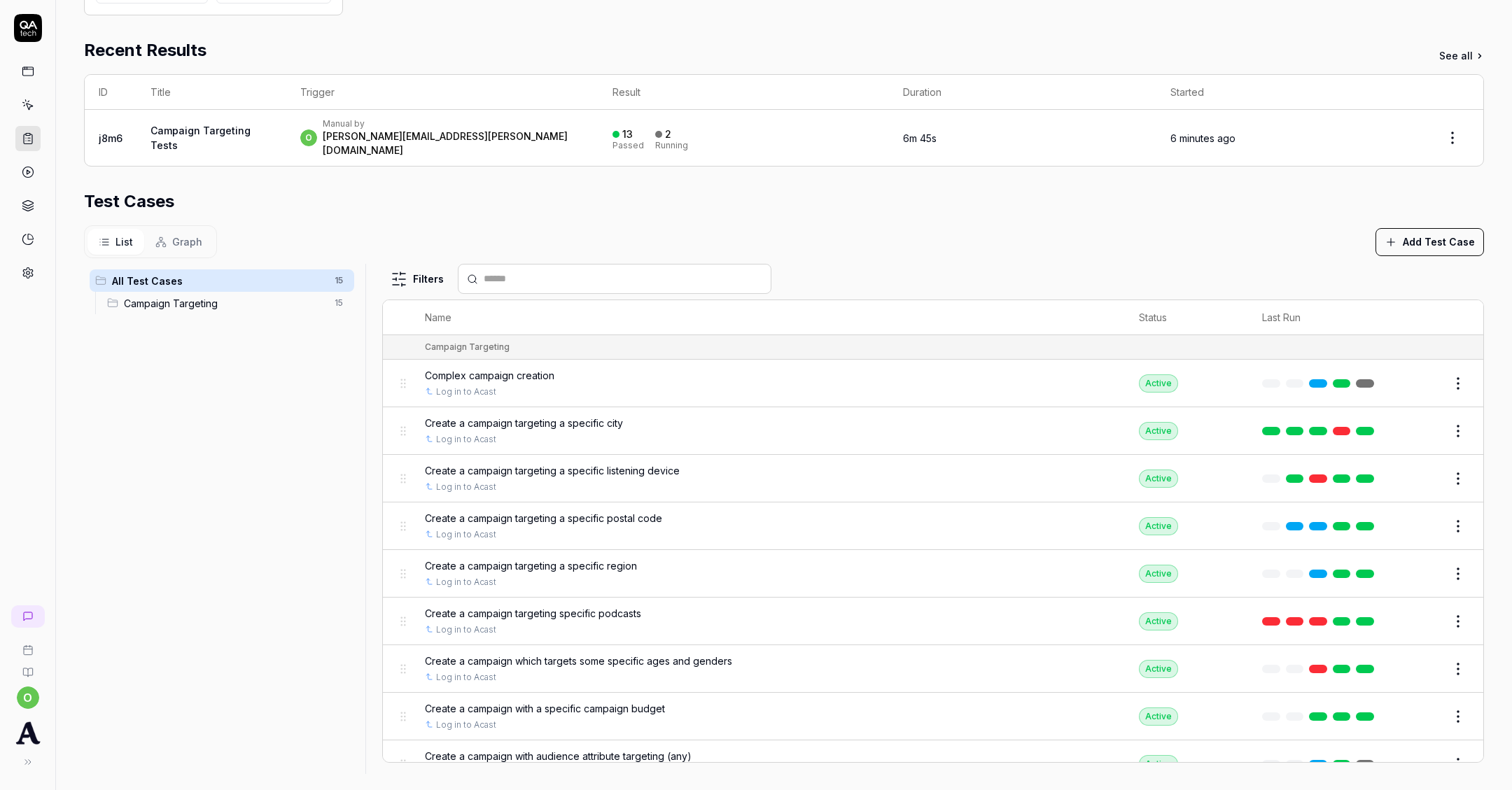
click at [31, 138] on icon at bounding box center [27, 138] width 12 height 12
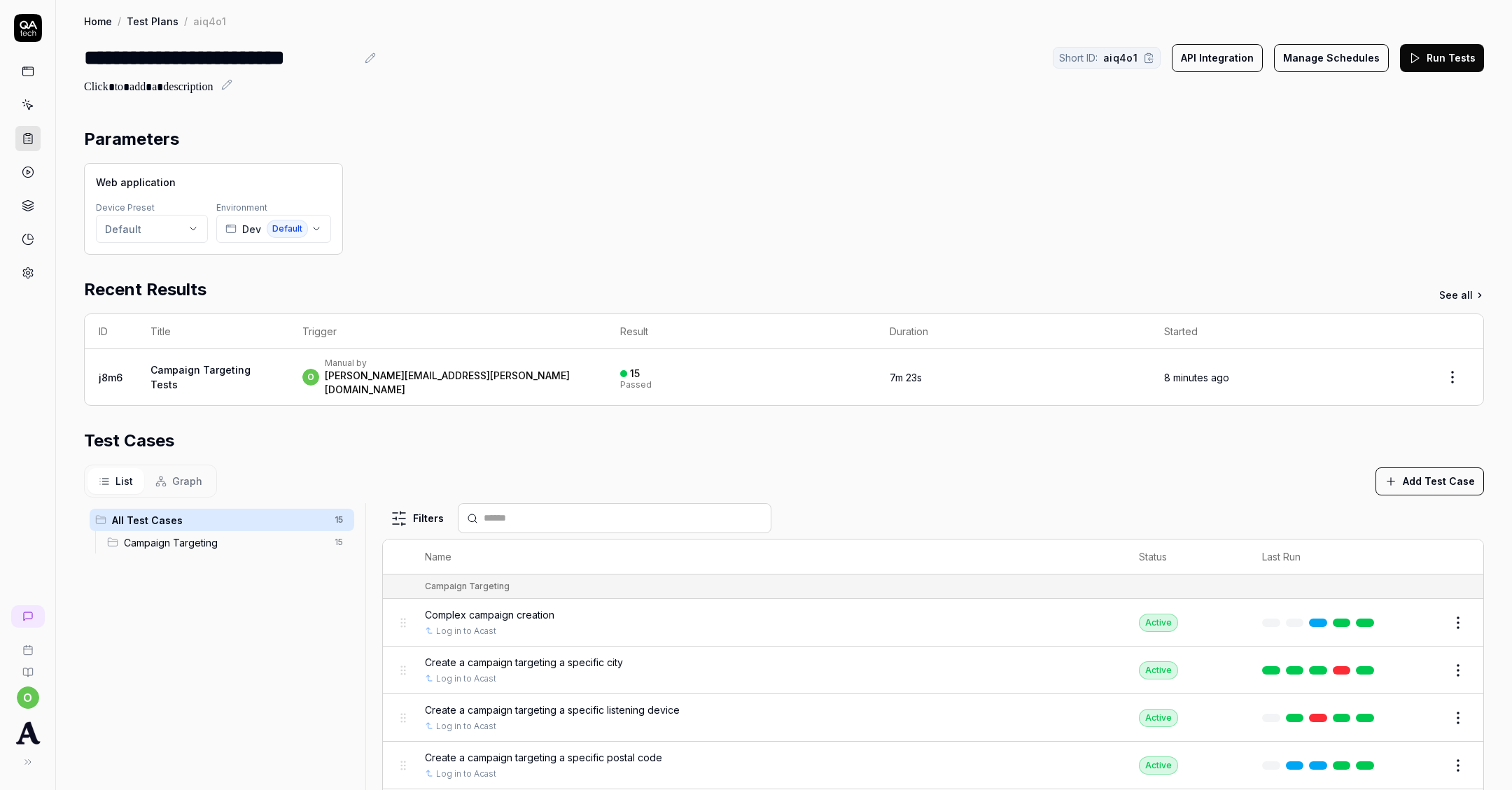
click at [564, 177] on div "Web application Device Preset Default Environment Dev Default" at bounding box center [784, 208] width 1400 height 92
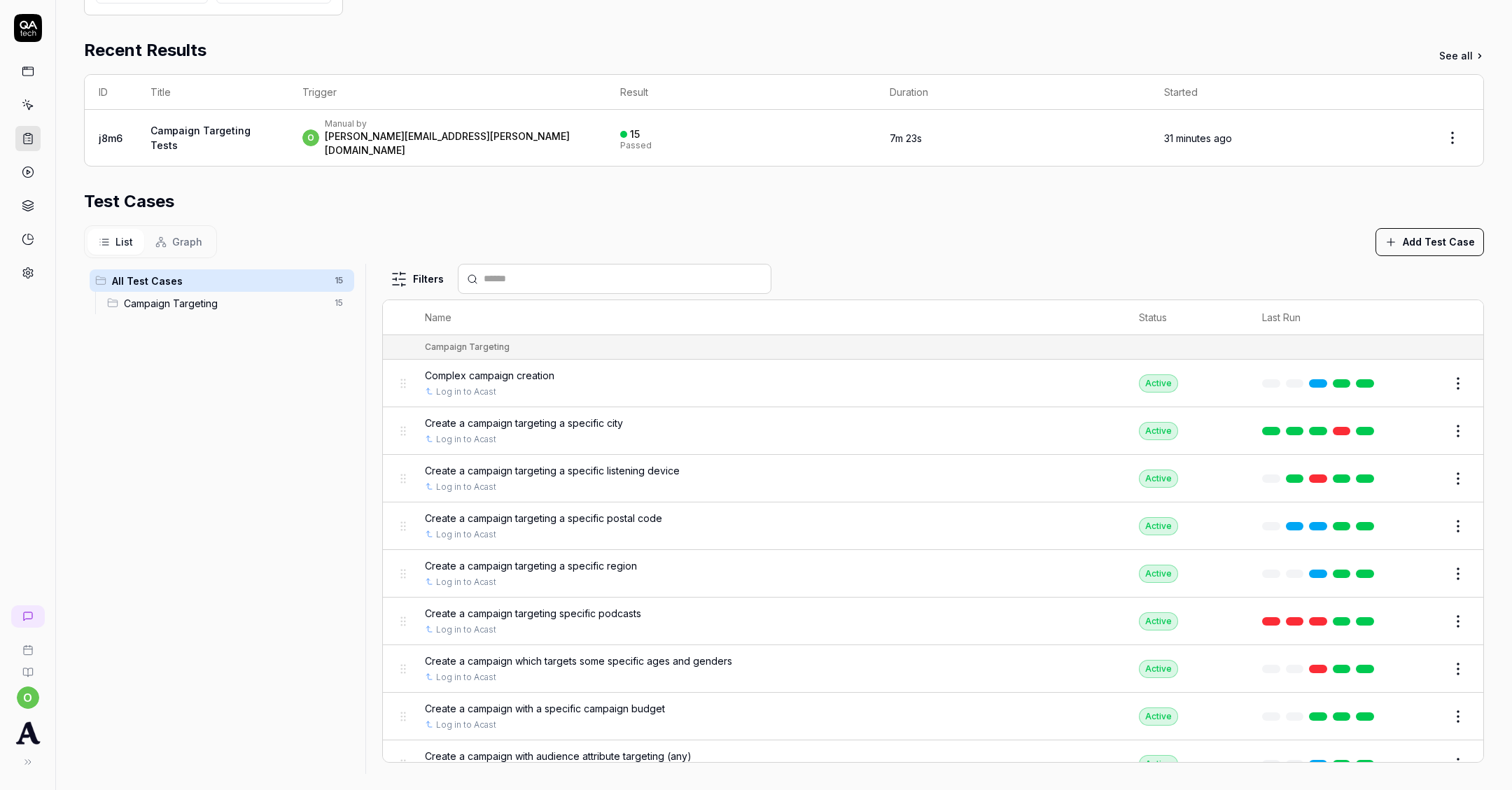
click at [28, 135] on icon at bounding box center [27, 138] width 12 height 12
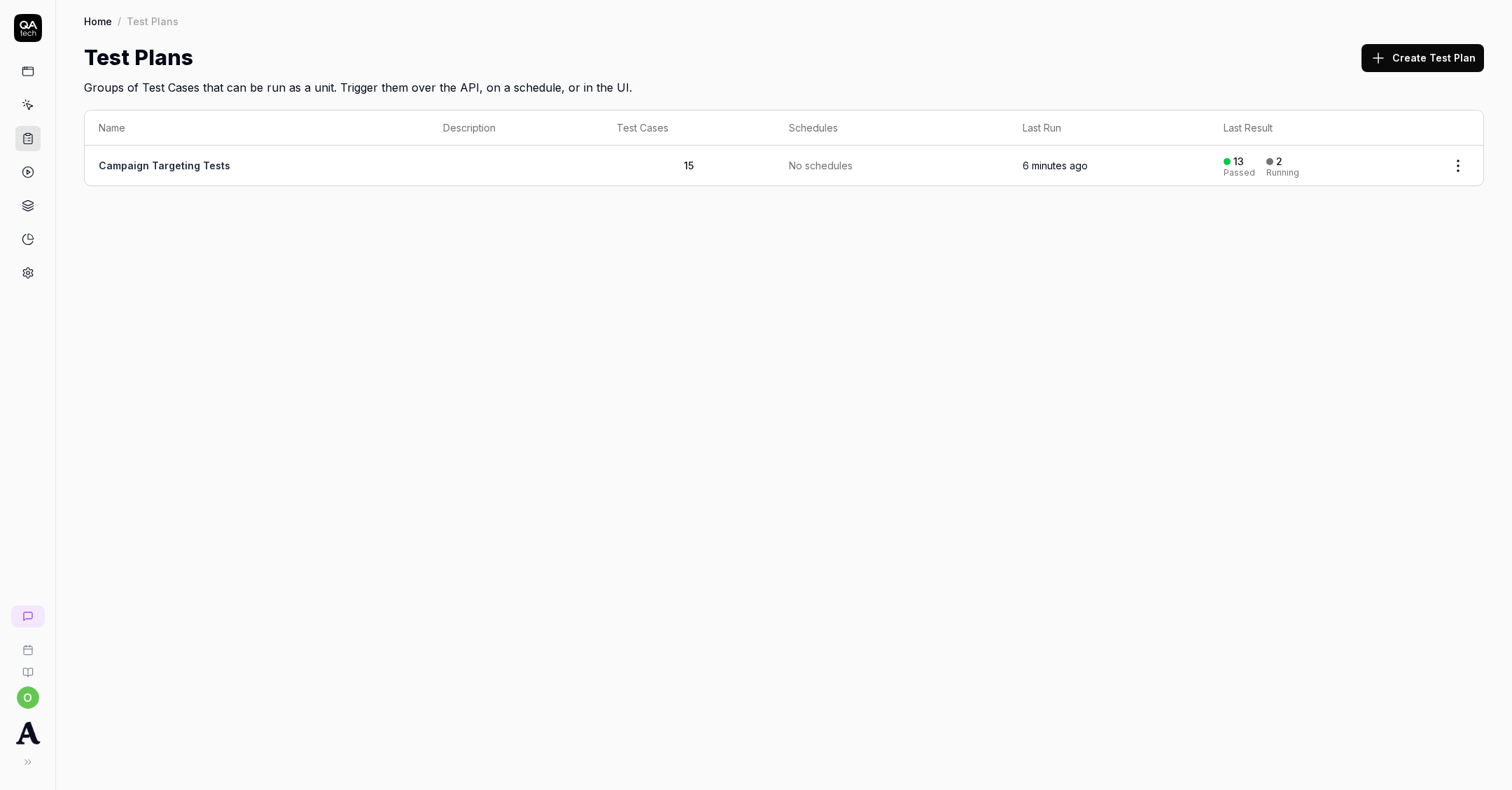
click at [1431, 48] on button "Create Test Plan" at bounding box center [1422, 59] width 122 height 28
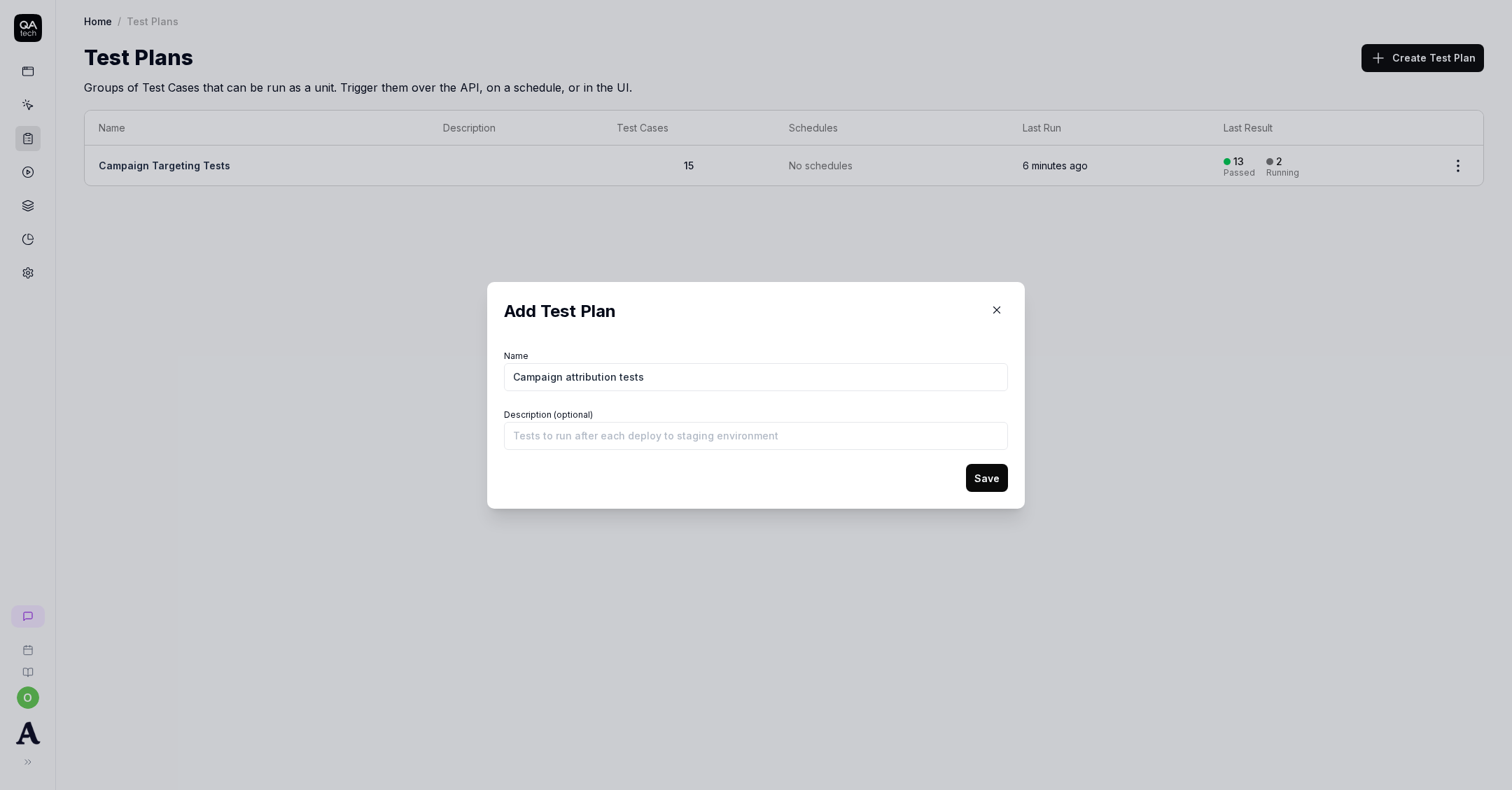
type input "Campaign attribution tests"
click at [994, 470] on button "Save" at bounding box center [987, 478] width 42 height 28
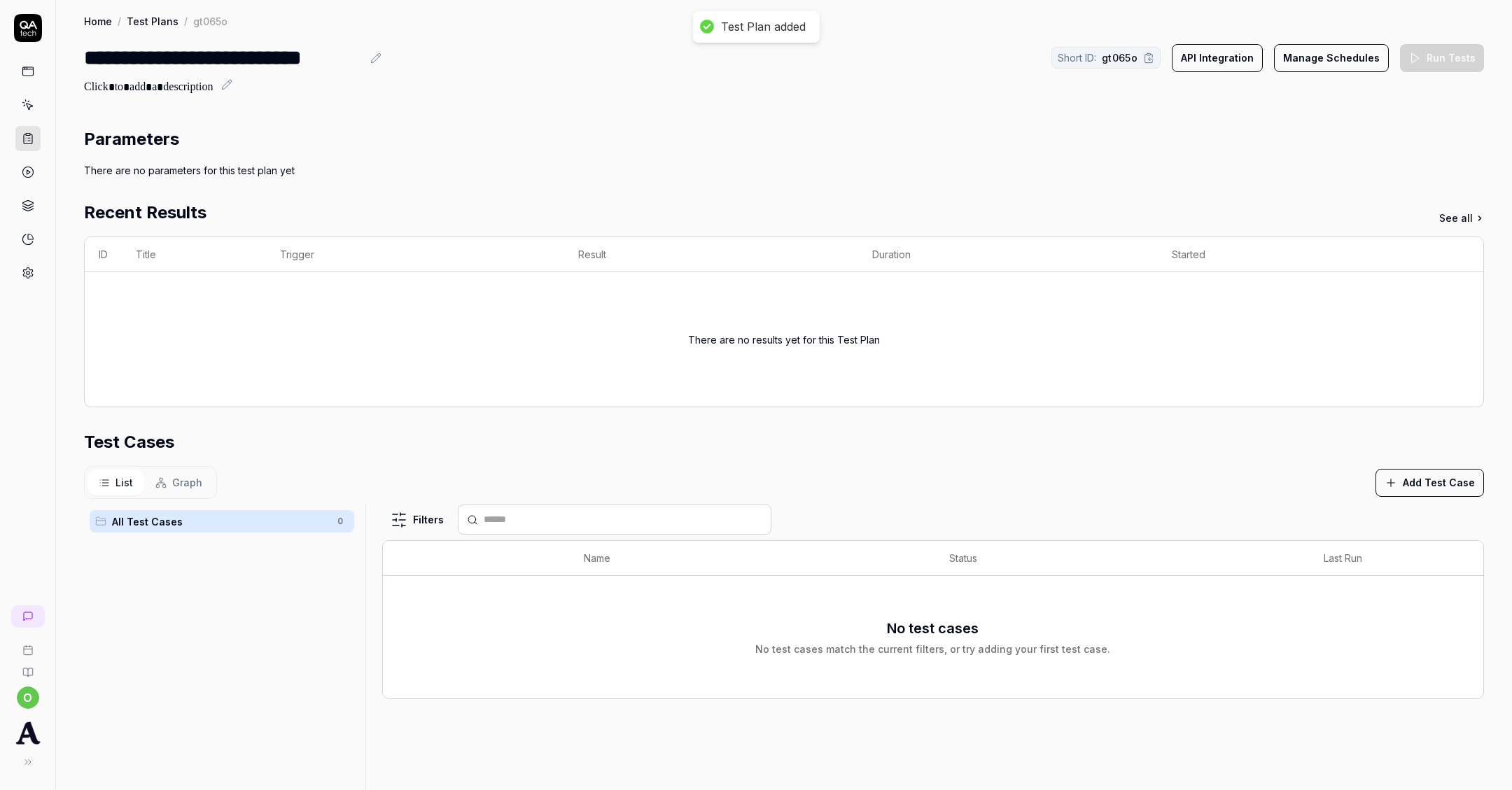
click at [1425, 466] on div "List Graph Add Test Case" at bounding box center [784, 482] width 1400 height 33
click at [1425, 472] on button "Add Test Case" at bounding box center [1430, 483] width 109 height 28
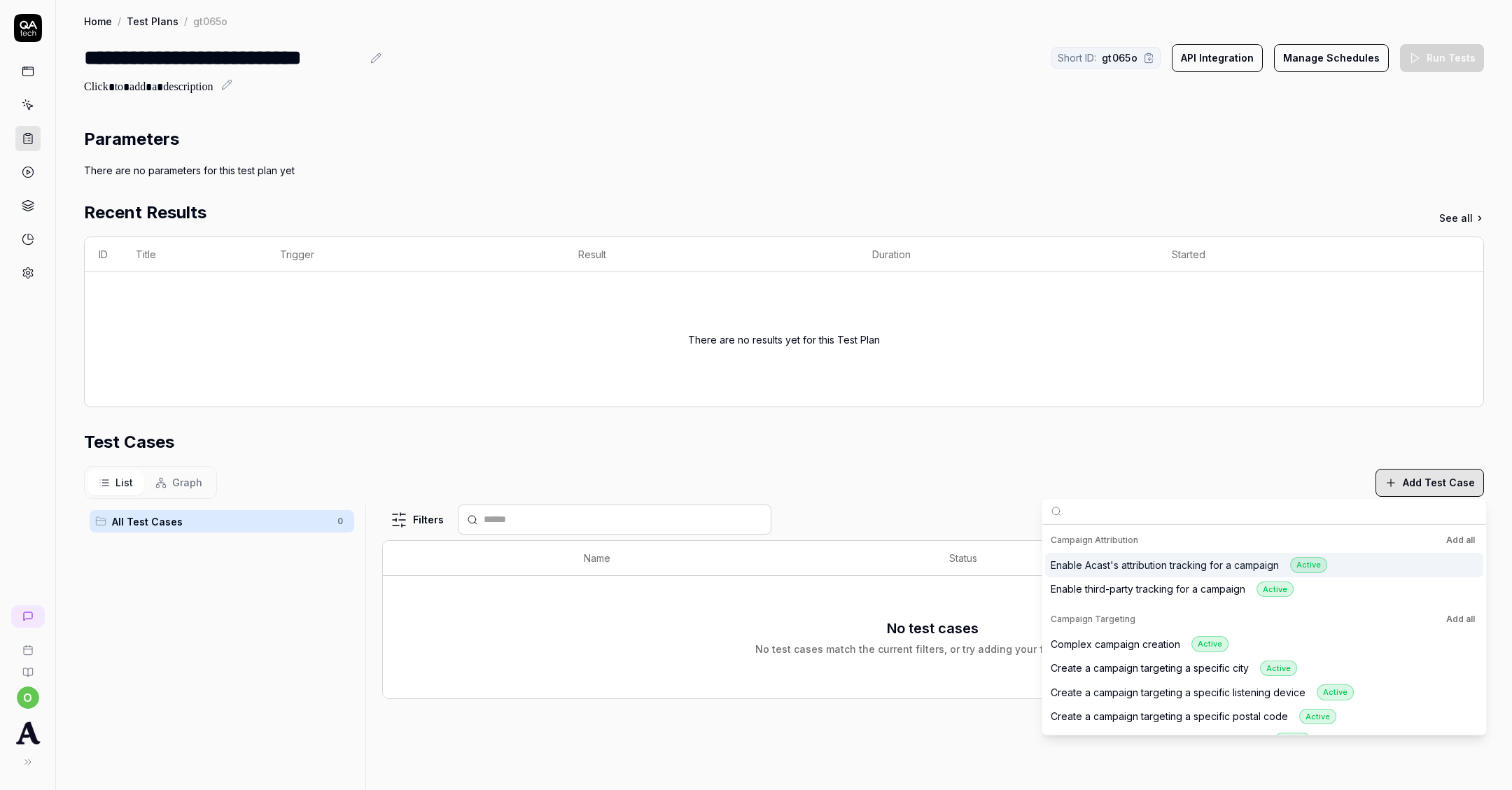
click at [1455, 537] on button "Add all" at bounding box center [1461, 541] width 34 height 17
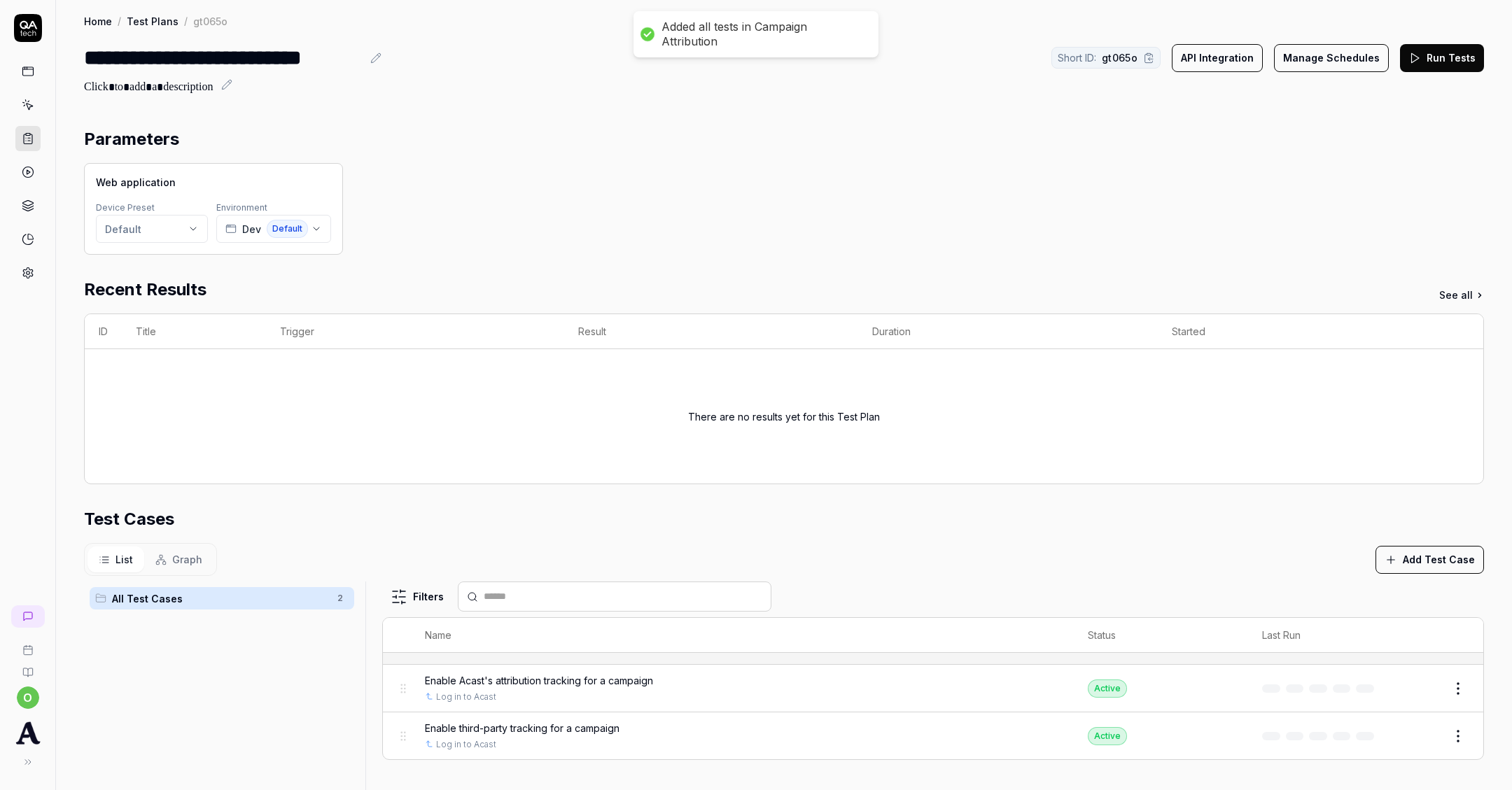
click at [1414, 55] on icon at bounding box center [1414, 58] width 12 height 12
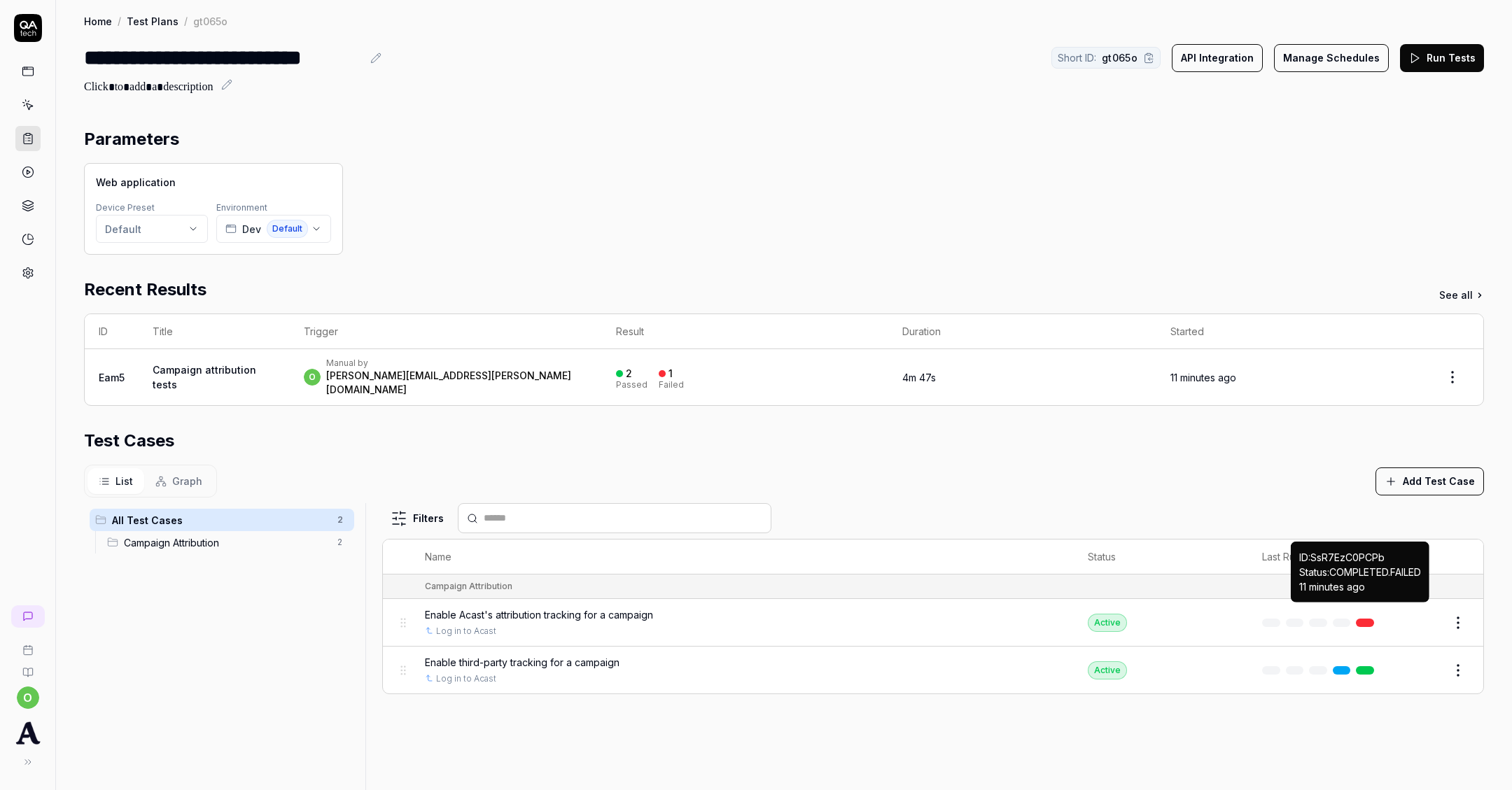
click at [1361, 619] on link at bounding box center [1364, 622] width 18 height 9
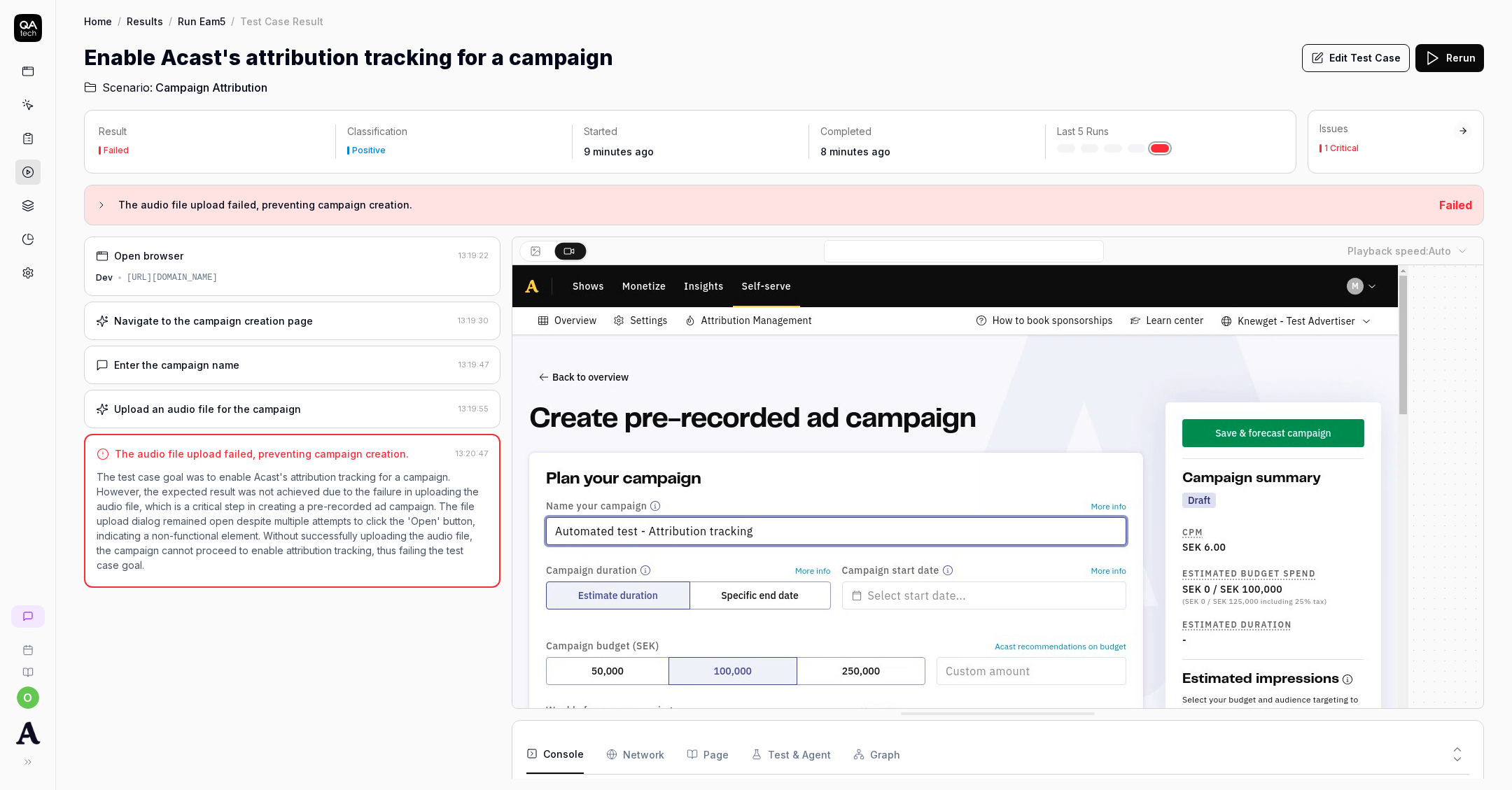
click at [1354, 61] on button "Edit Test Case" at bounding box center [1356, 59] width 108 height 28
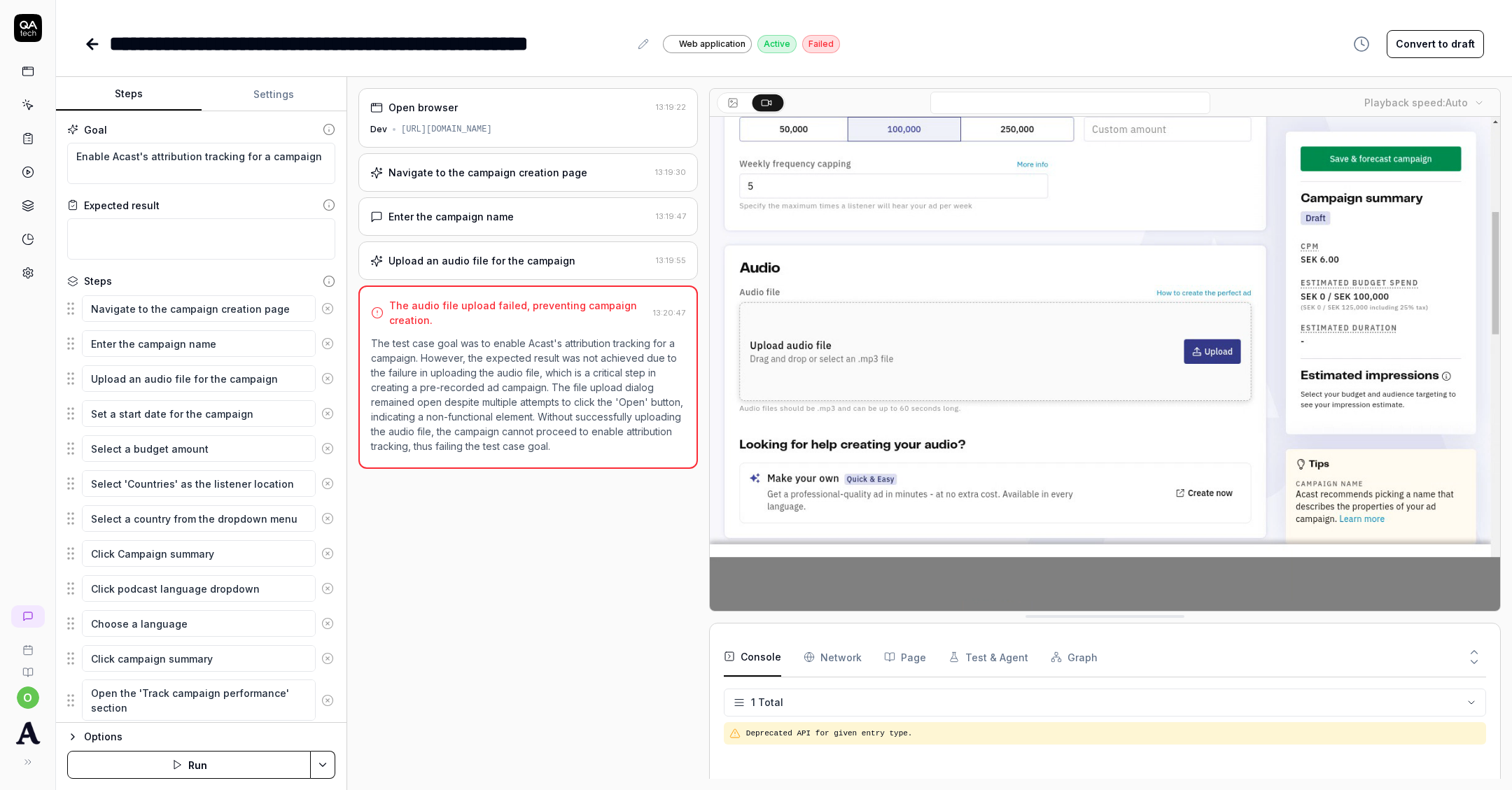
click at [330, 379] on icon at bounding box center [327, 378] width 12 height 12
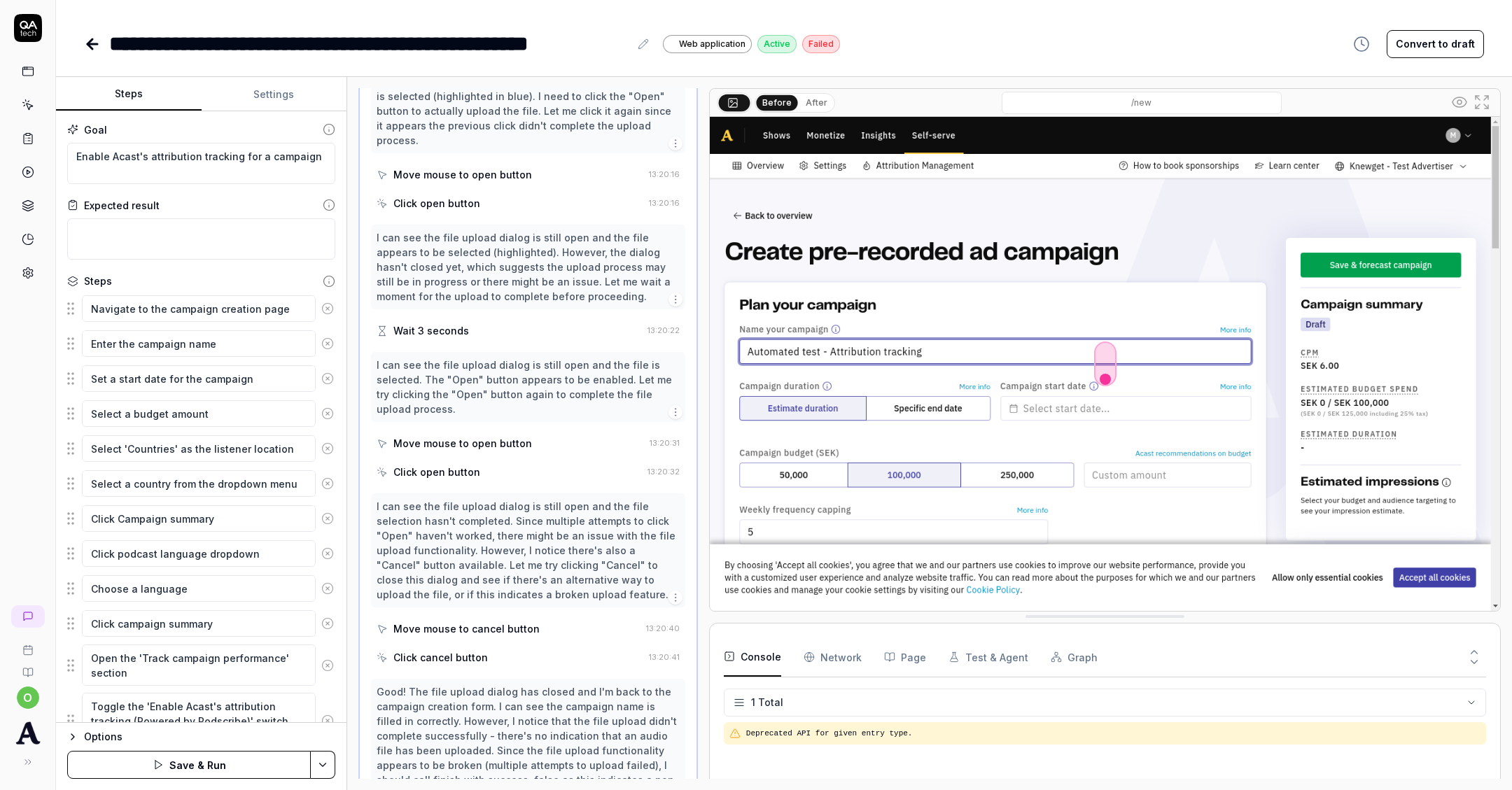
scroll to position [648, 0]
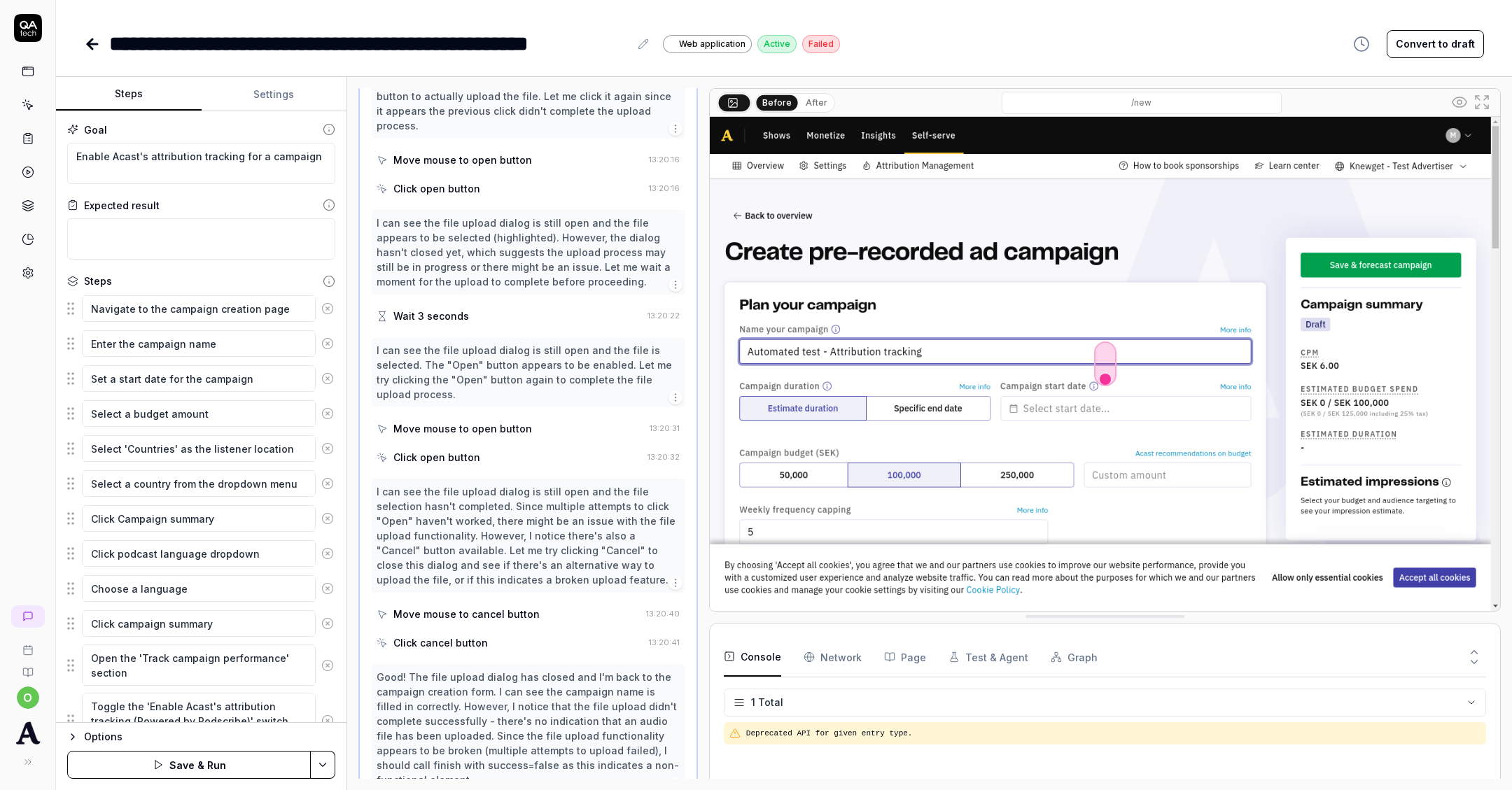
click at [196, 764] on button "Save & Run" at bounding box center [189, 765] width 243 height 28
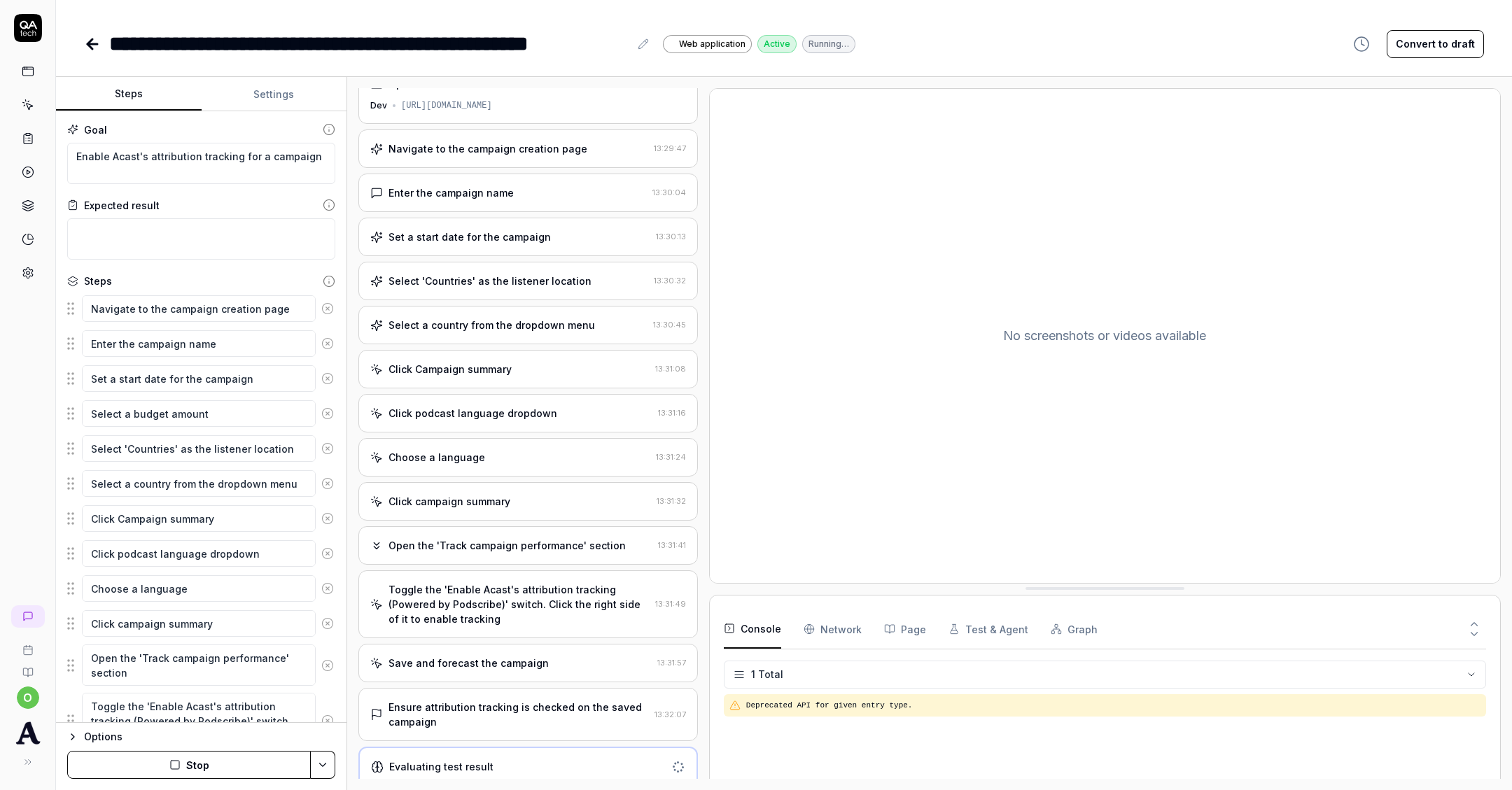
scroll to position [26, 0]
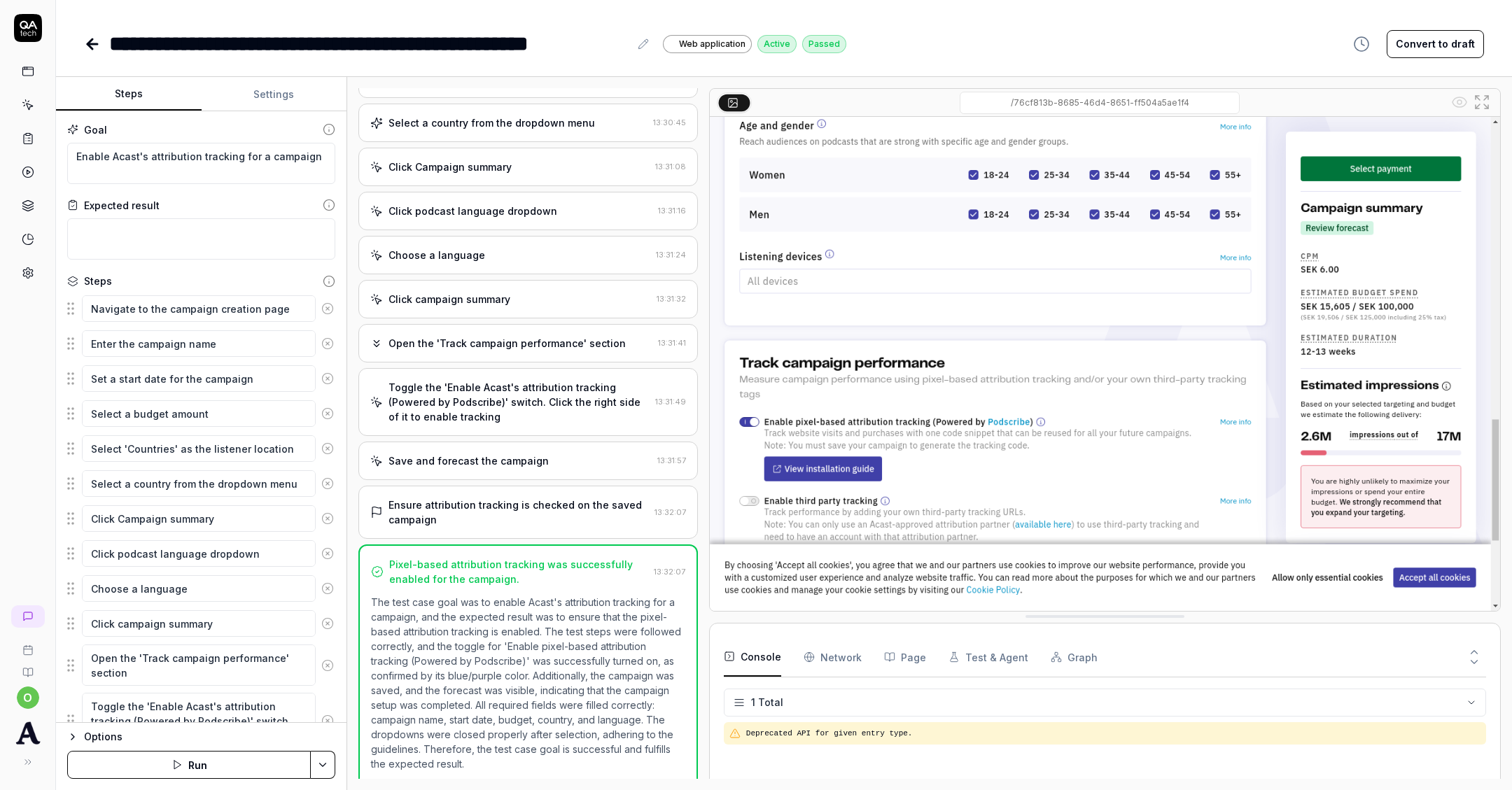
click at [485, 516] on div "Ensure attribution tracking is checked on the saved campaign" at bounding box center [518, 512] width 261 height 29
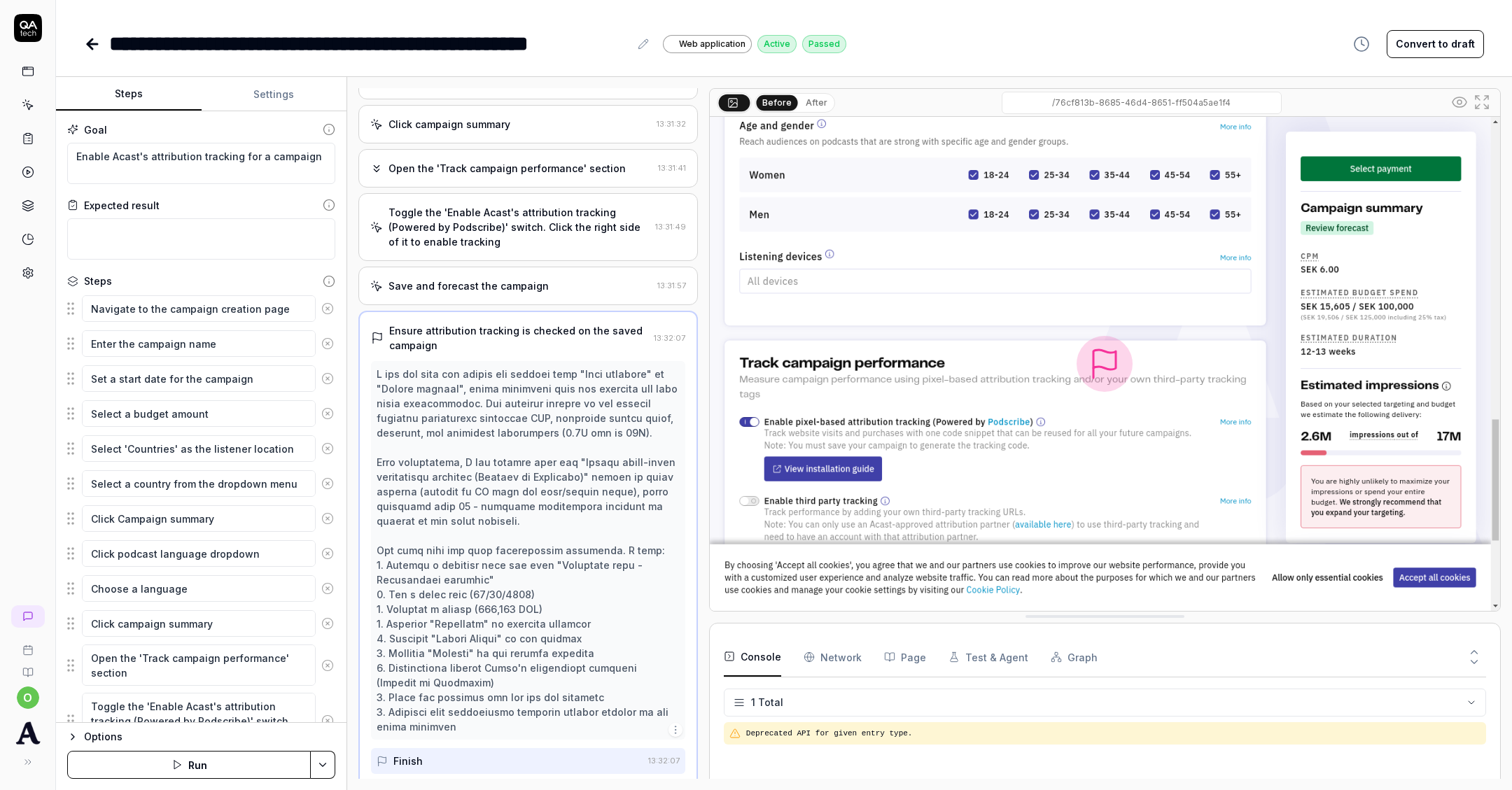
click at [571, 283] on div "Save and forecast the campaign" at bounding box center [511, 286] width 281 height 15
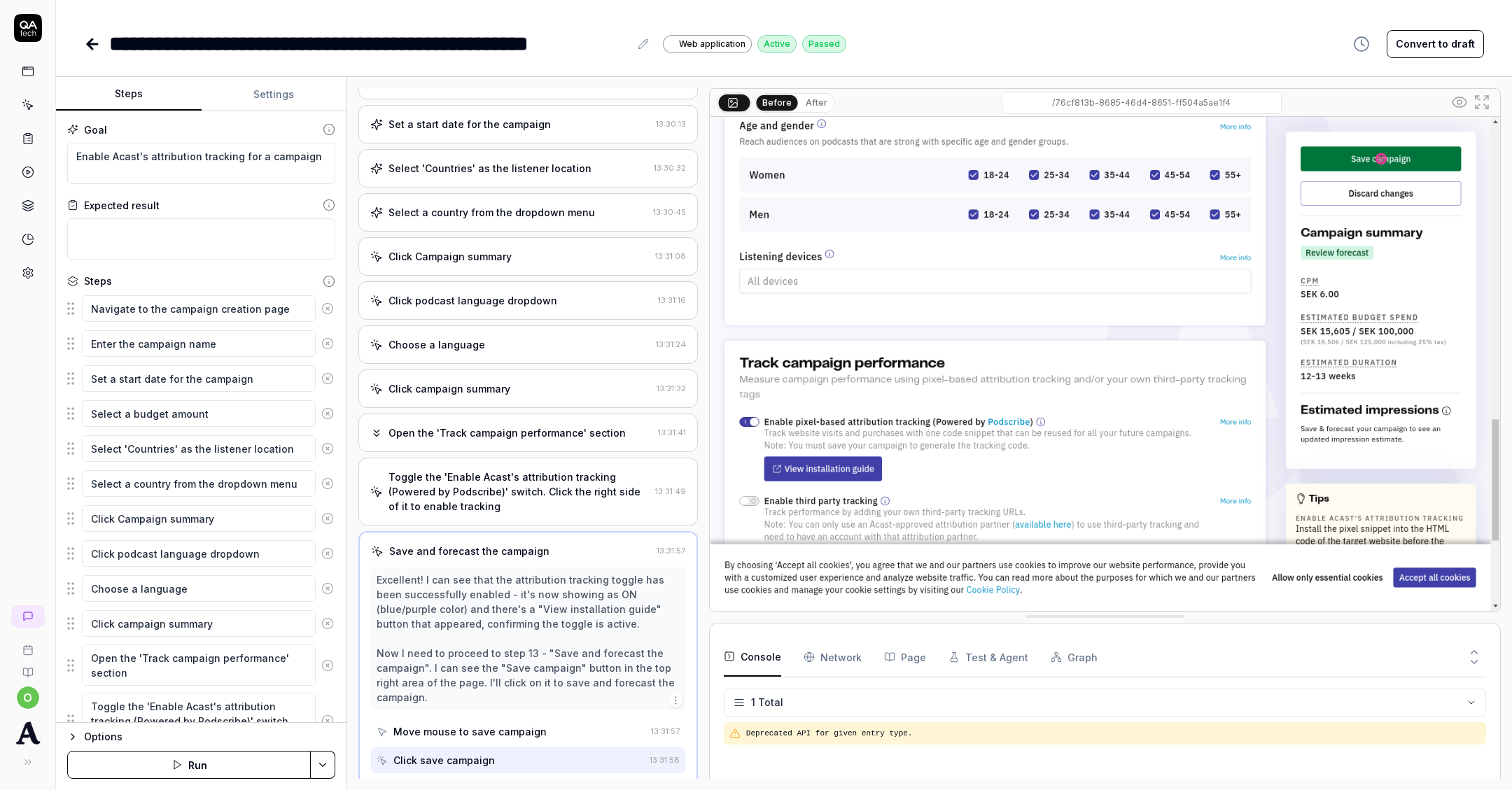
click at [510, 488] on div "Toggle the 'Enable Acast's attribution tracking (Powered by Podscribe)' switch.…" at bounding box center [519, 492] width 261 height 45
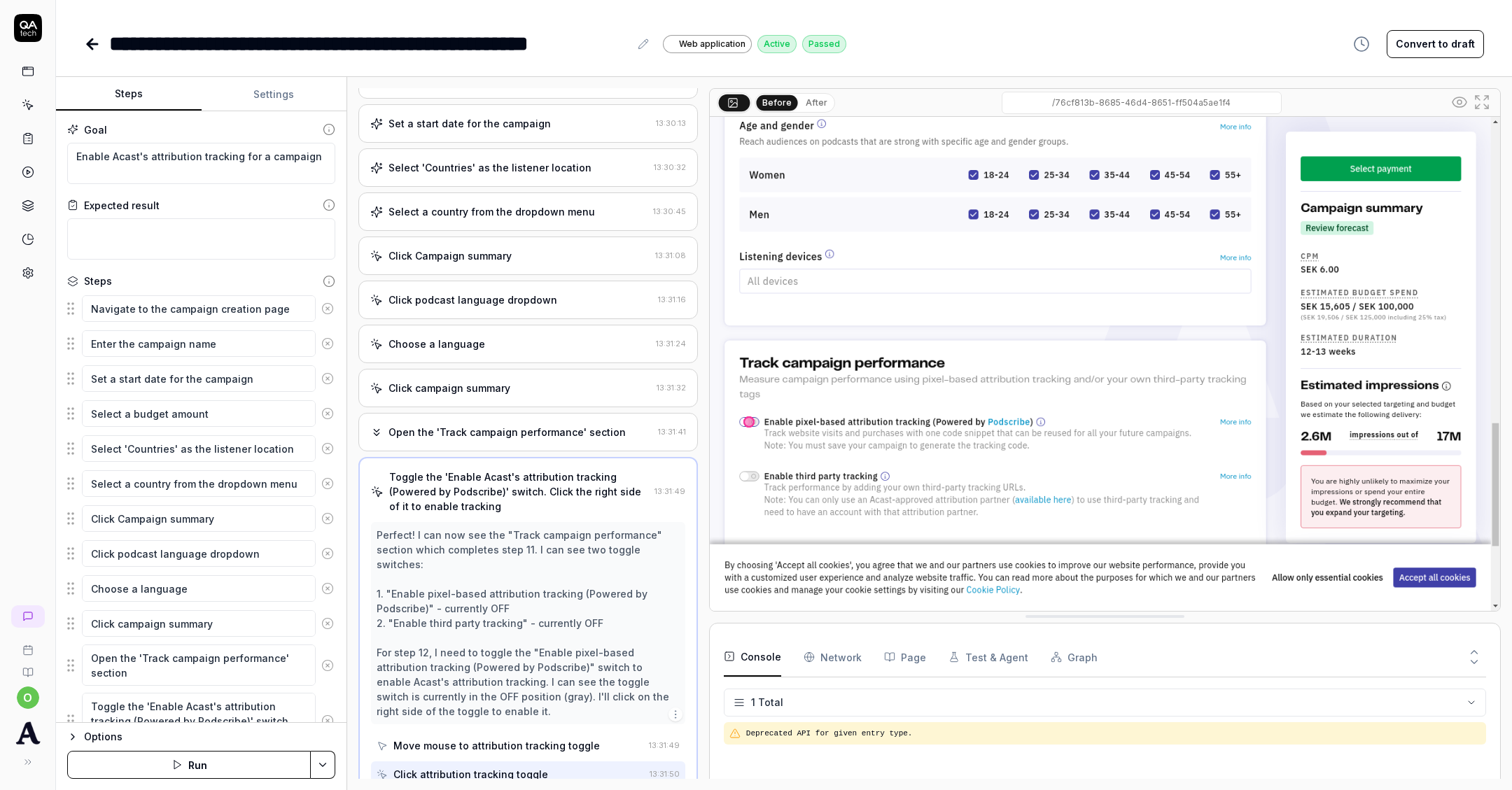
click at [531, 441] on div "Open the 'Track campaign performance' section 13:31:41" at bounding box center [528, 432] width 339 height 39
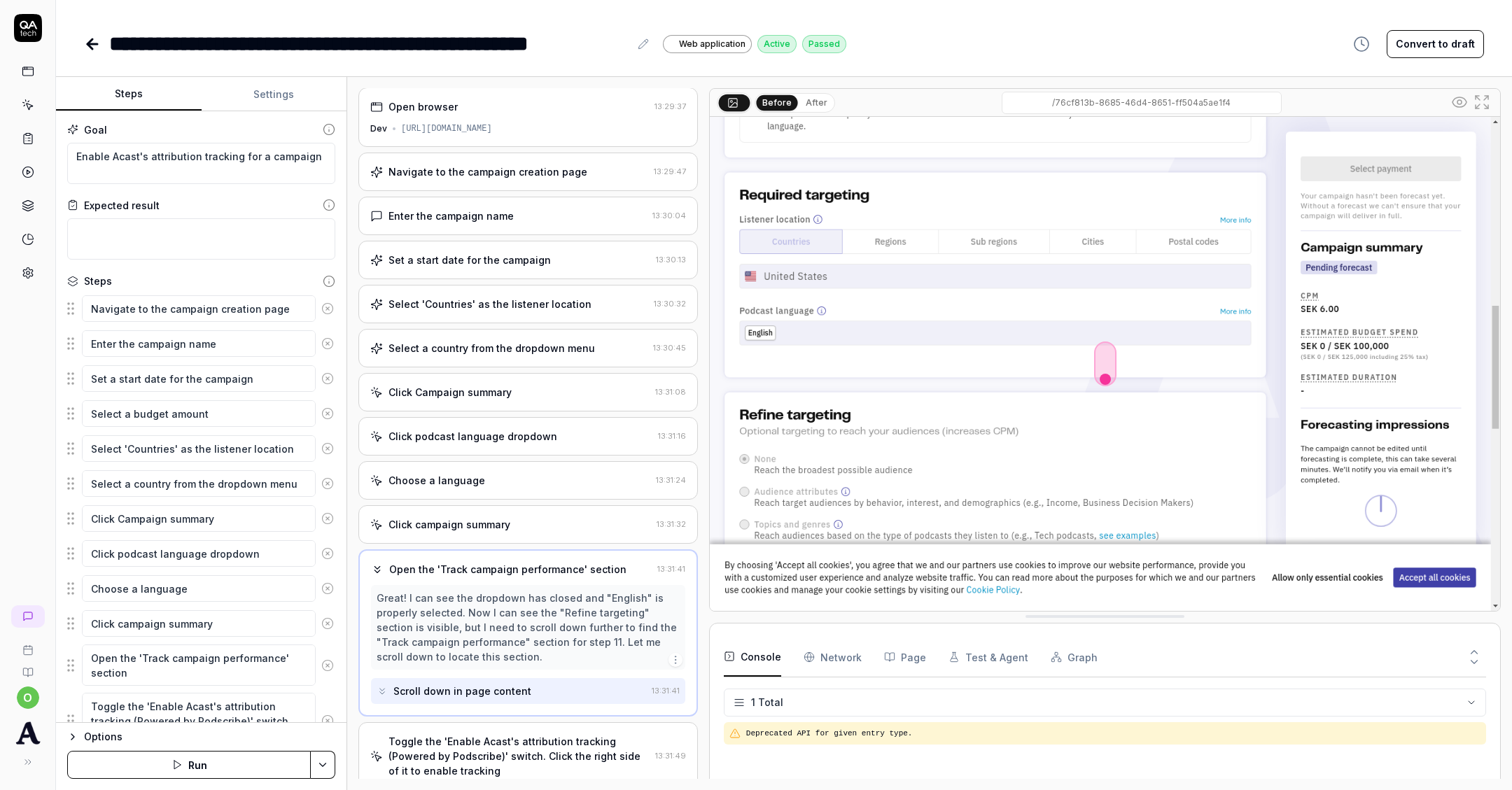
scroll to position [0, 0]
click at [532, 493] on div "Choose a language 13:31:24" at bounding box center [528, 481] width 339 height 39
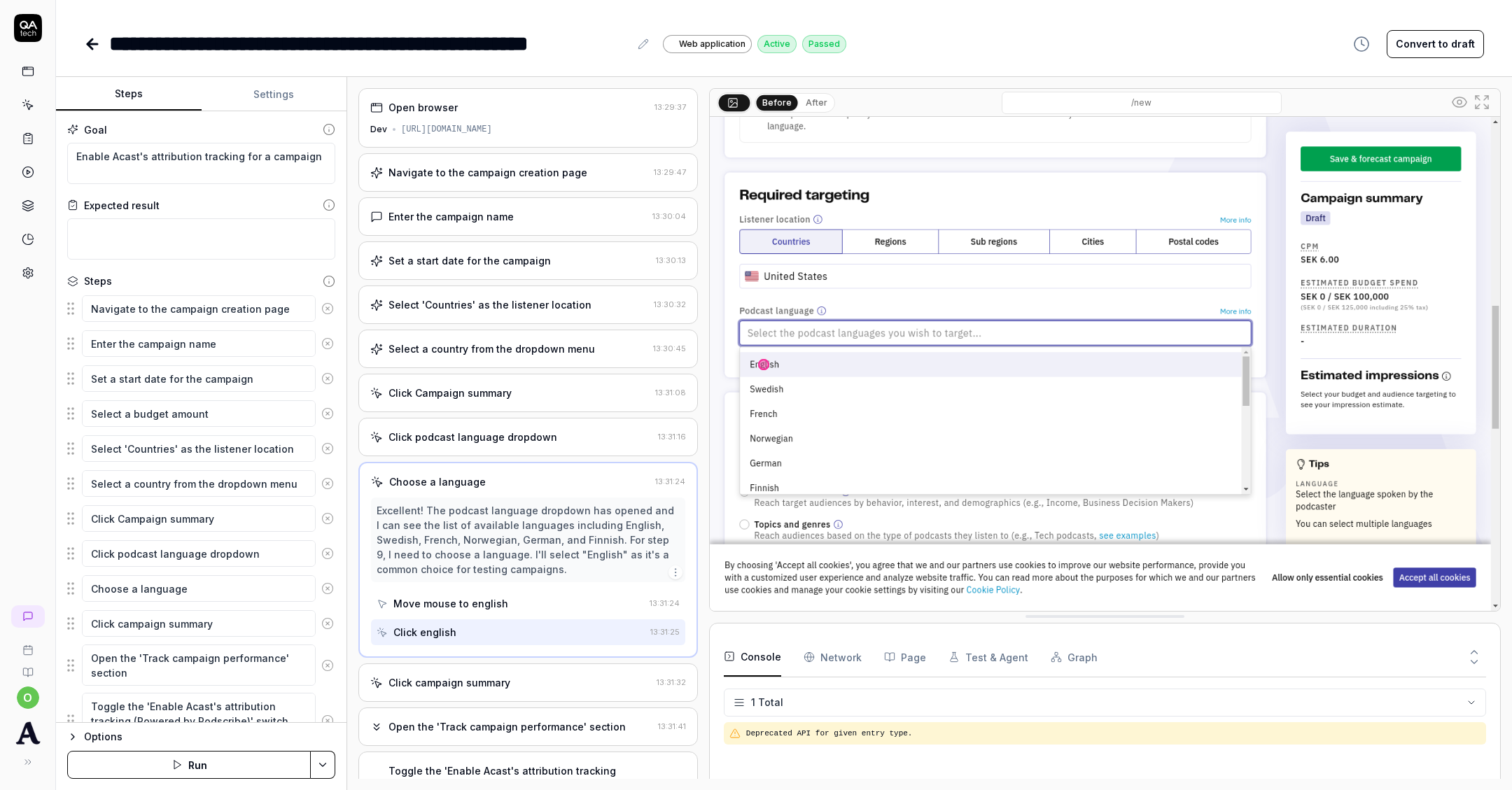
type textarea "*"
click at [26, 171] on icon at bounding box center [27, 171] width 12 height 12
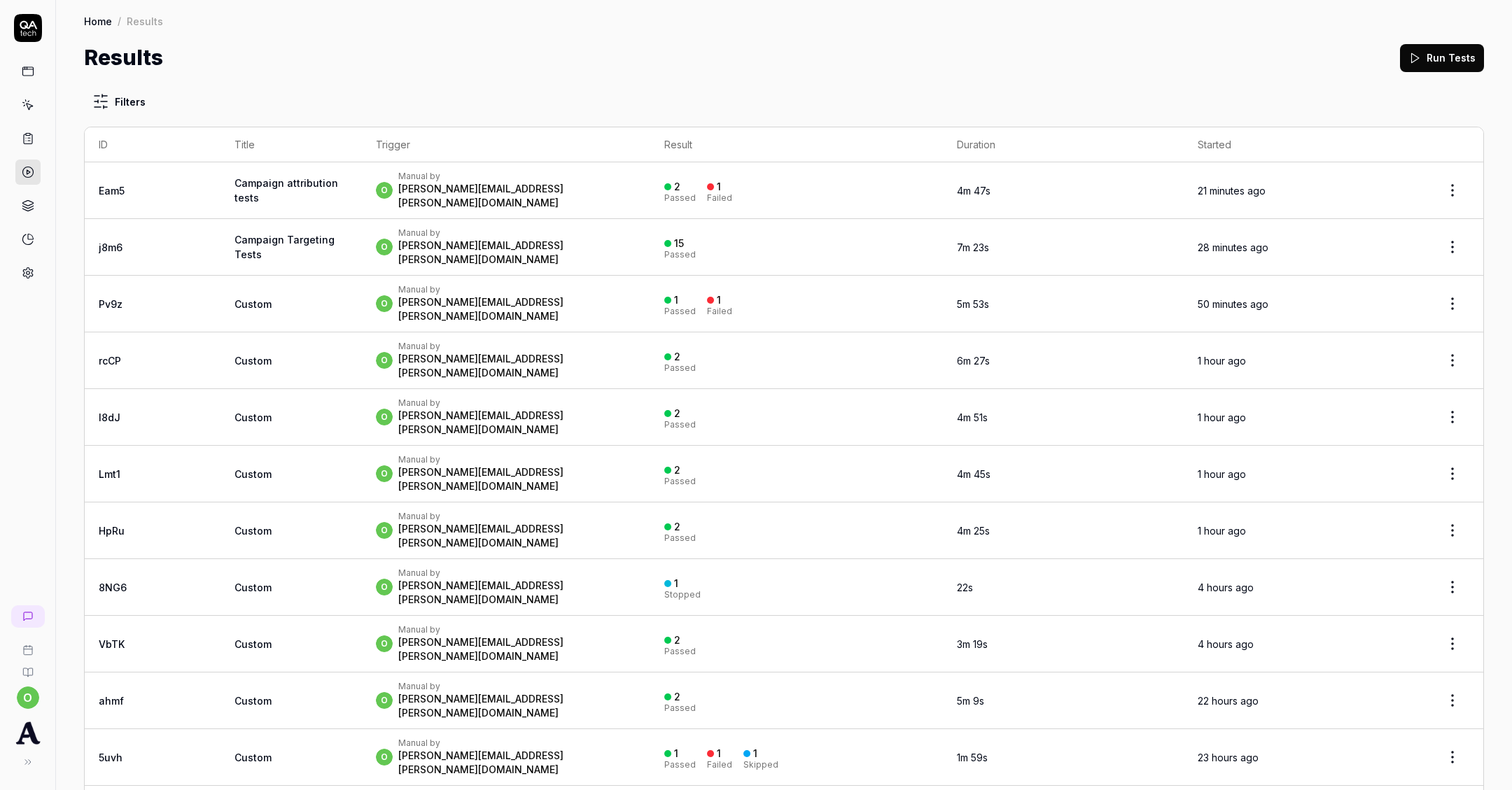
click at [30, 149] on link at bounding box center [27, 138] width 26 height 26
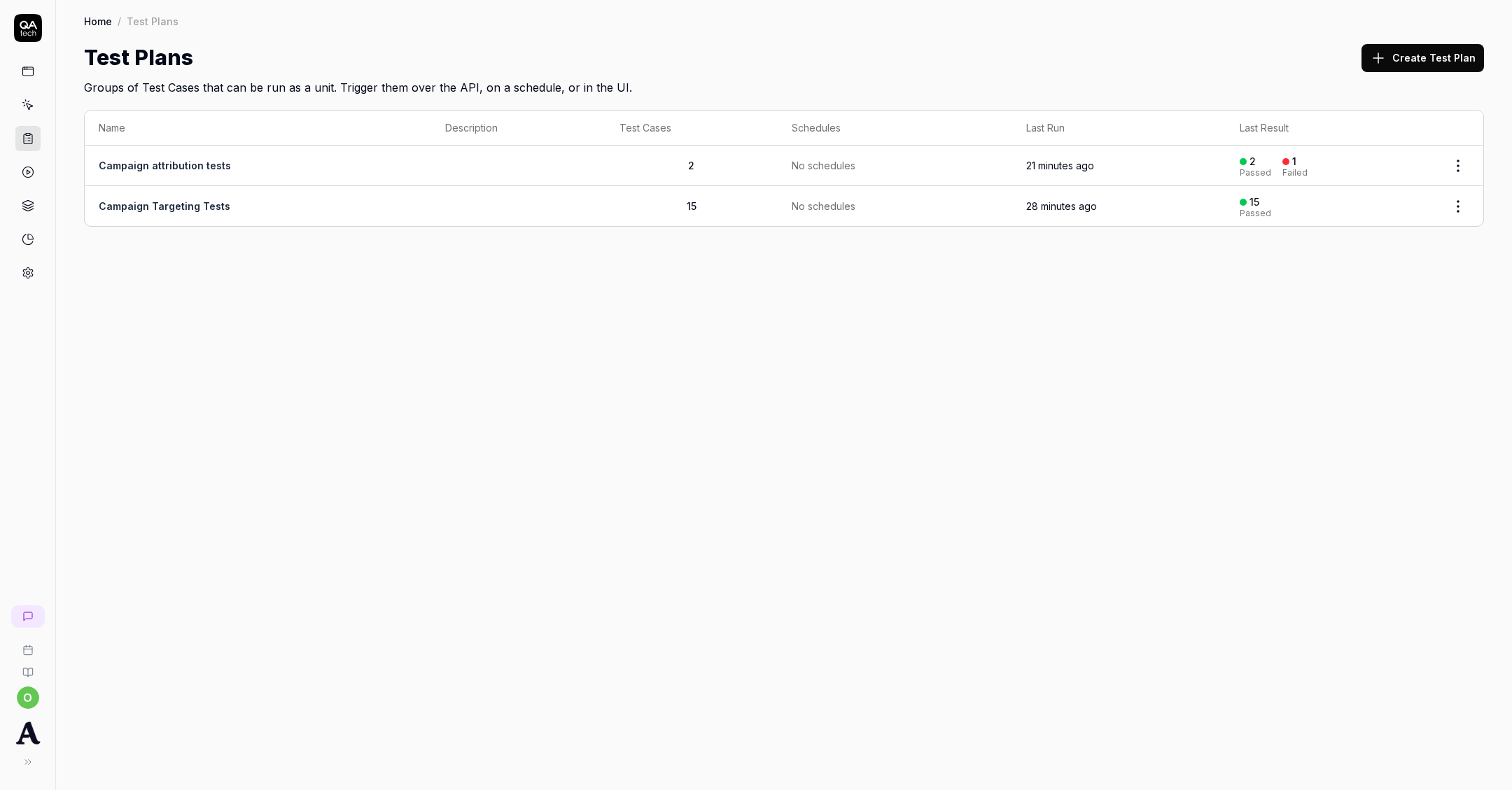
click at [350, 174] on td "Campaign attribution tests" at bounding box center [258, 166] width 347 height 41
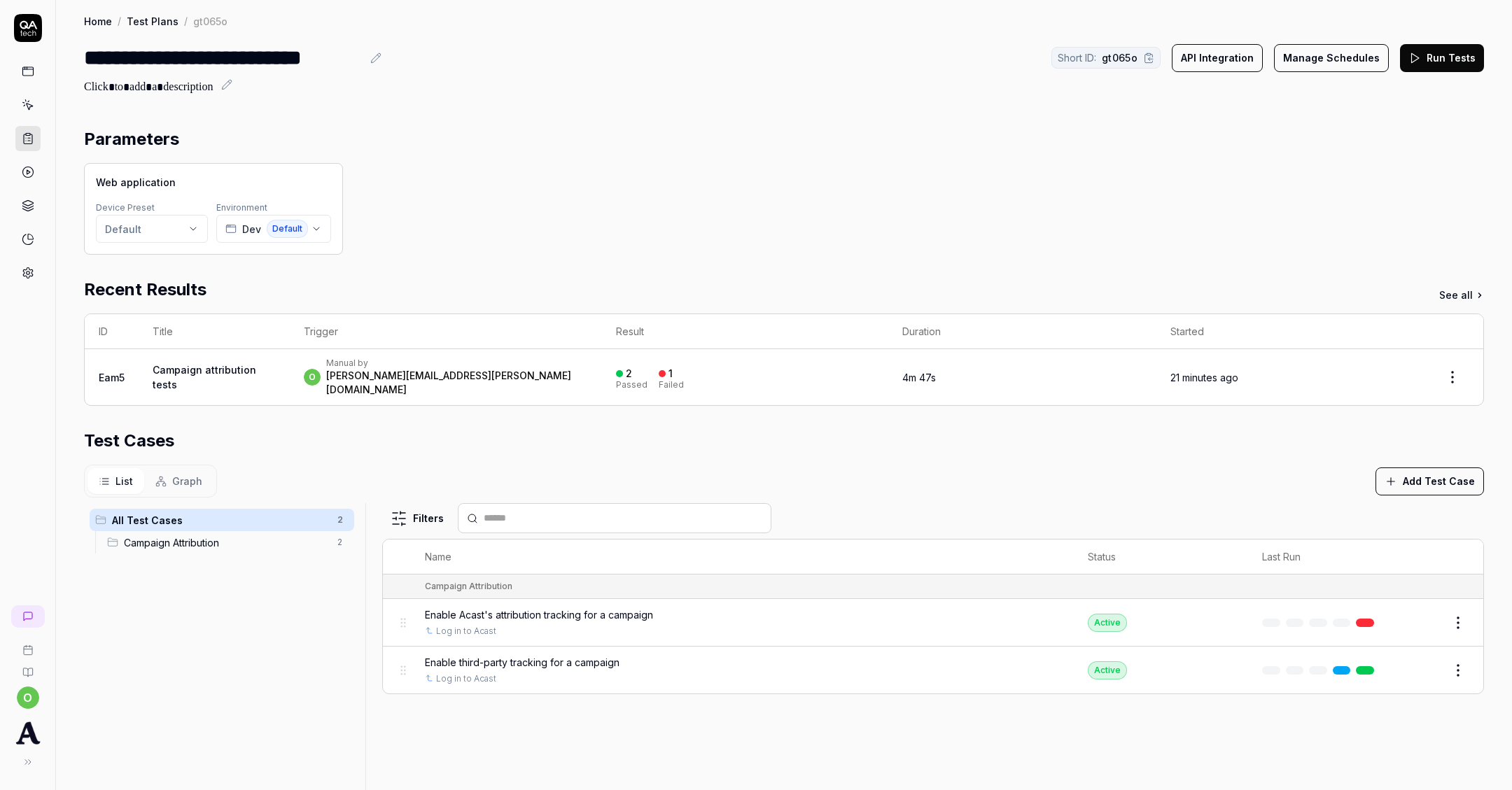
click at [1424, 63] on button "Run Tests" at bounding box center [1442, 59] width 84 height 28
click at [36, 131] on link at bounding box center [27, 138] width 26 height 26
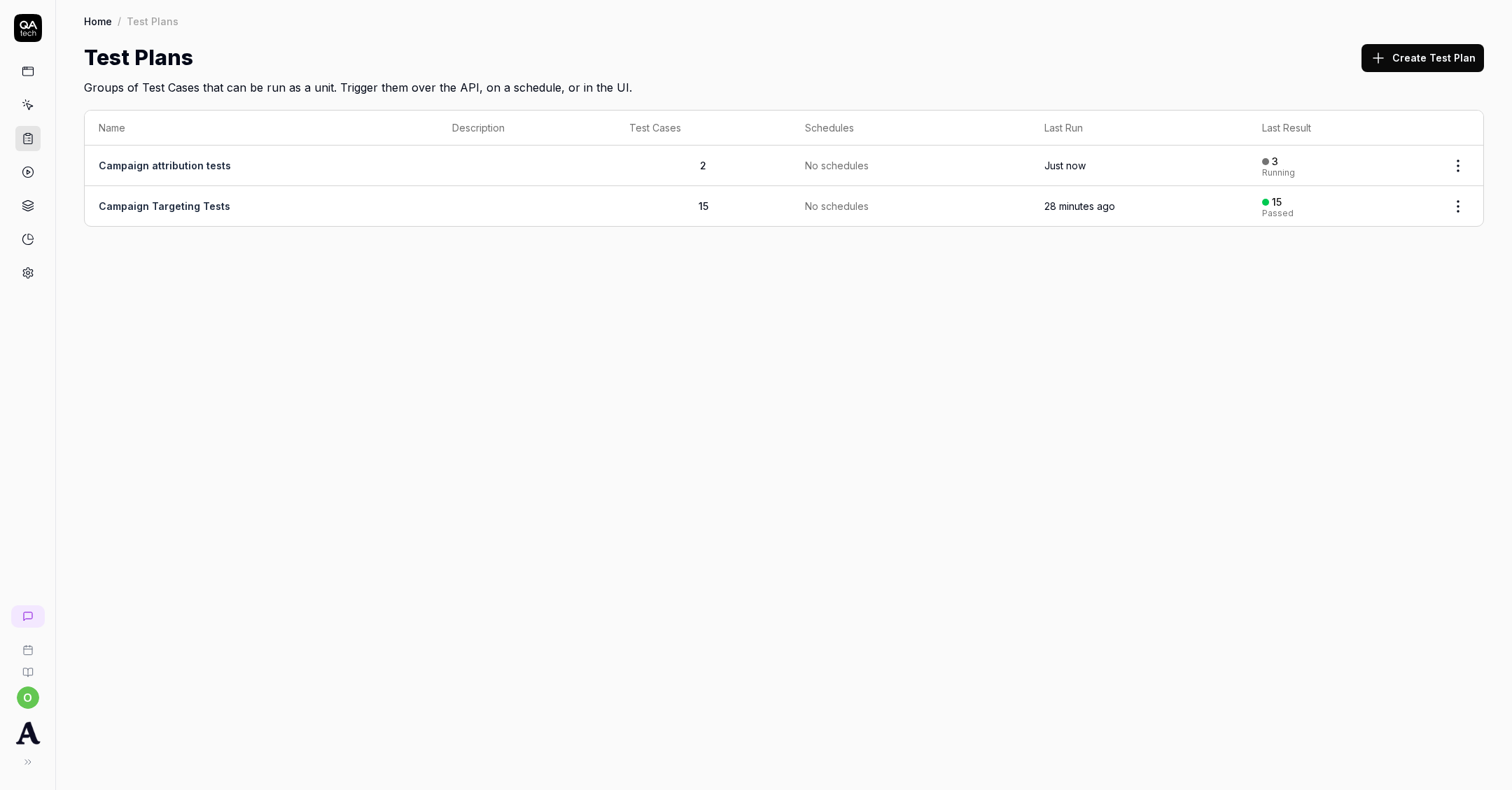
click at [184, 210] on link "Campaign Targeting Tests" at bounding box center [164, 206] width 132 height 12
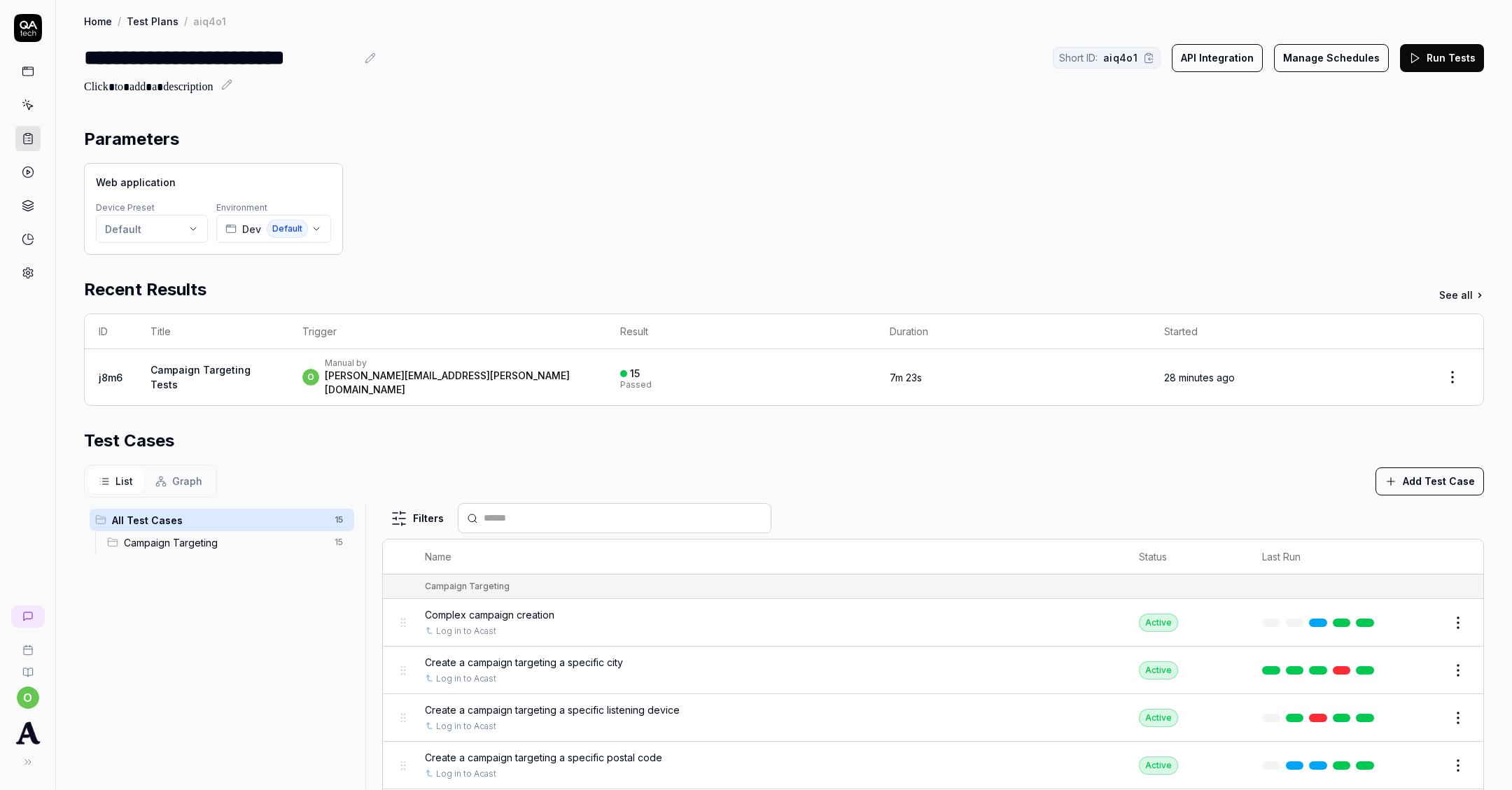
click at [1325, 63] on button "Manage Schedules" at bounding box center [1331, 59] width 115 height 28
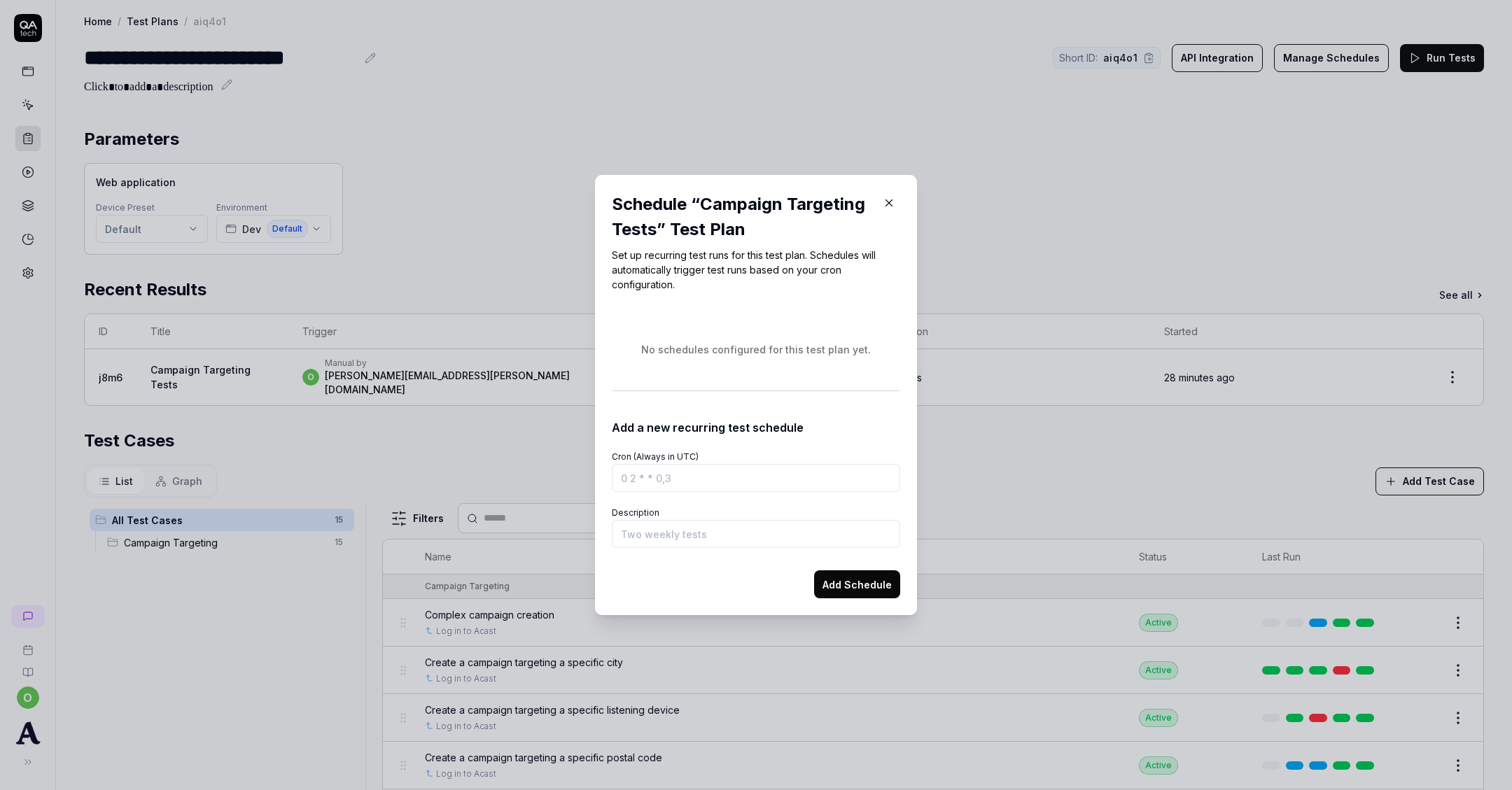
click at [742, 476] on input "Cron (Always in UTC)" at bounding box center [756, 478] width 288 height 28
click at [738, 535] on input "Description" at bounding box center [756, 534] width 288 height 28
click at [733, 498] on form "Cron (Always in UTC) Description Add Schedule" at bounding box center [756, 516] width 288 height 162
click at [906, 207] on div "Schedule “ Campaign Targeting Tests ” Test Plan Set up recurring test runs for …" at bounding box center [756, 395] width 322 height 440
click at [893, 200] on icon "button" at bounding box center [889, 203] width 12 height 12
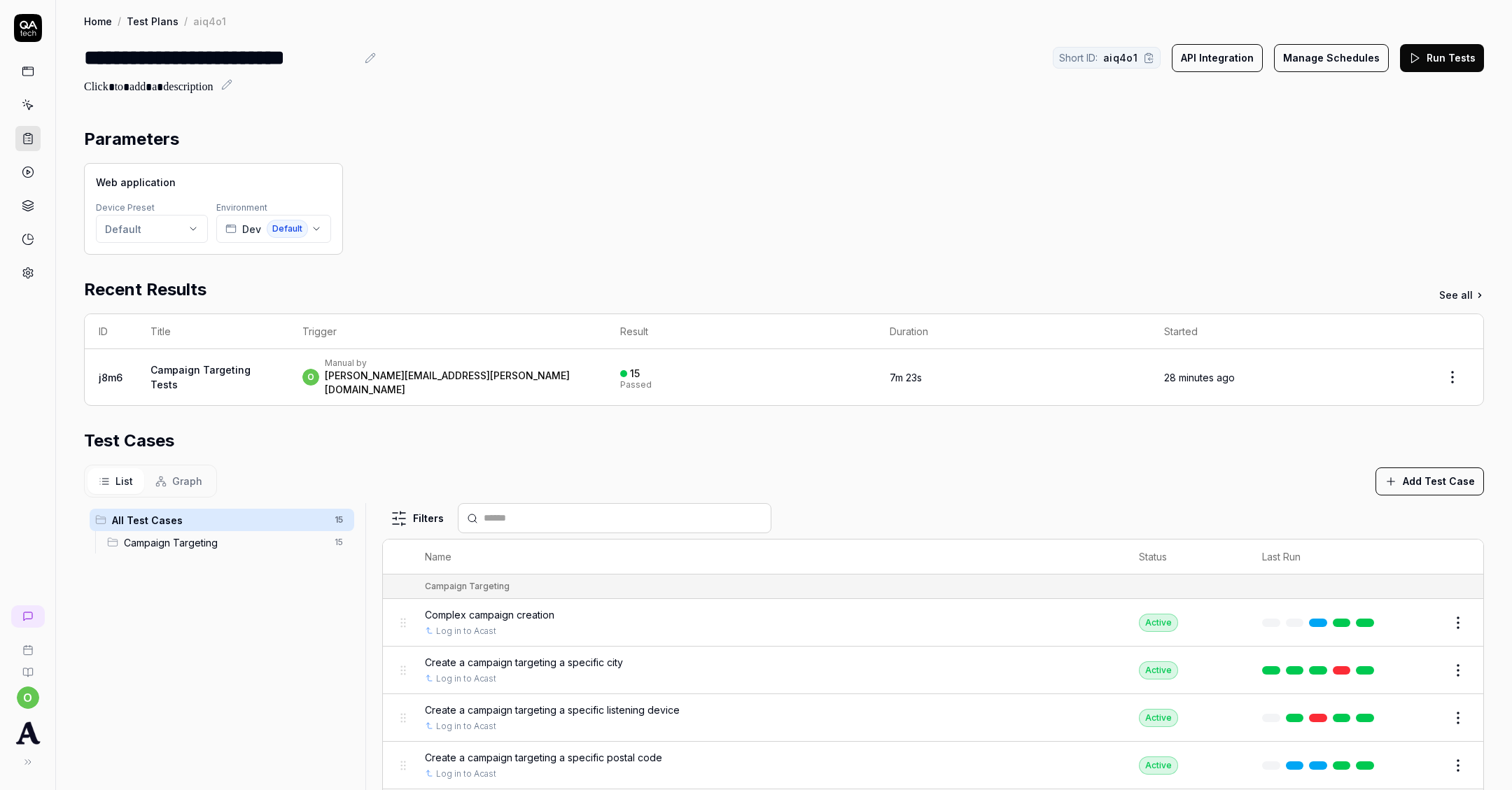
click at [20, 267] on link at bounding box center [27, 273] width 26 height 26
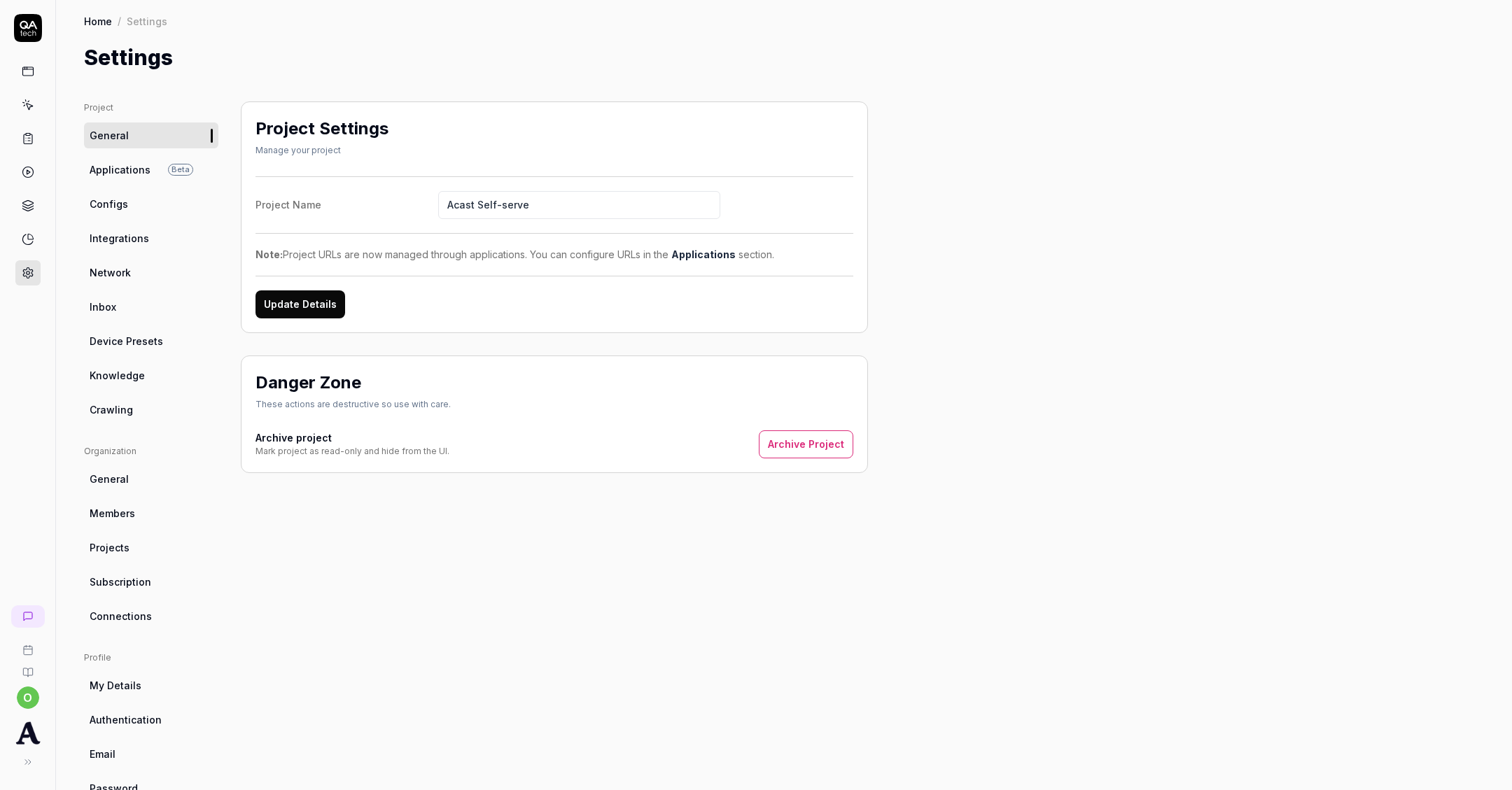
click at [154, 484] on link "General" at bounding box center [152, 478] width 135 height 26
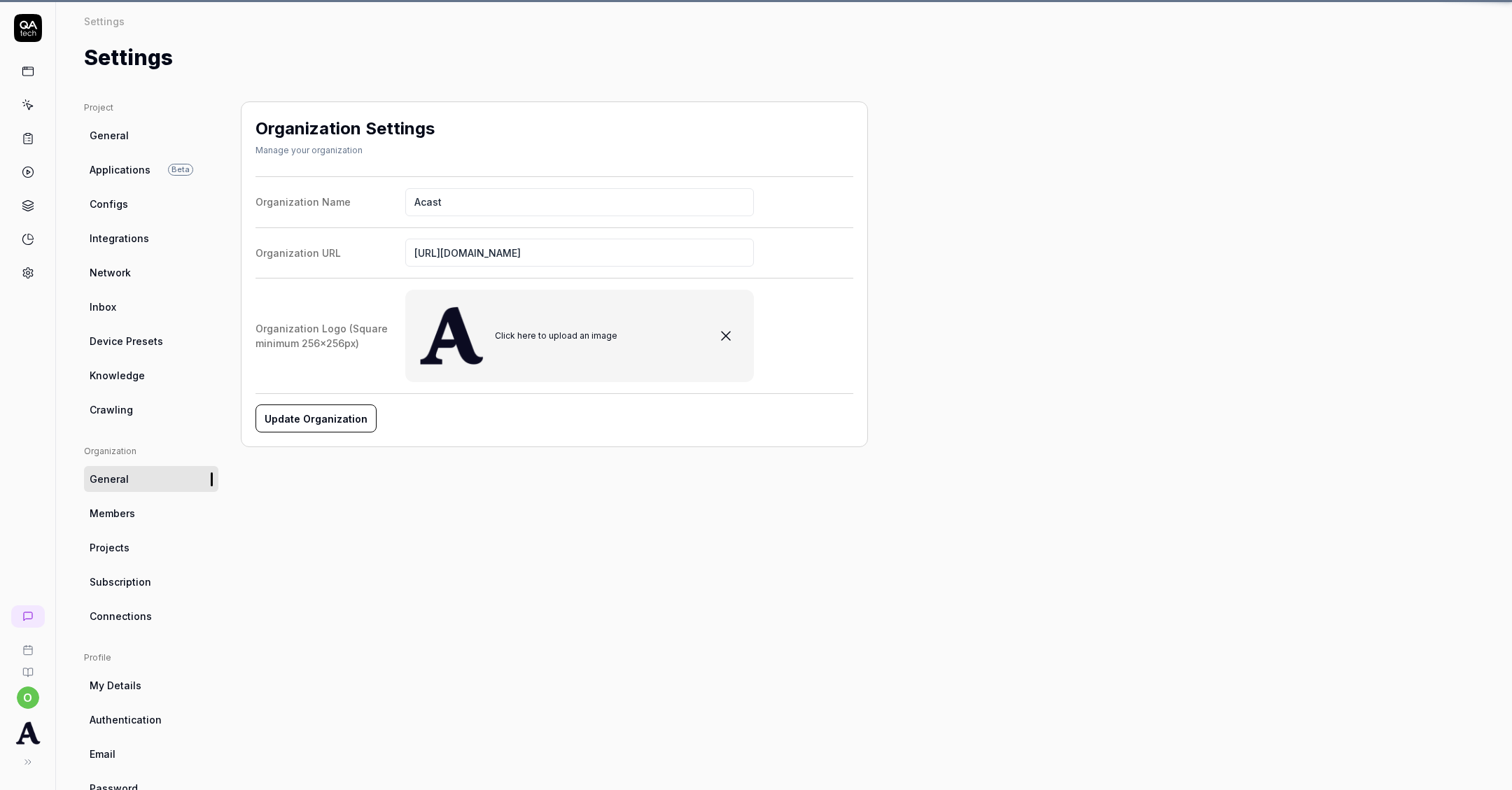
click at [153, 508] on link "Members" at bounding box center [152, 512] width 135 height 26
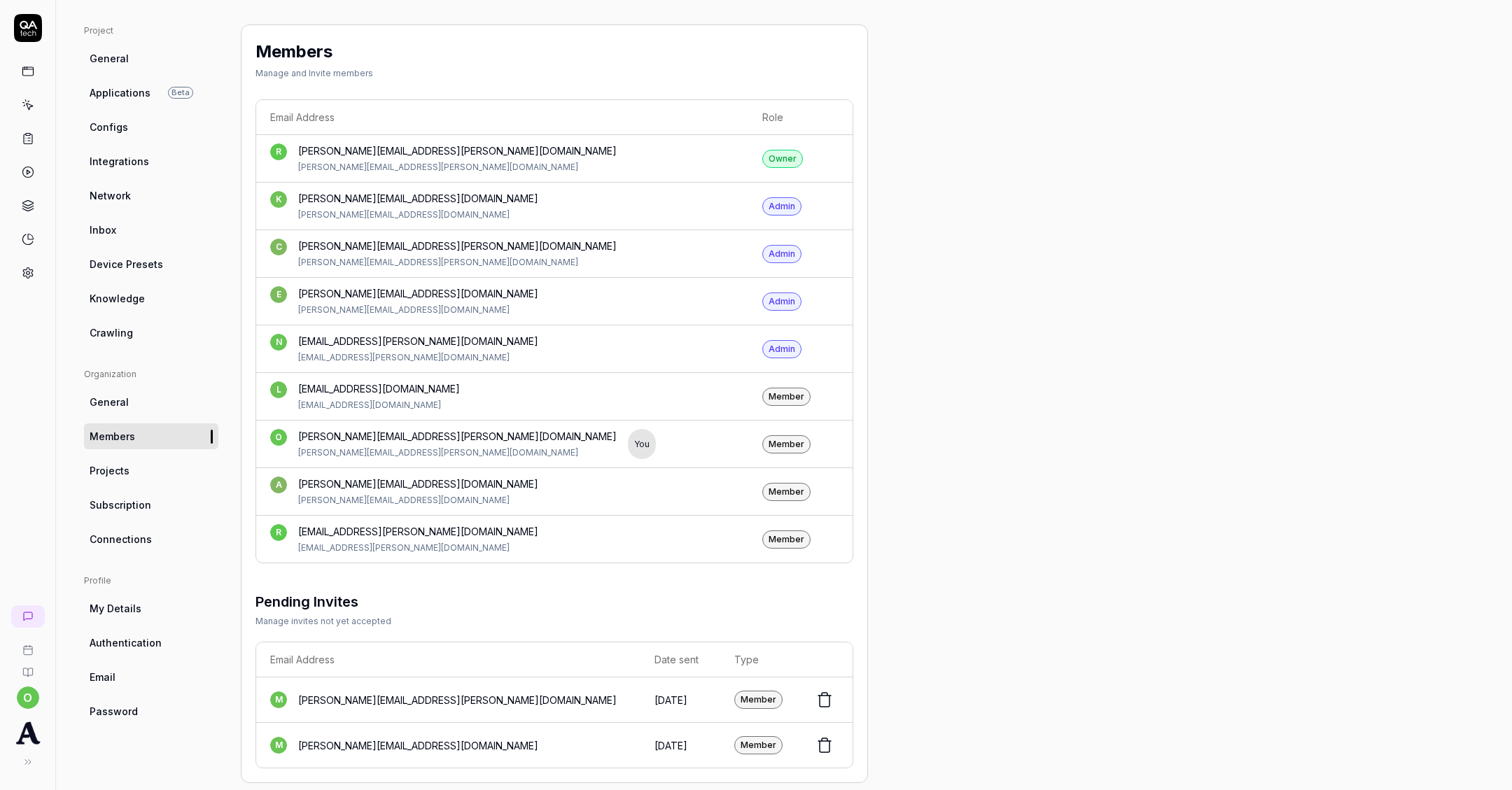
scroll to position [93, 0]
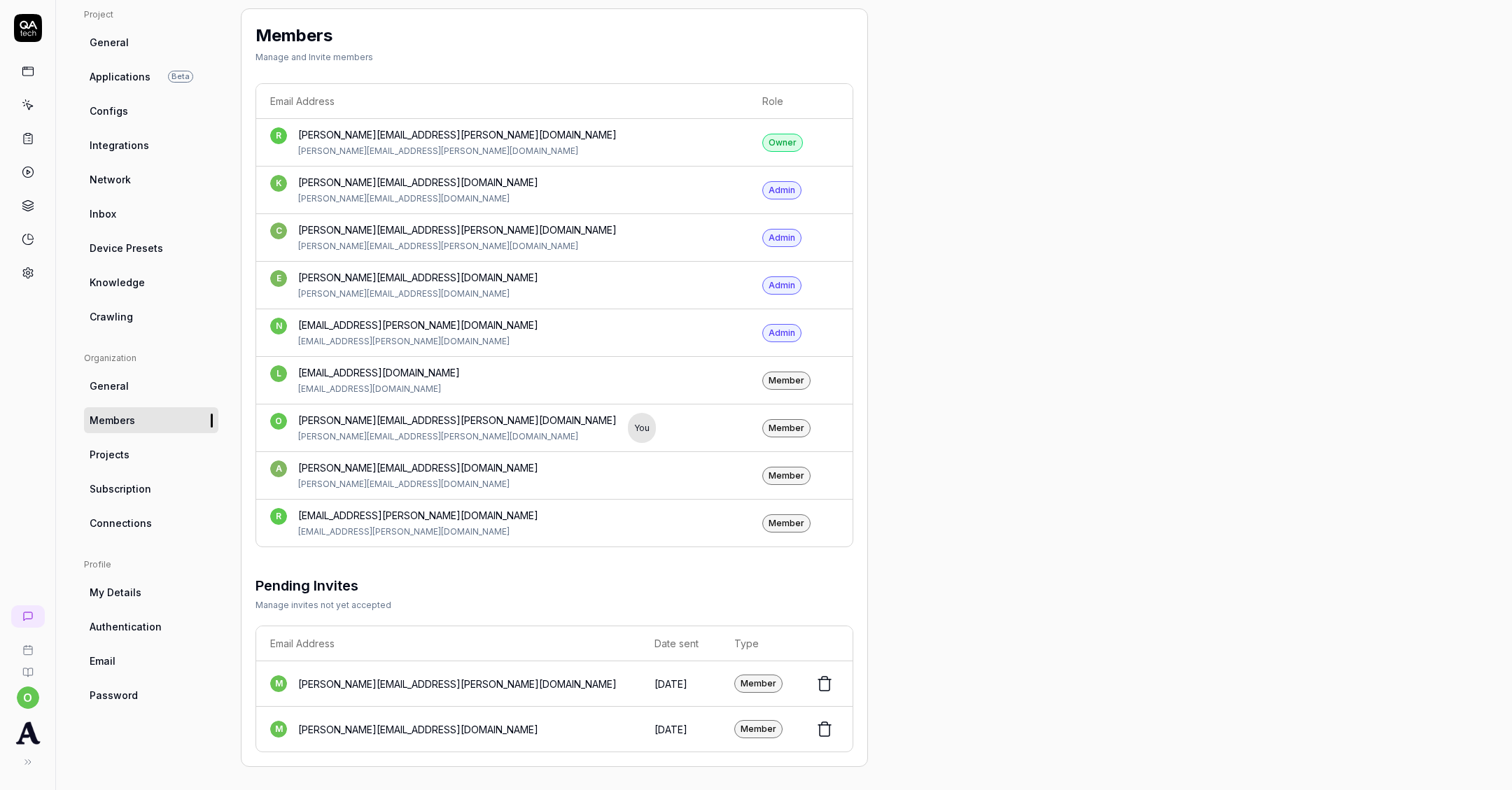
click at [151, 461] on link "Projects" at bounding box center [152, 454] width 135 height 26
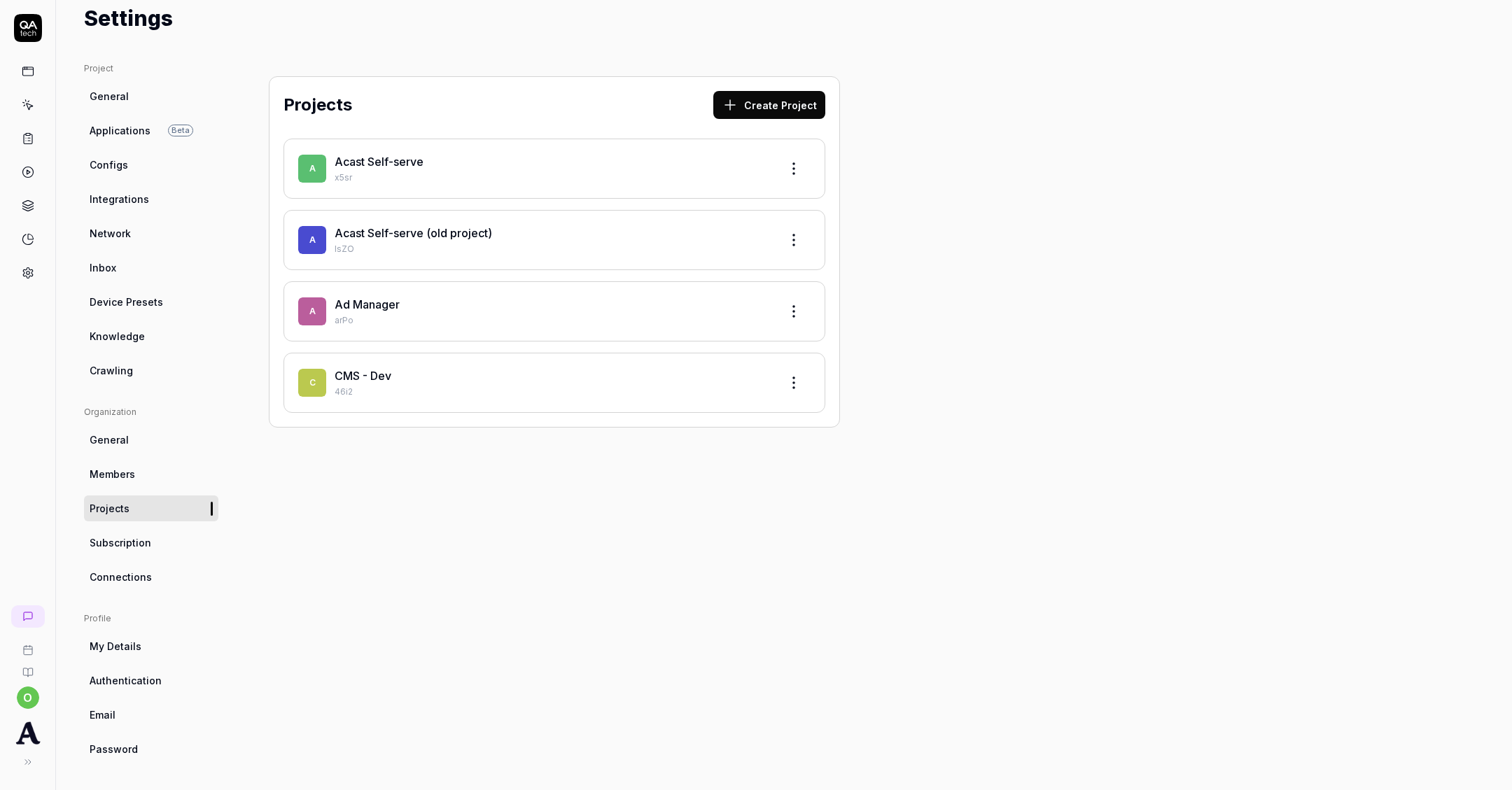
click at [146, 543] on span "Subscription" at bounding box center [120, 543] width 62 height 15
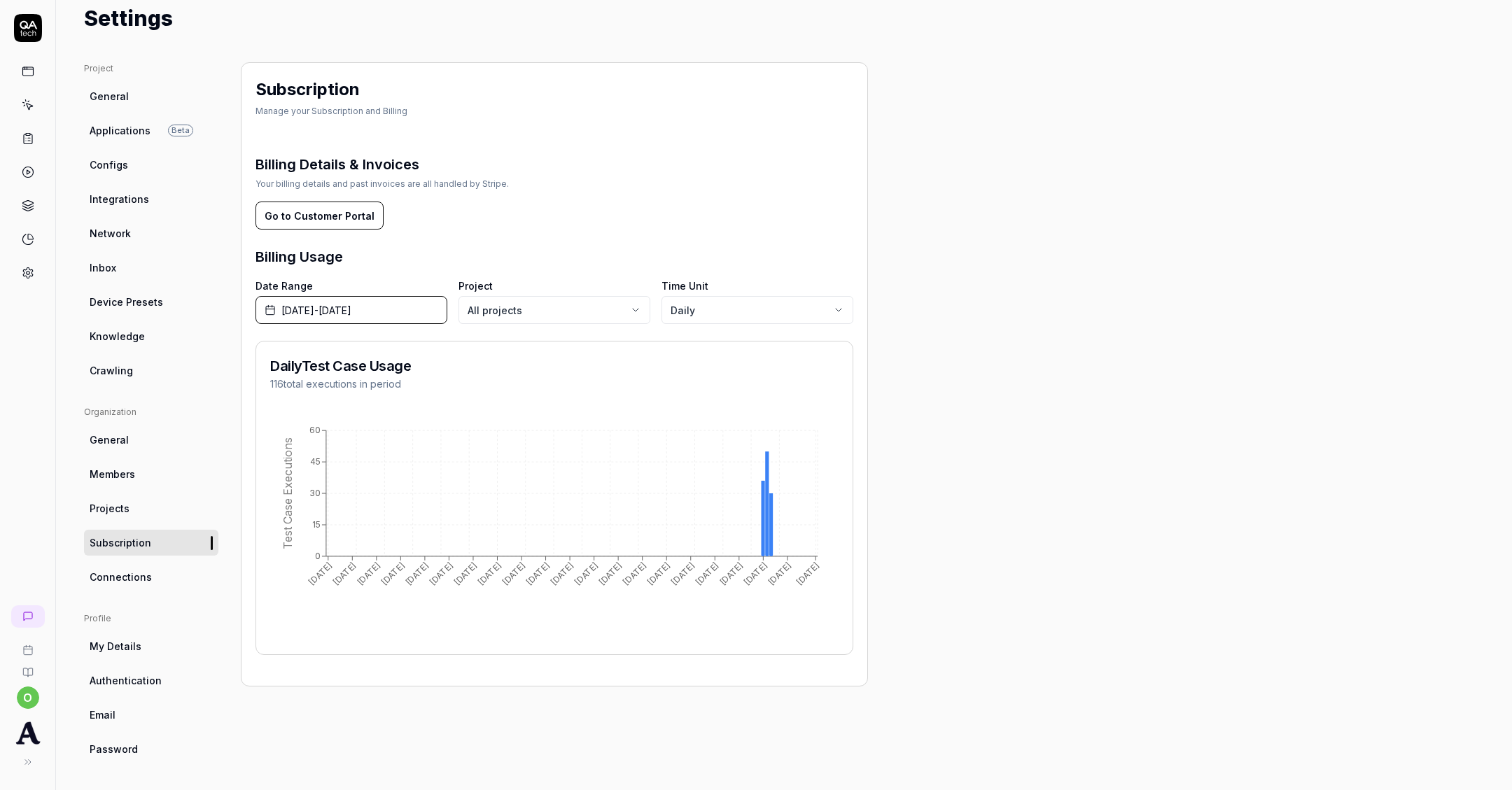
click at [322, 224] on button "Go to Customer Portal" at bounding box center [319, 216] width 128 height 28
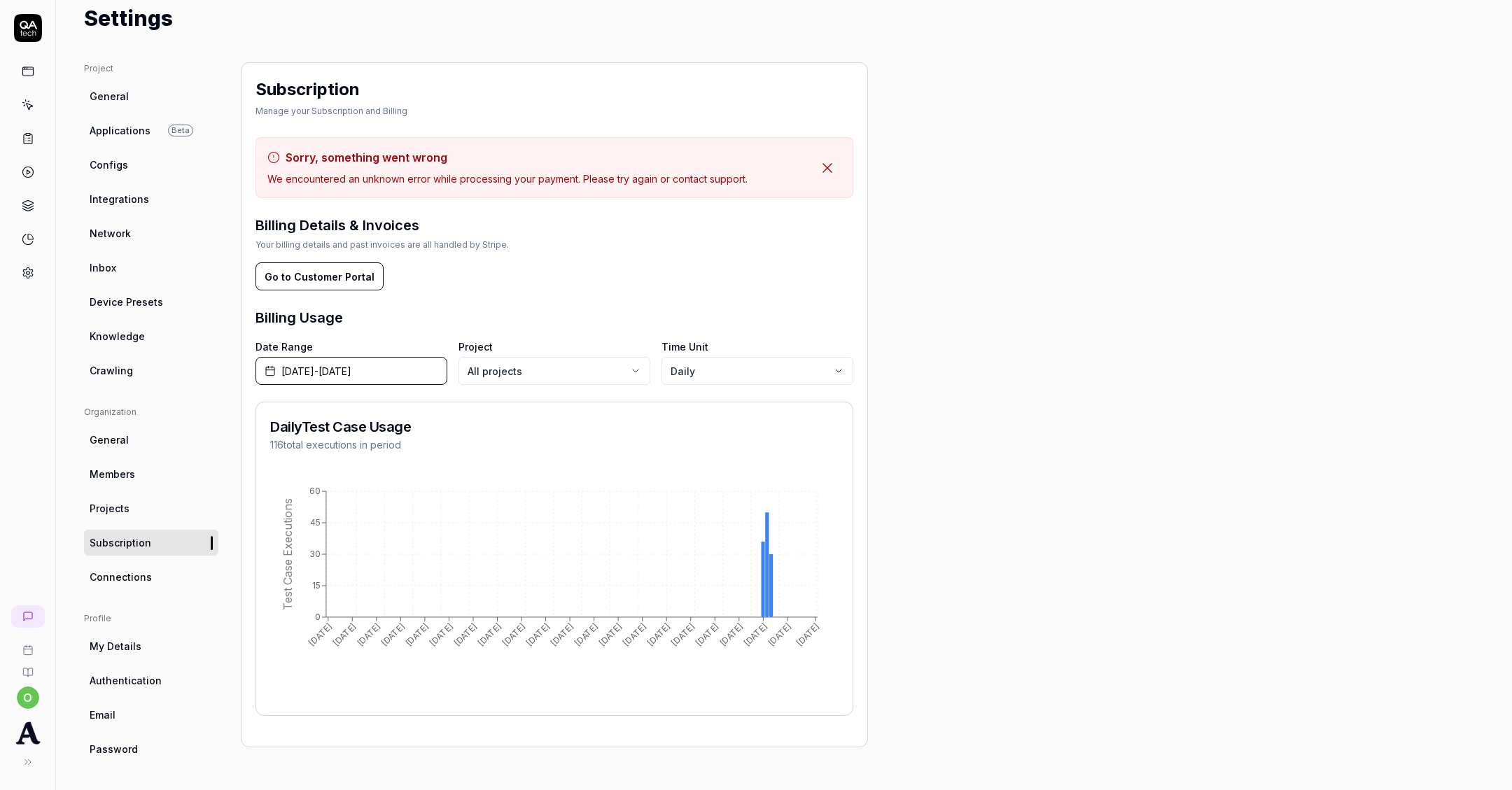
click at [121, 567] on link "Connections" at bounding box center [152, 577] width 135 height 26
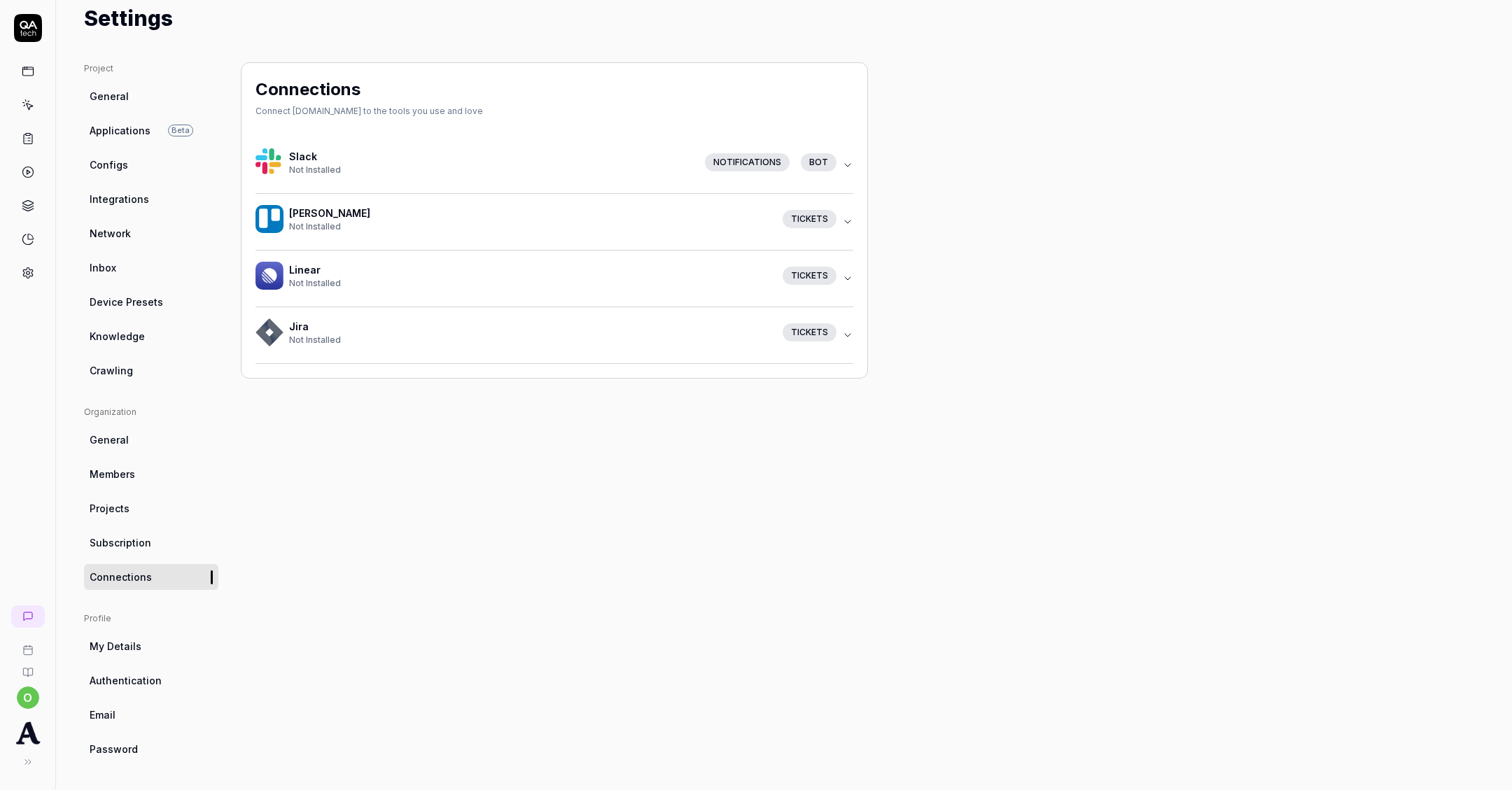
click at [749, 153] on div "Notifications" at bounding box center [747, 162] width 84 height 18
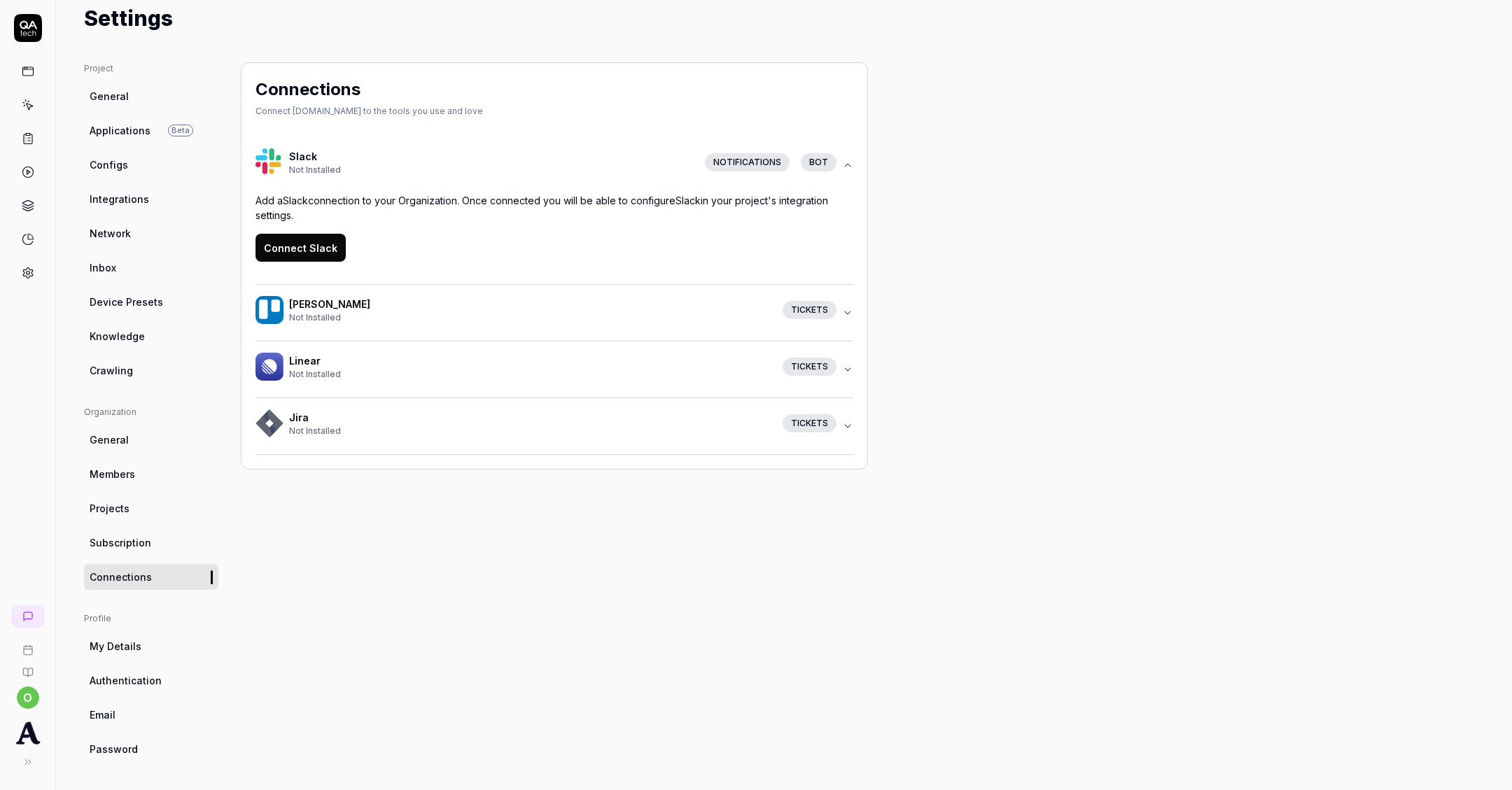
click at [304, 246] on button "Connect Slack" at bounding box center [300, 248] width 90 height 28
click at [141, 637] on link "My Details" at bounding box center [152, 646] width 135 height 26
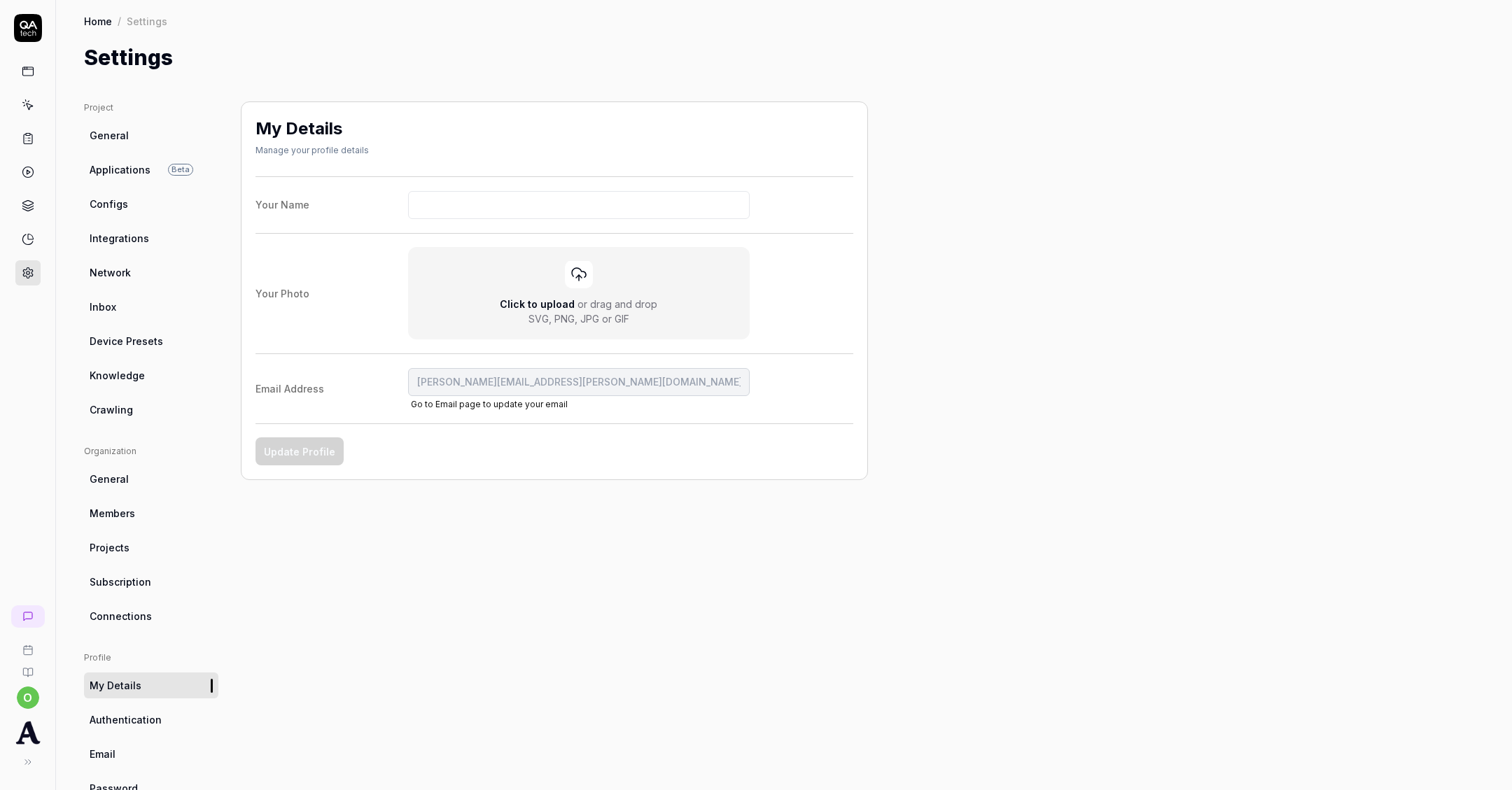
click at [143, 714] on span "Authentication" at bounding box center [126, 720] width 72 height 15
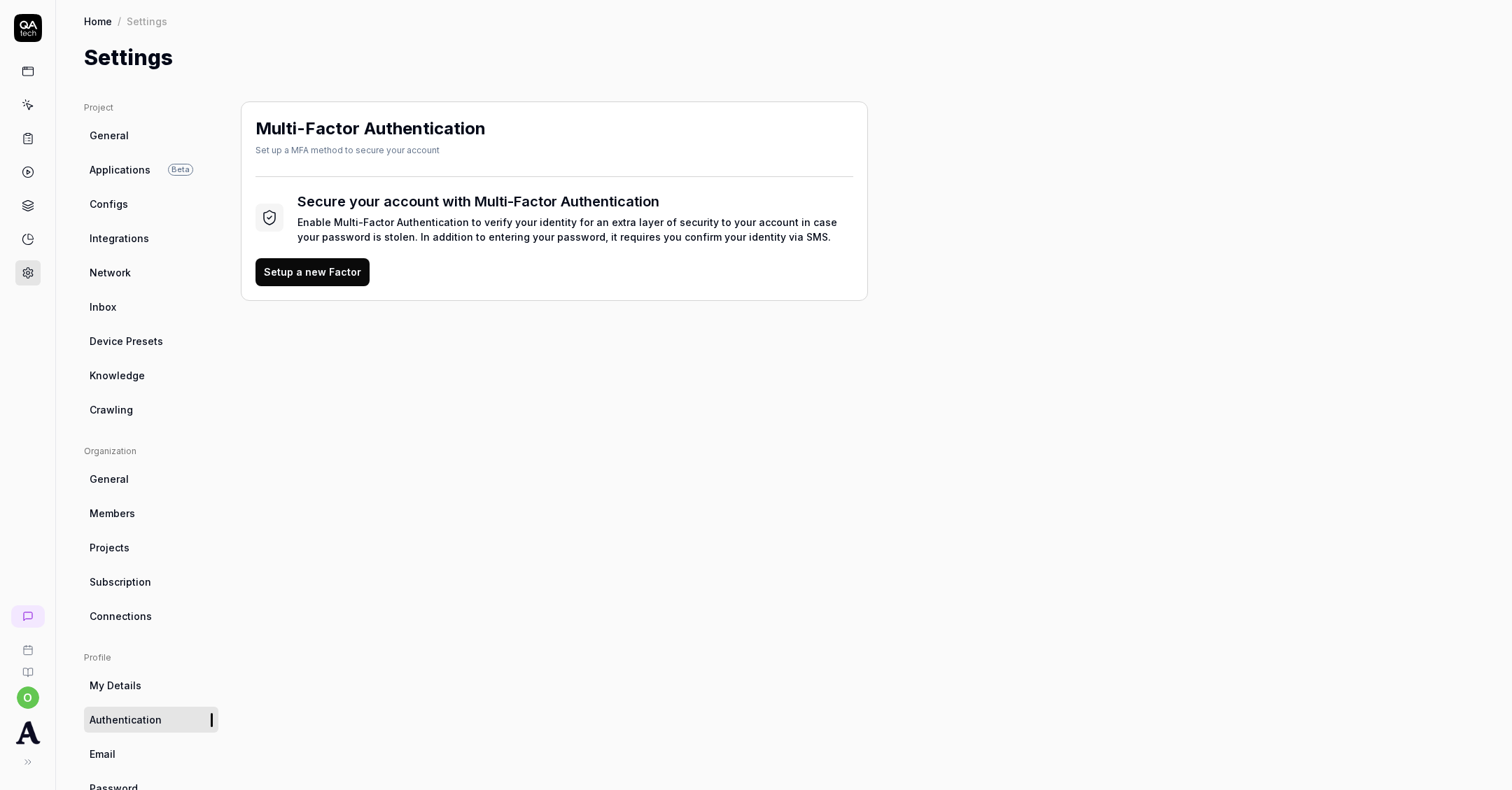
scroll to position [39, 0]
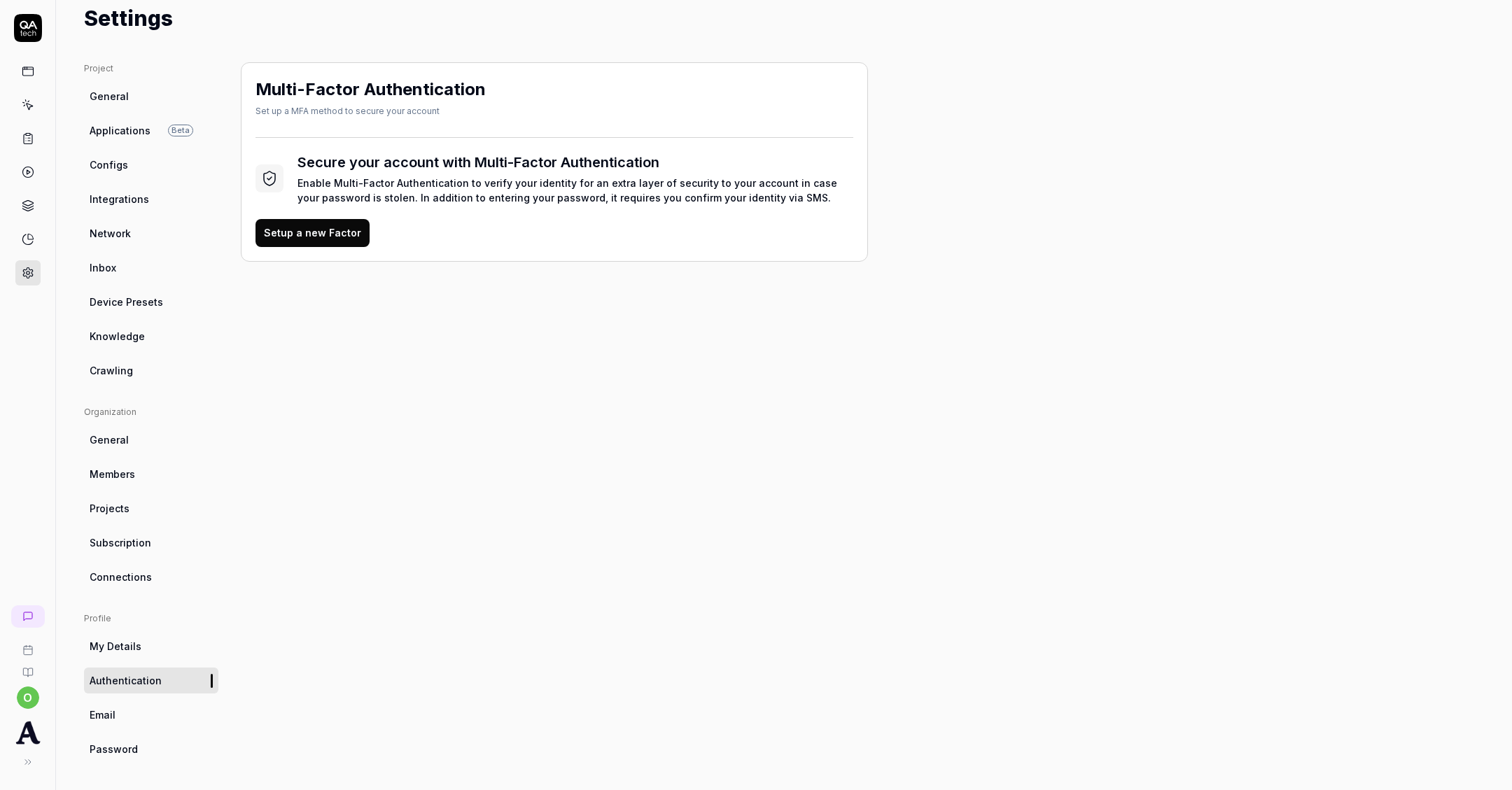
click at [143, 714] on link "Email" at bounding box center [152, 714] width 135 height 26
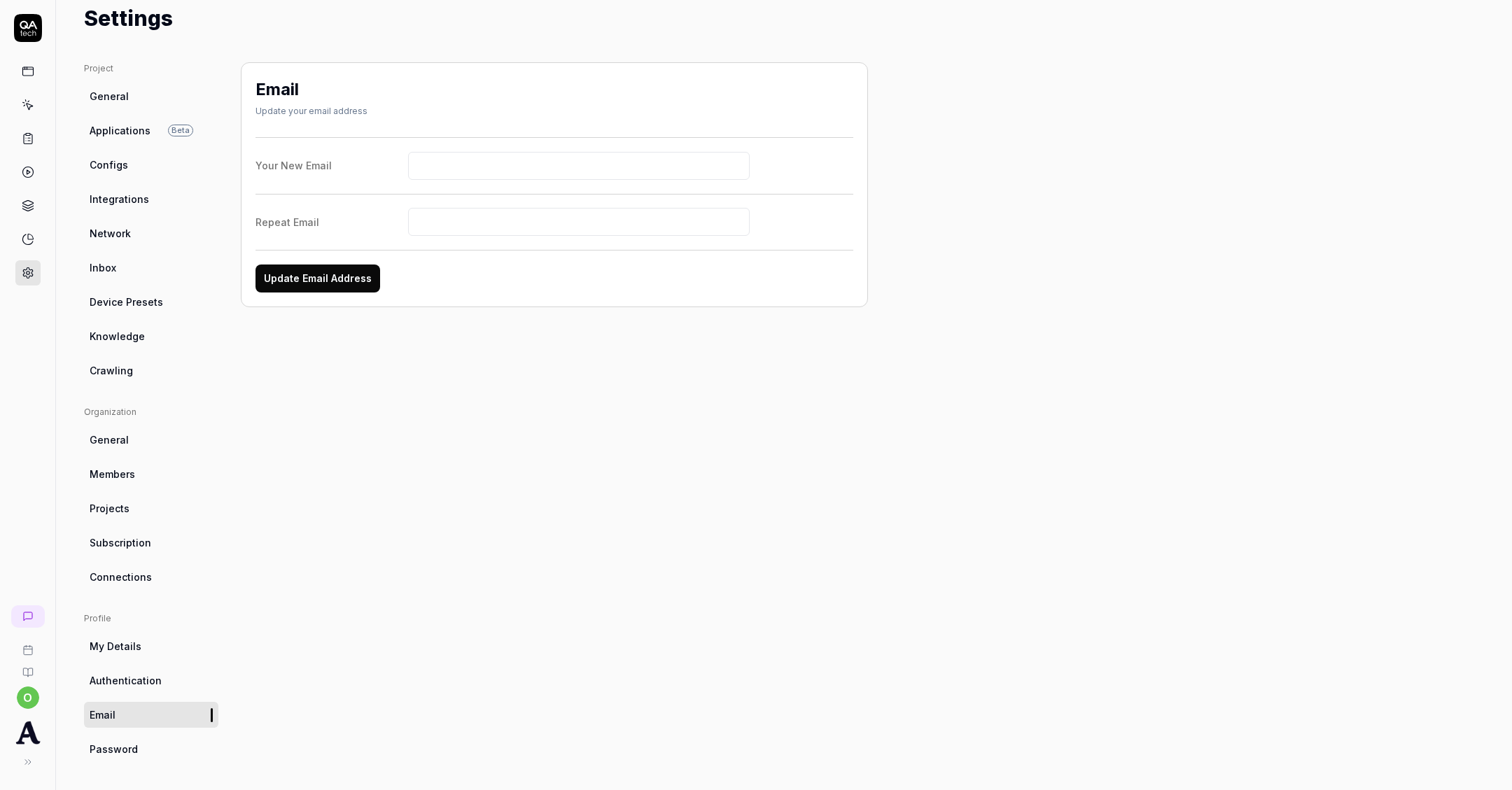
click at [146, 746] on link "Password" at bounding box center [152, 748] width 135 height 26
click at [133, 705] on link "Email" at bounding box center [152, 714] width 135 height 26
click at [151, 565] on link "Connections" at bounding box center [152, 577] width 135 height 26
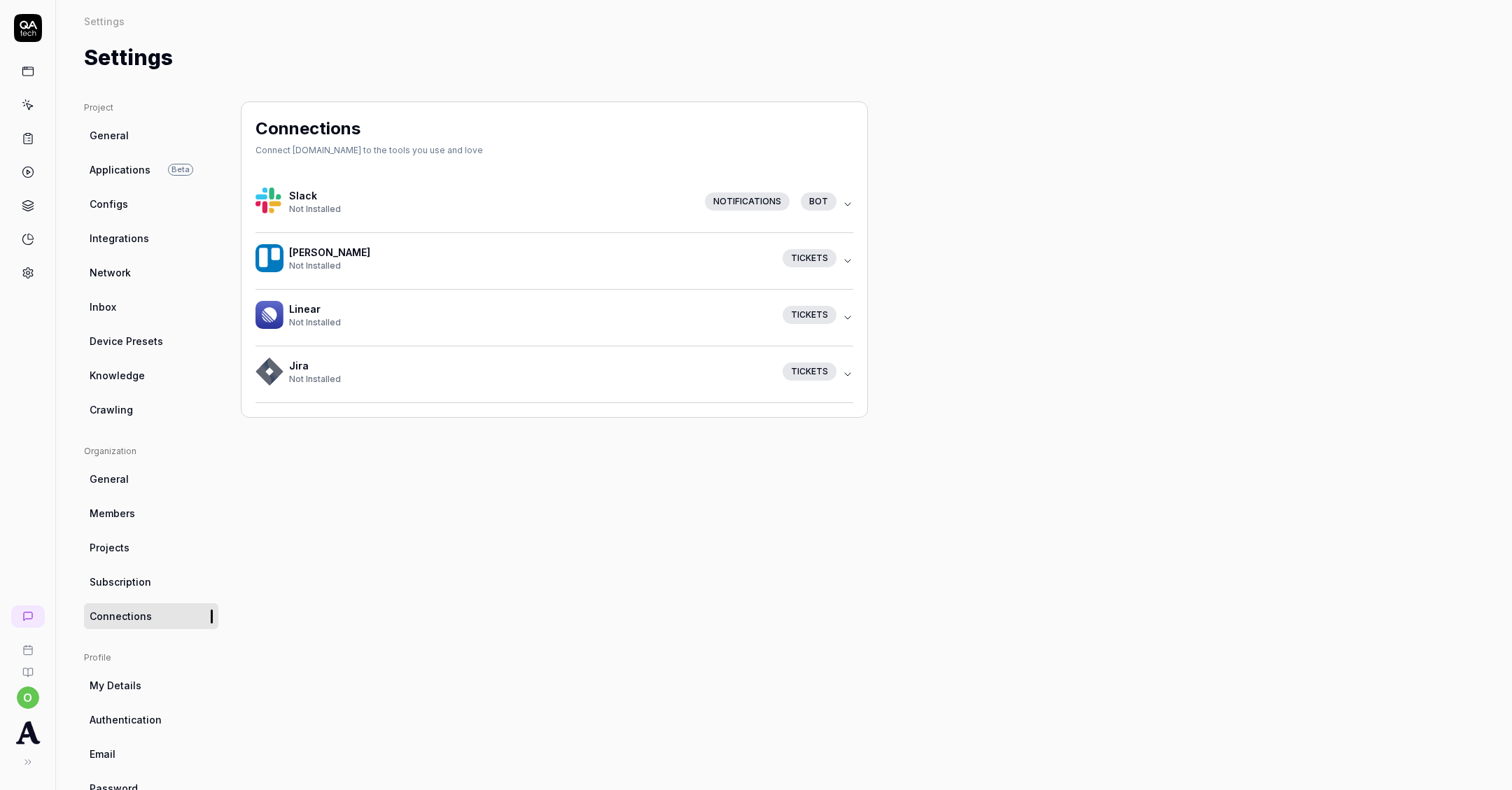
click at [148, 581] on span "Subscription" at bounding box center [120, 583] width 62 height 15
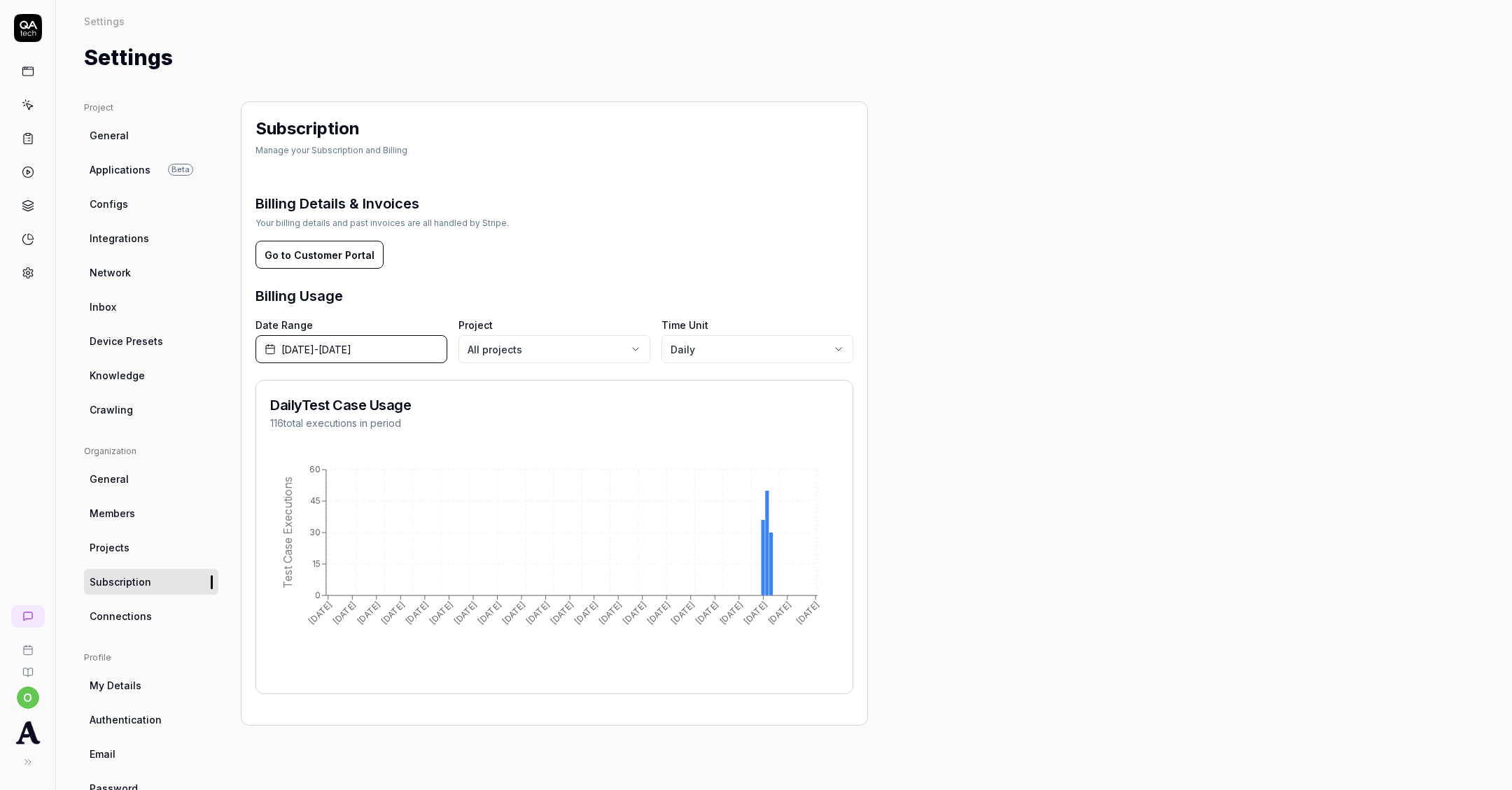
click at [133, 516] on span "Members" at bounding box center [113, 513] width 45 height 15
click at [146, 484] on link "General" at bounding box center [152, 478] width 135 height 26
